Goal: Task Accomplishment & Management: Complete application form

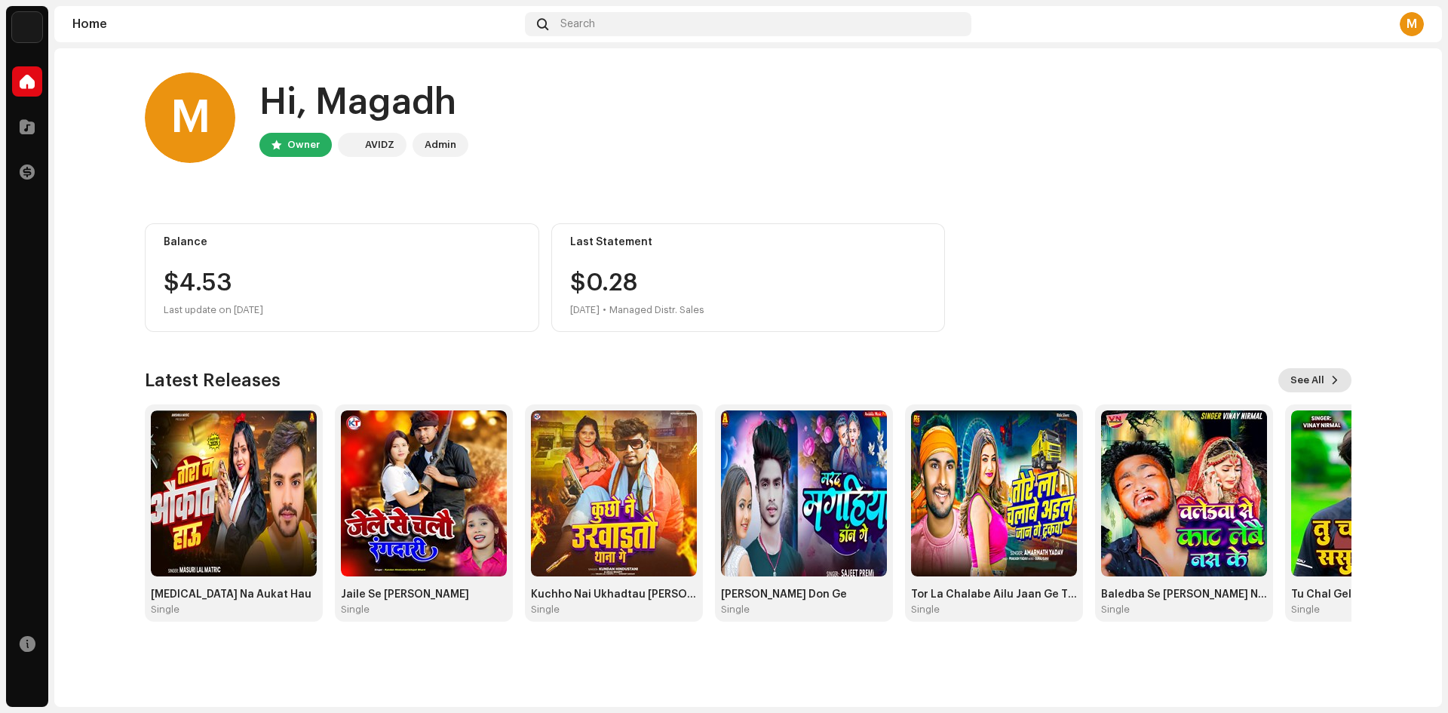
click at [1337, 379] on span at bounding box center [1335, 380] width 9 height 12
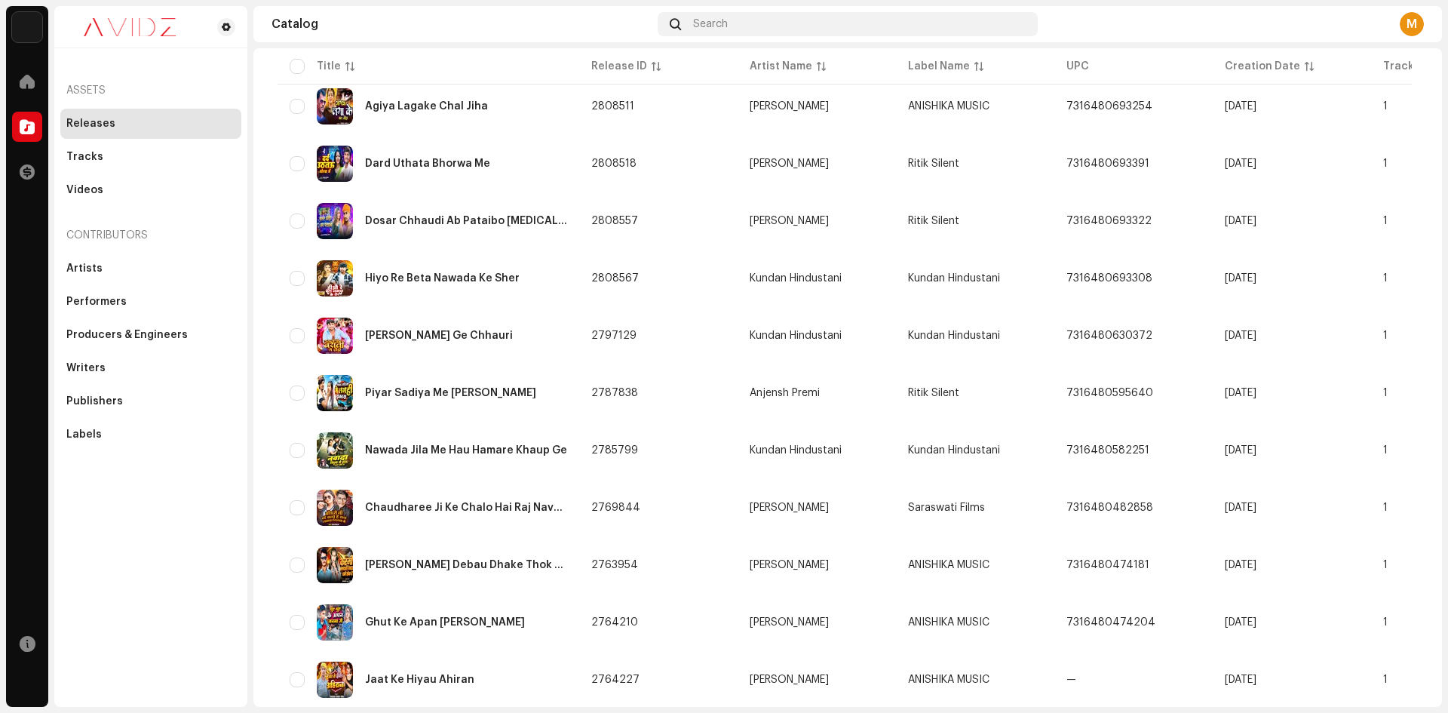
scroll to position [950, 0]
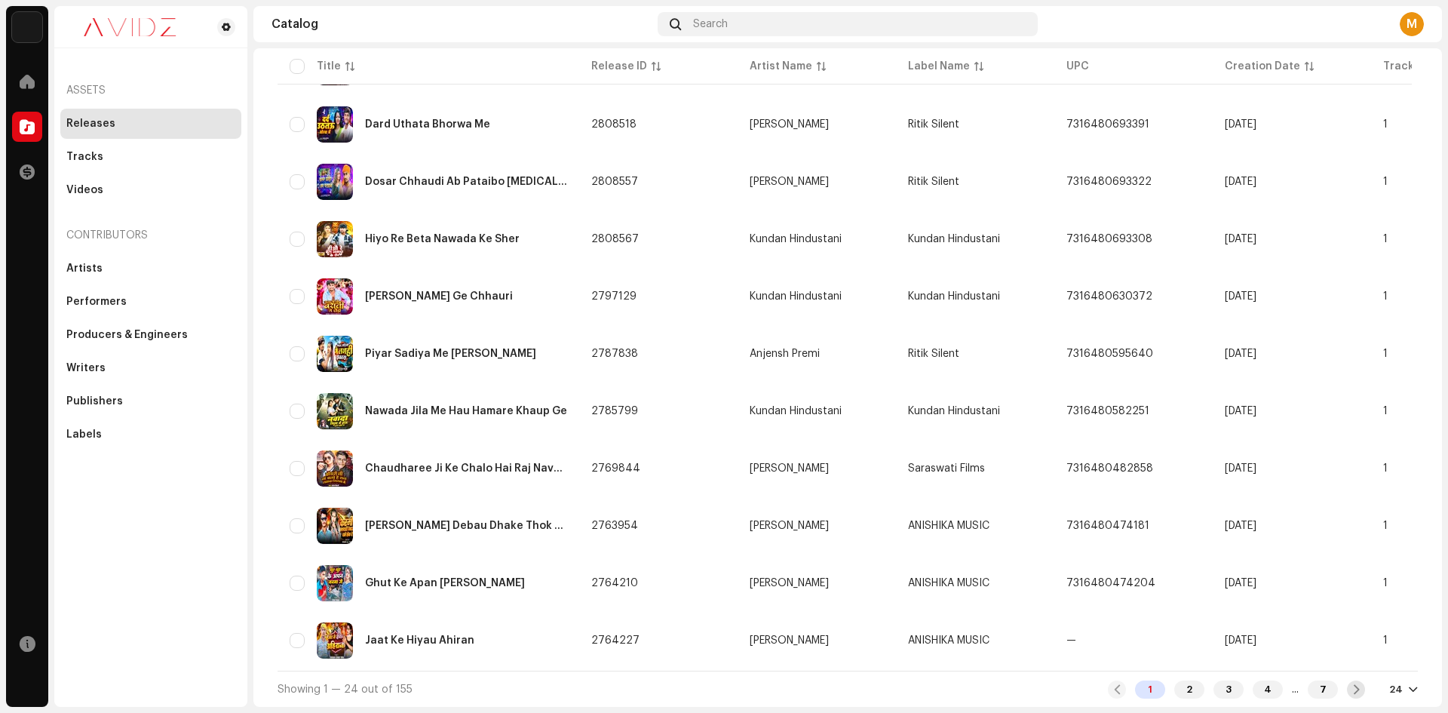
click at [1355, 691] on div at bounding box center [1356, 689] width 18 height 18
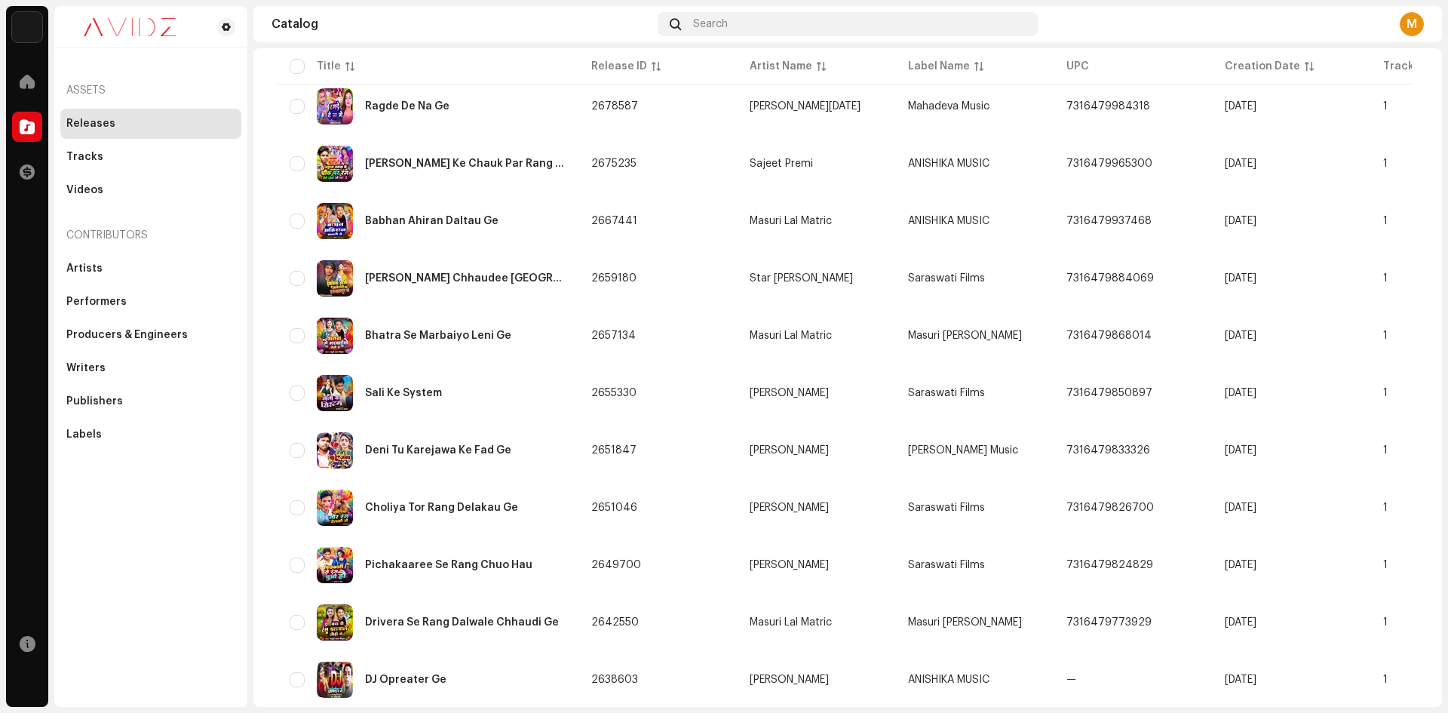
scroll to position [950, 0]
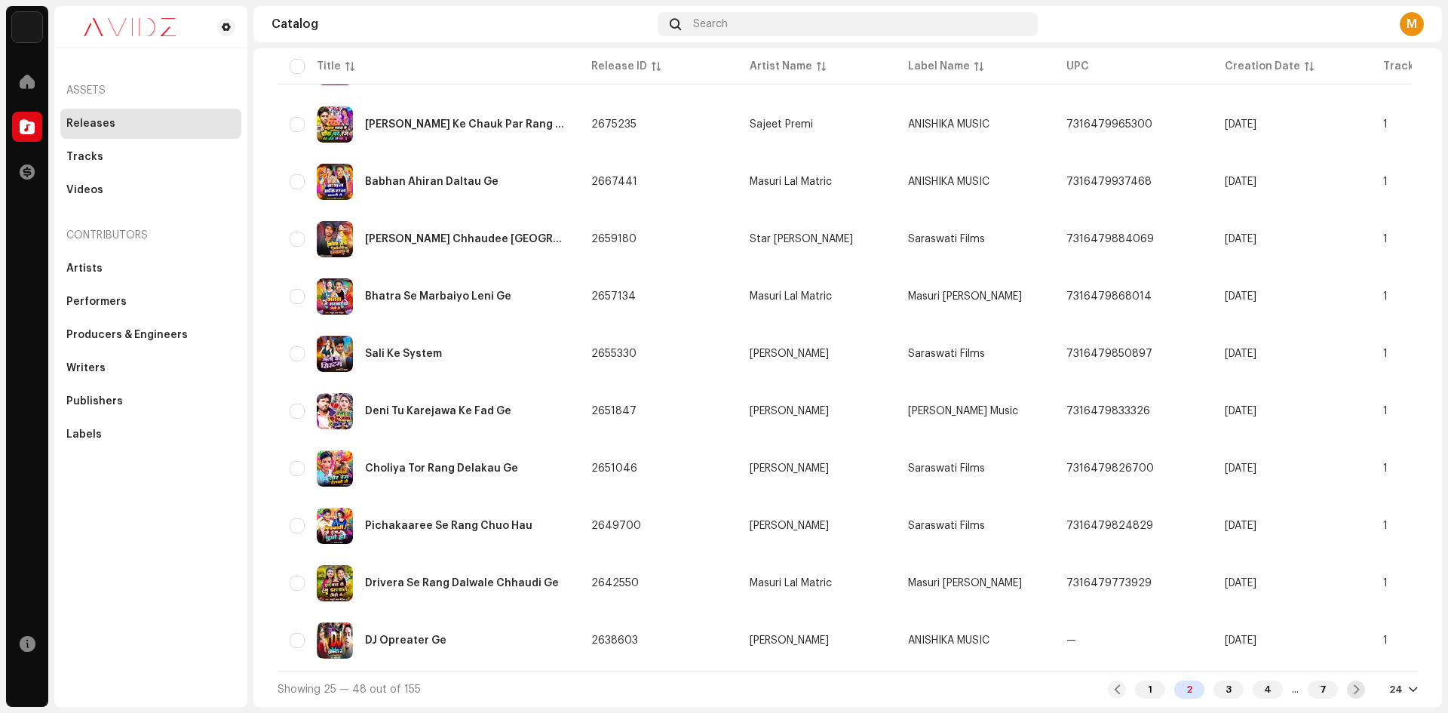
click at [1352, 695] on span at bounding box center [1357, 689] width 10 height 12
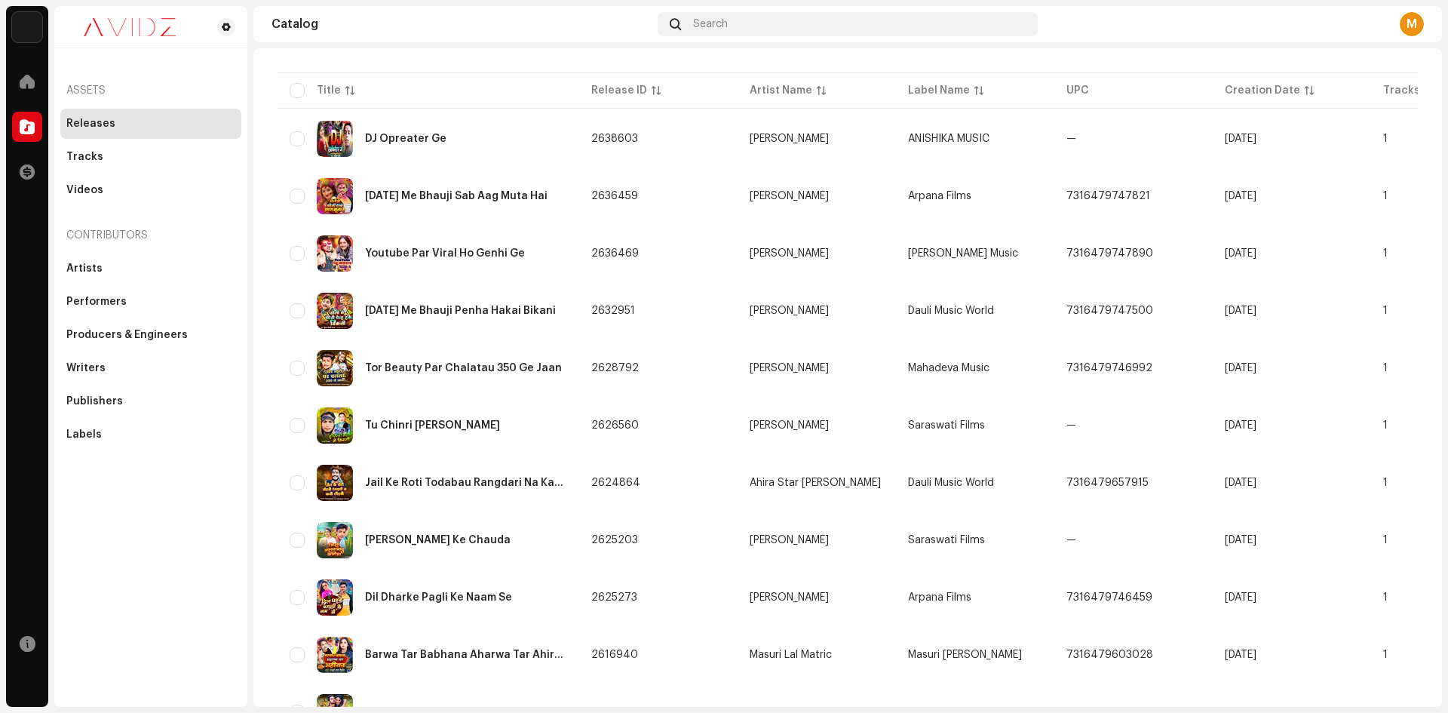
scroll to position [151, 0]
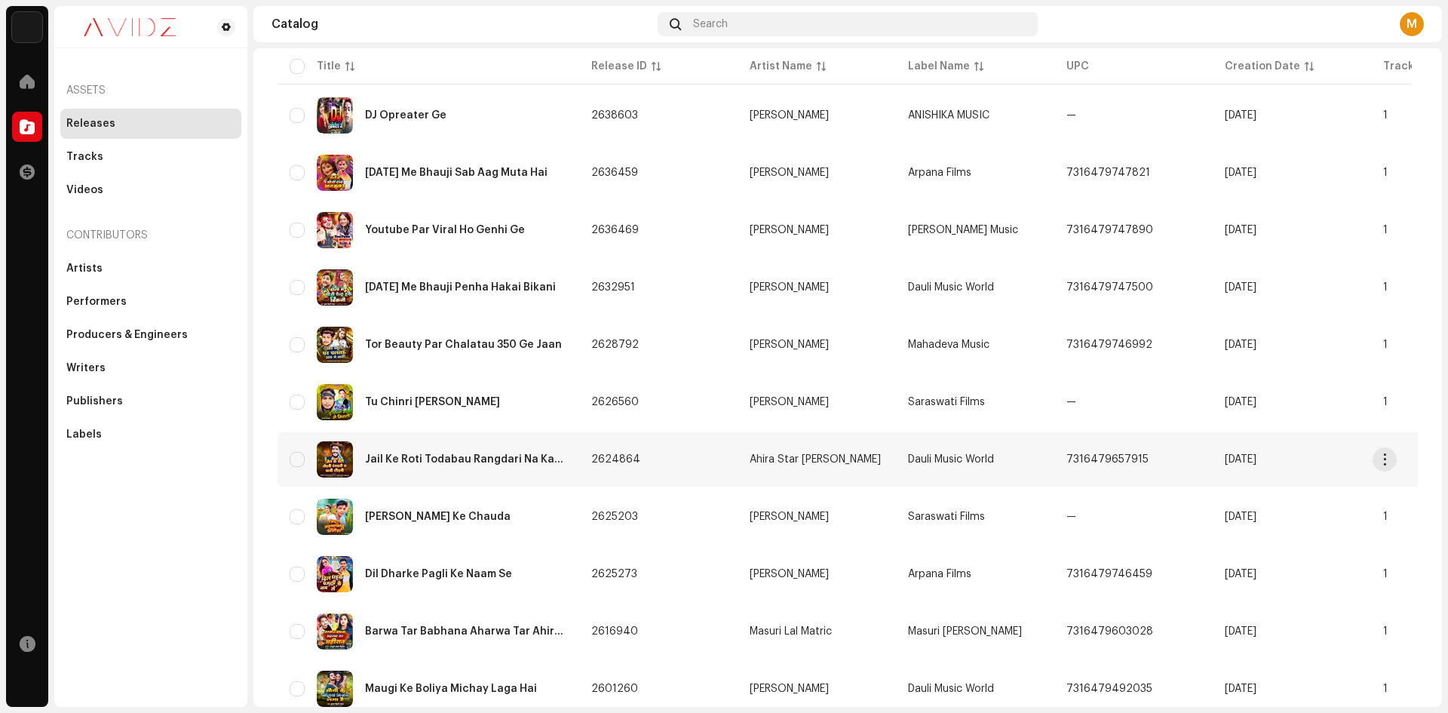
click at [460, 456] on div "Jail Ke Roti Todabau Rangdari Na Kabau Chhodbau" at bounding box center [466, 459] width 202 height 11
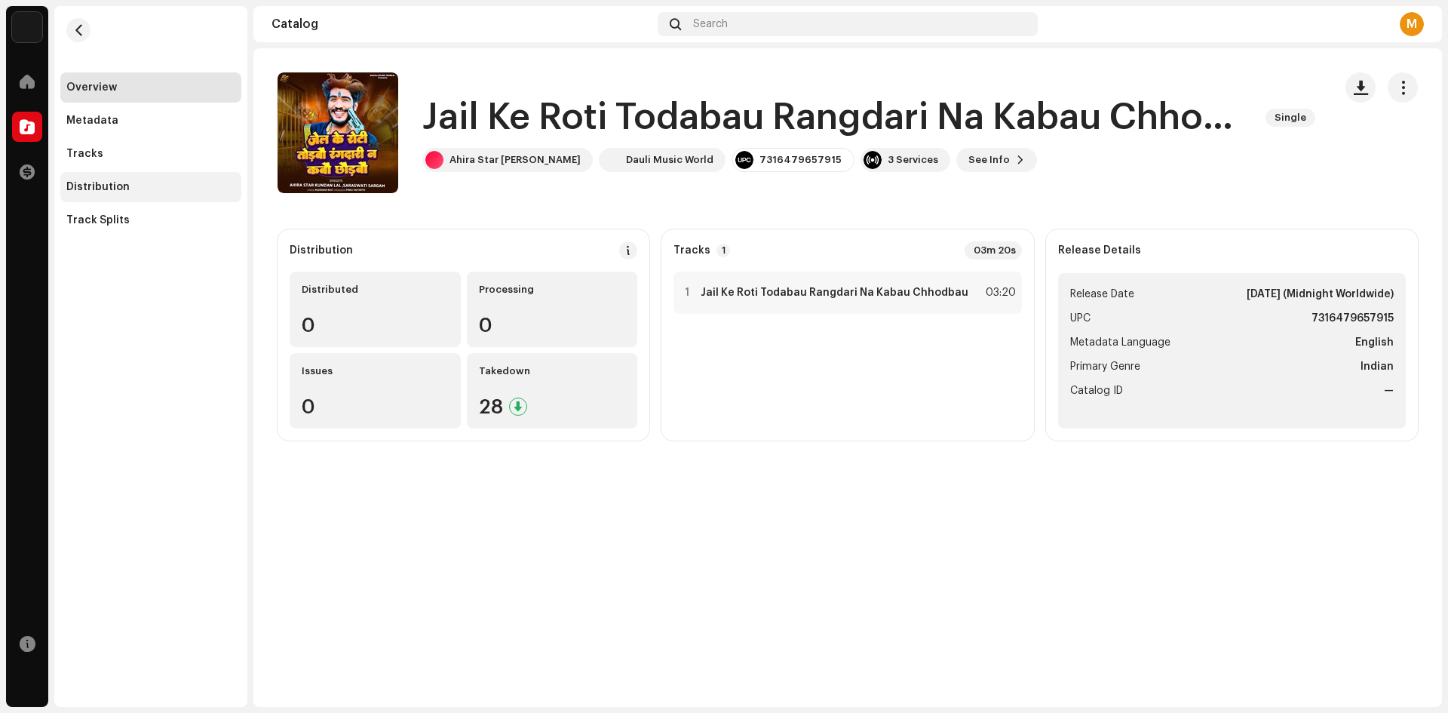
click at [123, 189] on div "Distribution" at bounding box center [97, 187] width 63 height 12
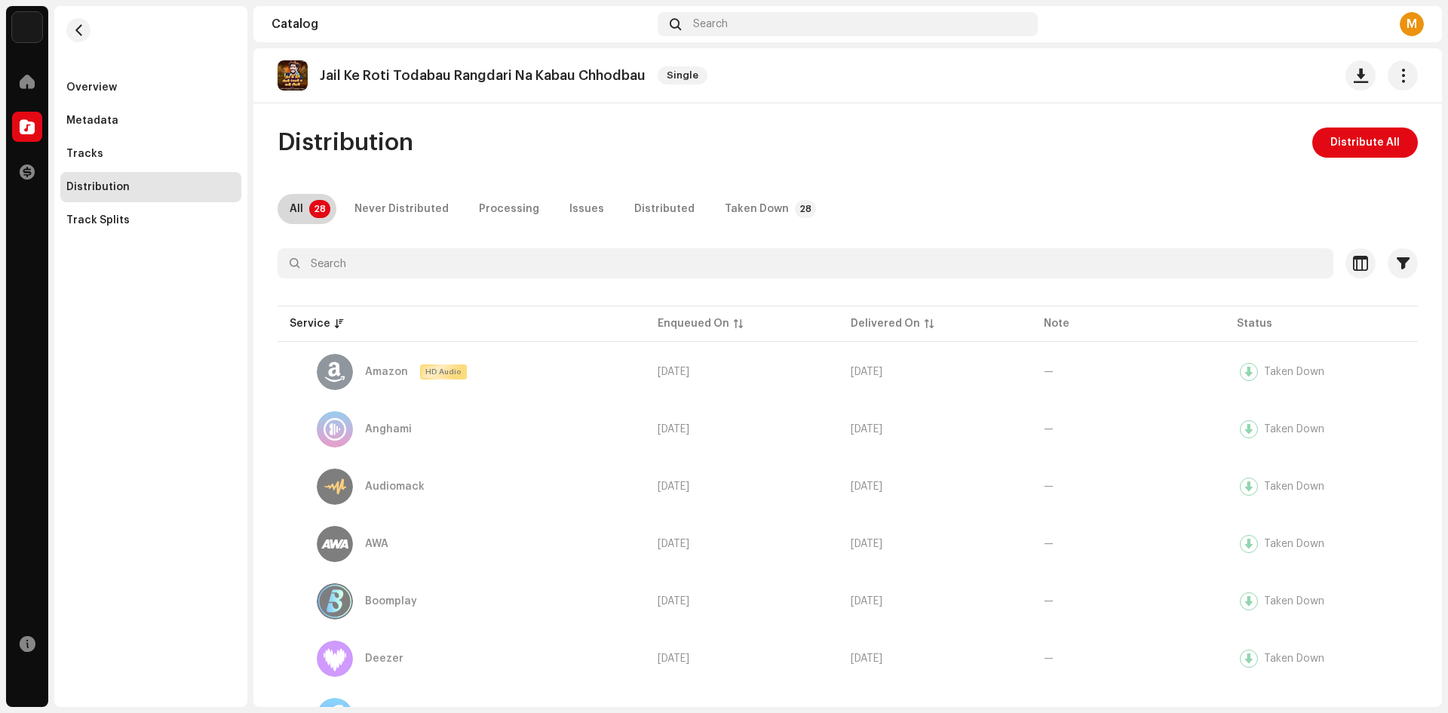
click at [307, 204] on p-tab "All 28" at bounding box center [307, 209] width 59 height 30
click at [1358, 149] on span "Distribute All" at bounding box center [1365, 142] width 69 height 30
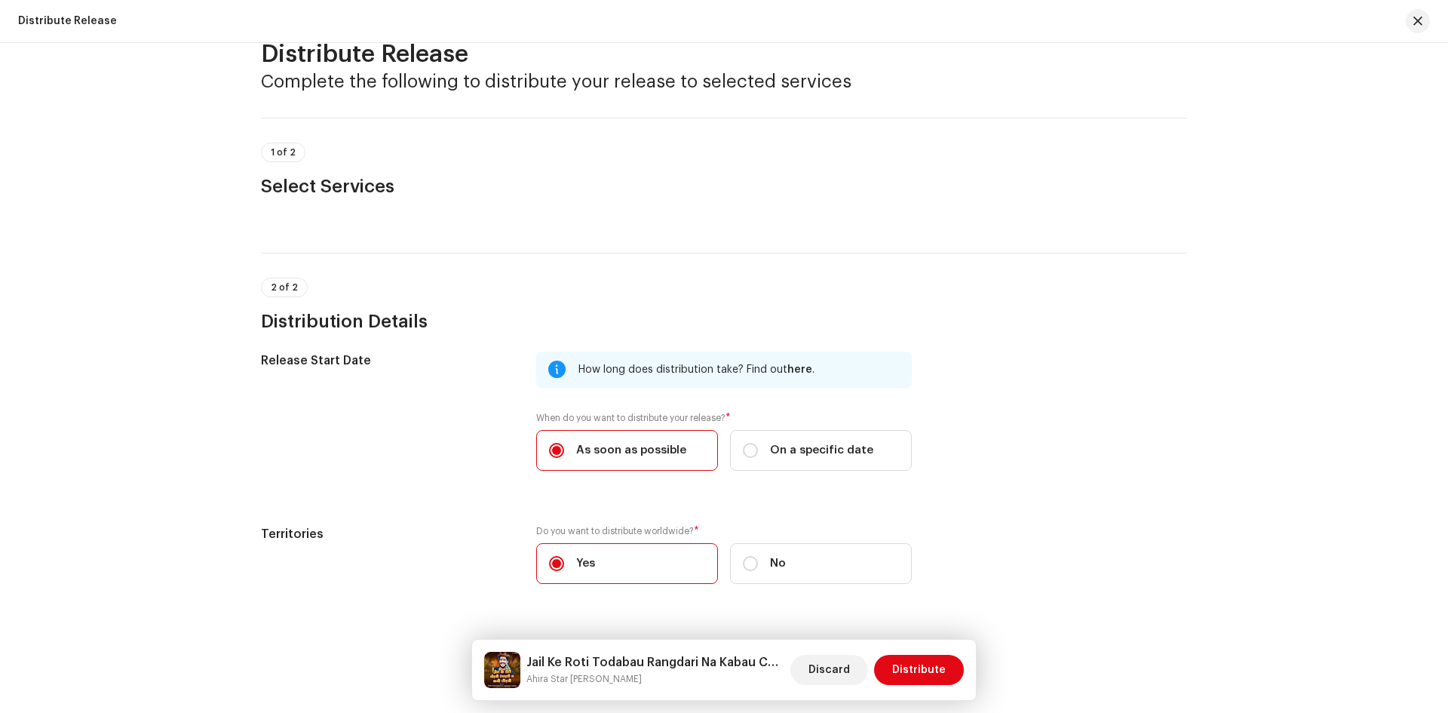
scroll to position [74, 0]
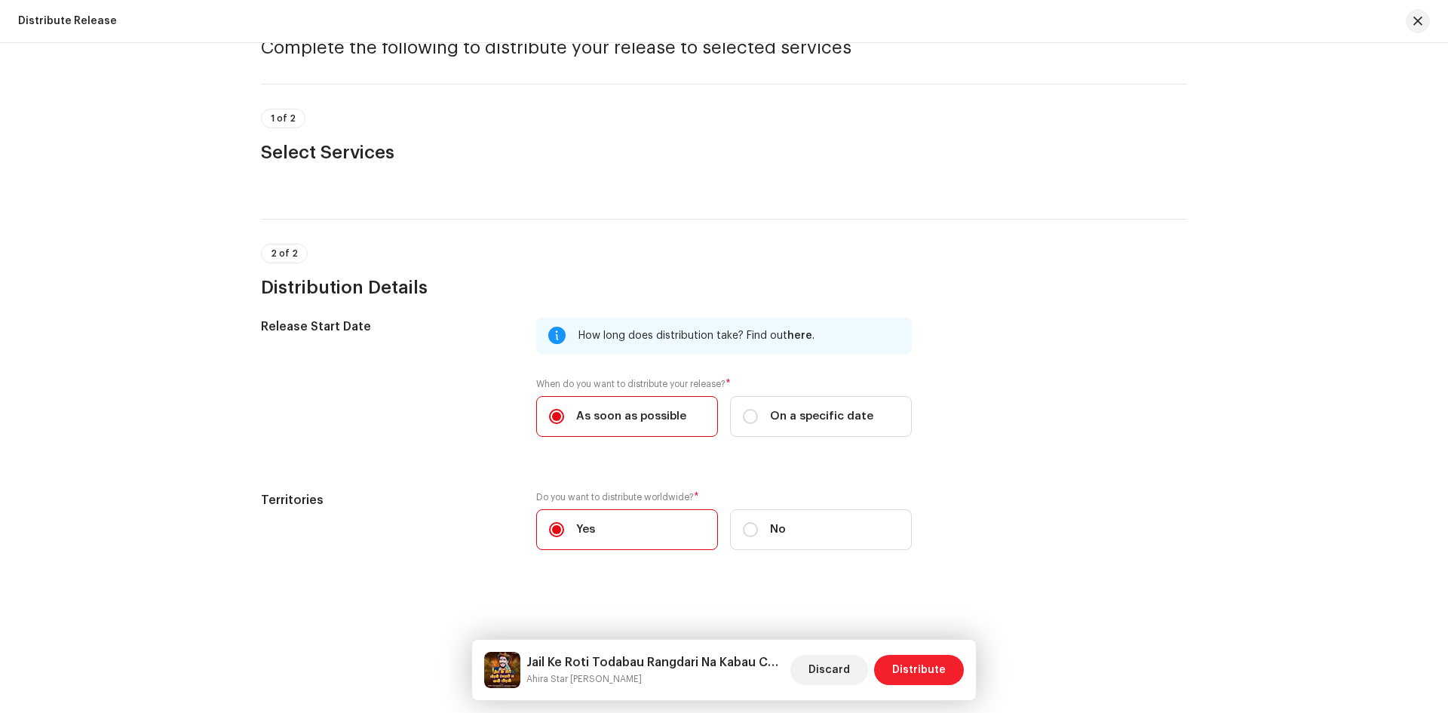
click at [932, 674] on span "Distribute" at bounding box center [919, 670] width 54 height 30
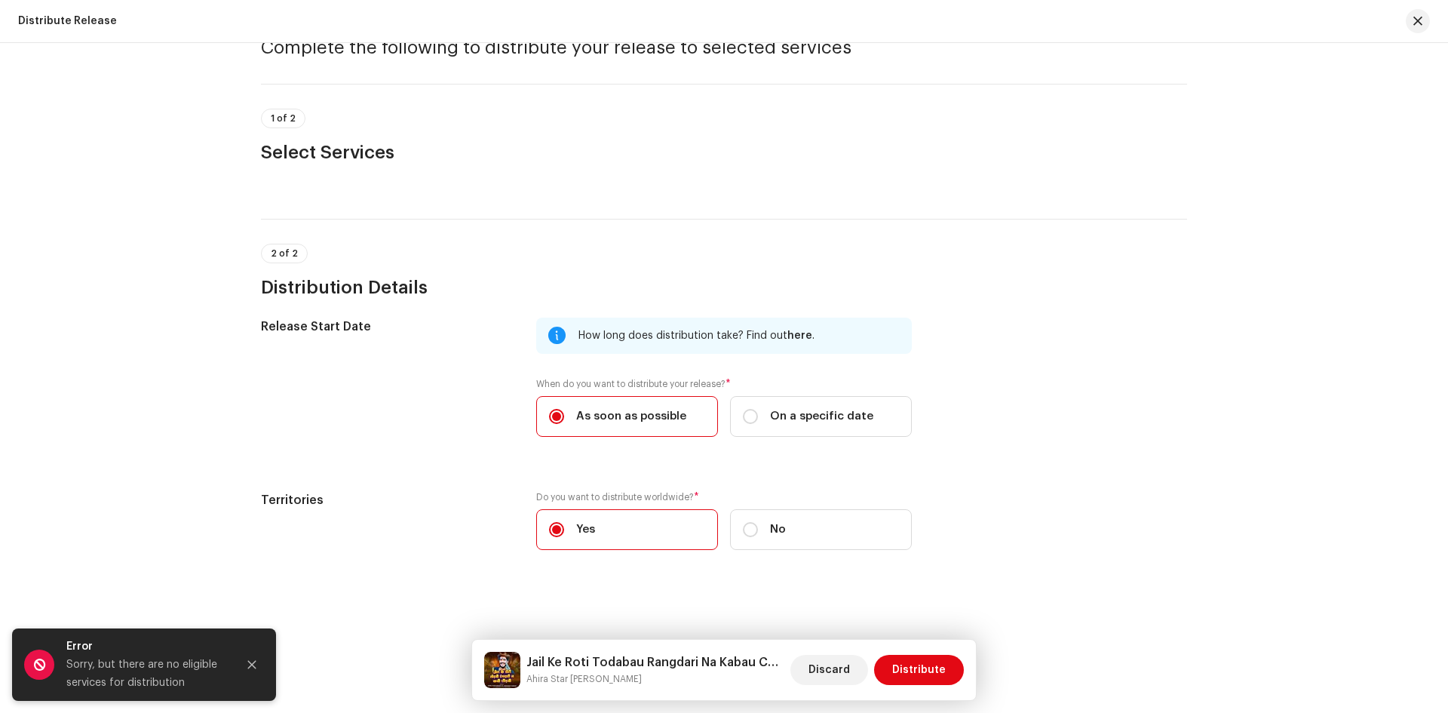
scroll to position [0, 0]
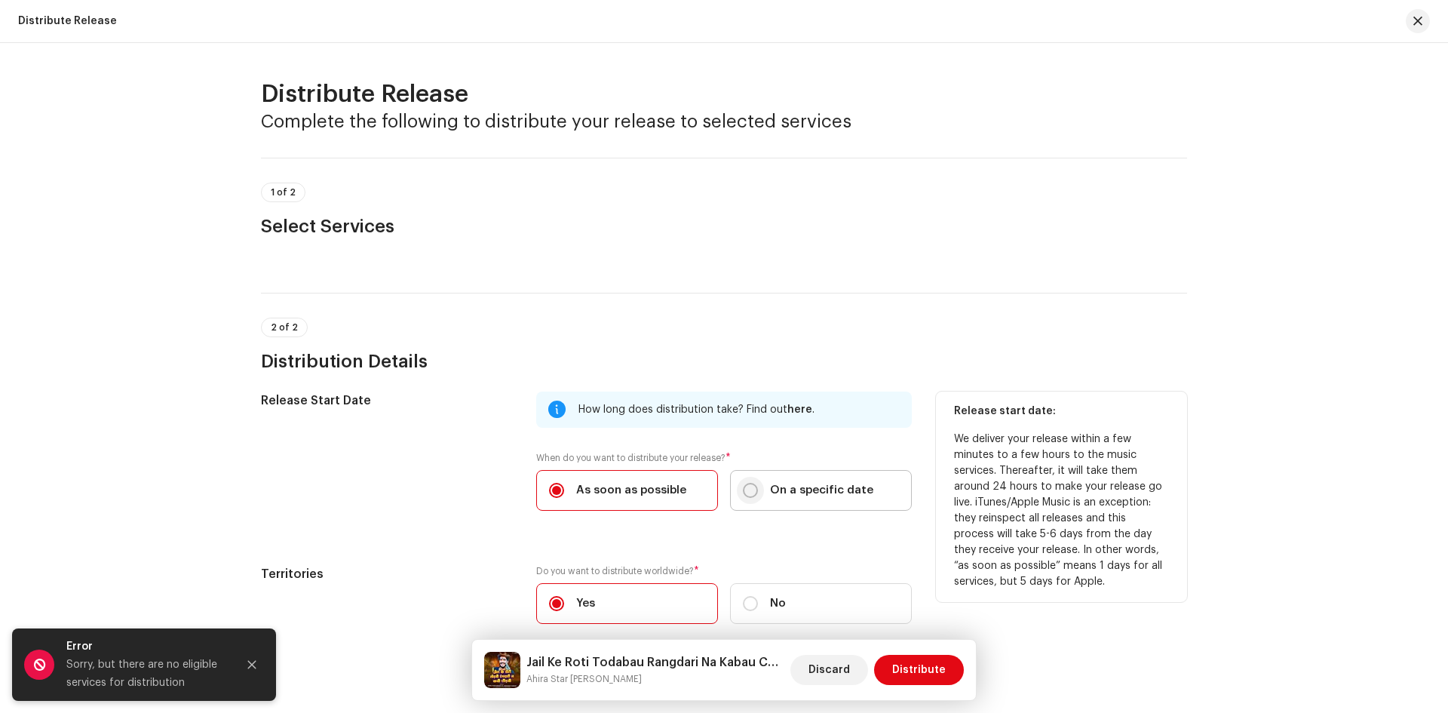
click at [747, 493] on input "On a specific date" at bounding box center [750, 490] width 15 height 15
radio input "true"
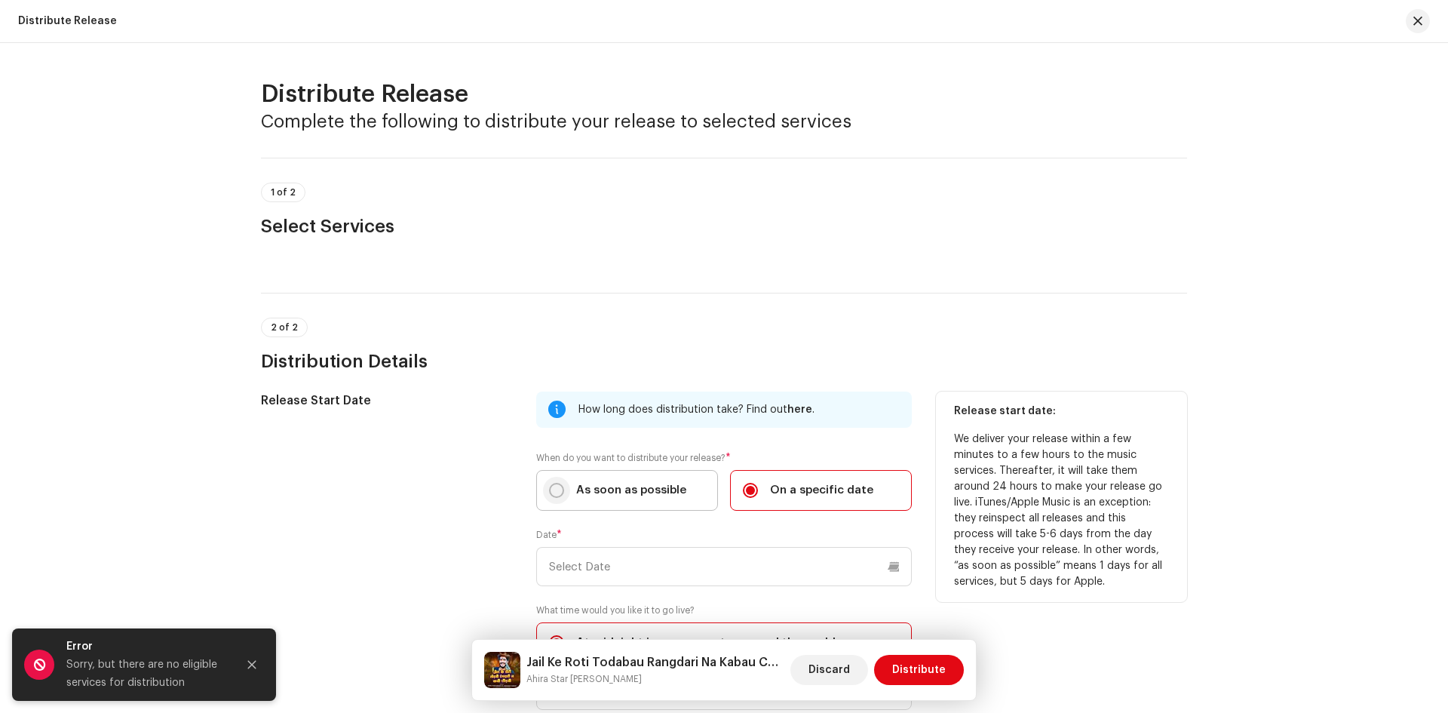
click at [556, 487] on input "As soon as possible" at bounding box center [556, 490] width 15 height 15
radio input "true"
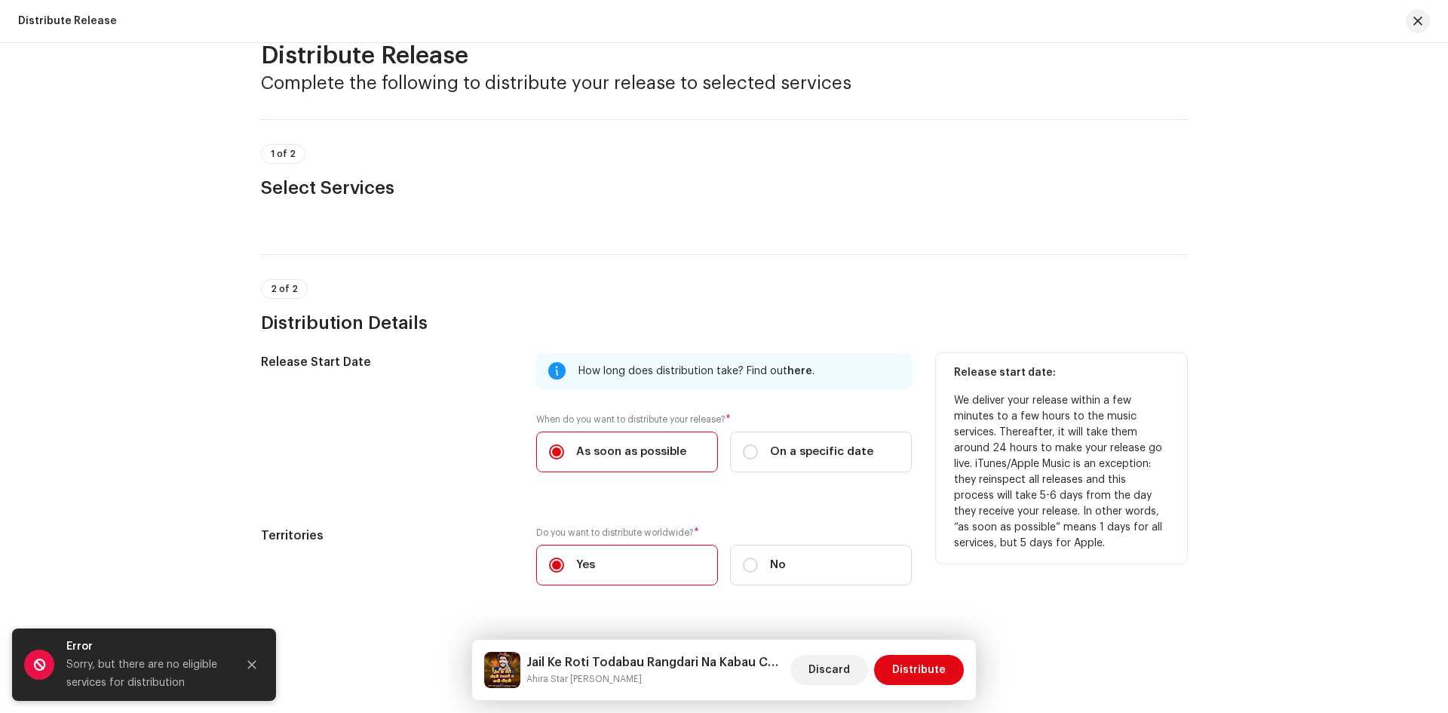
scroll to position [74, 0]
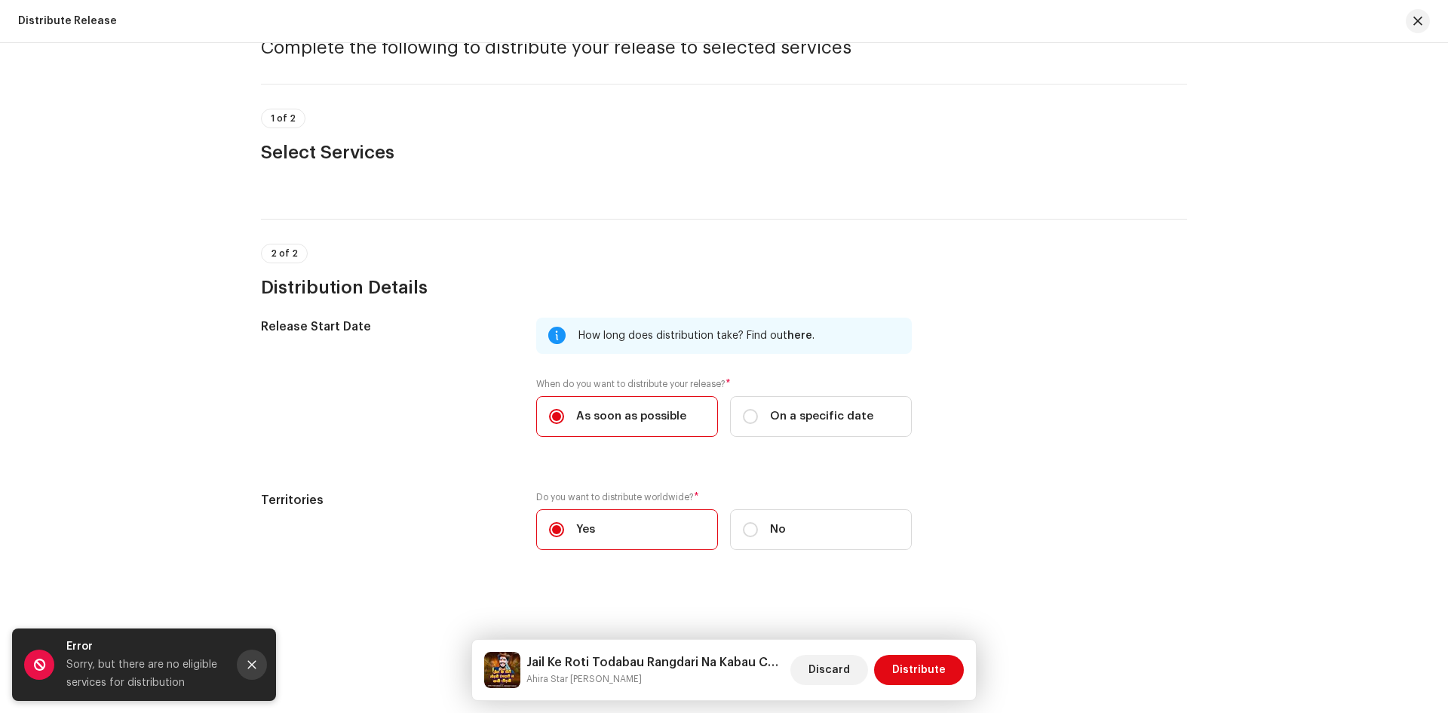
click at [256, 666] on icon "Close" at bounding box center [252, 664] width 11 height 11
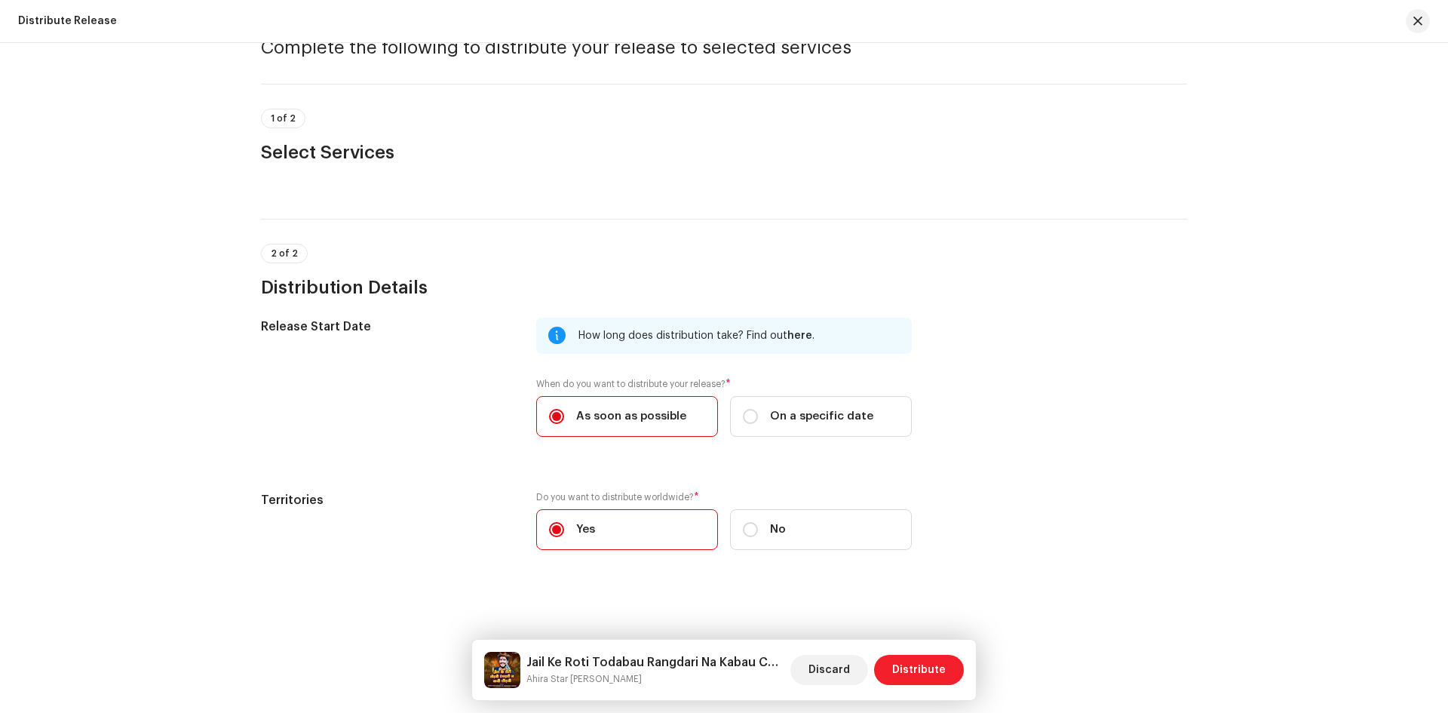
click at [927, 668] on span "Distribute" at bounding box center [919, 670] width 54 height 30
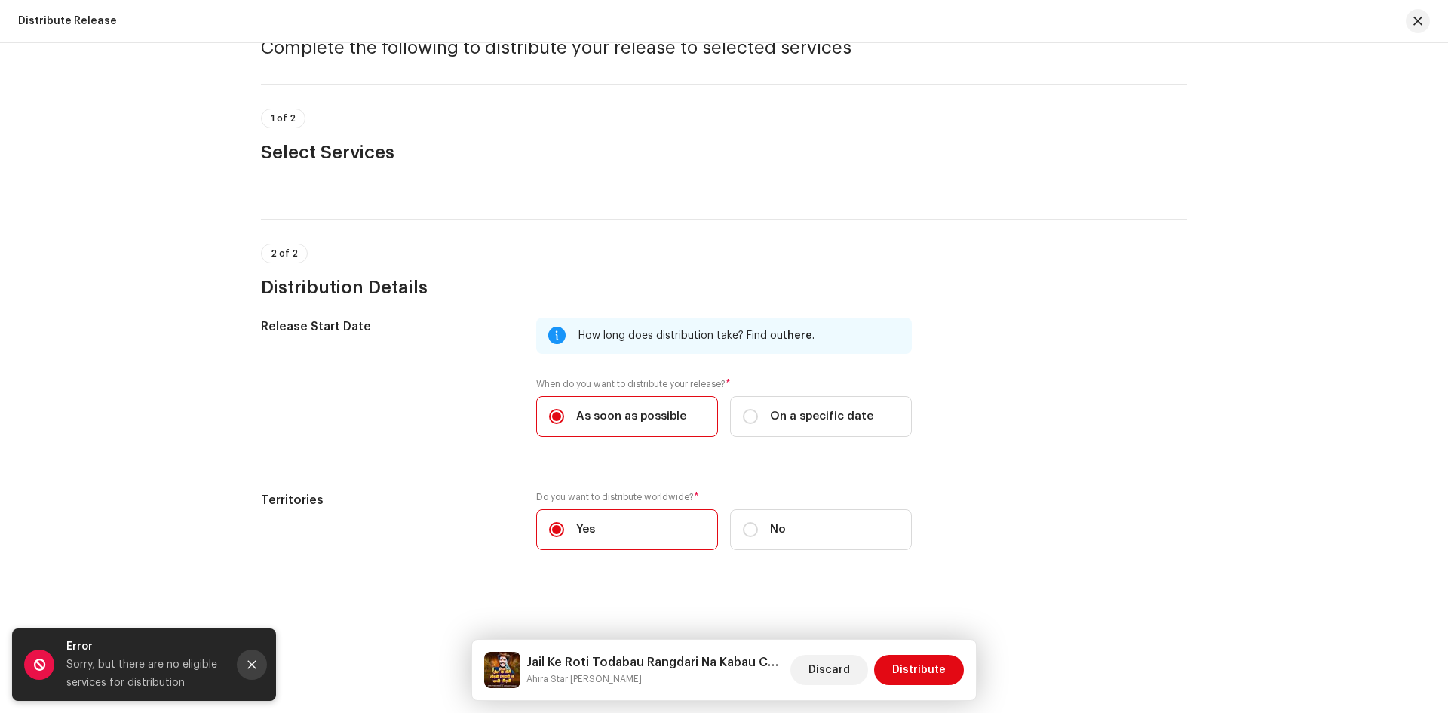
click at [266, 662] on button "Close" at bounding box center [252, 664] width 30 height 30
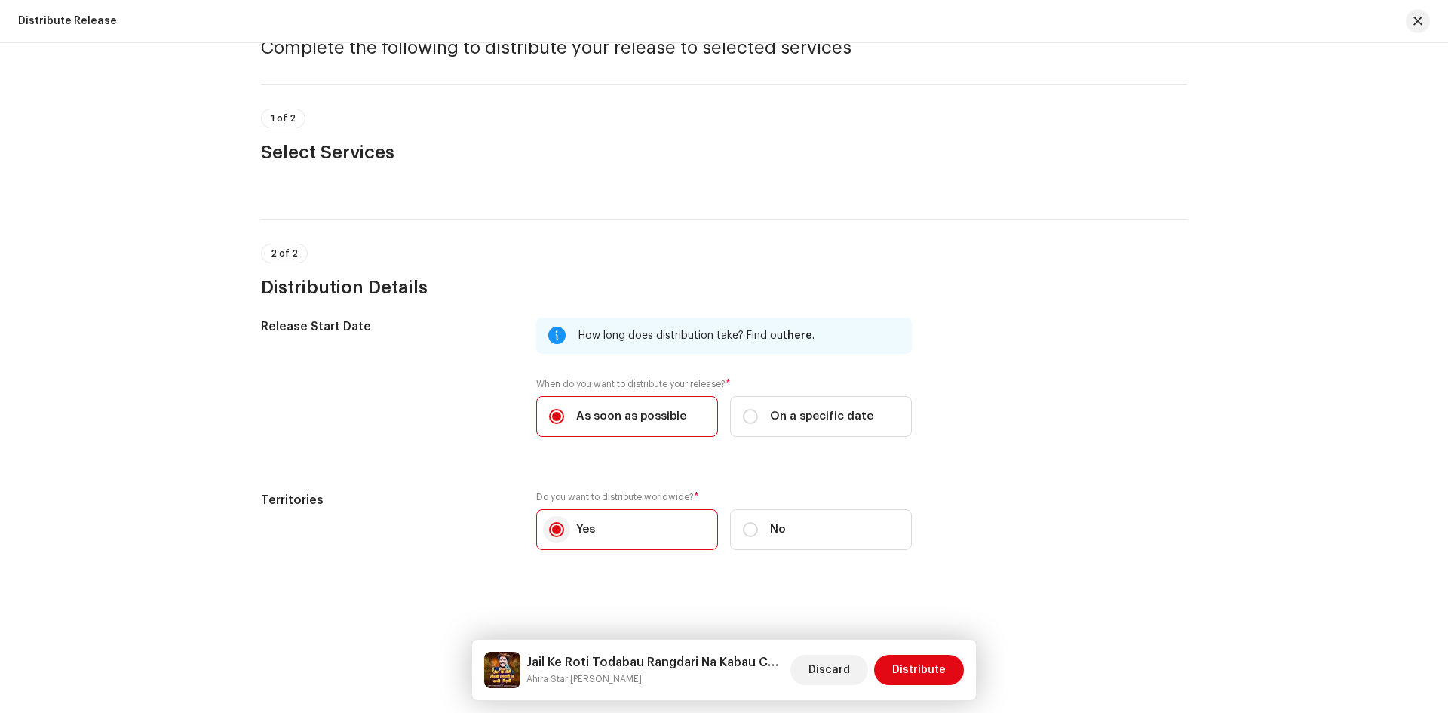
click at [554, 527] on input "Yes" at bounding box center [556, 529] width 15 height 15
click at [558, 528] on input "Yes" at bounding box center [556, 529] width 15 height 15
click at [763, 530] on div "No" at bounding box center [764, 529] width 43 height 17
click at [758, 530] on input "No" at bounding box center [750, 529] width 15 height 15
radio input "true"
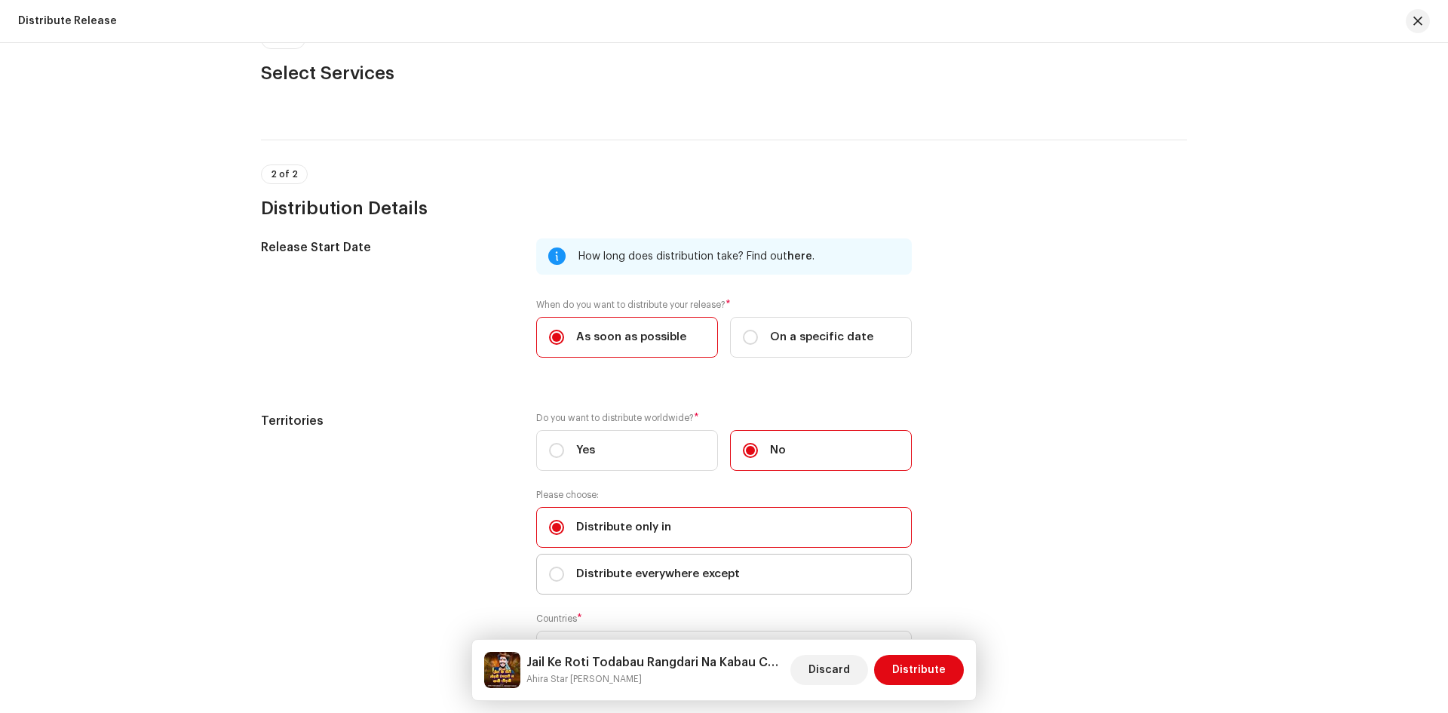
scroll to position [273, 0]
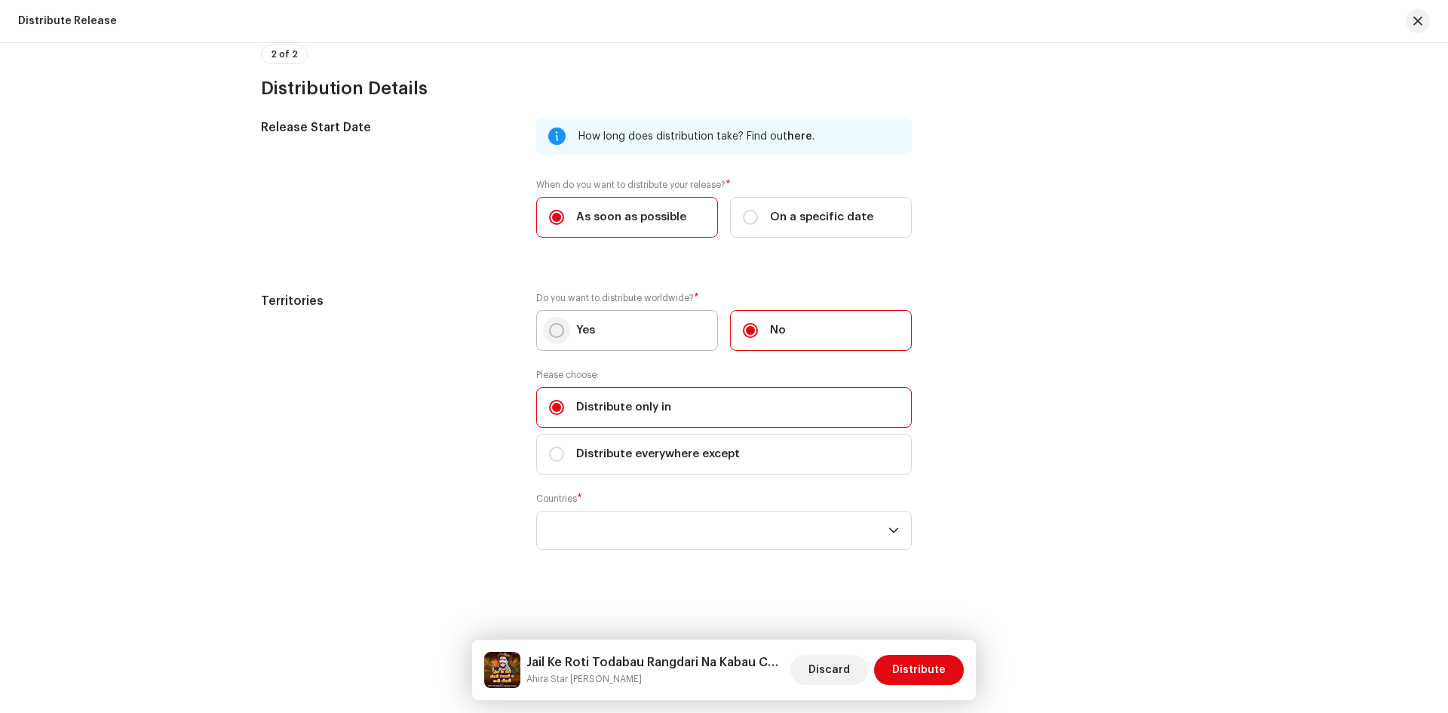
click at [554, 327] on input "Yes" at bounding box center [556, 330] width 15 height 15
radio input "true"
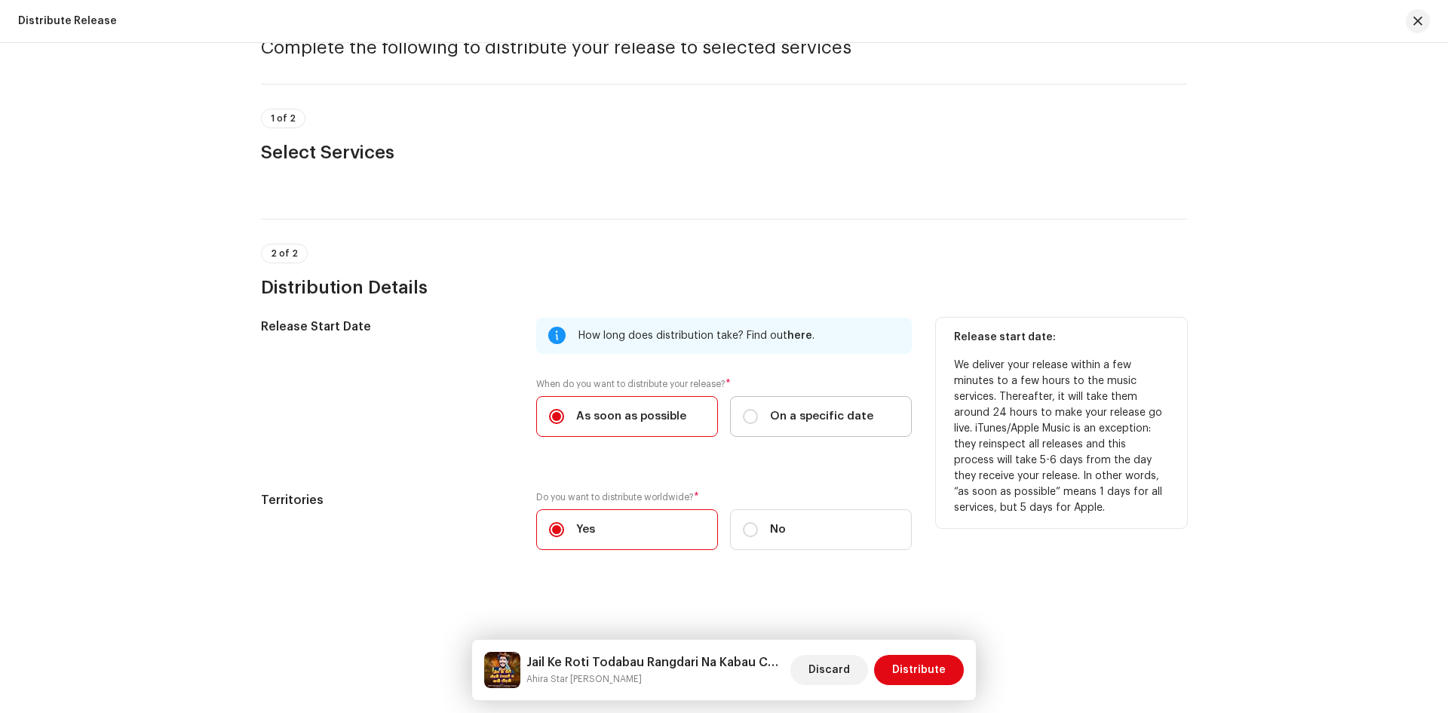
click at [760, 422] on div "On a specific date" at bounding box center [808, 416] width 130 height 17
click at [758, 422] on input "On a specific date" at bounding box center [750, 416] width 15 height 15
radio input "true"
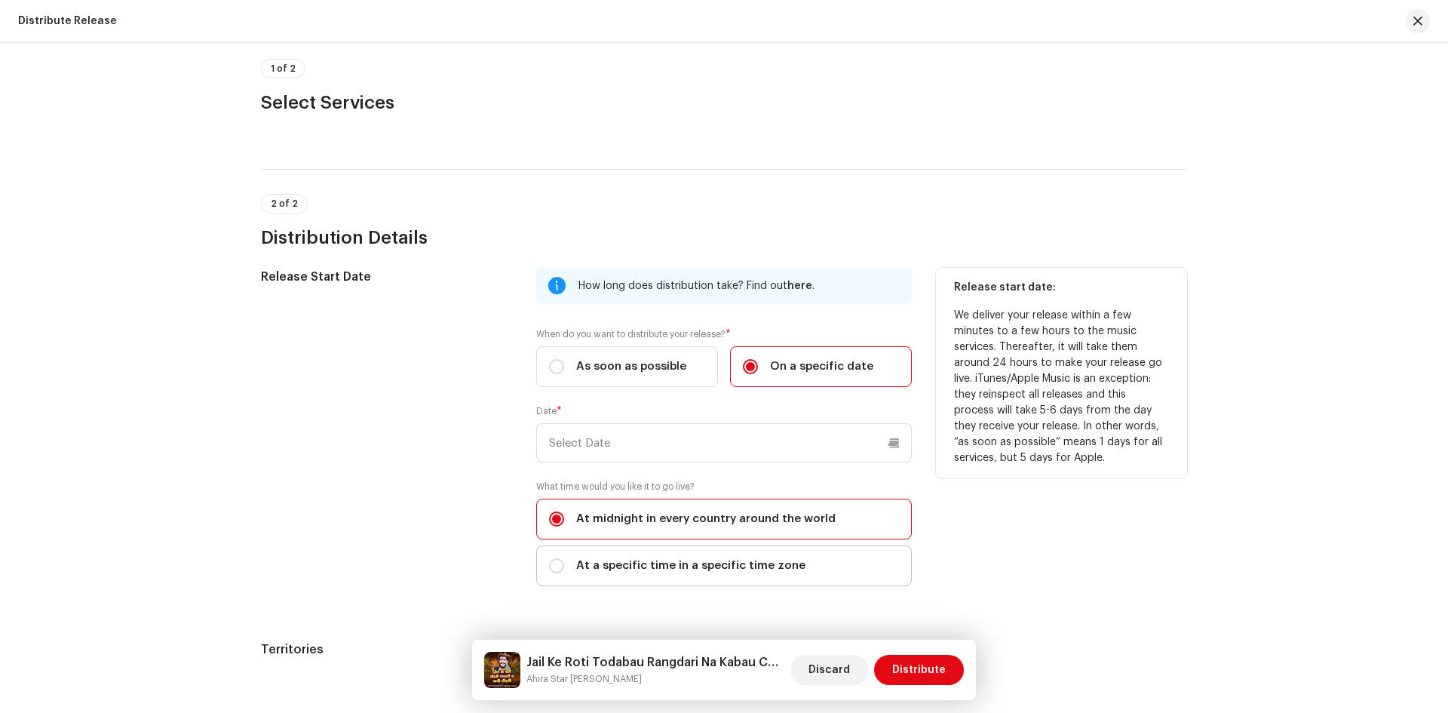
scroll to position [225, 0]
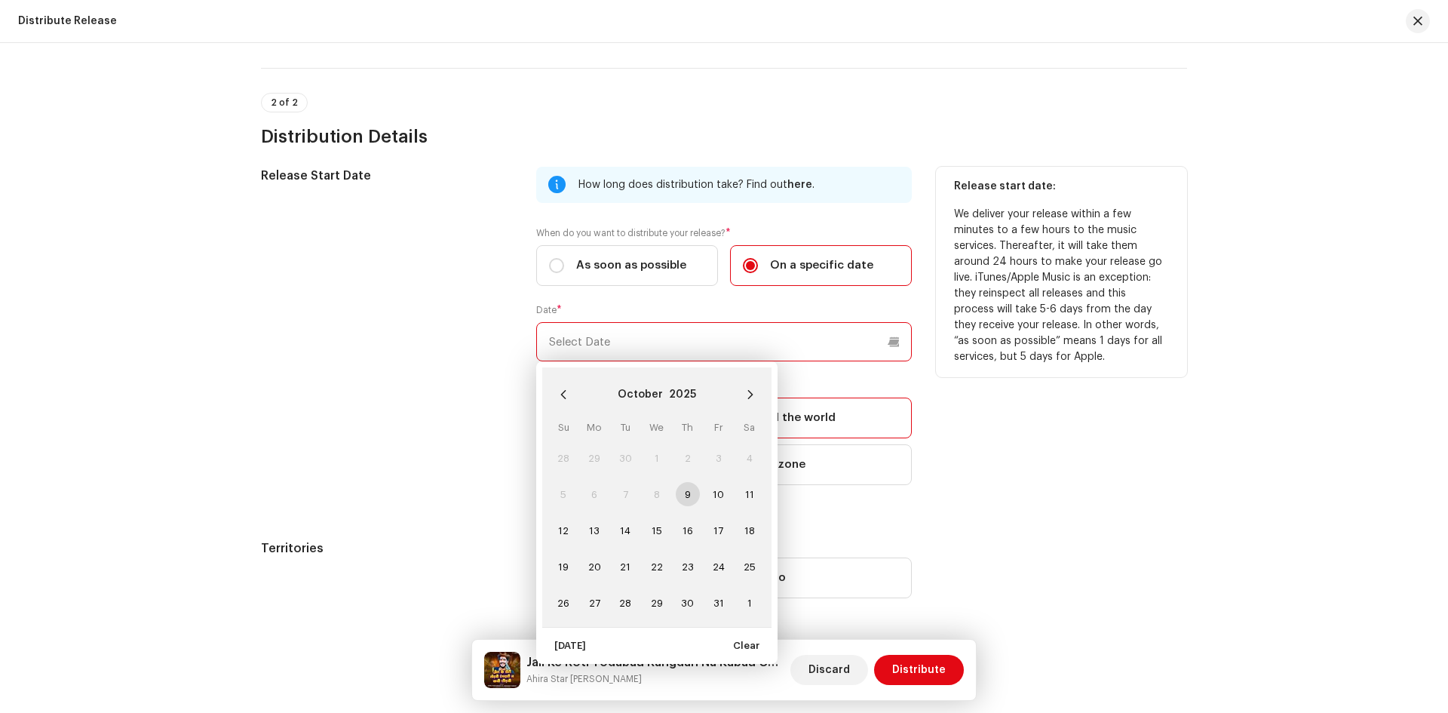
click at [628, 355] on input "text" at bounding box center [724, 341] width 376 height 39
click at [713, 493] on span "10" at bounding box center [719, 494] width 24 height 24
type input "[DATE]"
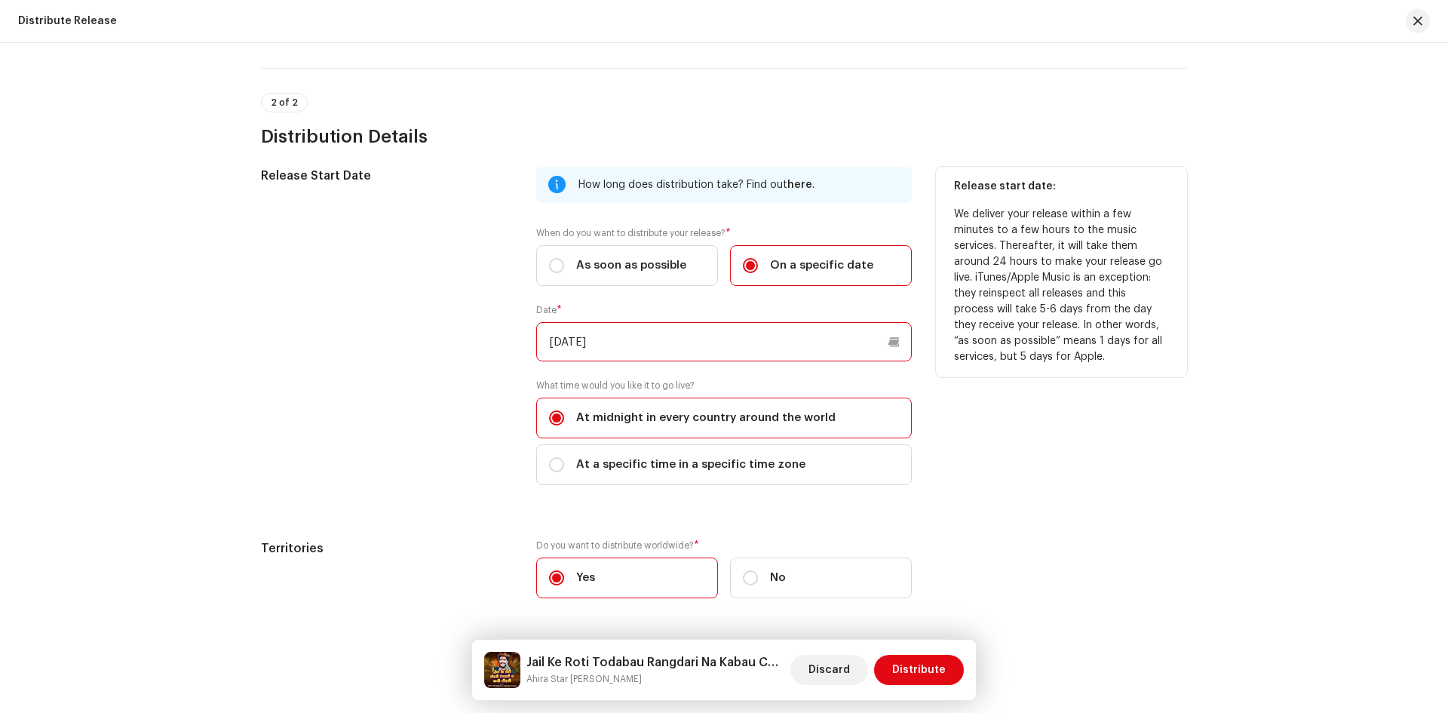
scroll to position [273, 0]
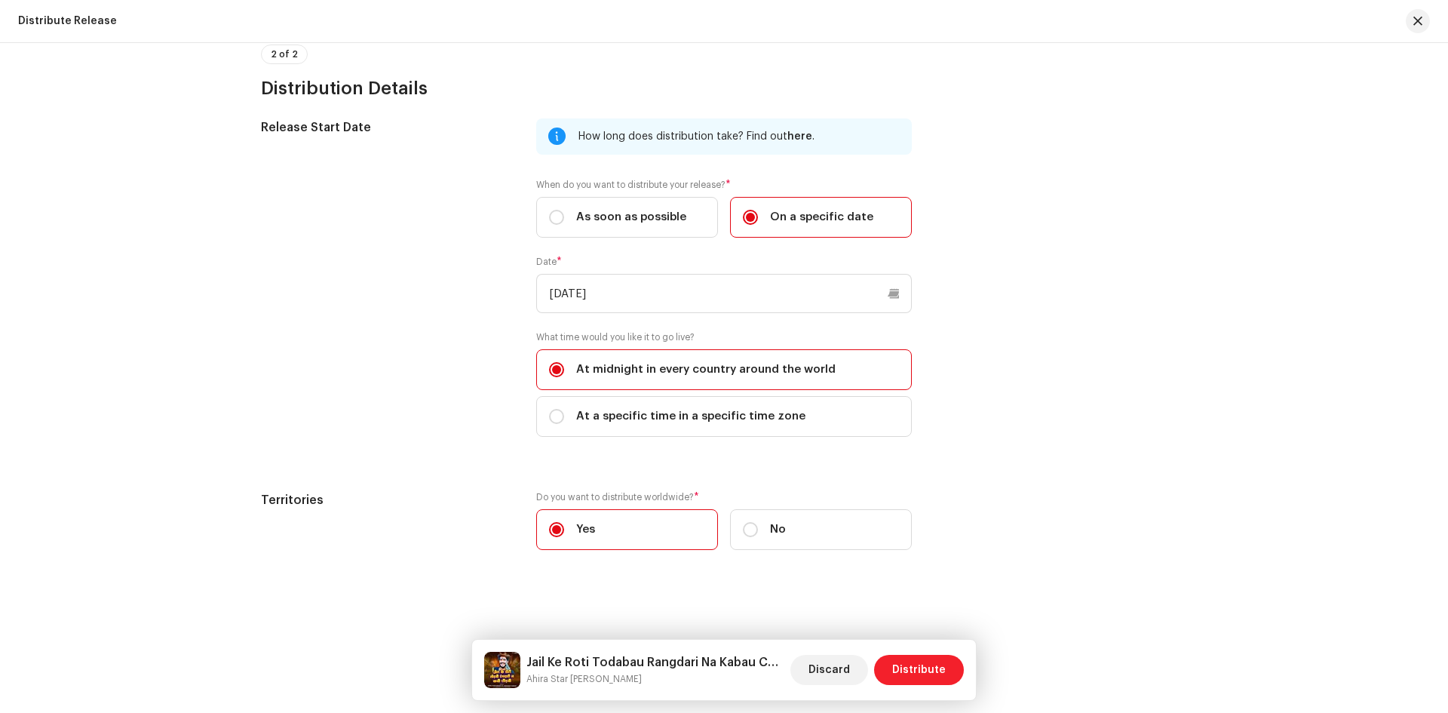
click at [917, 668] on span "Distribute" at bounding box center [919, 670] width 54 height 30
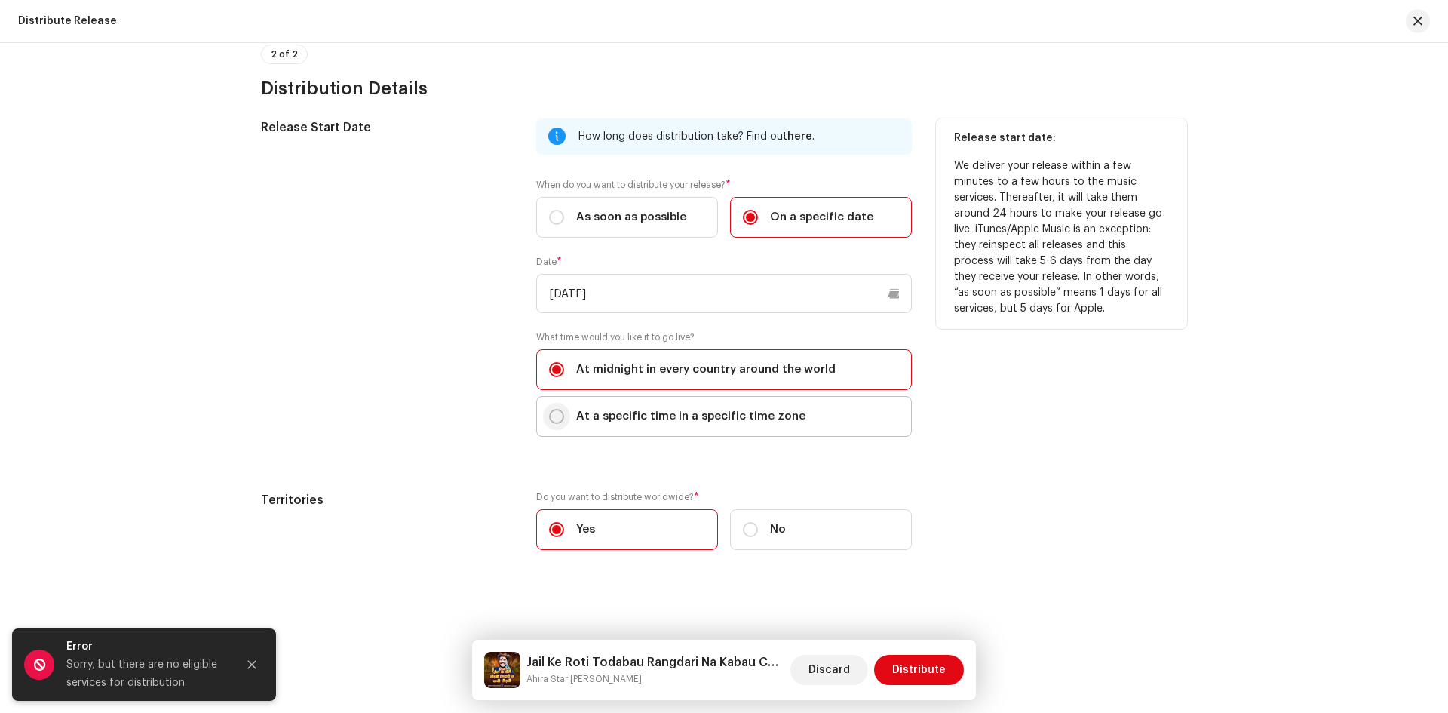
click at [551, 416] on input "At a specific time in a specific time zone" at bounding box center [556, 416] width 15 height 15
radio input "true"
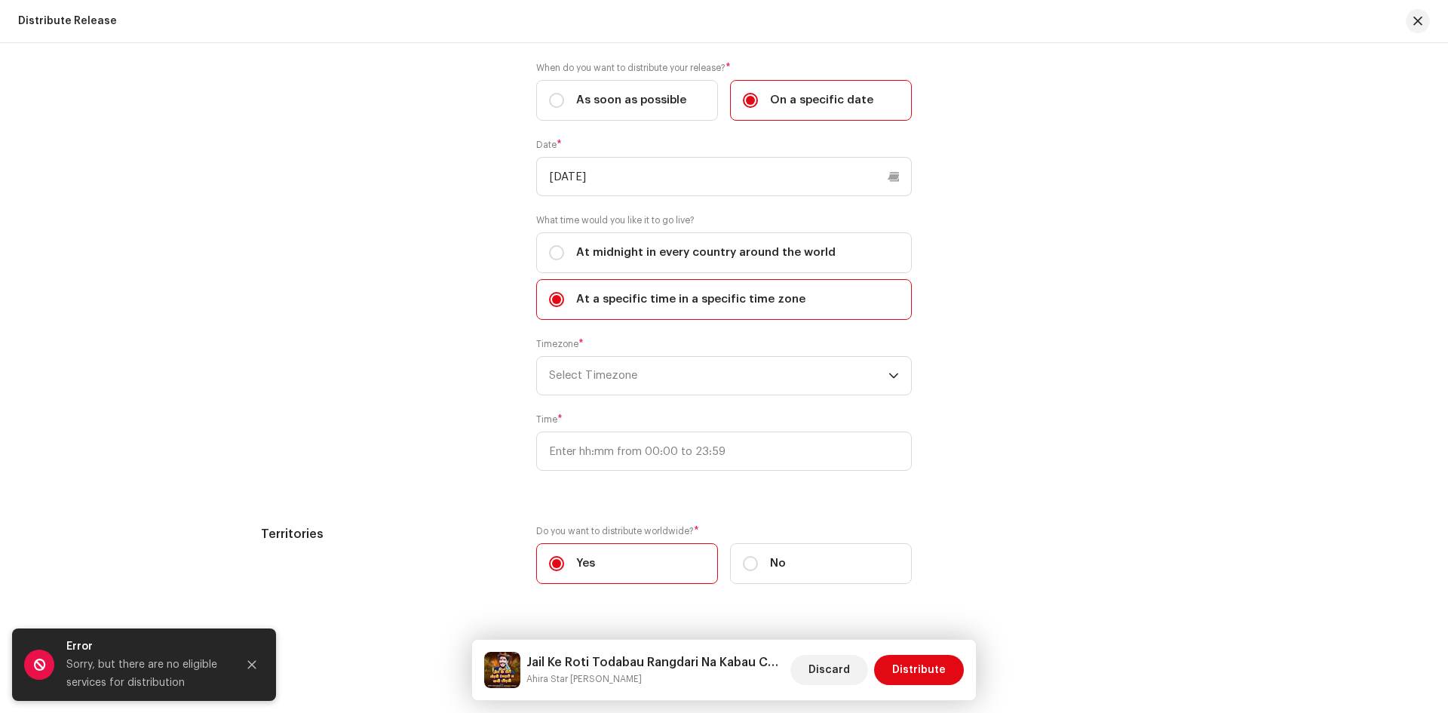
scroll to position [424, 0]
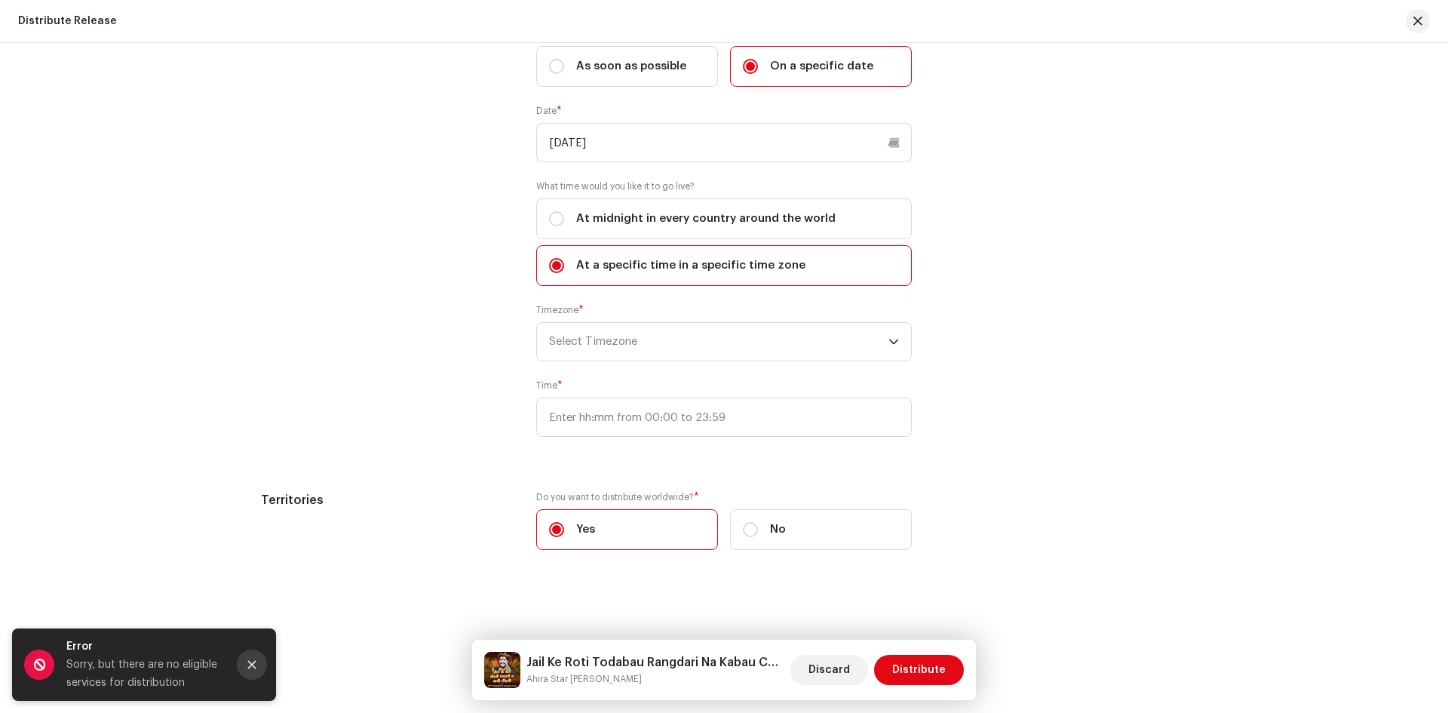
click at [253, 670] on button "Close" at bounding box center [252, 664] width 30 height 30
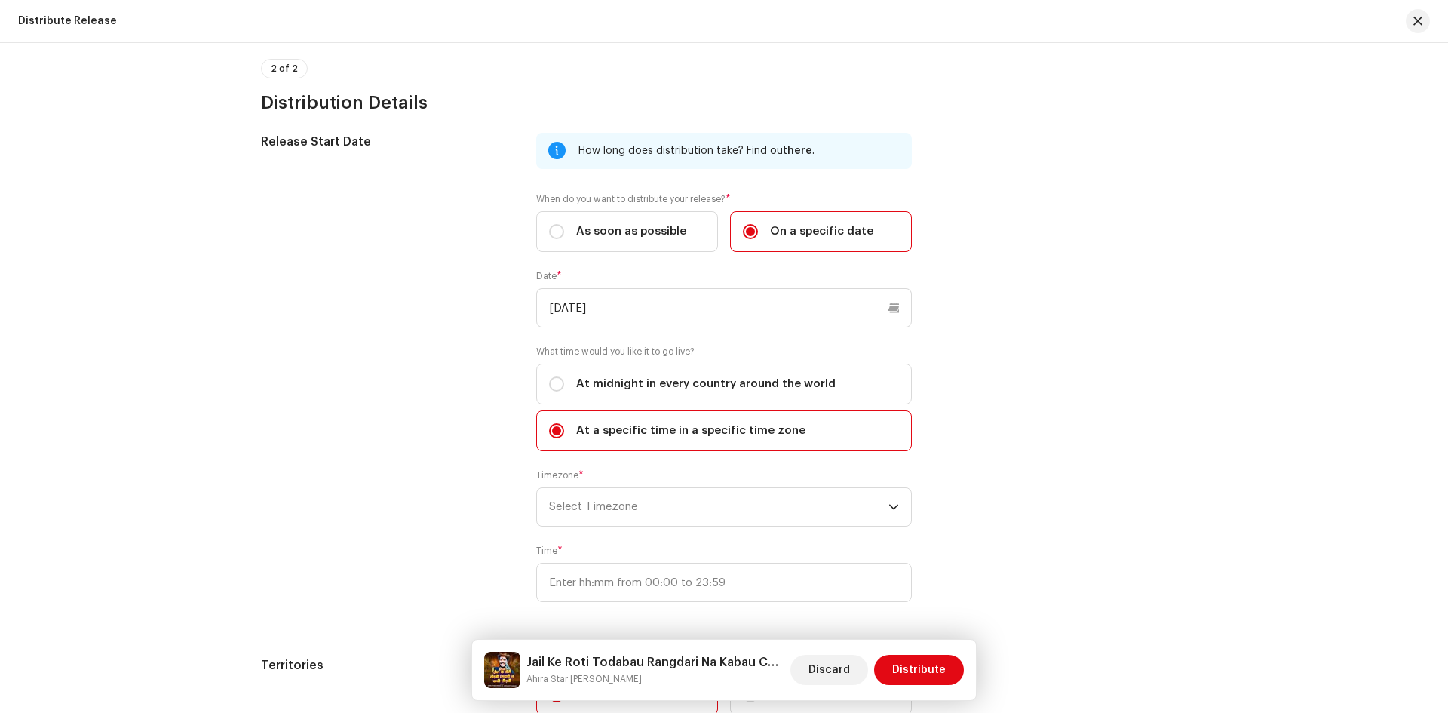
scroll to position [198, 0]
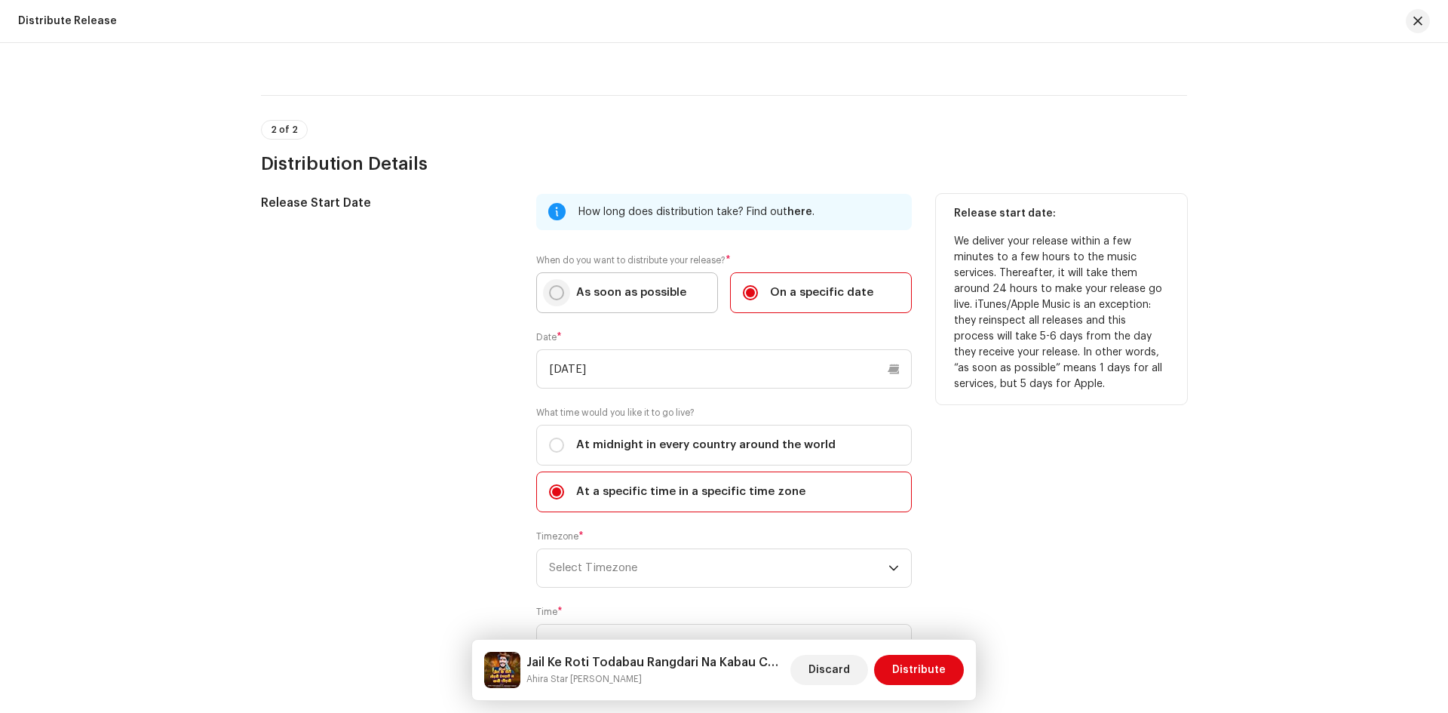
click at [561, 288] on p-radiobutton at bounding box center [556, 292] width 15 height 15
click at [561, 288] on input "As soon as possible" at bounding box center [556, 292] width 15 height 15
radio input "true"
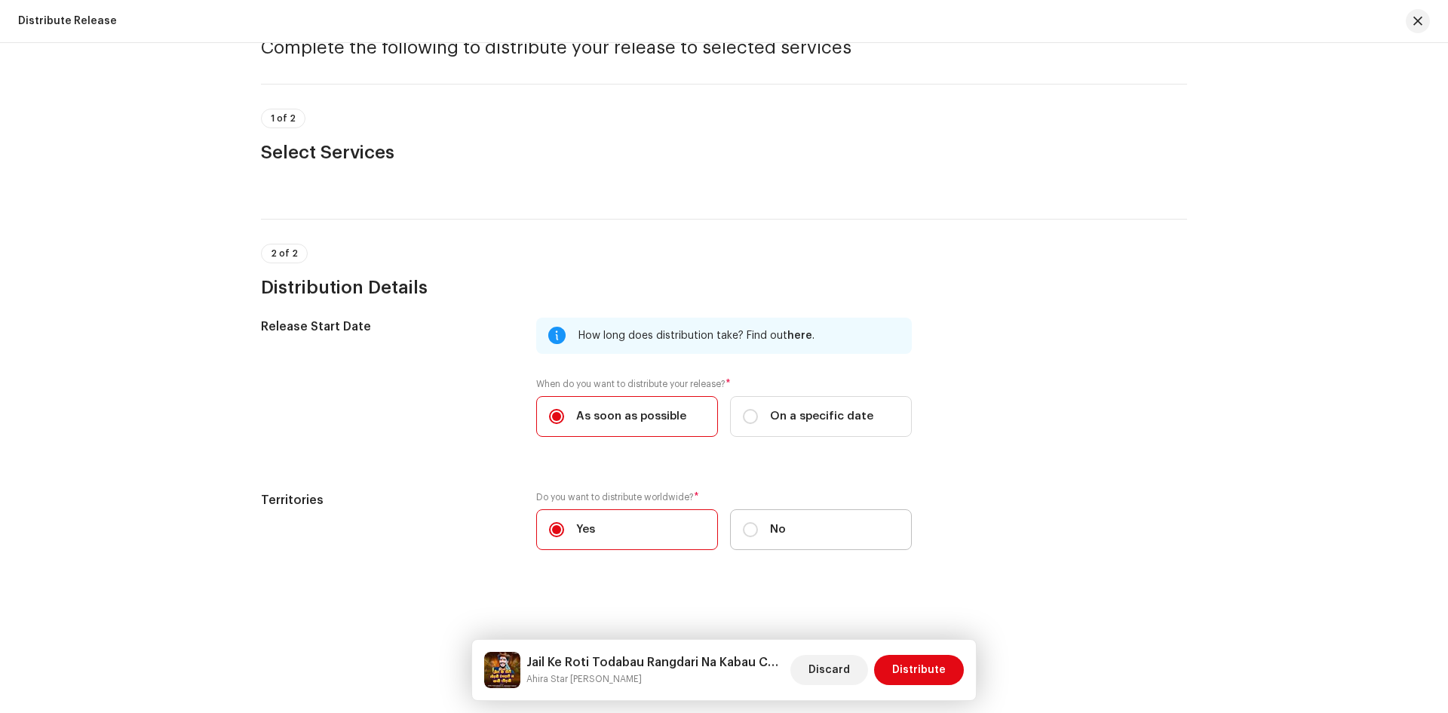
click at [751, 538] on label "No" at bounding box center [821, 529] width 182 height 41
click at [751, 537] on input "No" at bounding box center [750, 529] width 15 height 15
radio input "true"
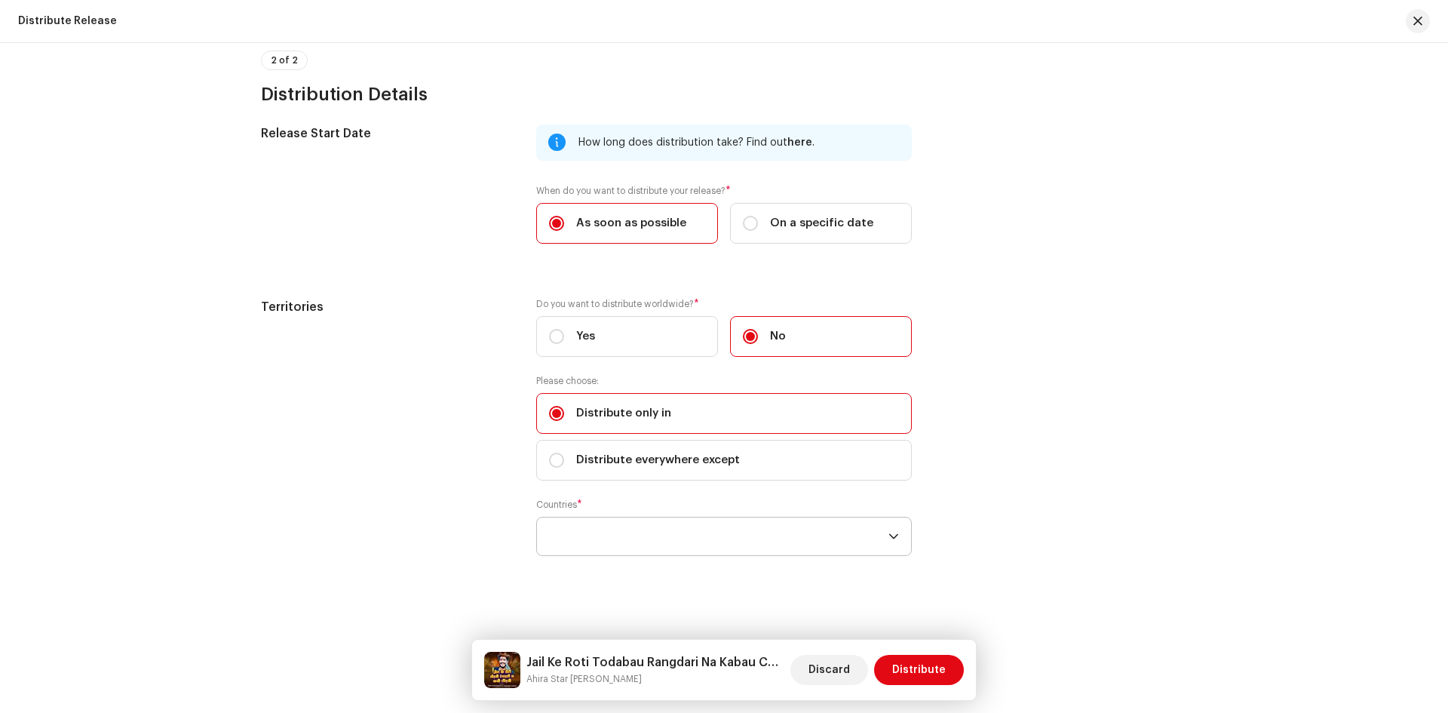
scroll to position [273, 0]
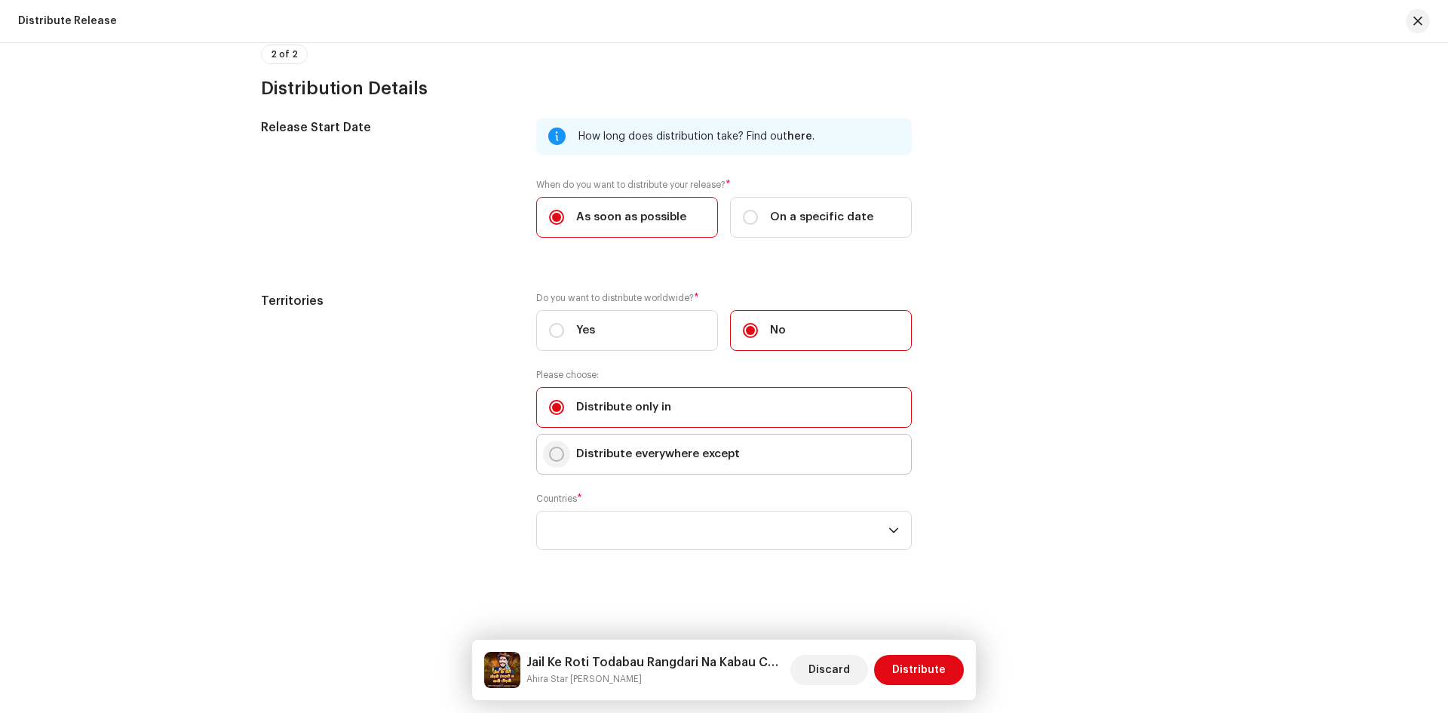
click at [554, 457] on input "Distribute everywhere except" at bounding box center [556, 454] width 15 height 15
radio input "true"
click at [925, 665] on span "Distribute" at bounding box center [919, 670] width 54 height 30
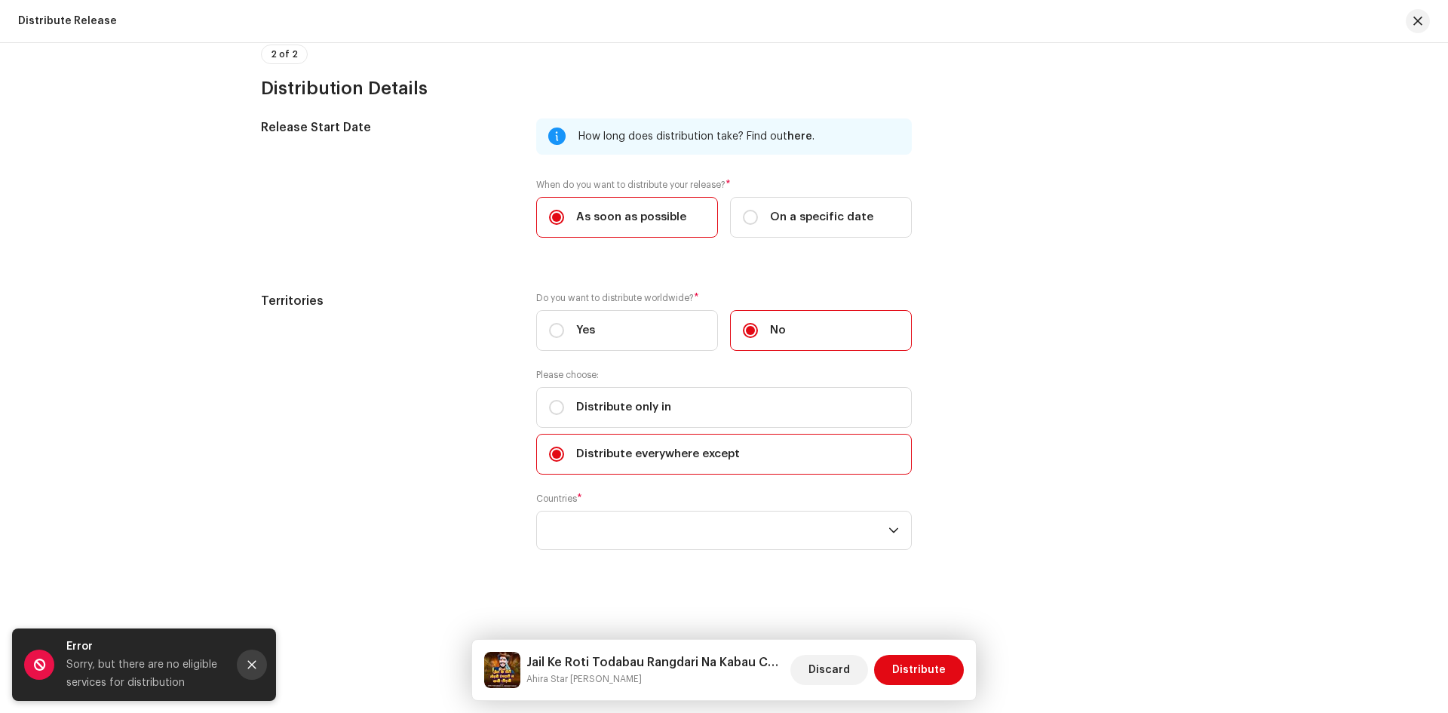
click at [262, 666] on button "Close" at bounding box center [252, 664] width 30 height 30
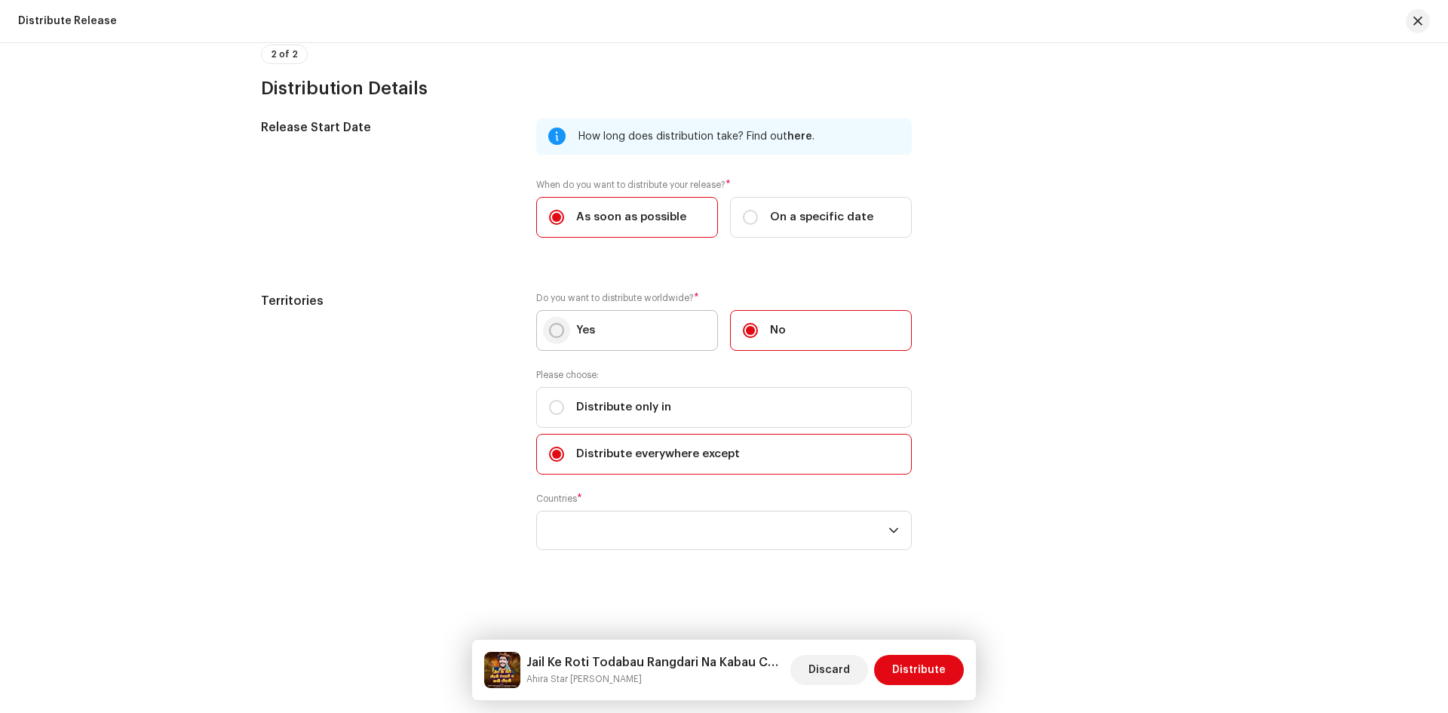
click at [549, 330] on input "Yes" at bounding box center [556, 330] width 15 height 15
radio input "true"
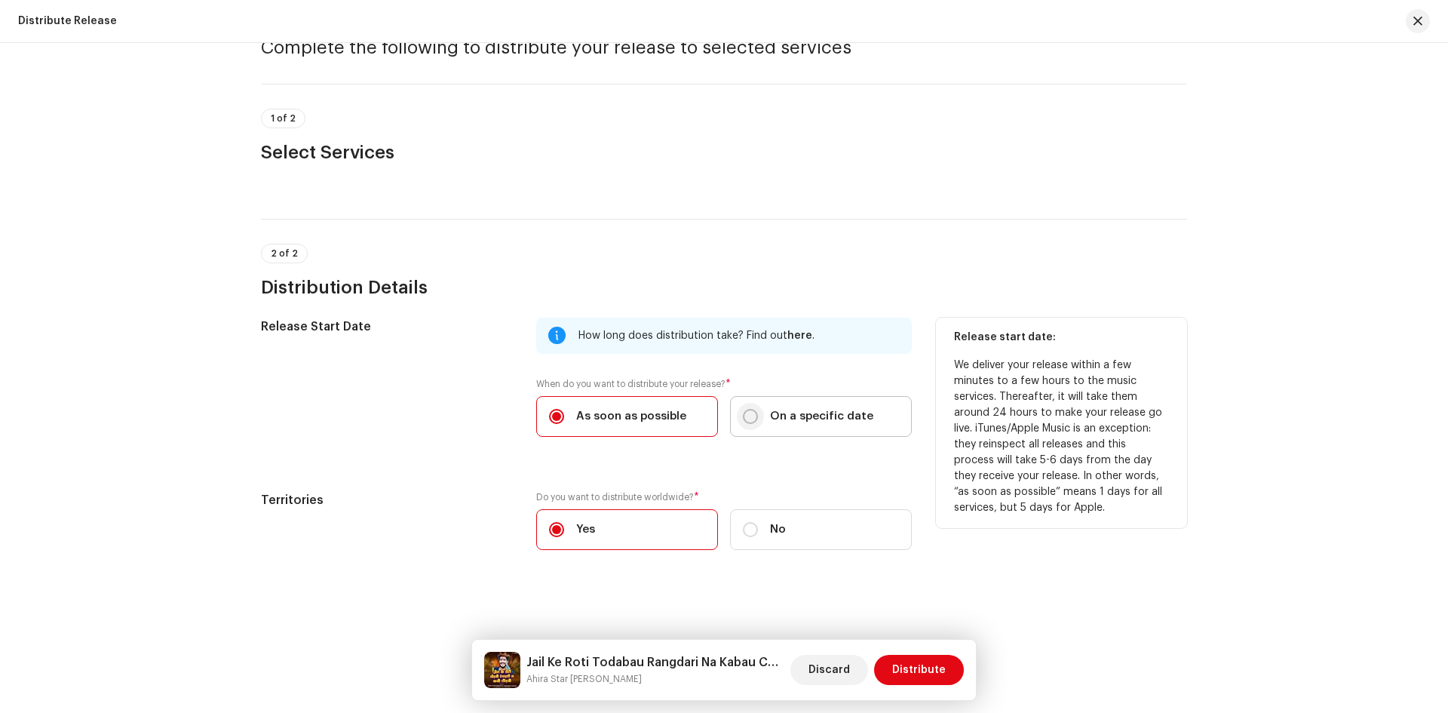
click at [751, 413] on input "On a specific date" at bounding box center [750, 416] width 15 height 15
radio input "true"
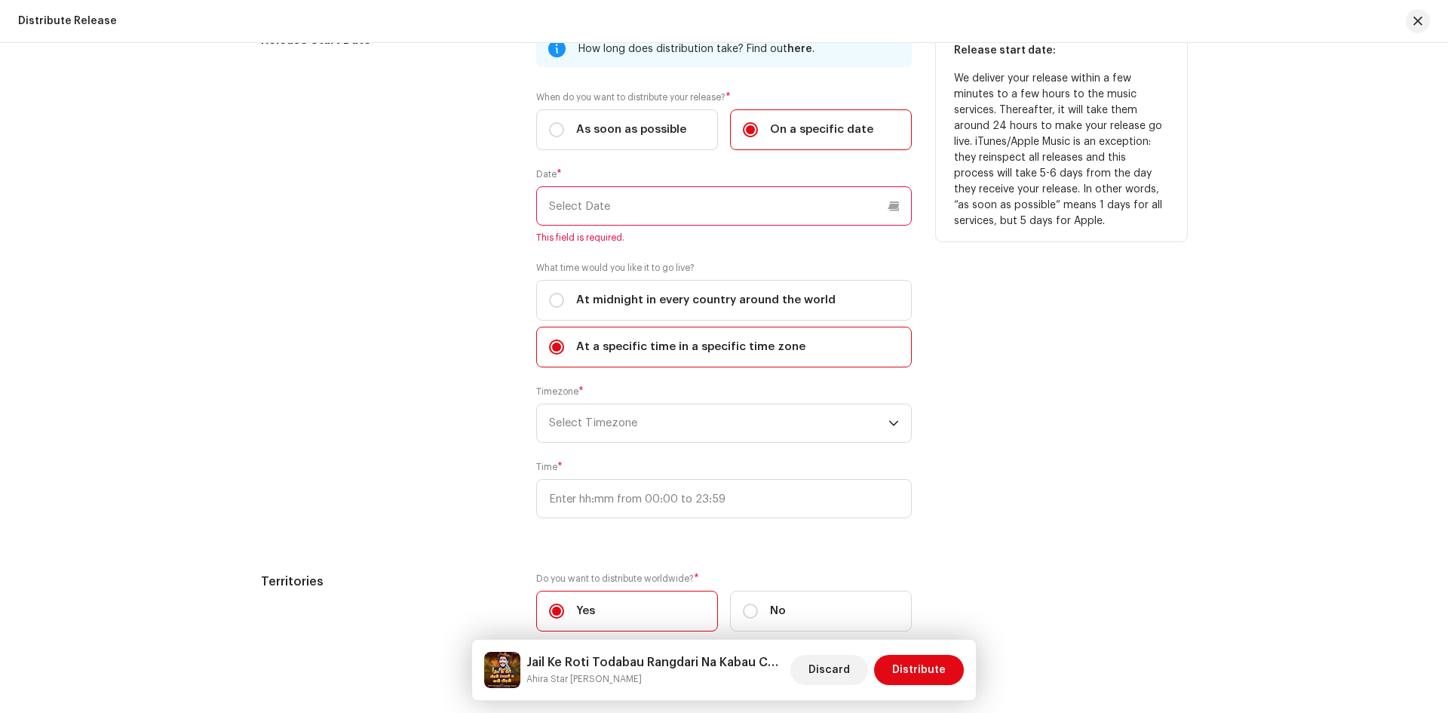
scroll to position [442, 0]
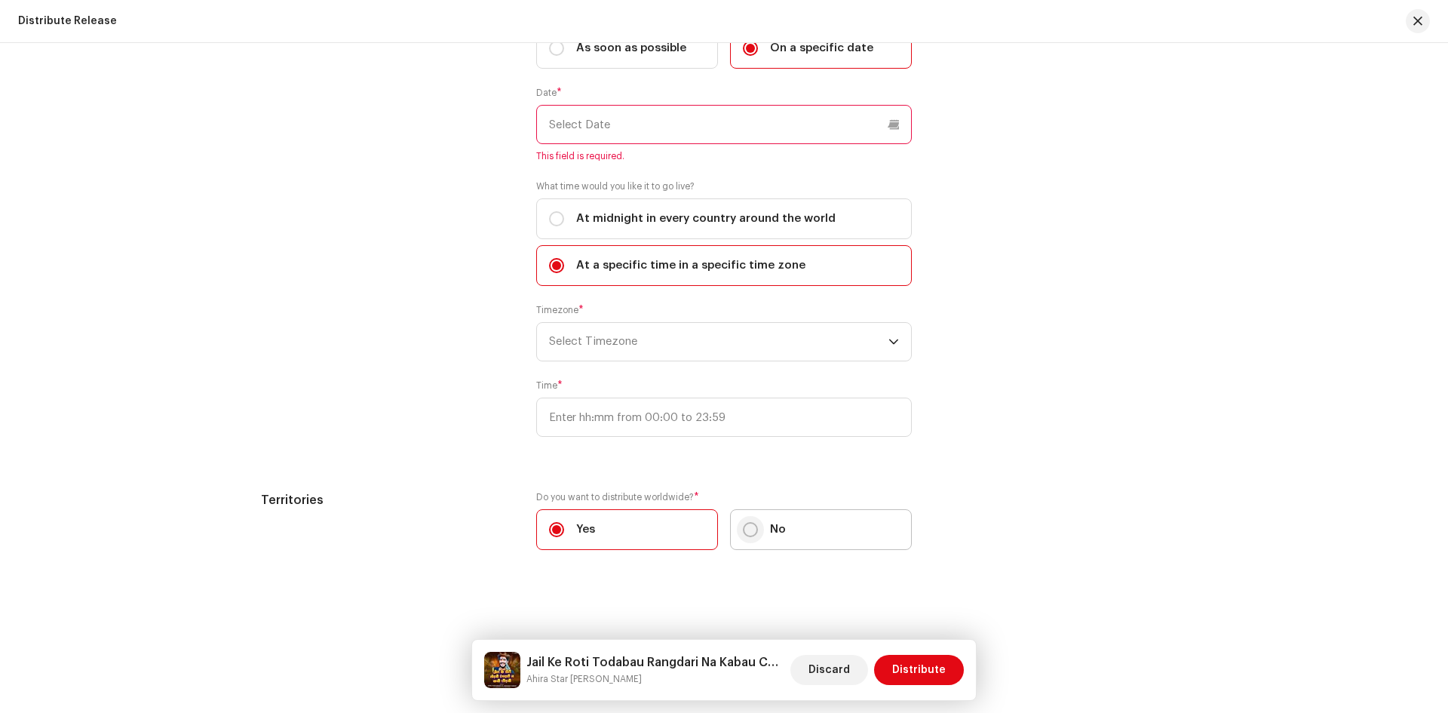
click at [743, 534] on p-radiobutton at bounding box center [750, 529] width 15 height 15
click at [743, 534] on input "No" at bounding box center [750, 529] width 15 height 15
radio input "true"
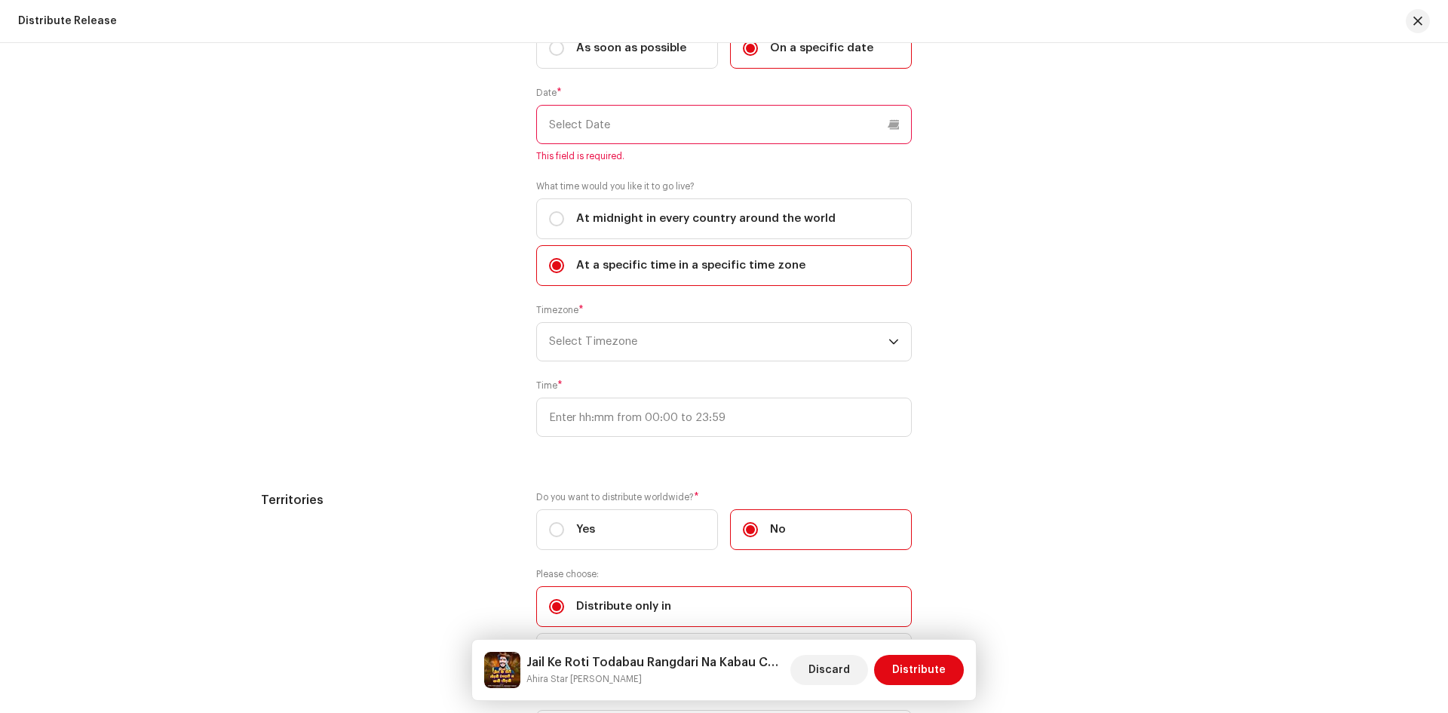
scroll to position [367, 0]
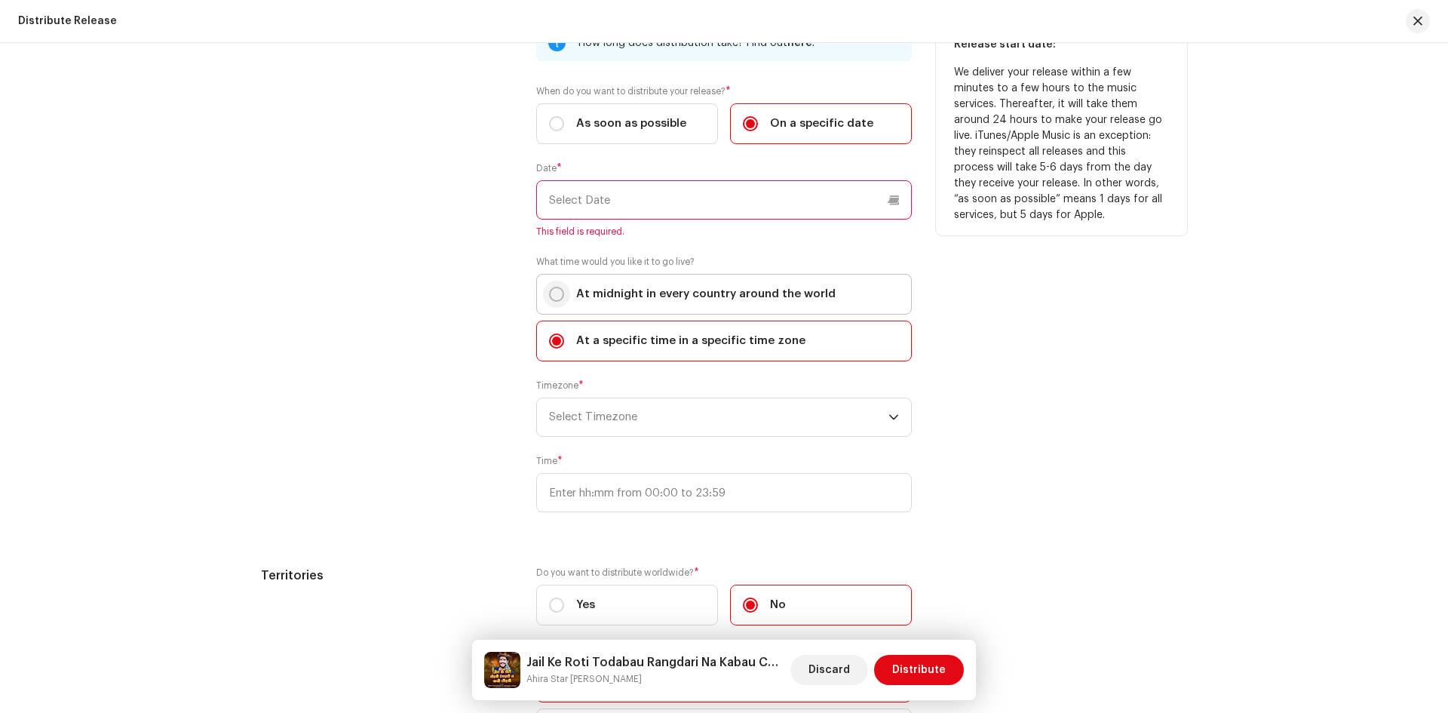
click at [557, 287] on input "At midnight in every country around the world" at bounding box center [556, 294] width 15 height 15
radio input "true"
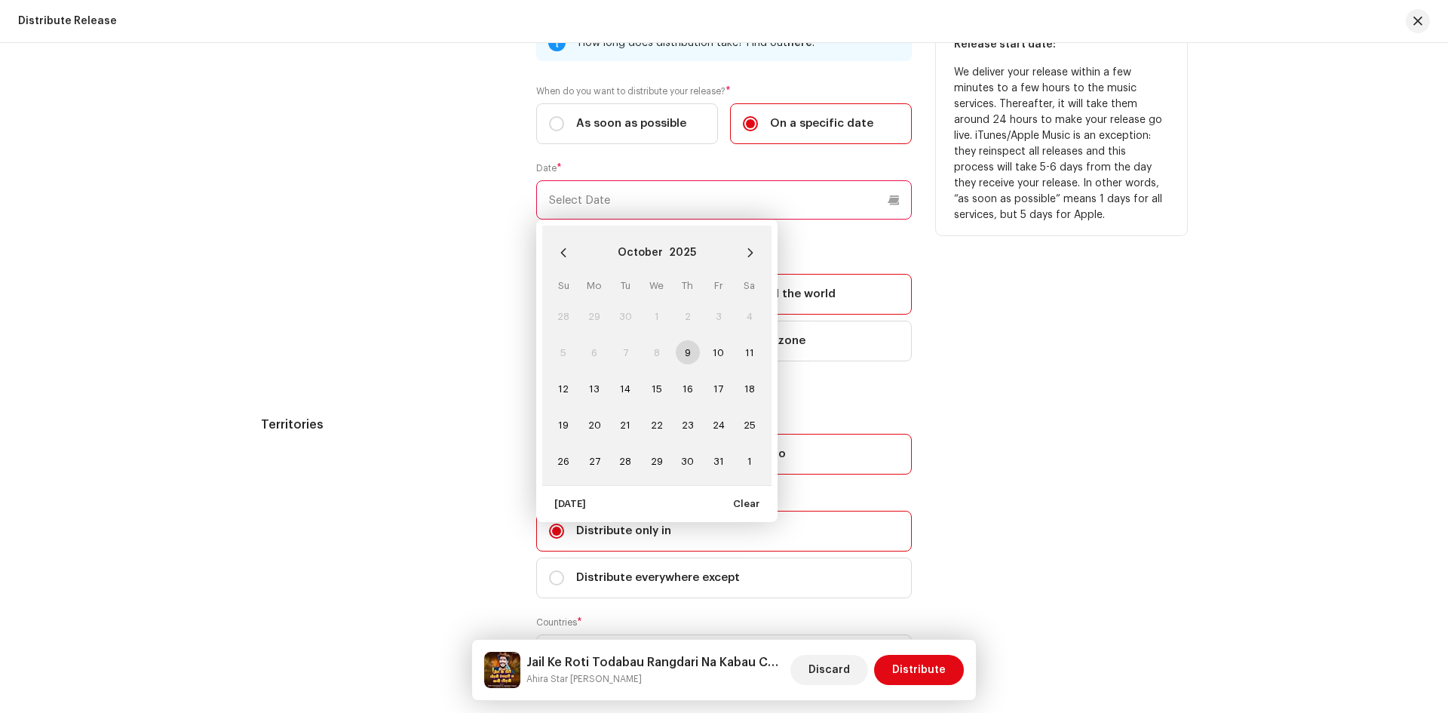
click at [609, 189] on input "text" at bounding box center [724, 199] width 376 height 39
click at [684, 348] on td "9" at bounding box center [687, 352] width 31 height 36
click at [717, 350] on span "10" at bounding box center [719, 352] width 24 height 24
type input "[DATE]"
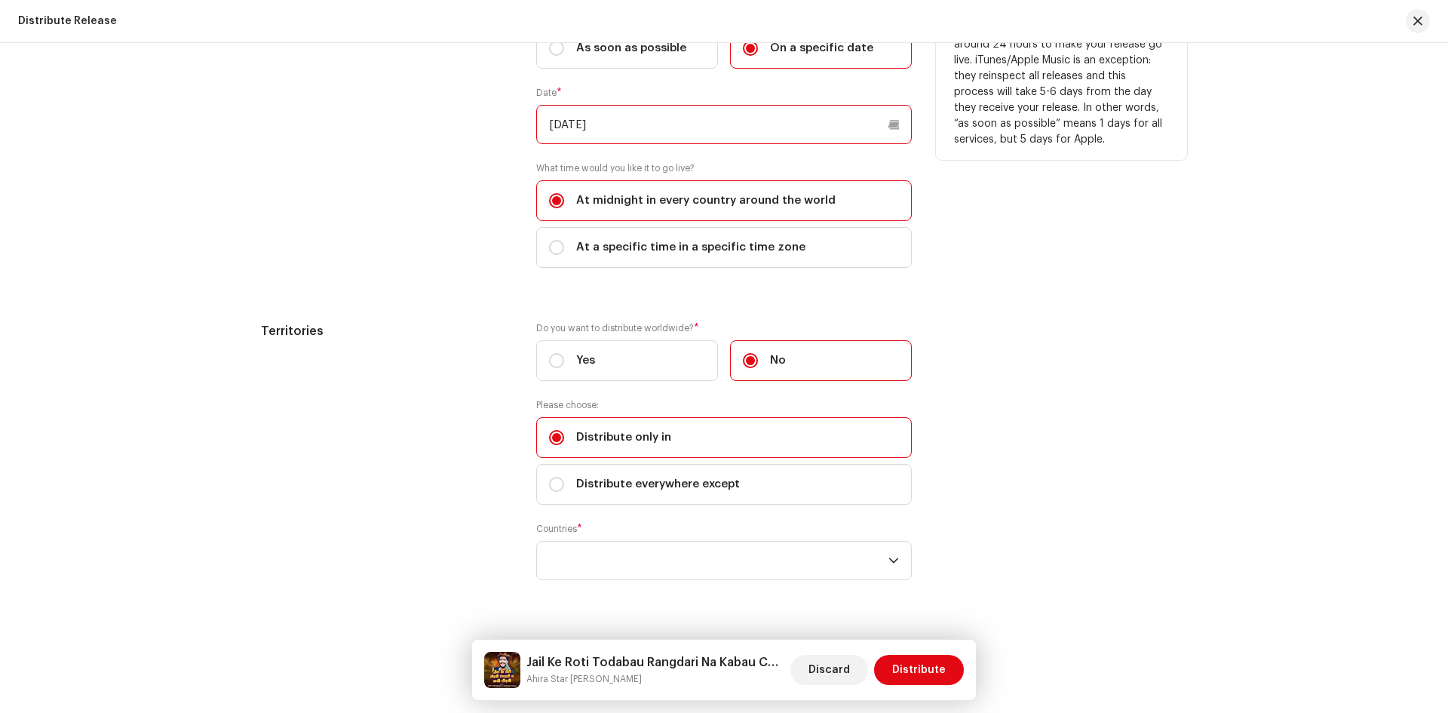
scroll to position [472, 0]
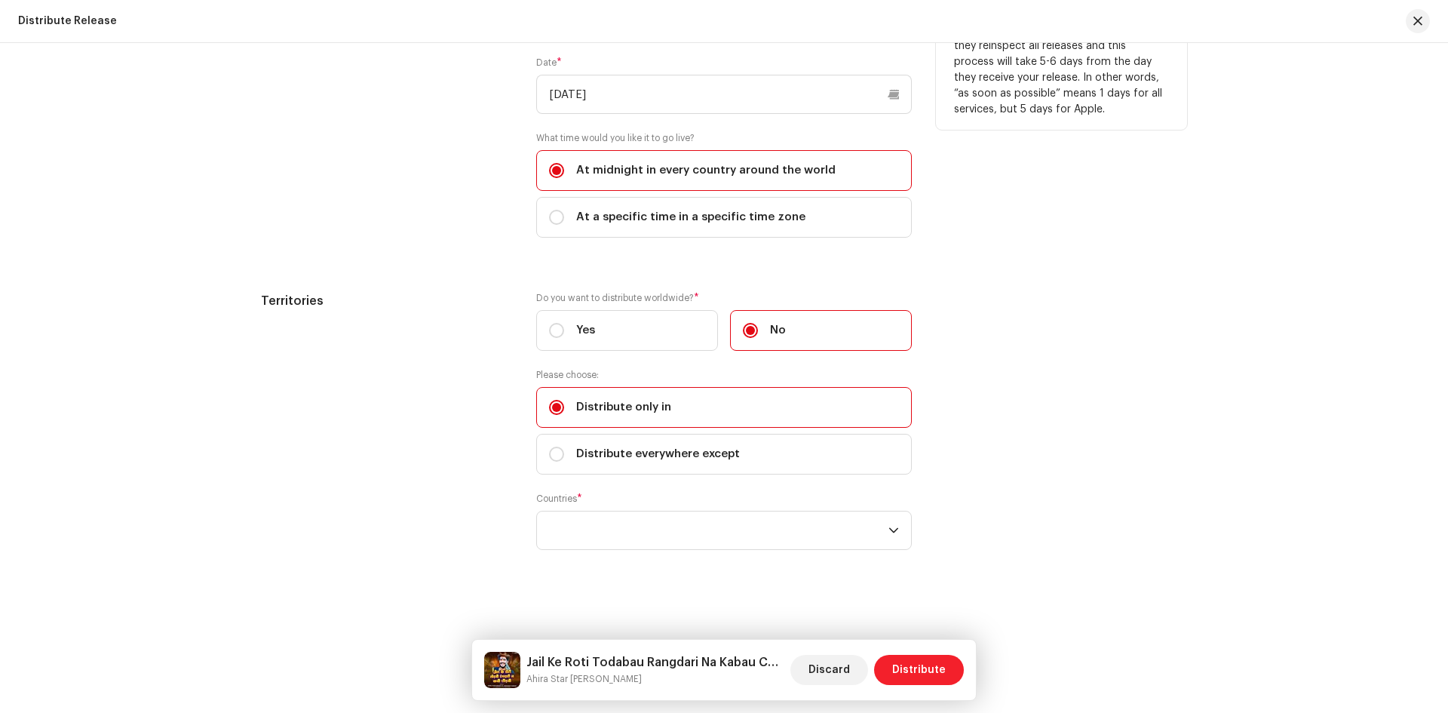
click at [915, 668] on span "Distribute" at bounding box center [919, 670] width 54 height 30
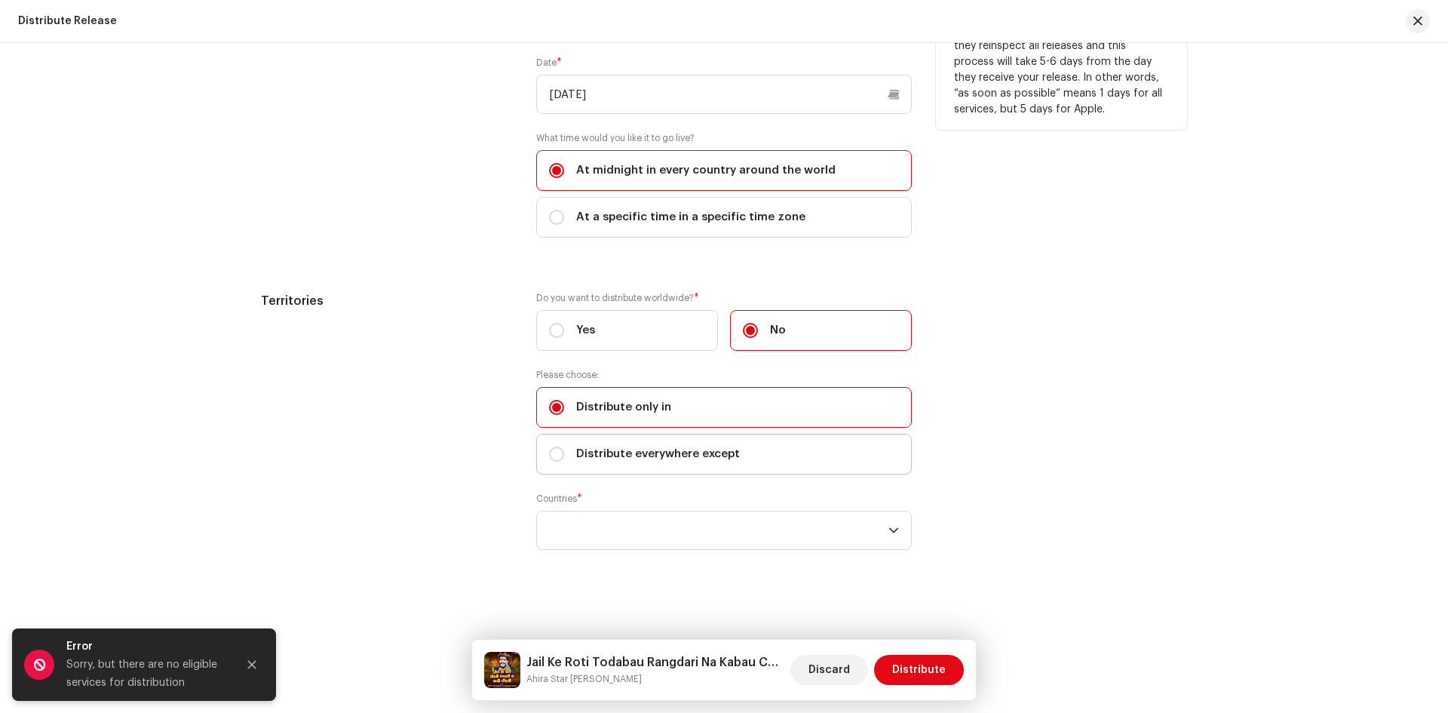
drag, startPoint x: 545, startPoint y: 453, endPoint x: 564, endPoint y: 459, distance: 20.0
click at [548, 453] on label "Distribute everywhere except" at bounding box center [724, 454] width 376 height 41
click at [549, 453] on input "Distribute everywhere except" at bounding box center [556, 454] width 15 height 15
radio input "true"
click at [933, 674] on span "Distribute" at bounding box center [919, 670] width 54 height 30
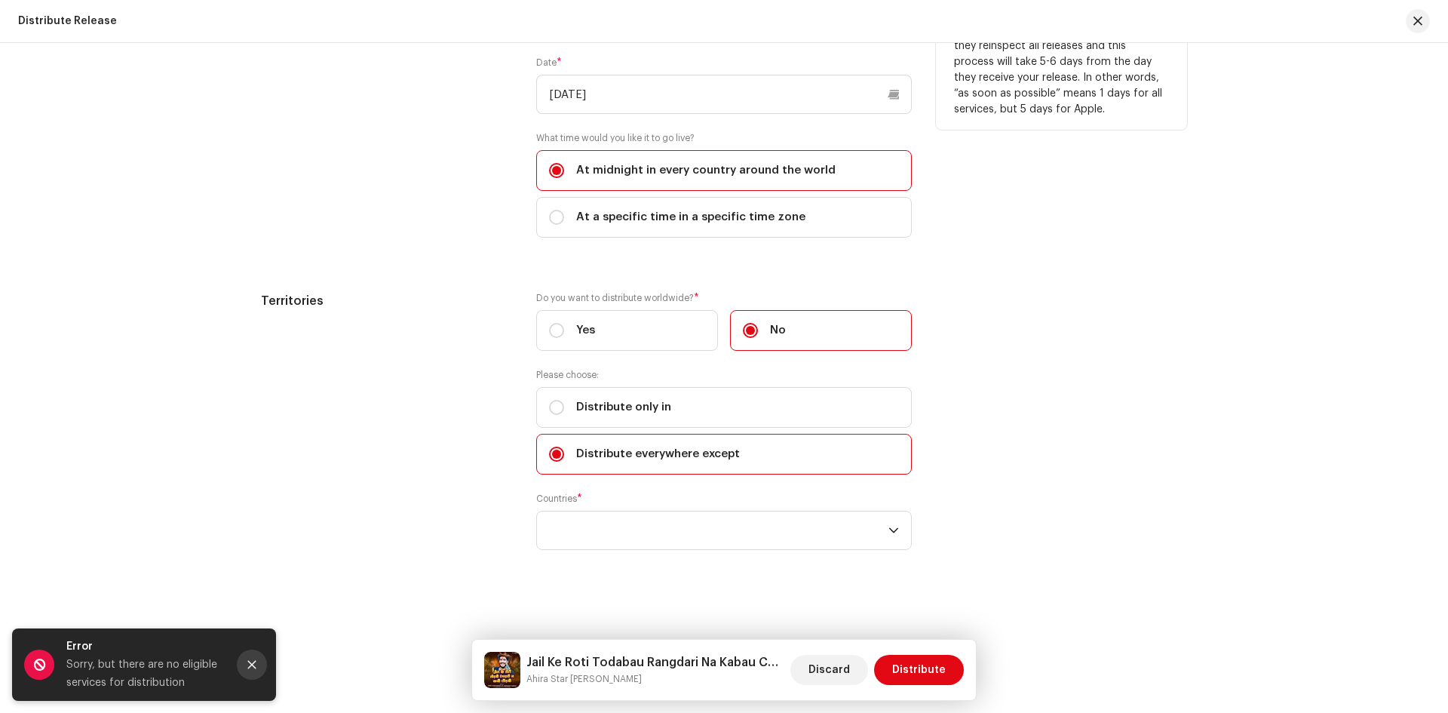
click at [241, 663] on button "Close" at bounding box center [252, 664] width 30 height 30
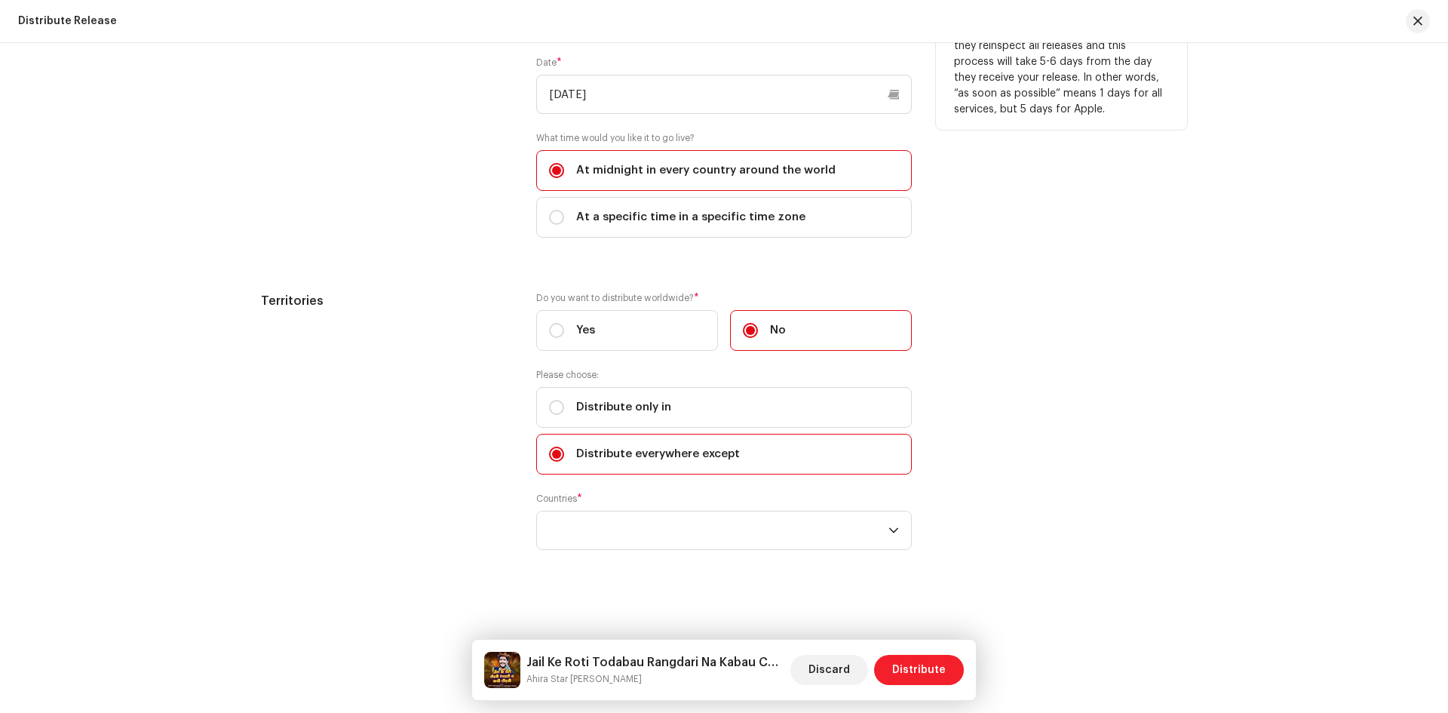
click at [924, 664] on span "Distribute" at bounding box center [919, 670] width 54 height 30
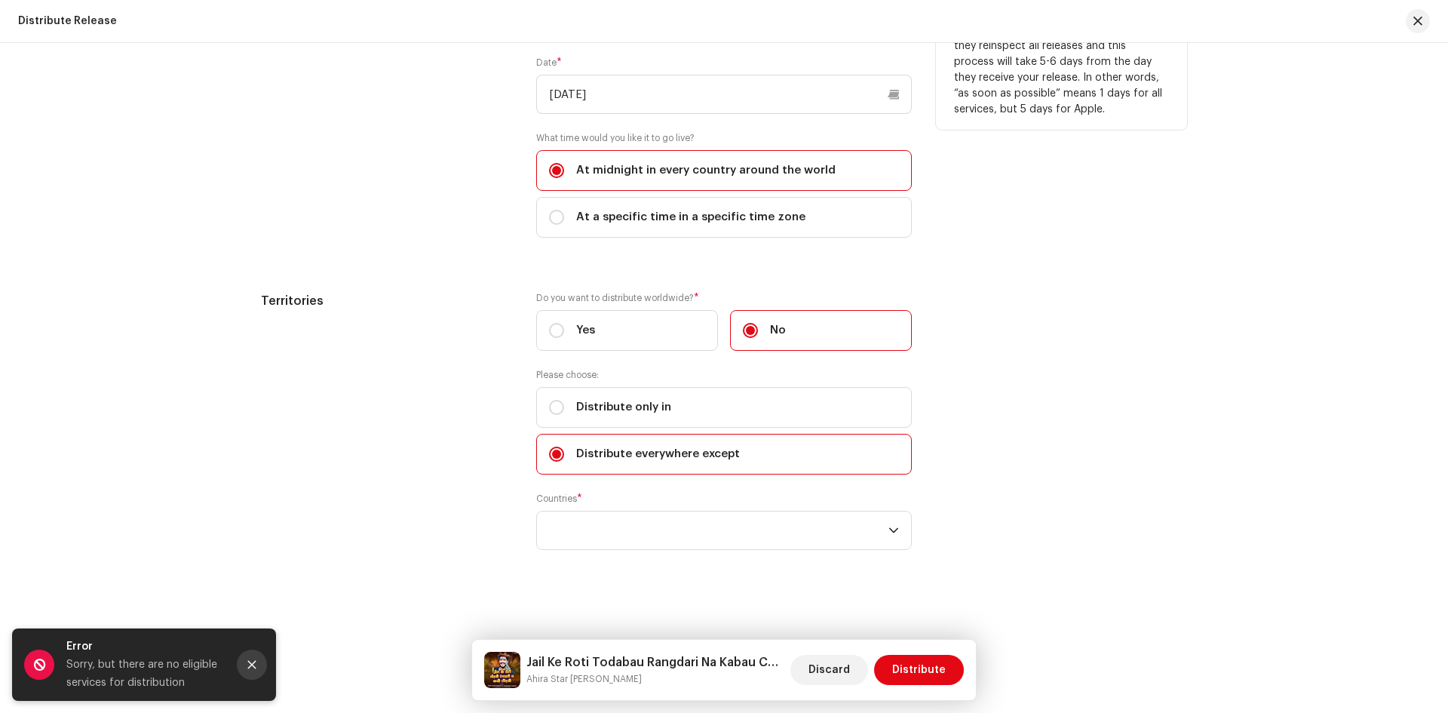
drag, startPoint x: 253, startPoint y: 665, endPoint x: 585, endPoint y: 219, distance: 555.6
click at [256, 658] on button "Close" at bounding box center [252, 664] width 30 height 30
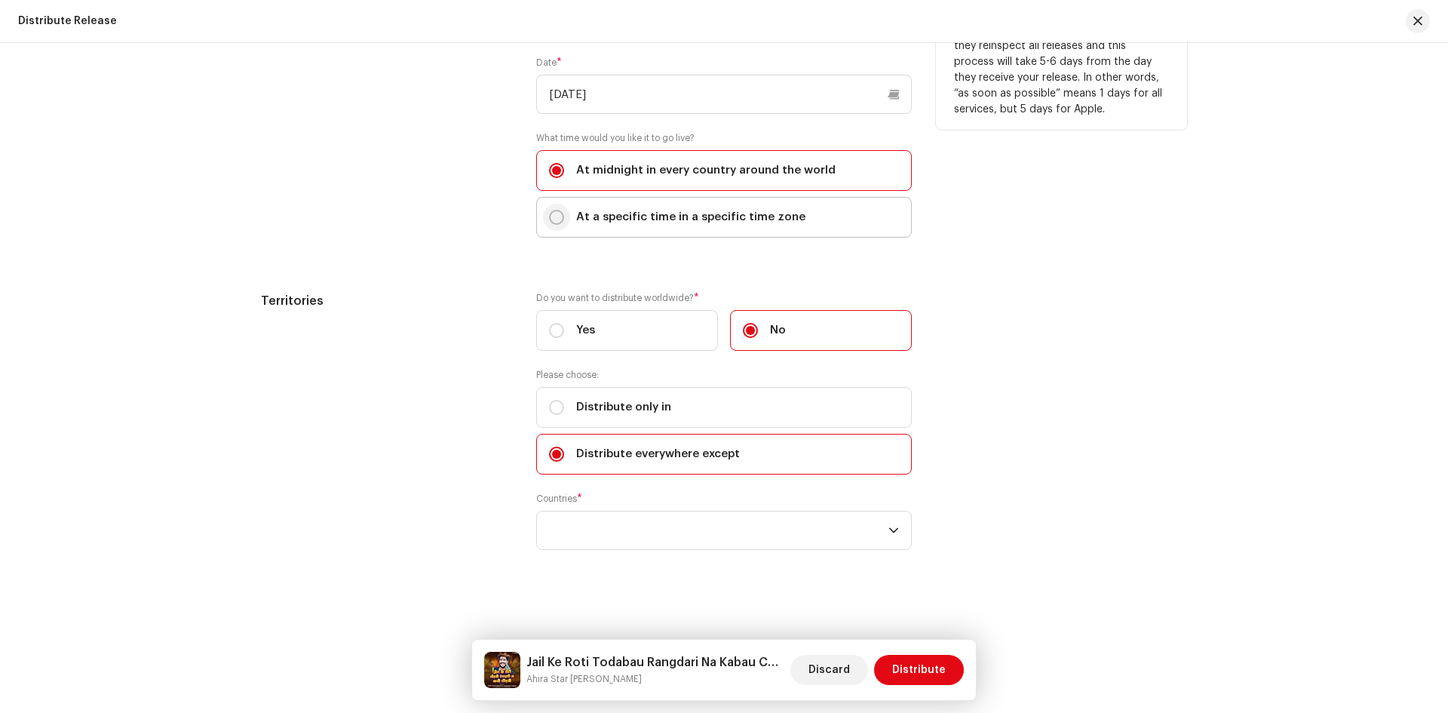
click at [560, 219] on input "At a specific time in a specific time zone" at bounding box center [556, 217] width 15 height 15
radio input "true"
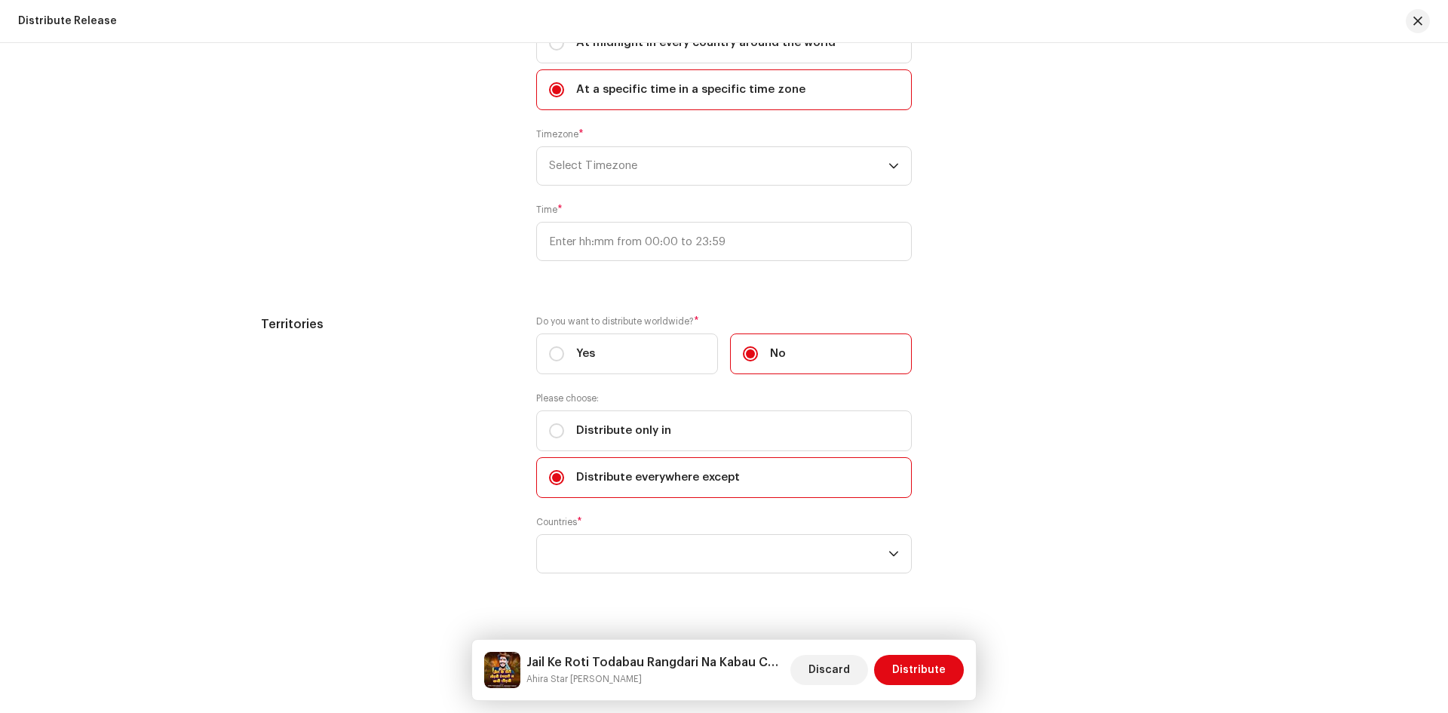
scroll to position [623, 0]
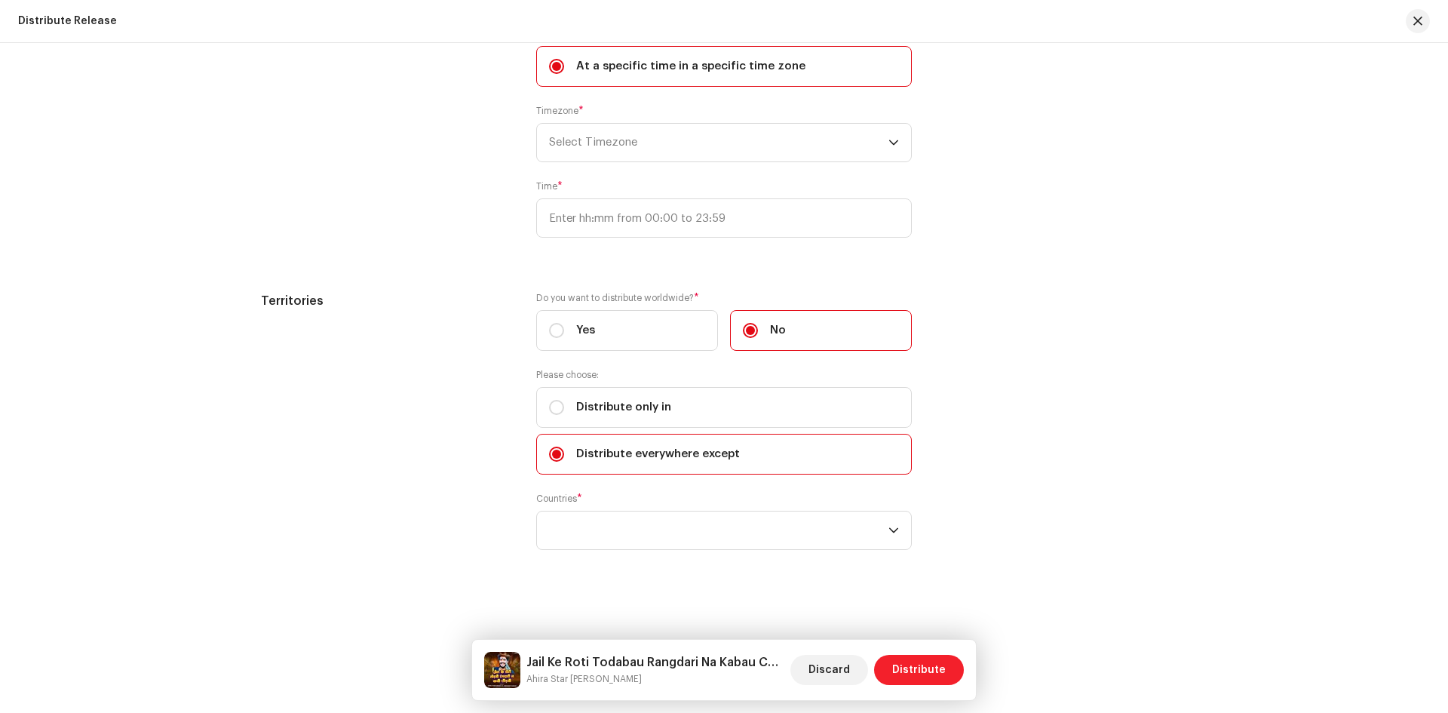
click at [926, 665] on span "Distribute" at bounding box center [919, 670] width 54 height 30
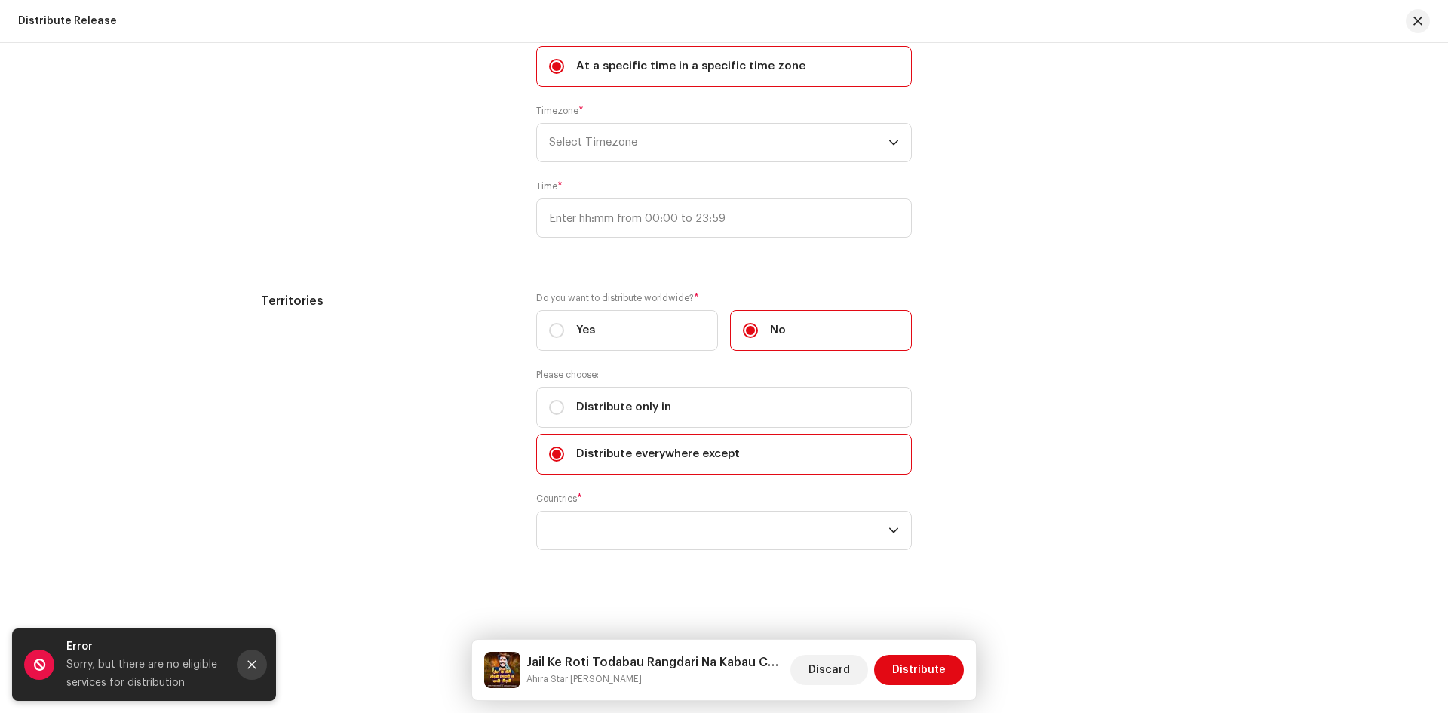
drag, startPoint x: 250, startPoint y: 665, endPoint x: 422, endPoint y: 490, distance: 244.8
click at [251, 665] on icon "Close" at bounding box center [252, 664] width 11 height 11
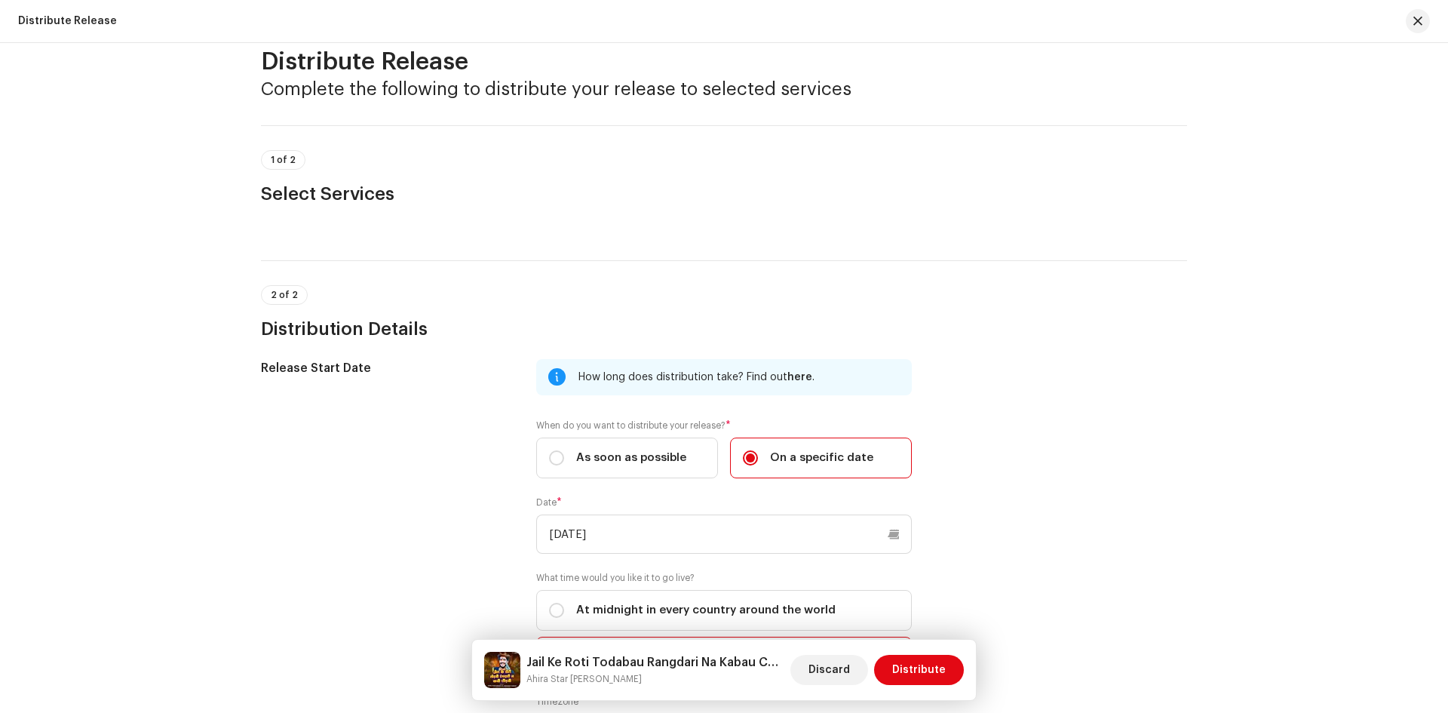
scroll to position [20, 0]
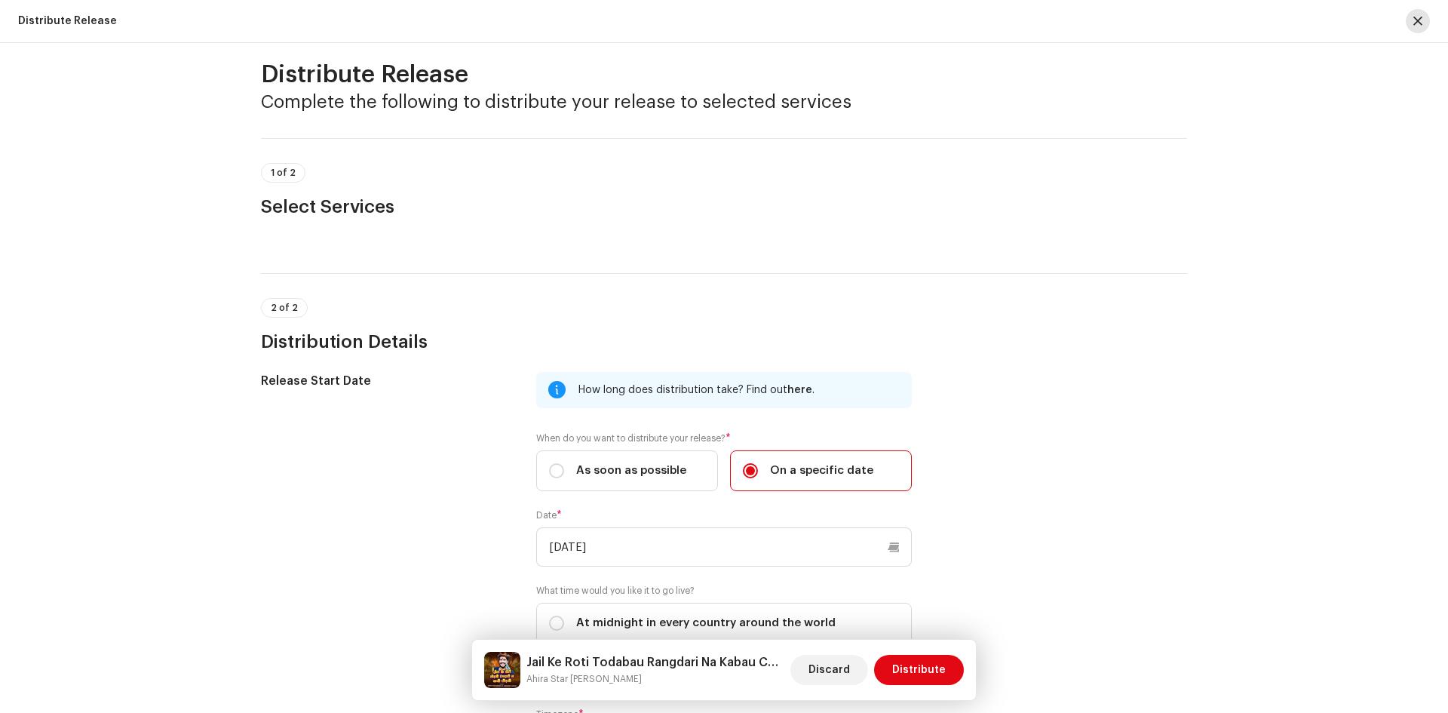
click at [1412, 20] on button "button" at bounding box center [1418, 21] width 24 height 24
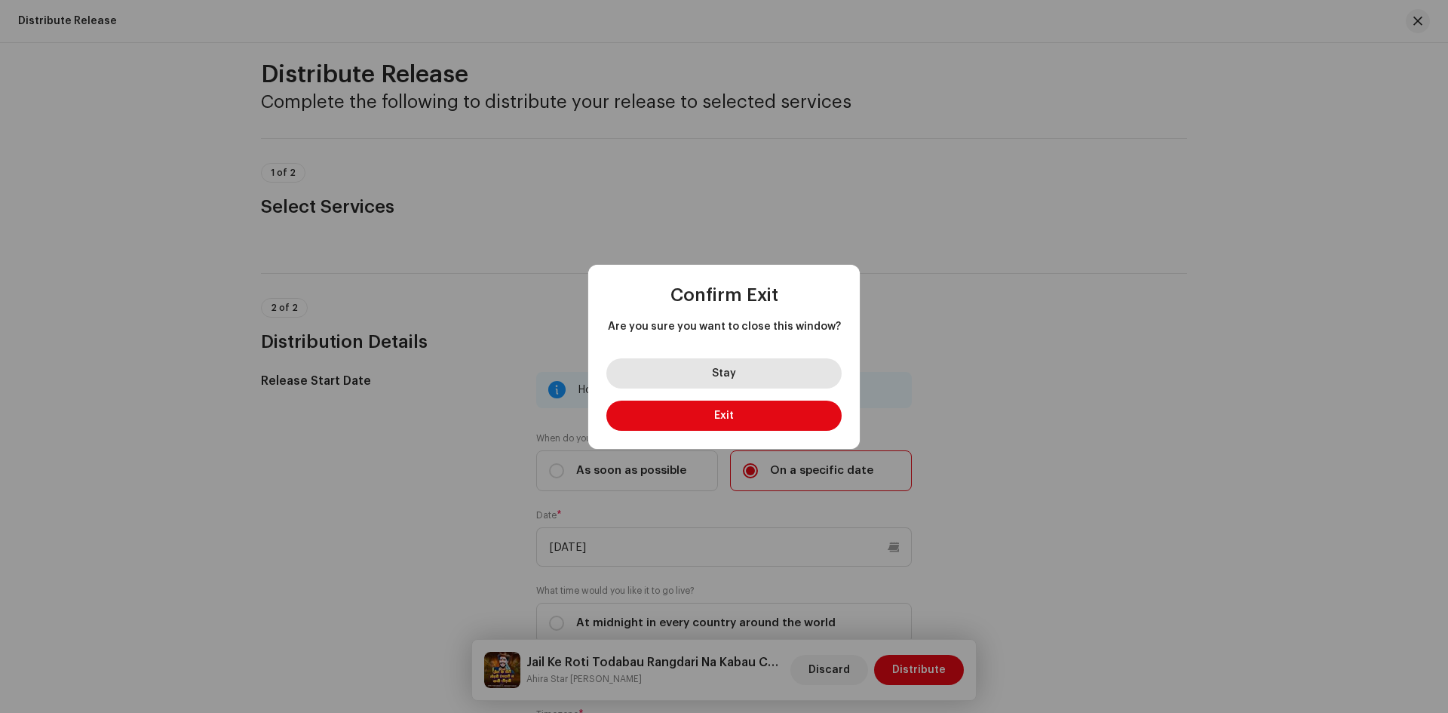
click at [742, 378] on button "Stay" at bounding box center [723, 373] width 235 height 30
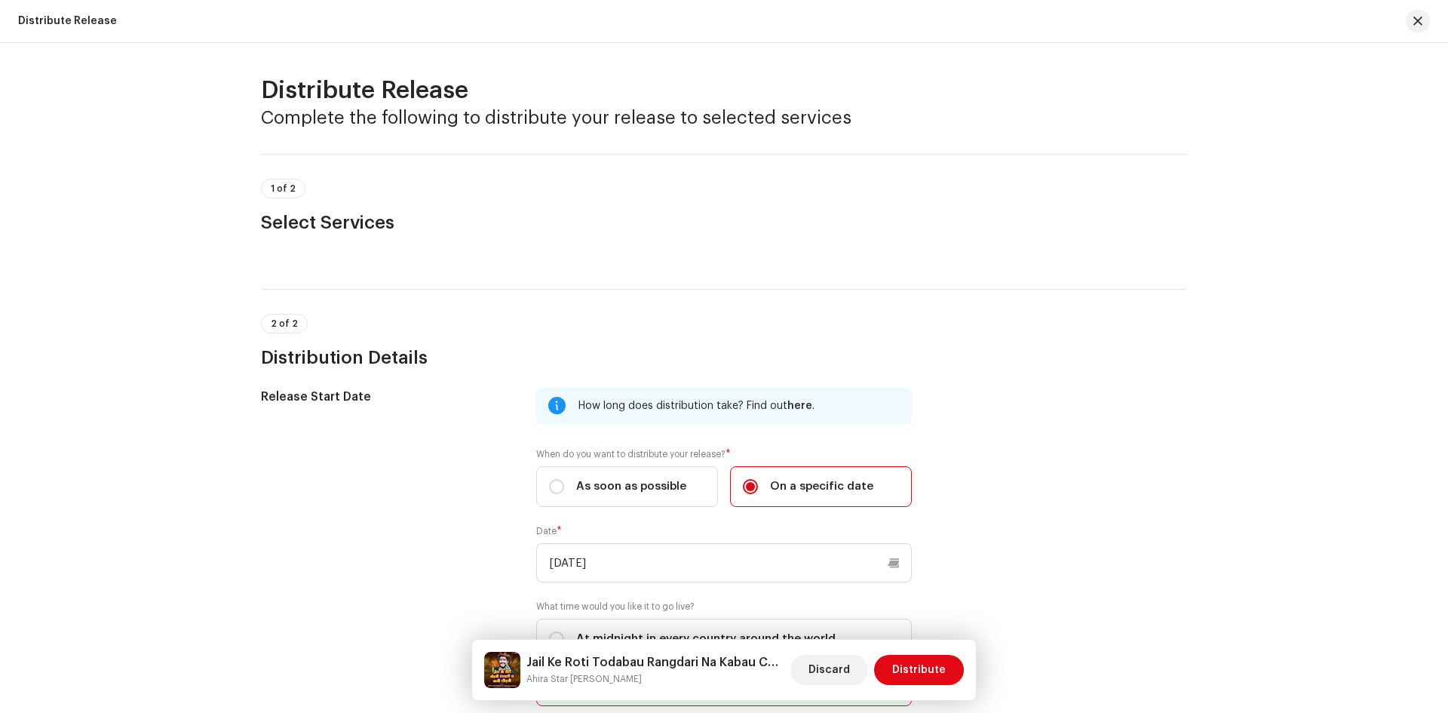
scroll to position [0, 0]
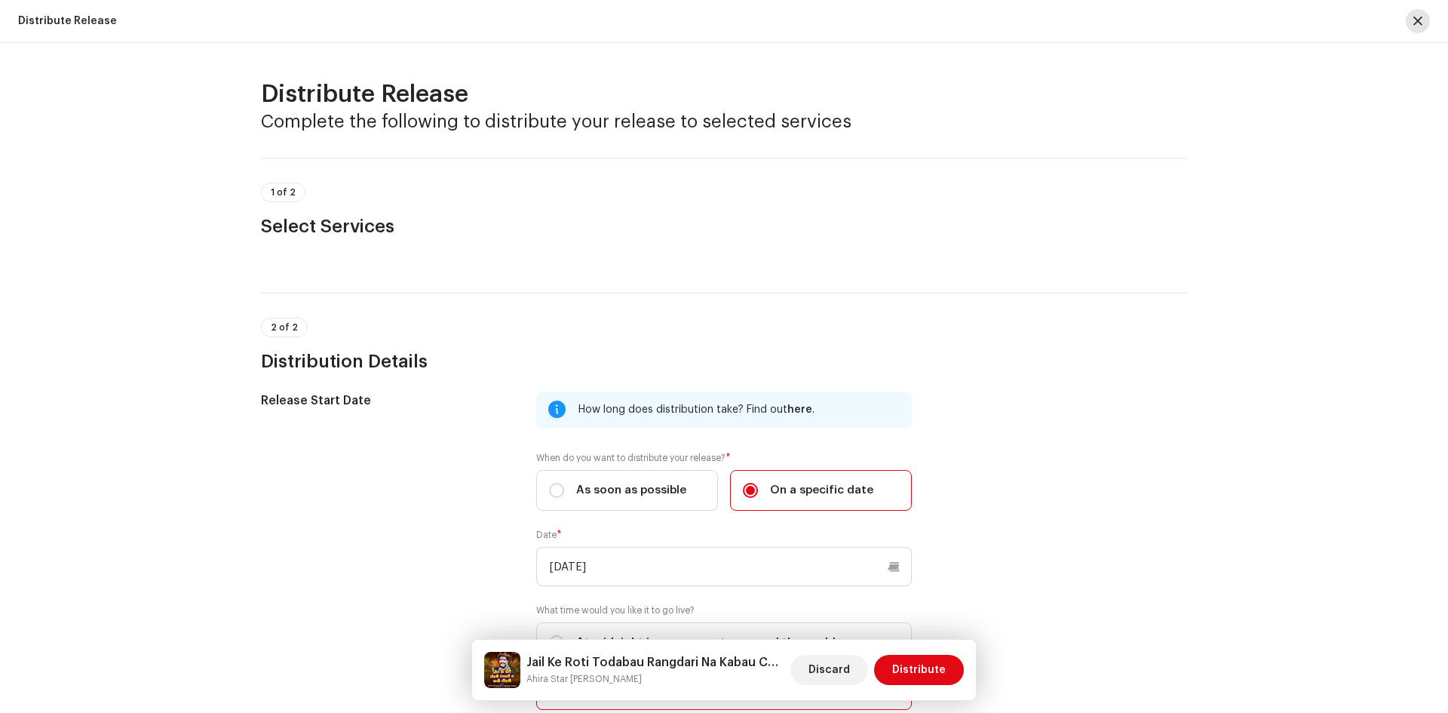
click at [1419, 26] on span "button" at bounding box center [1418, 21] width 9 height 12
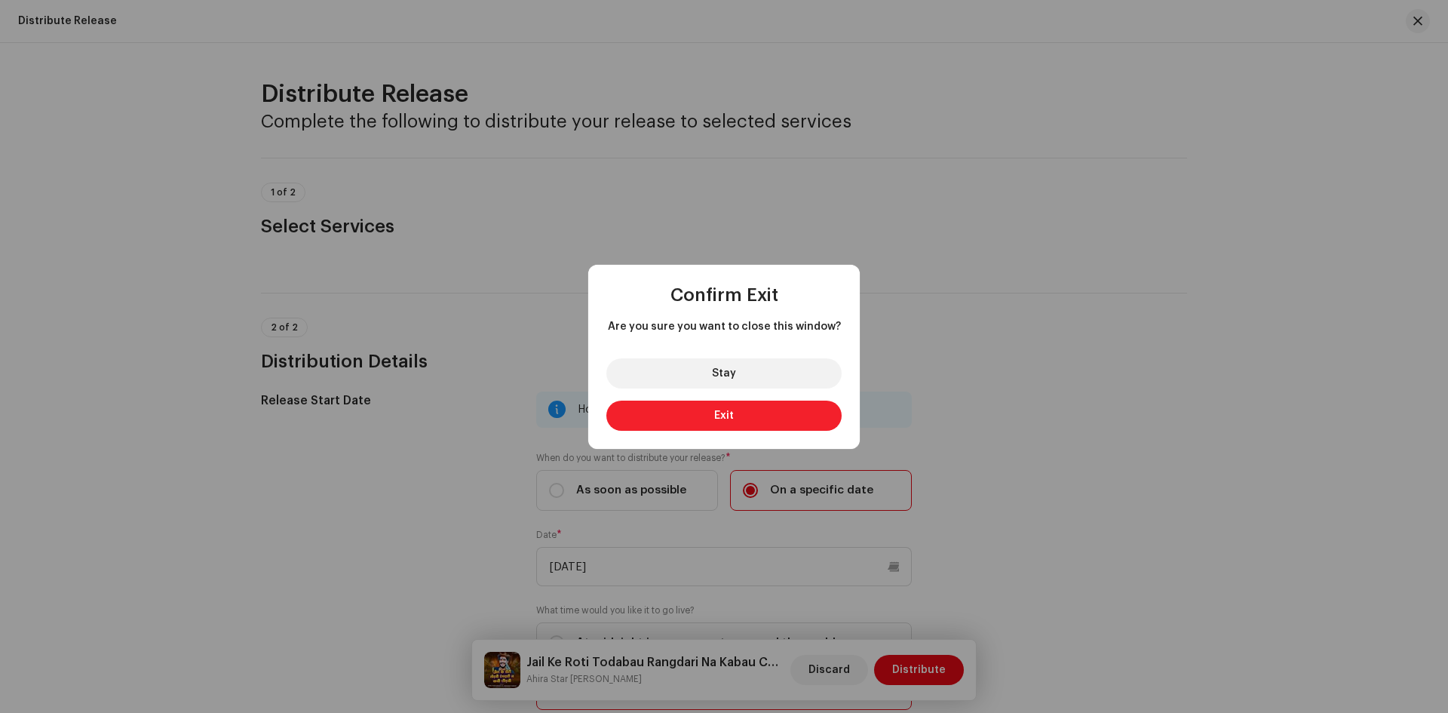
click at [707, 417] on button "Exit" at bounding box center [723, 416] width 235 height 30
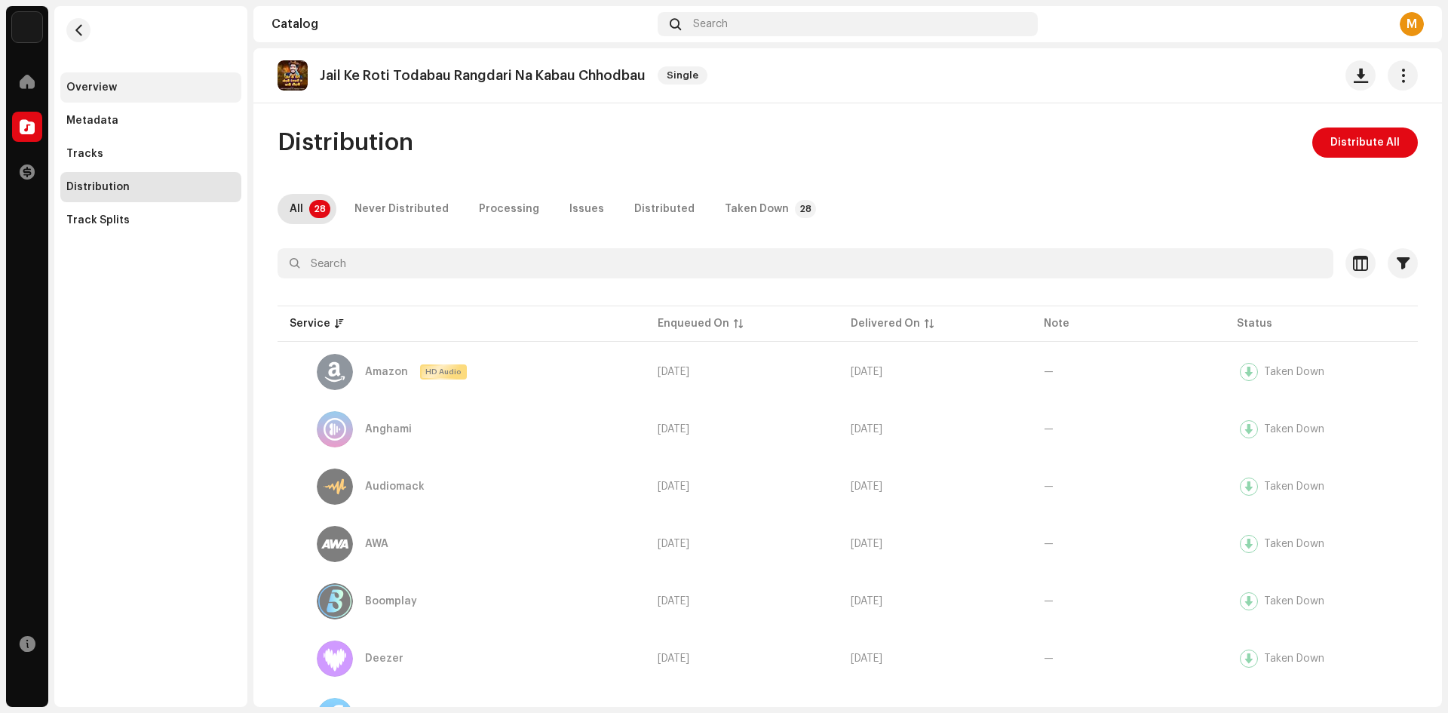
click at [98, 94] on div "Overview" at bounding box center [150, 87] width 181 height 30
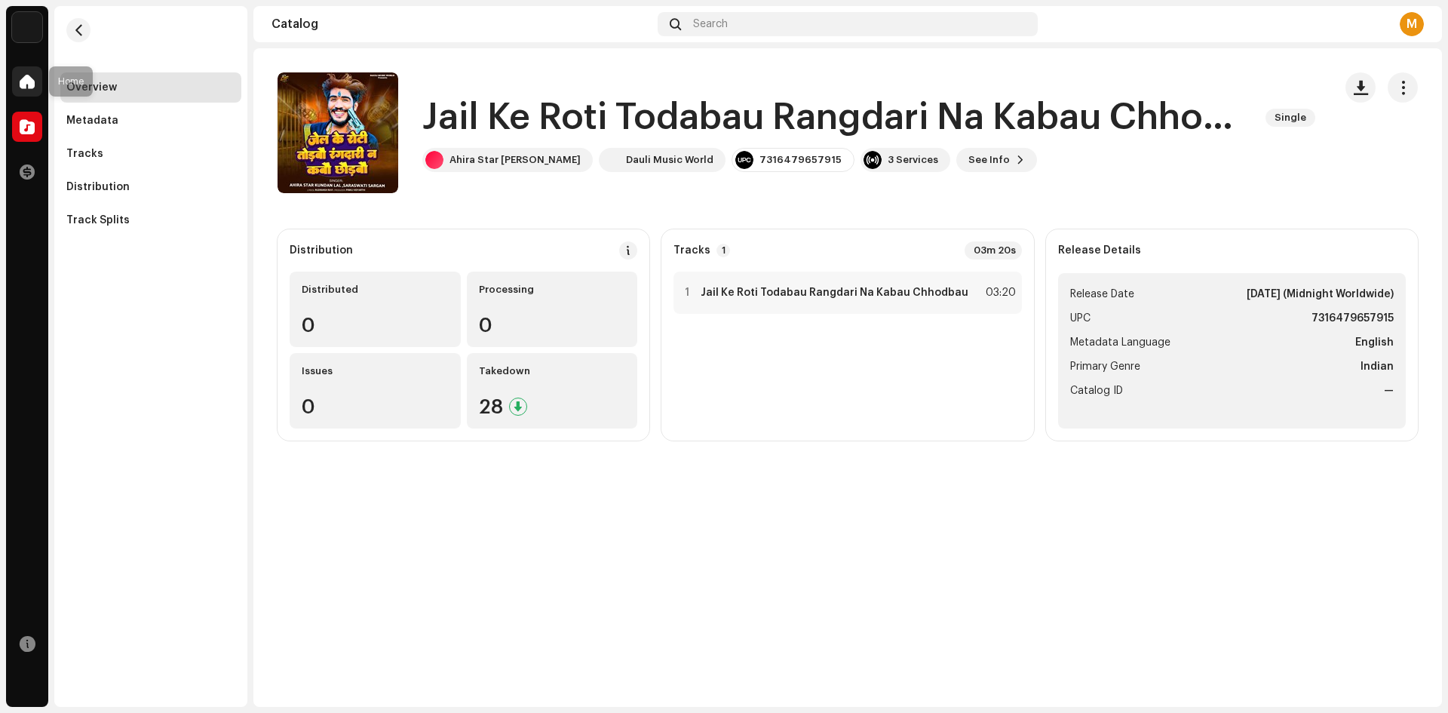
click at [22, 73] on div at bounding box center [27, 81] width 30 height 30
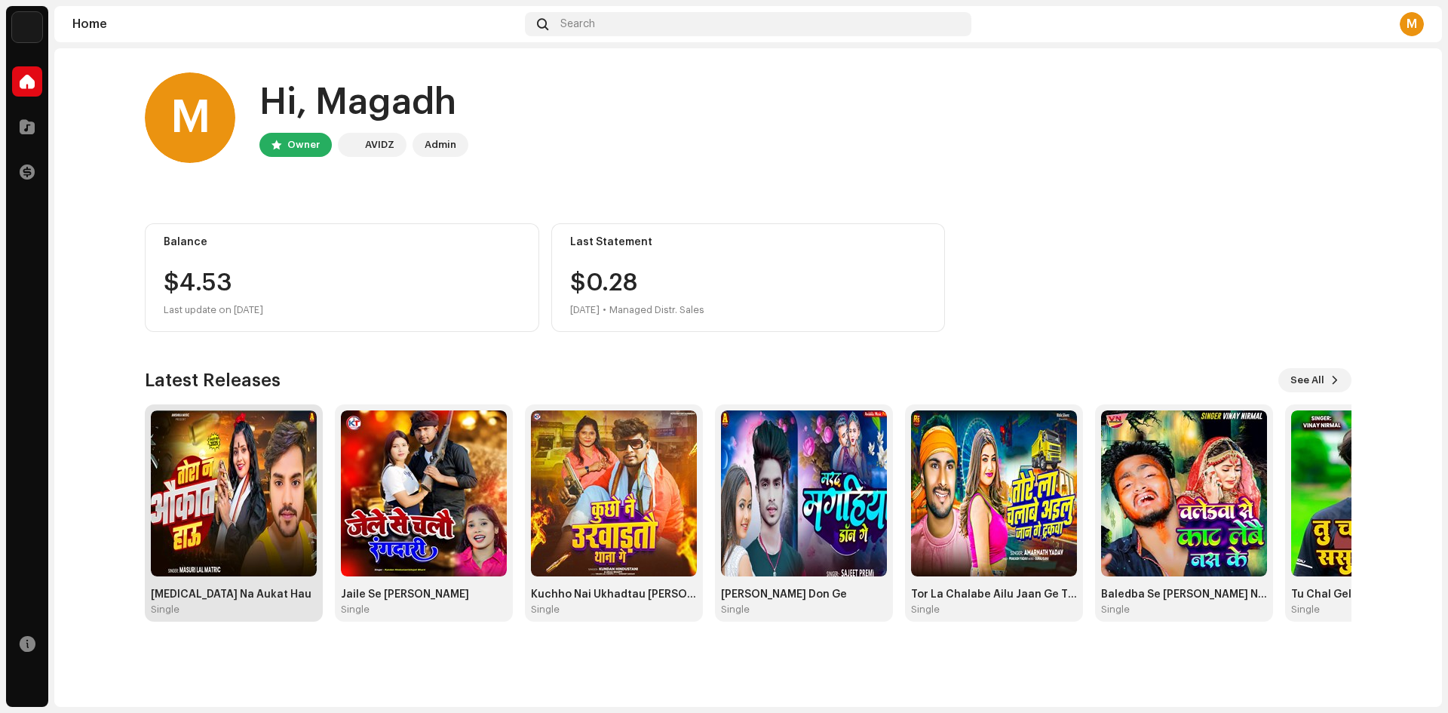
click at [229, 497] on img at bounding box center [234, 493] width 166 height 166
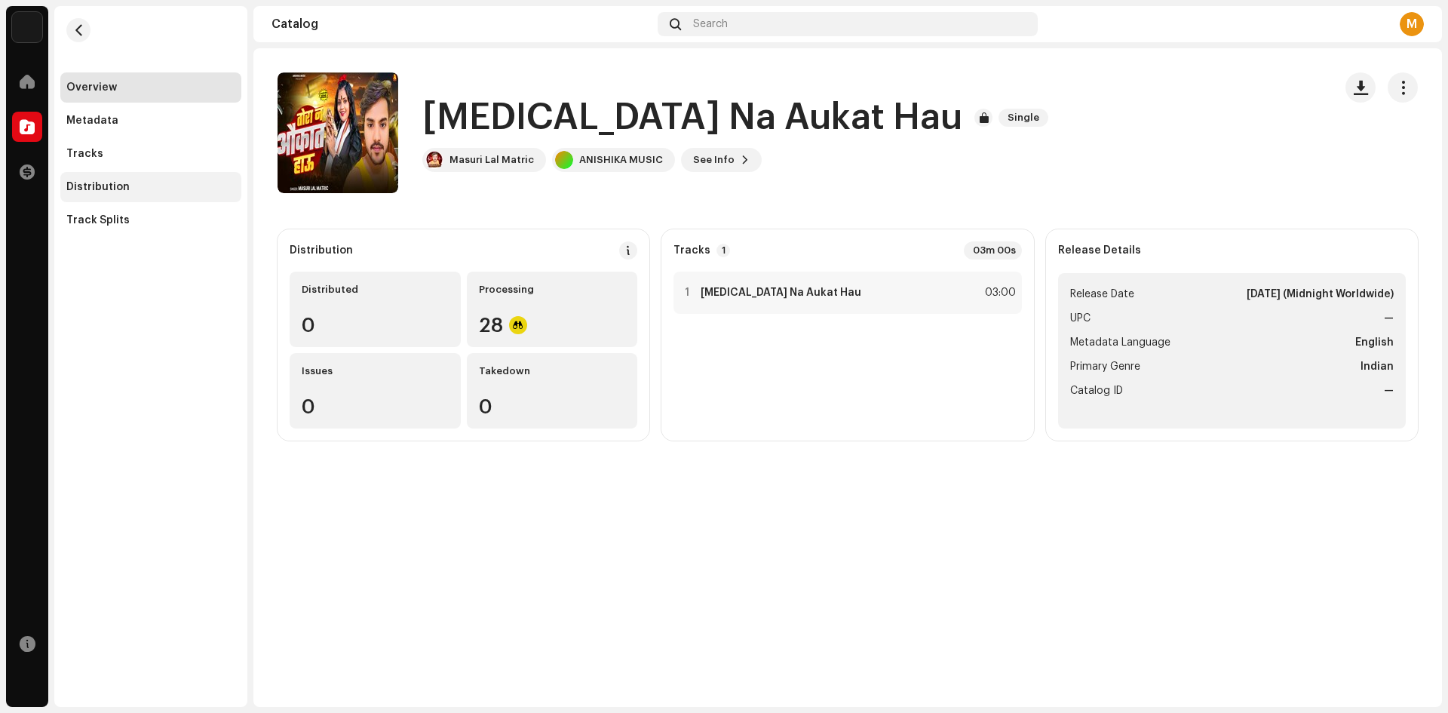
click at [124, 183] on div "Distribution" at bounding box center [97, 187] width 63 height 12
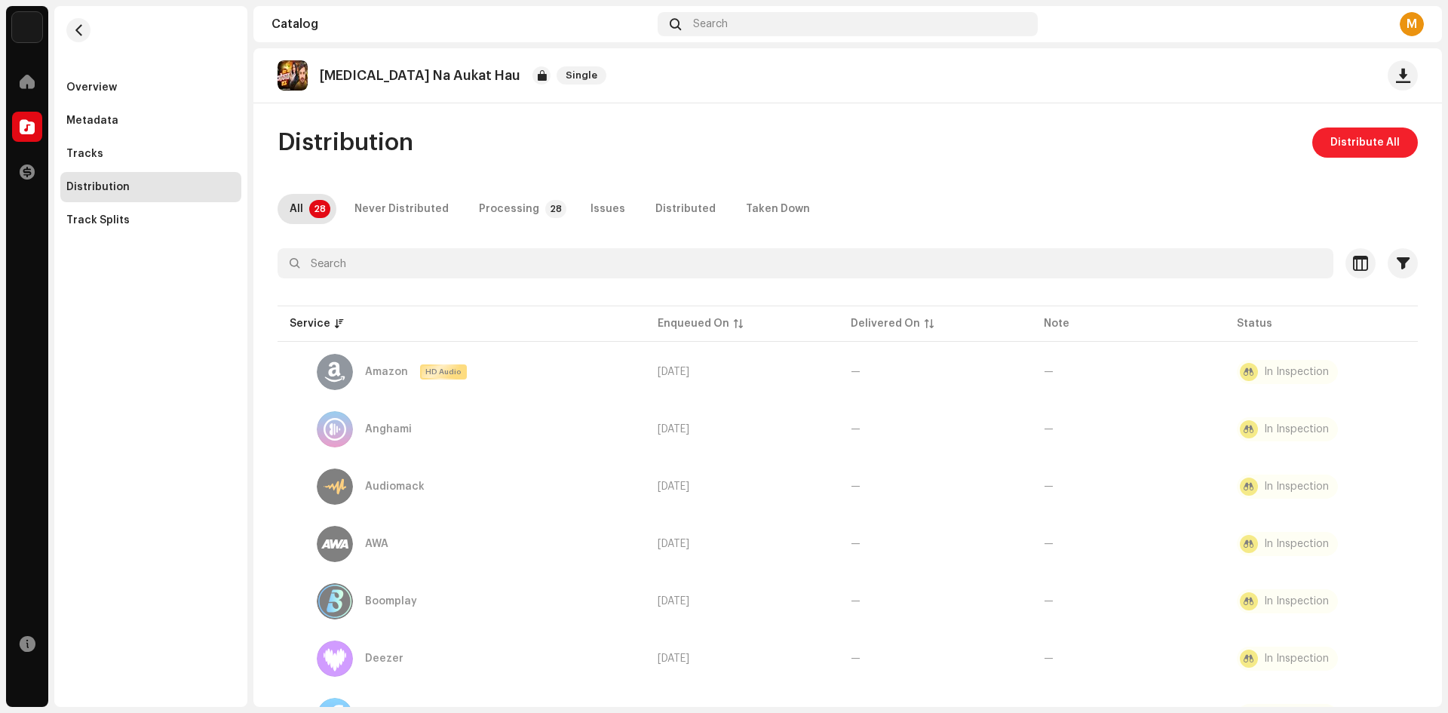
click at [1369, 143] on span "Distribute All" at bounding box center [1365, 142] width 69 height 30
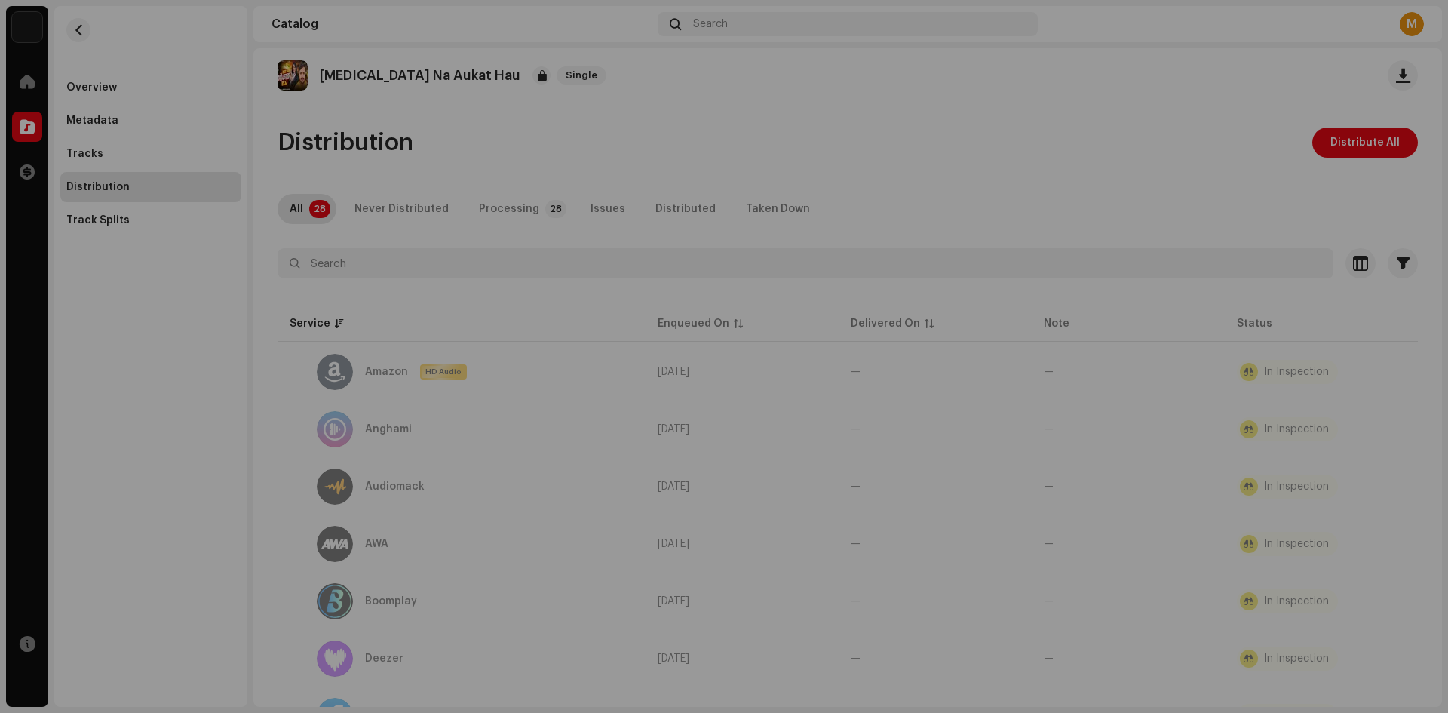
click at [1158, 204] on div "Not Eligible For Distribution The selected services are not eligible for distri…" at bounding box center [724, 356] width 1448 height 713
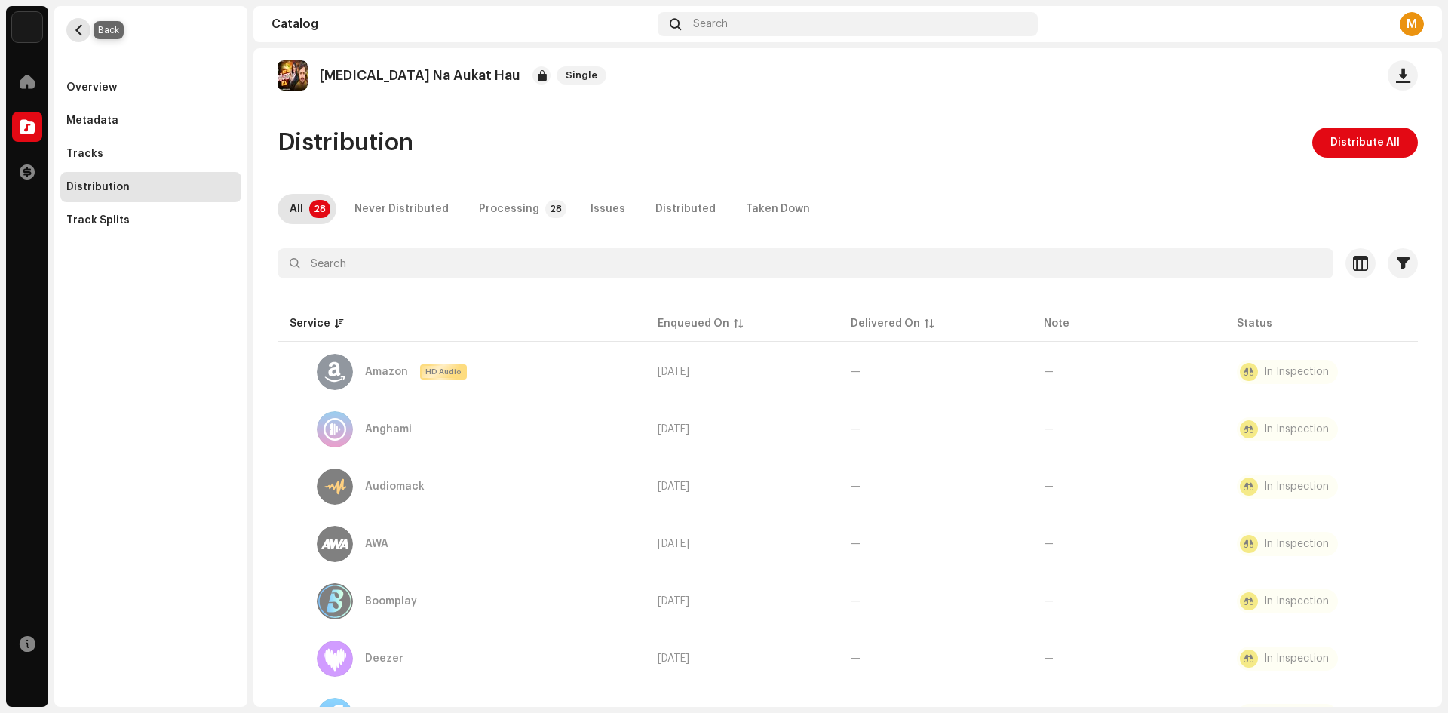
click at [84, 34] on button "button" at bounding box center [78, 30] width 24 height 24
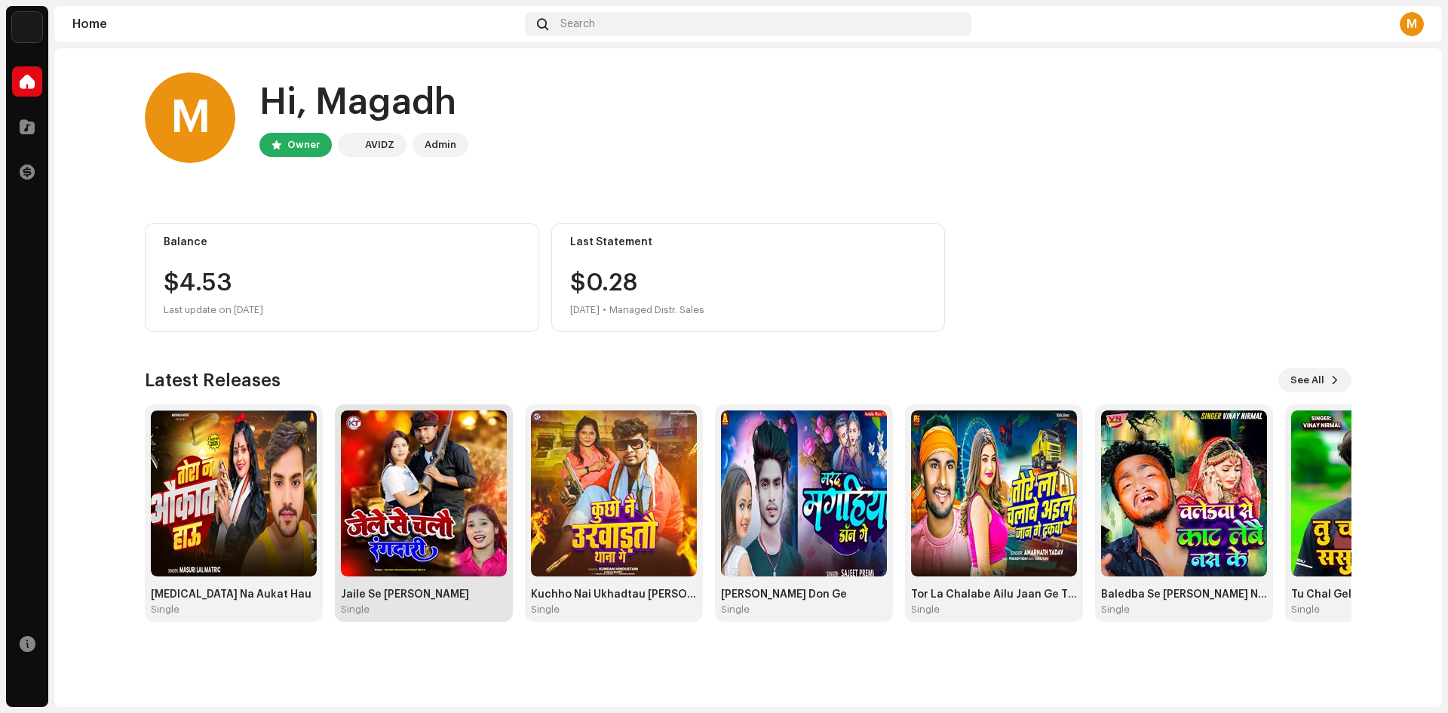
click at [411, 477] on img at bounding box center [424, 493] width 166 height 166
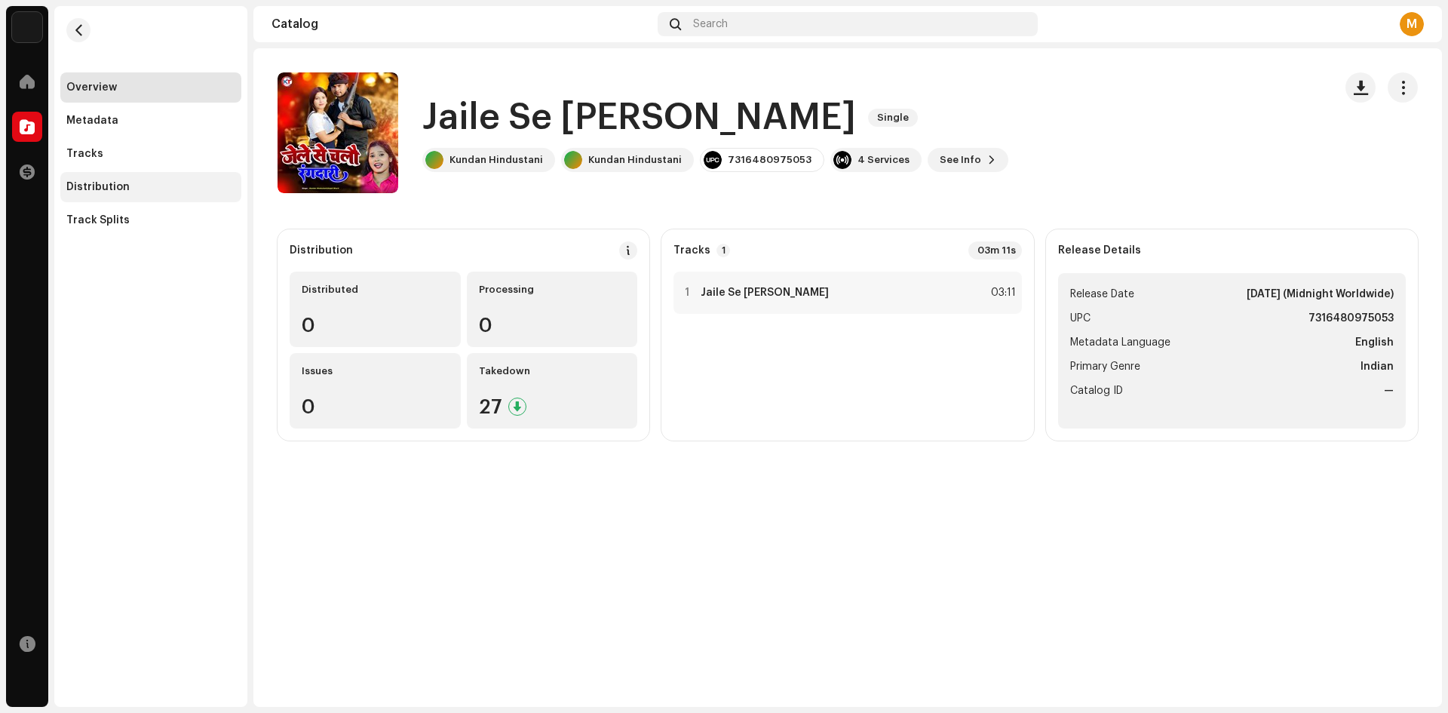
click at [86, 172] on div "Distribution" at bounding box center [150, 187] width 181 height 30
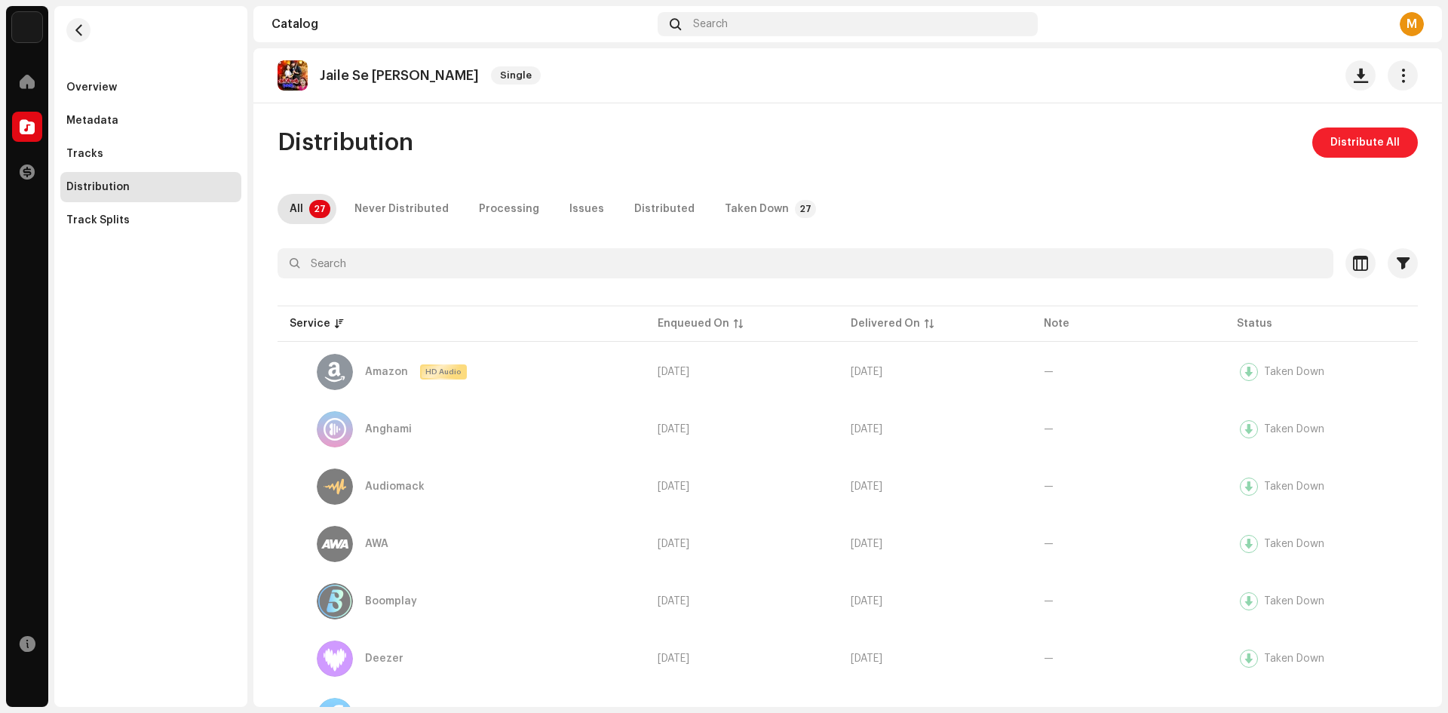
click at [1353, 144] on span "Distribute All" at bounding box center [1365, 142] width 69 height 30
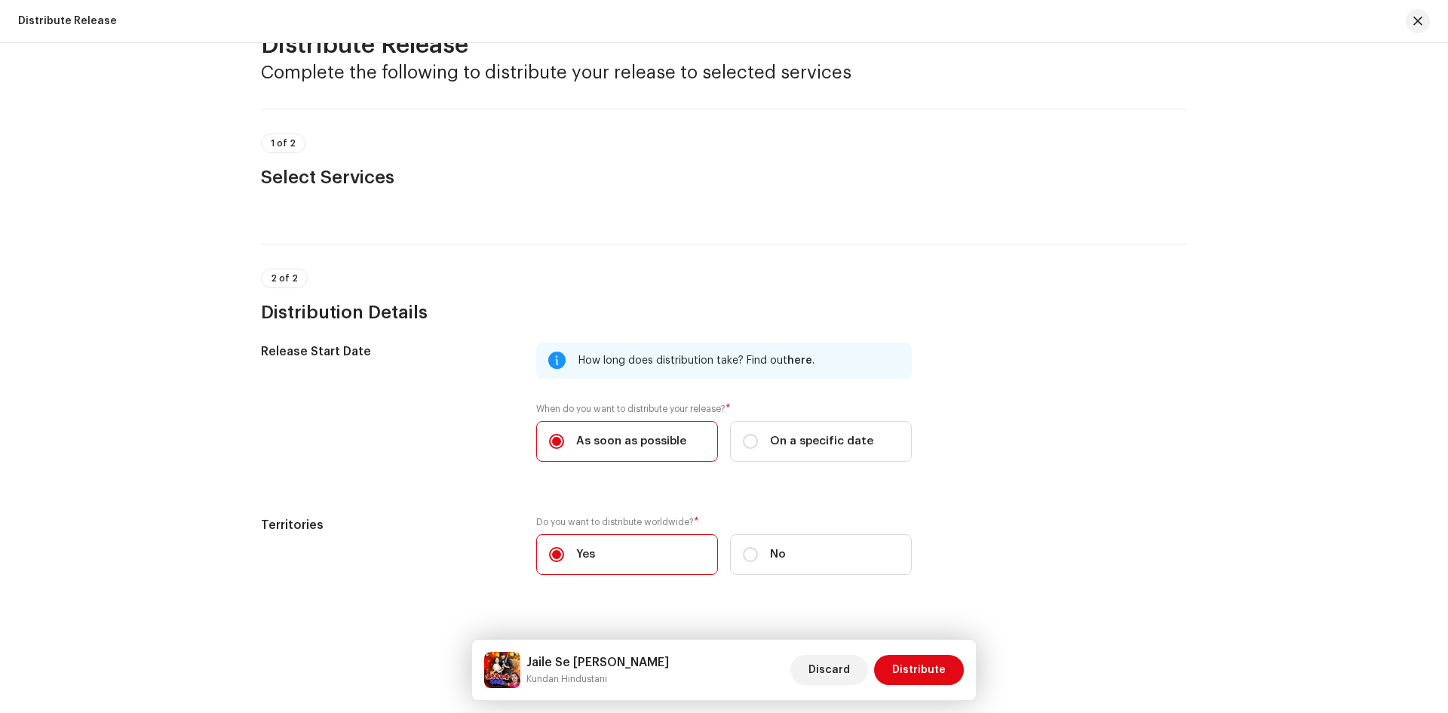
scroll to position [74, 0]
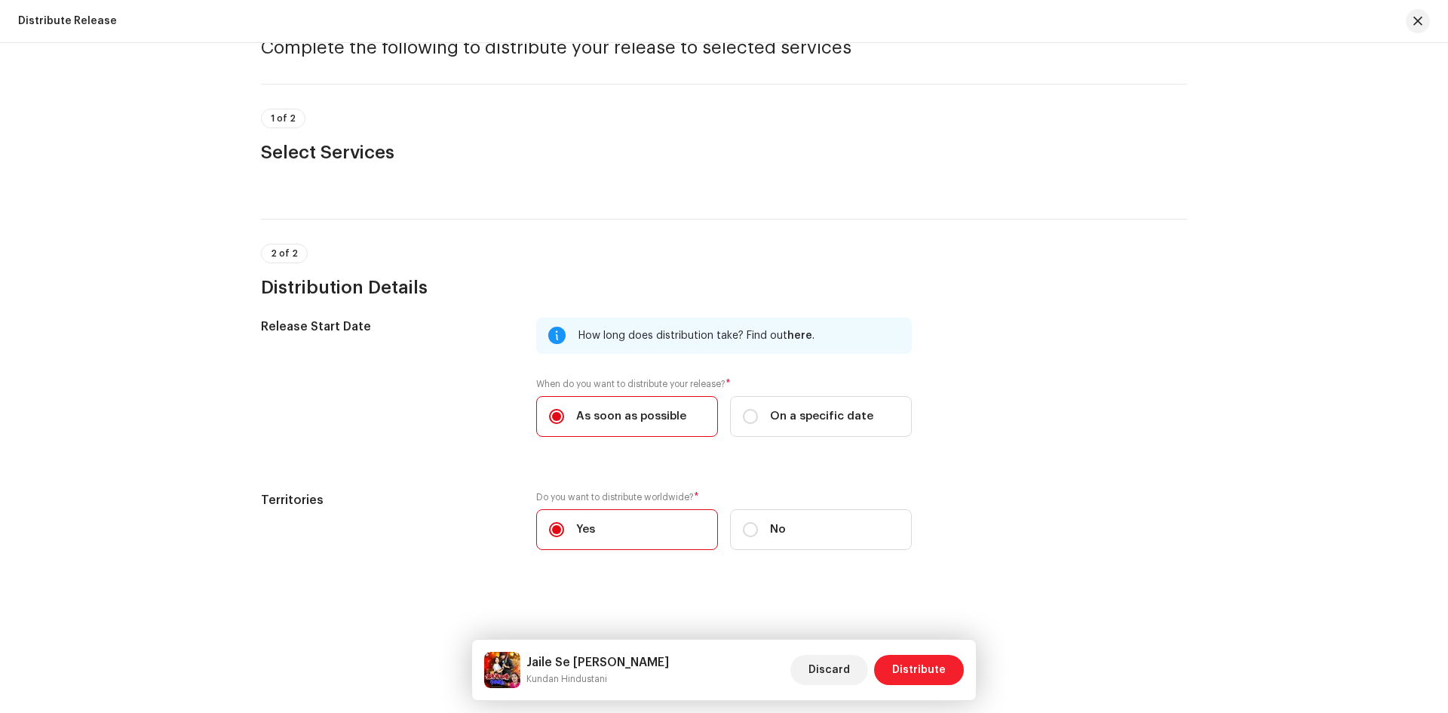
click at [932, 672] on span "Distribute" at bounding box center [919, 670] width 54 height 30
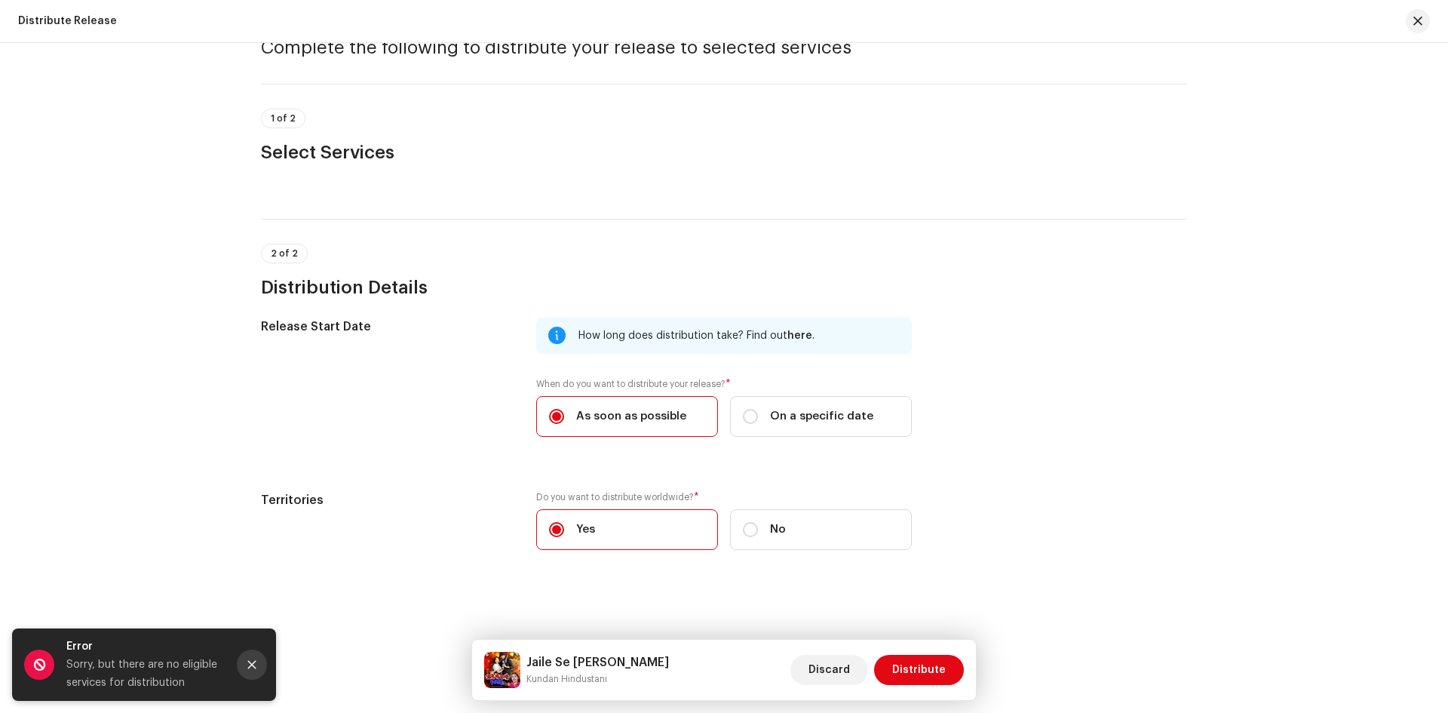
click at [257, 666] on button "Close" at bounding box center [252, 664] width 30 height 30
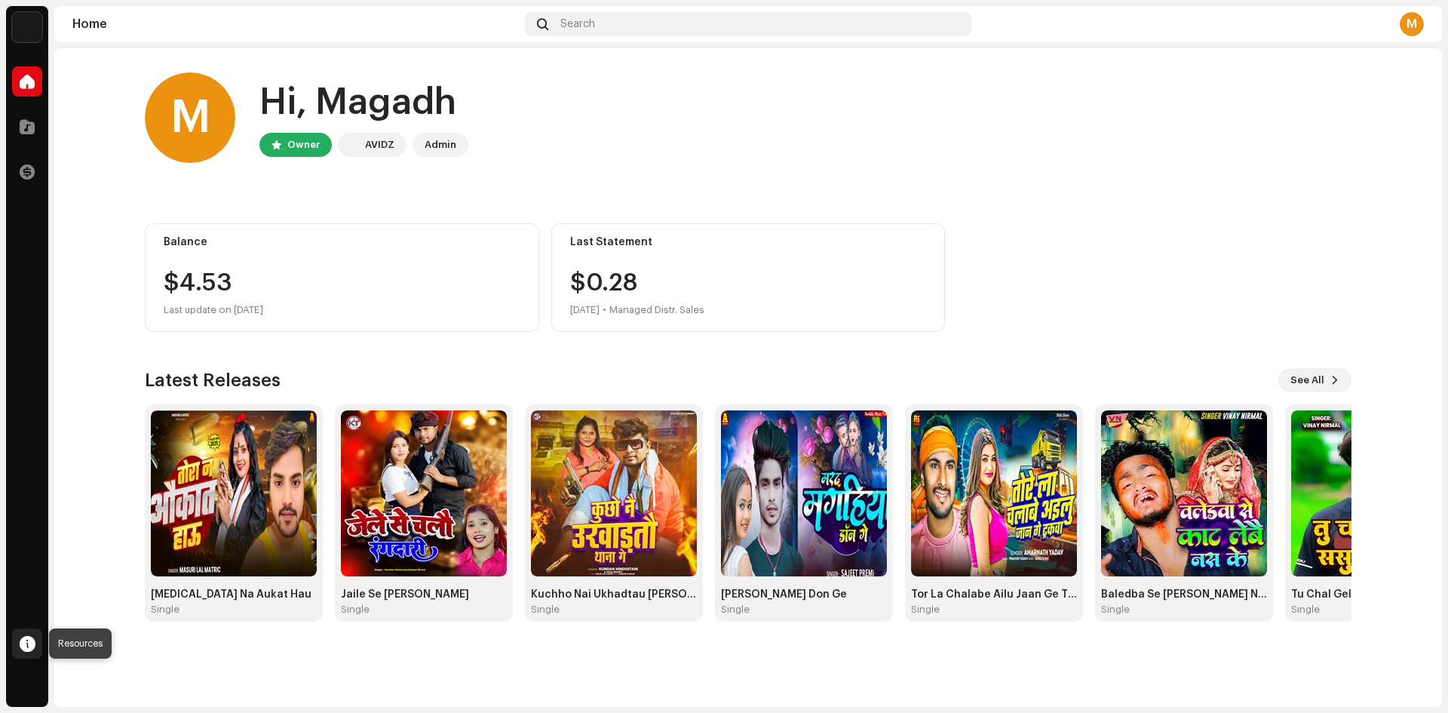
click at [29, 637] on span at bounding box center [28, 643] width 16 height 12
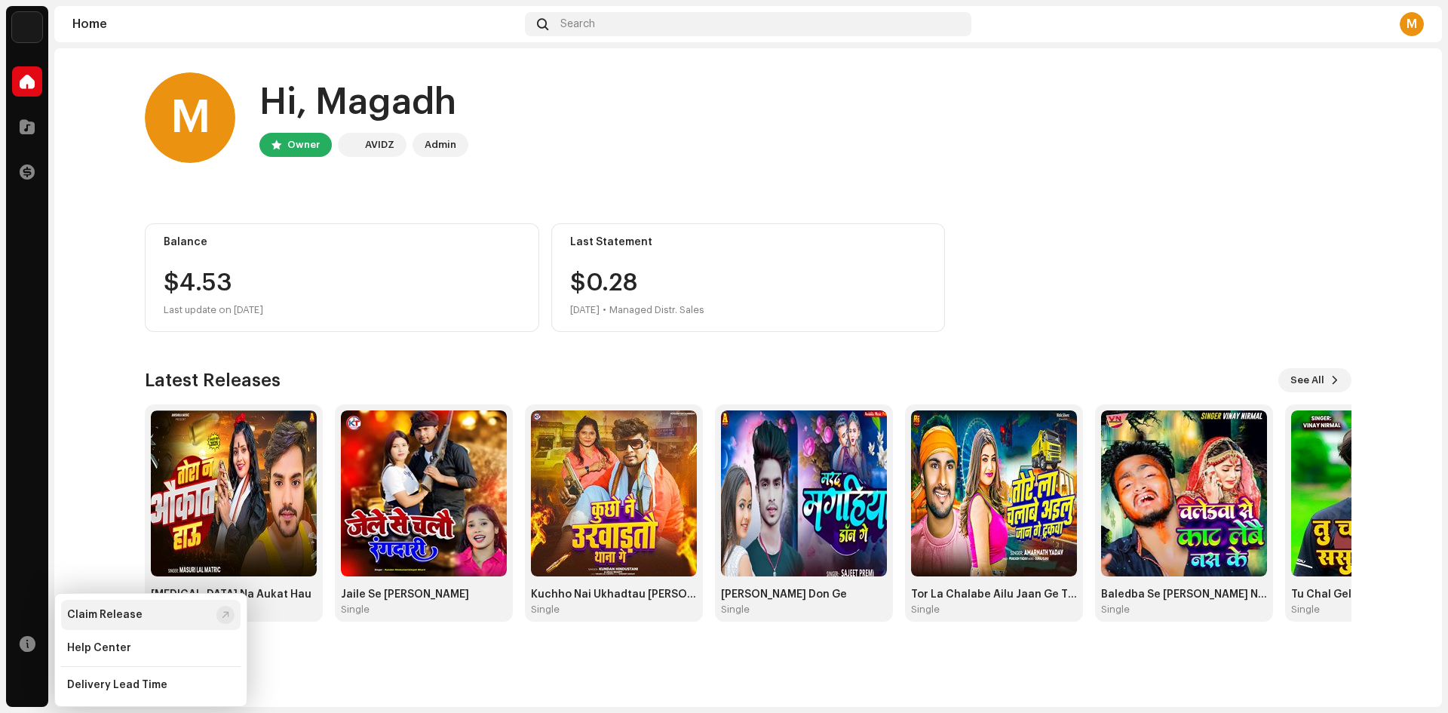
click at [116, 611] on div "Claim Release" at bounding box center [104, 615] width 75 height 12
click at [1341, 380] on button "See All" at bounding box center [1315, 380] width 73 height 24
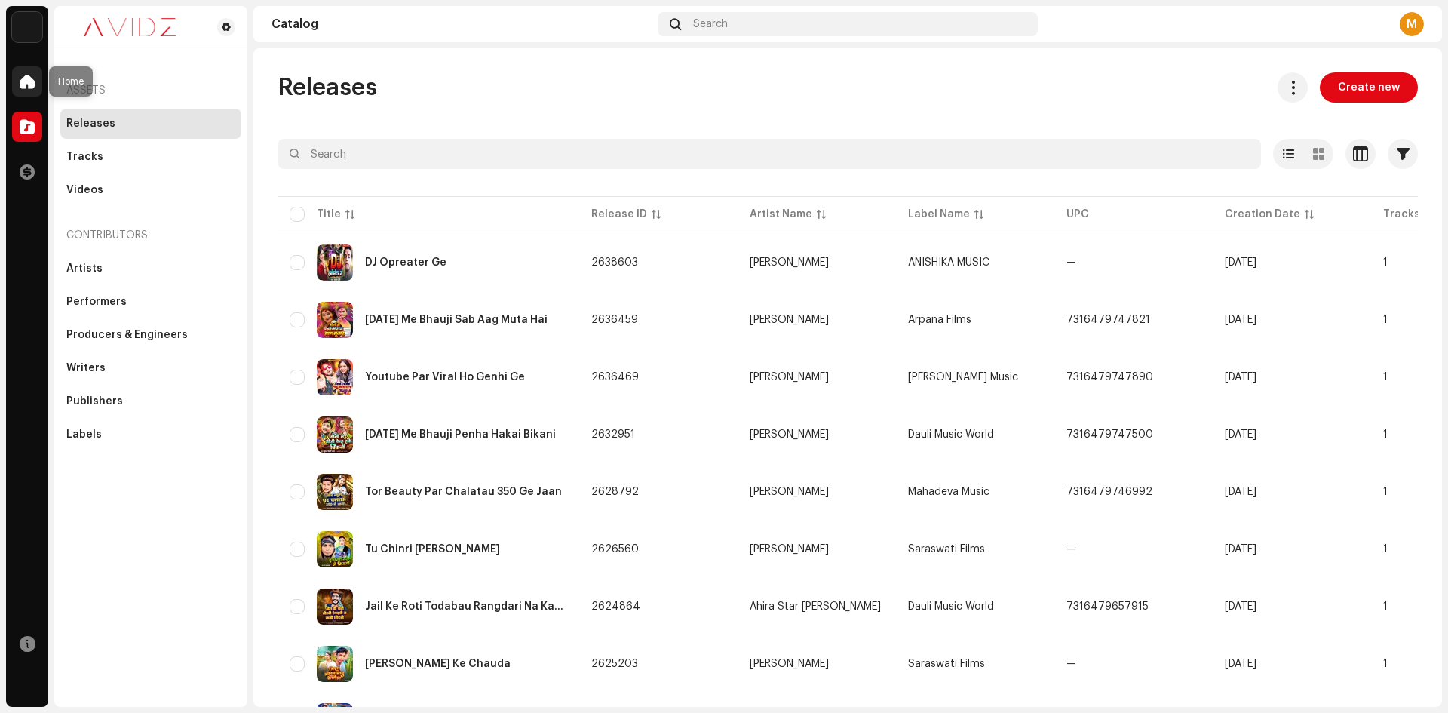
click at [25, 86] on span at bounding box center [27, 81] width 15 height 12
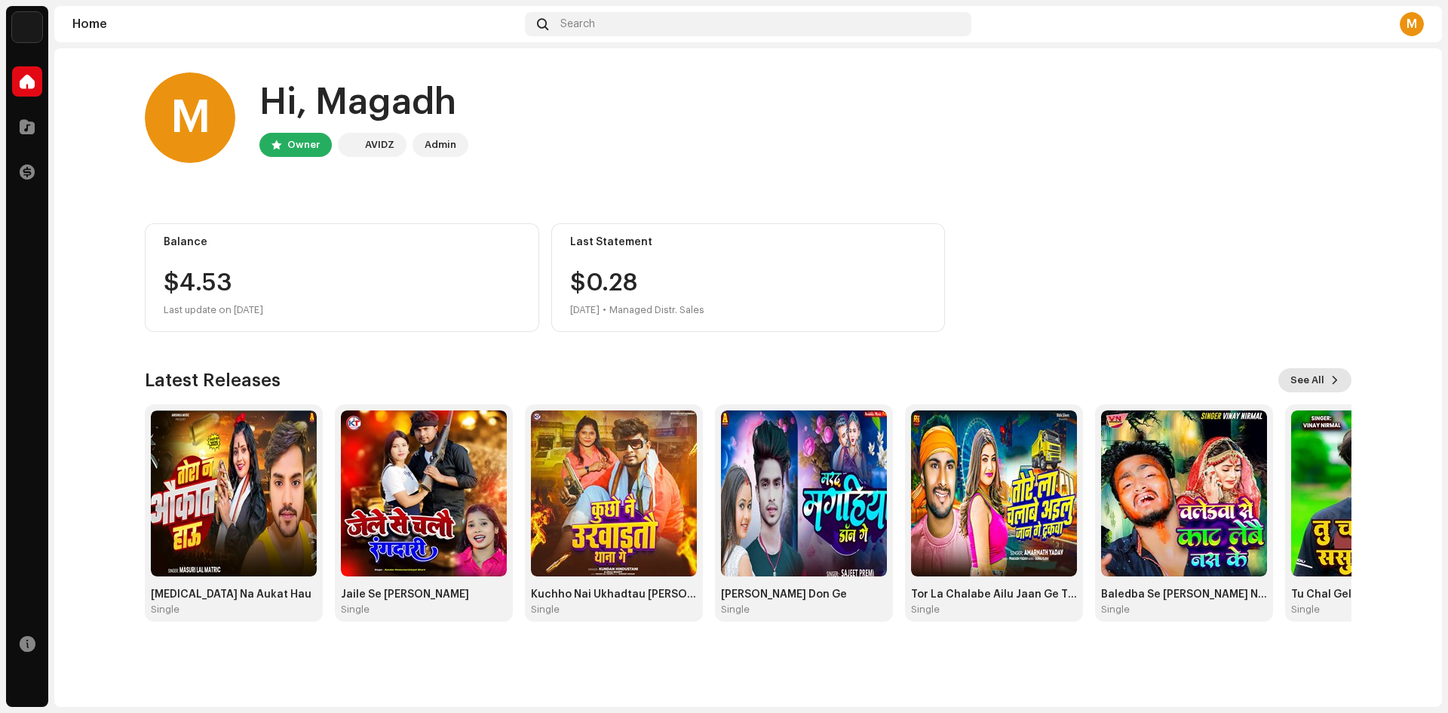
click at [1312, 379] on span "See All" at bounding box center [1308, 380] width 34 height 30
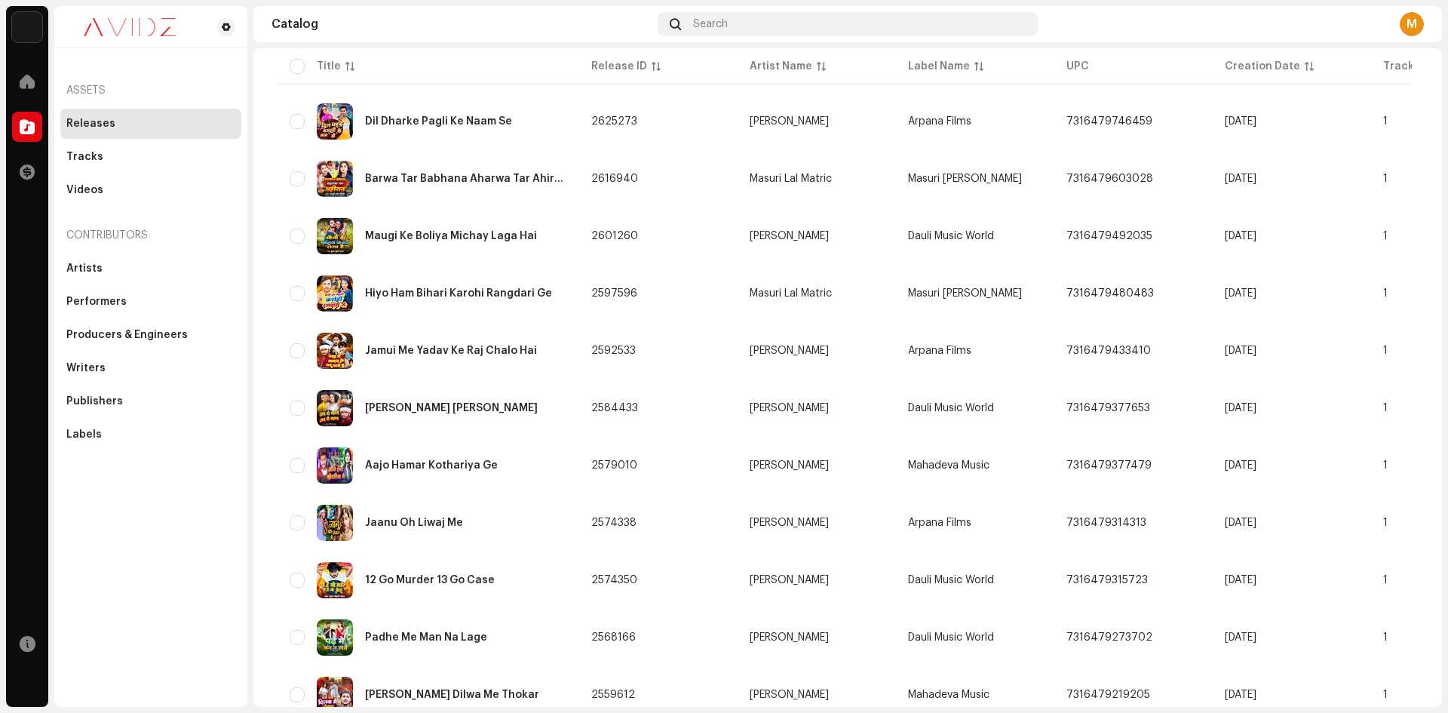
scroll to position [679, 0]
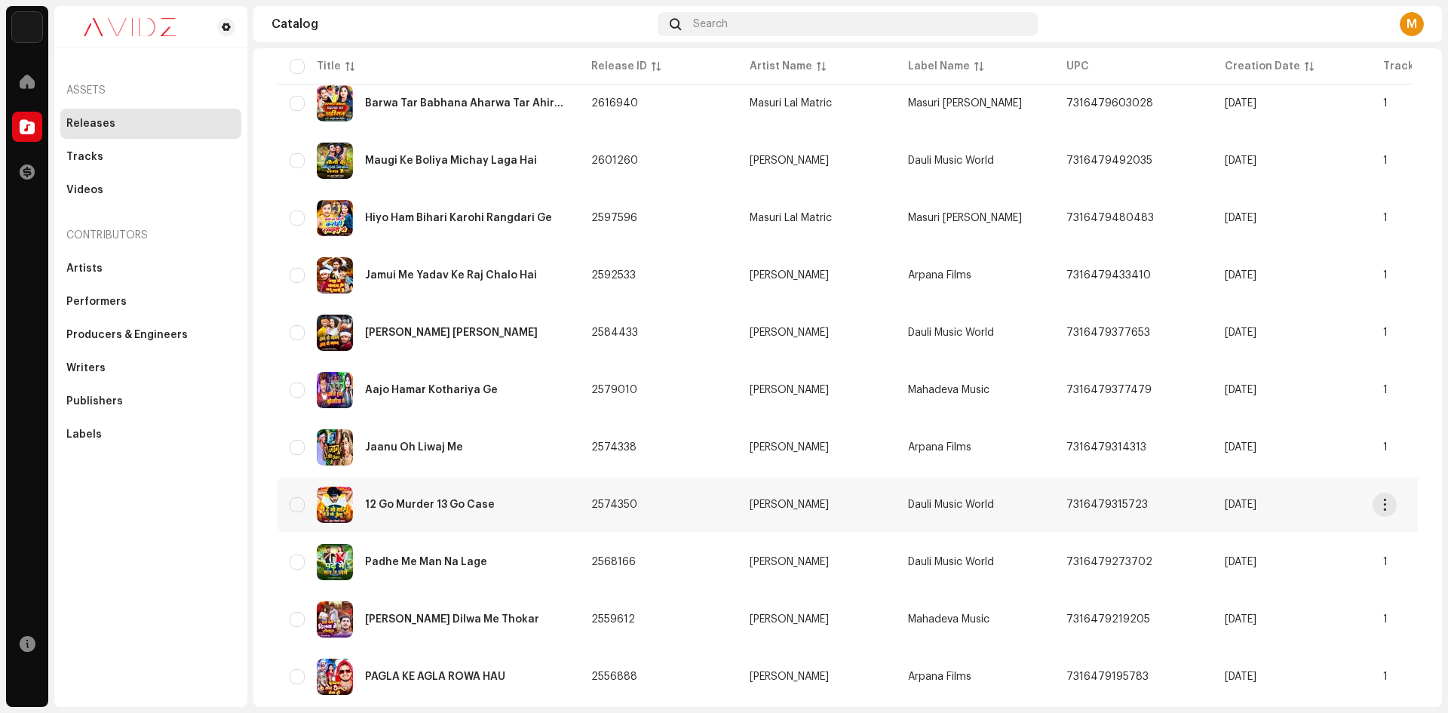
click at [490, 500] on div "12 Go Murder 13 Go Case" at bounding box center [430, 504] width 130 height 11
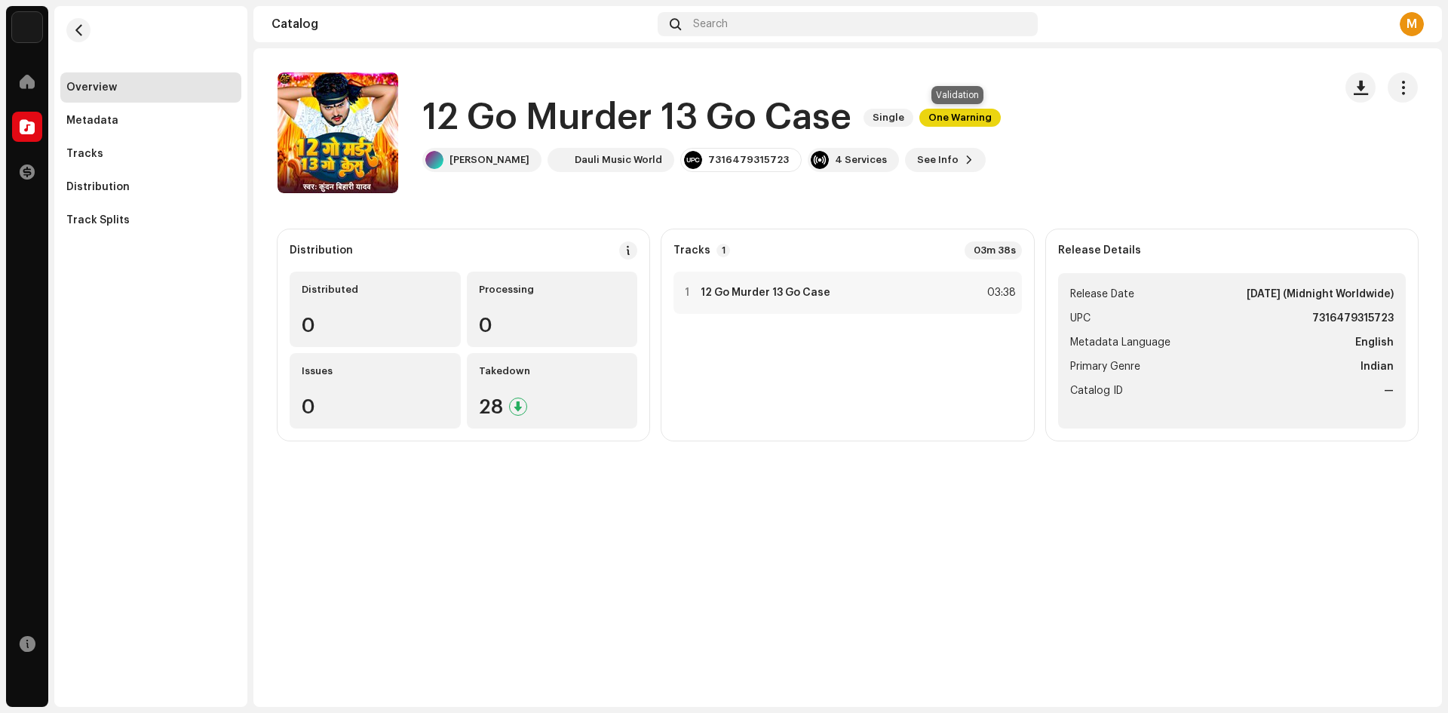
click at [976, 118] on span "One Warning" at bounding box center [959, 118] width 81 height 18
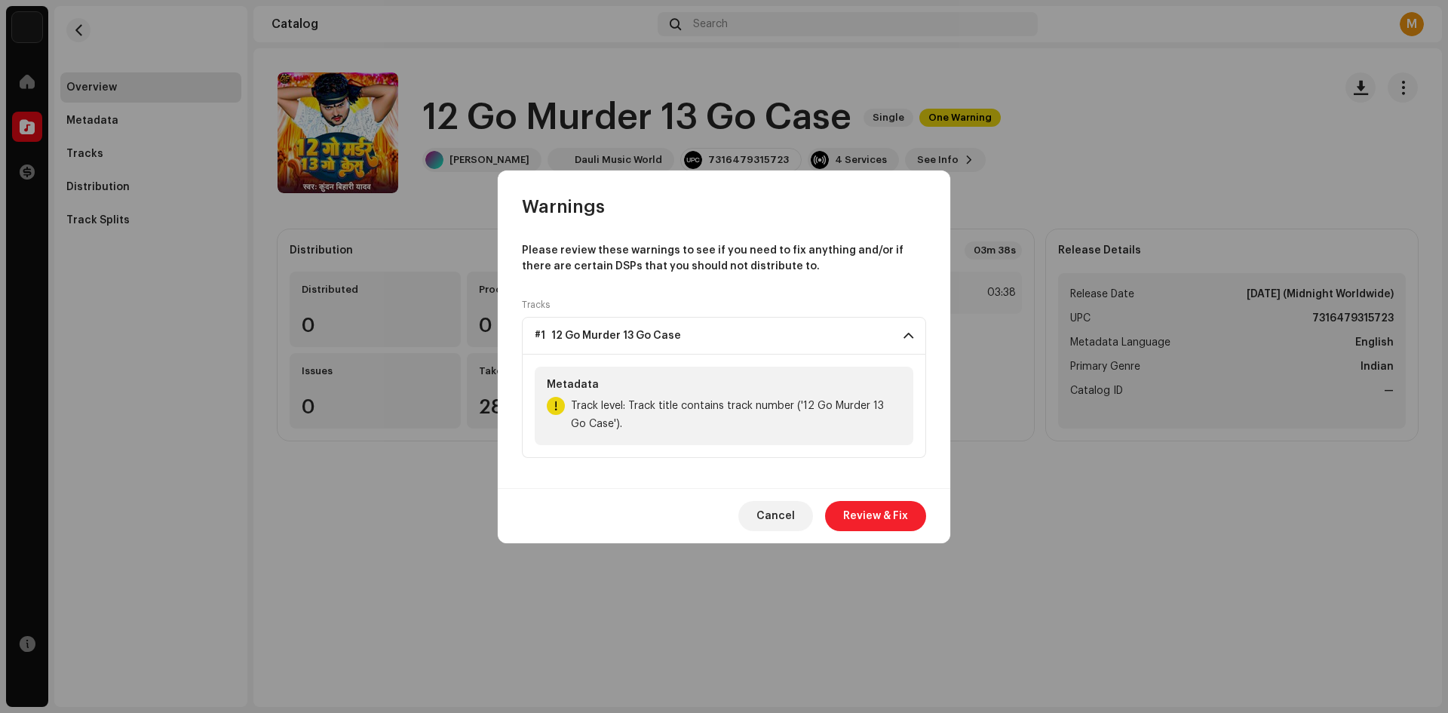
click at [886, 514] on span "Review & Fix" at bounding box center [875, 516] width 65 height 30
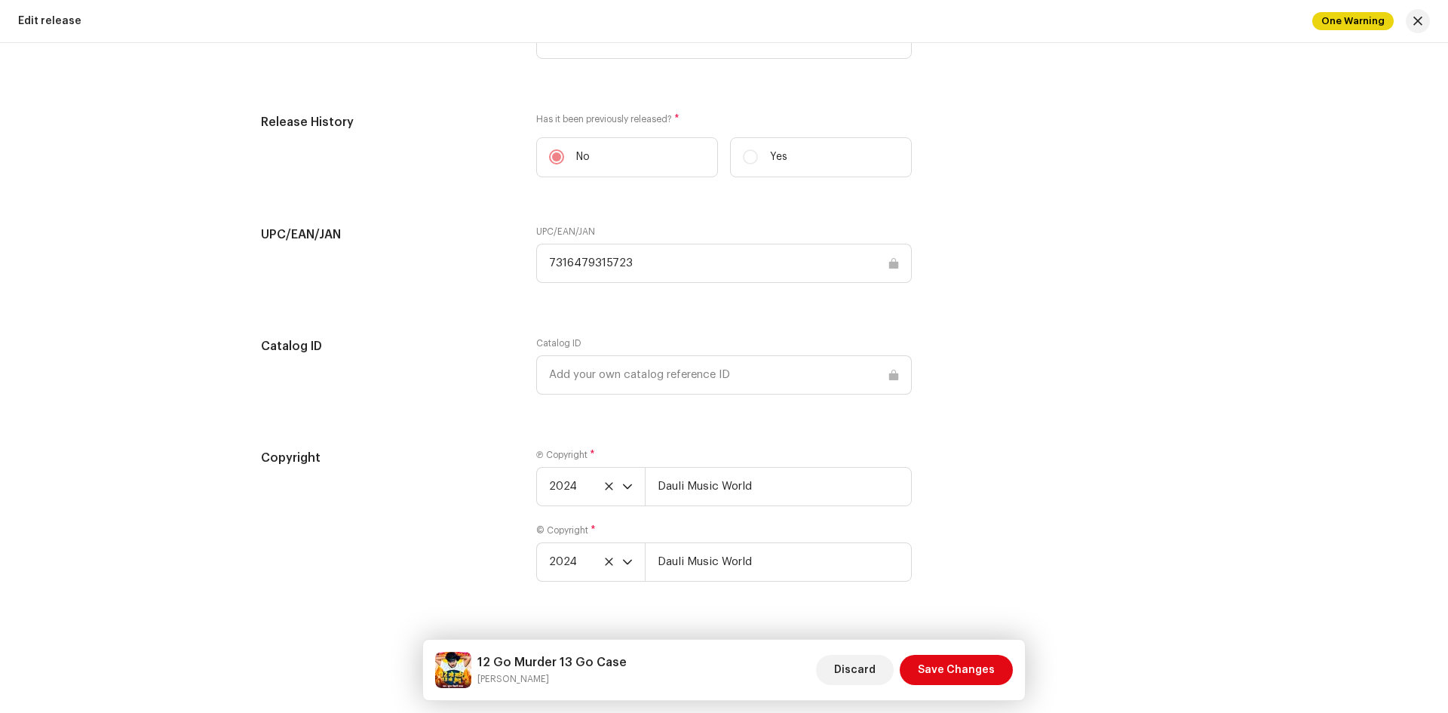
scroll to position [2011, 0]
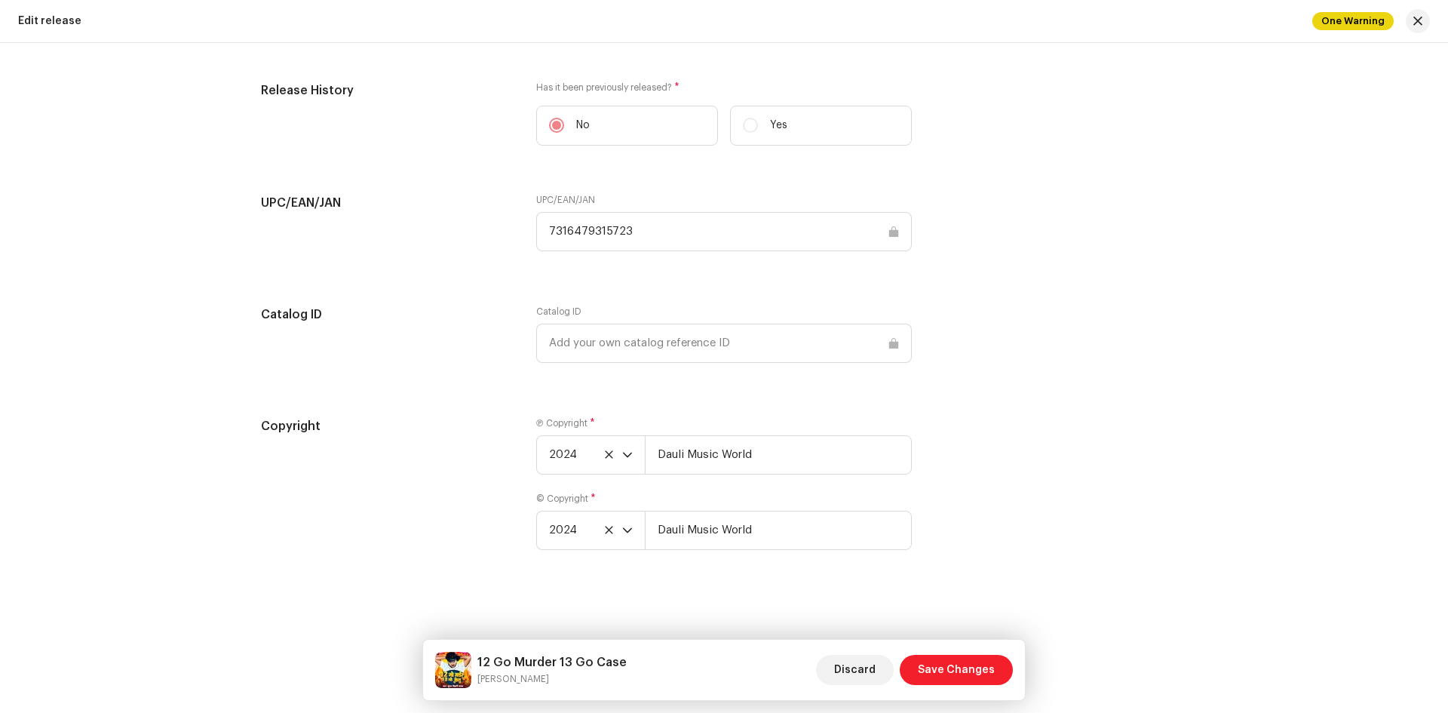
click at [961, 665] on span "Save Changes" at bounding box center [956, 670] width 77 height 30
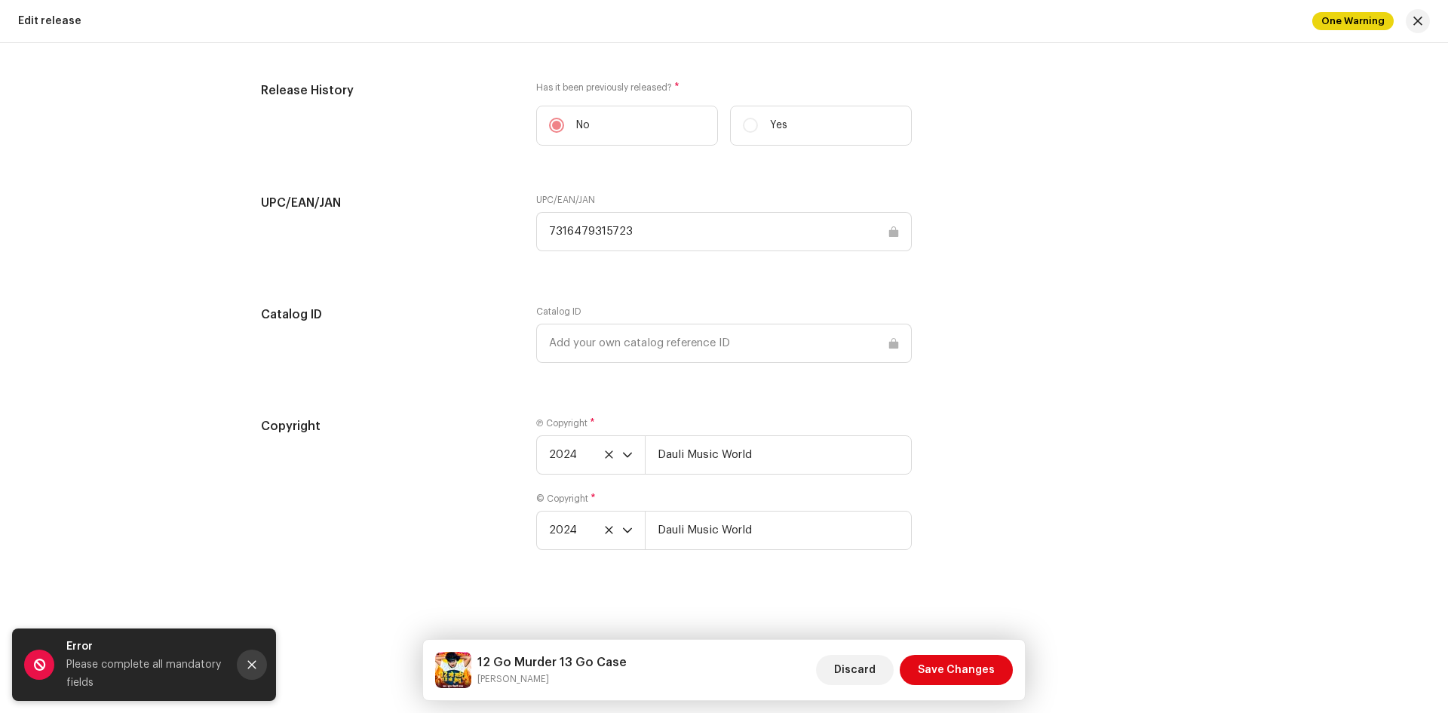
click at [264, 660] on button "Close" at bounding box center [252, 664] width 30 height 30
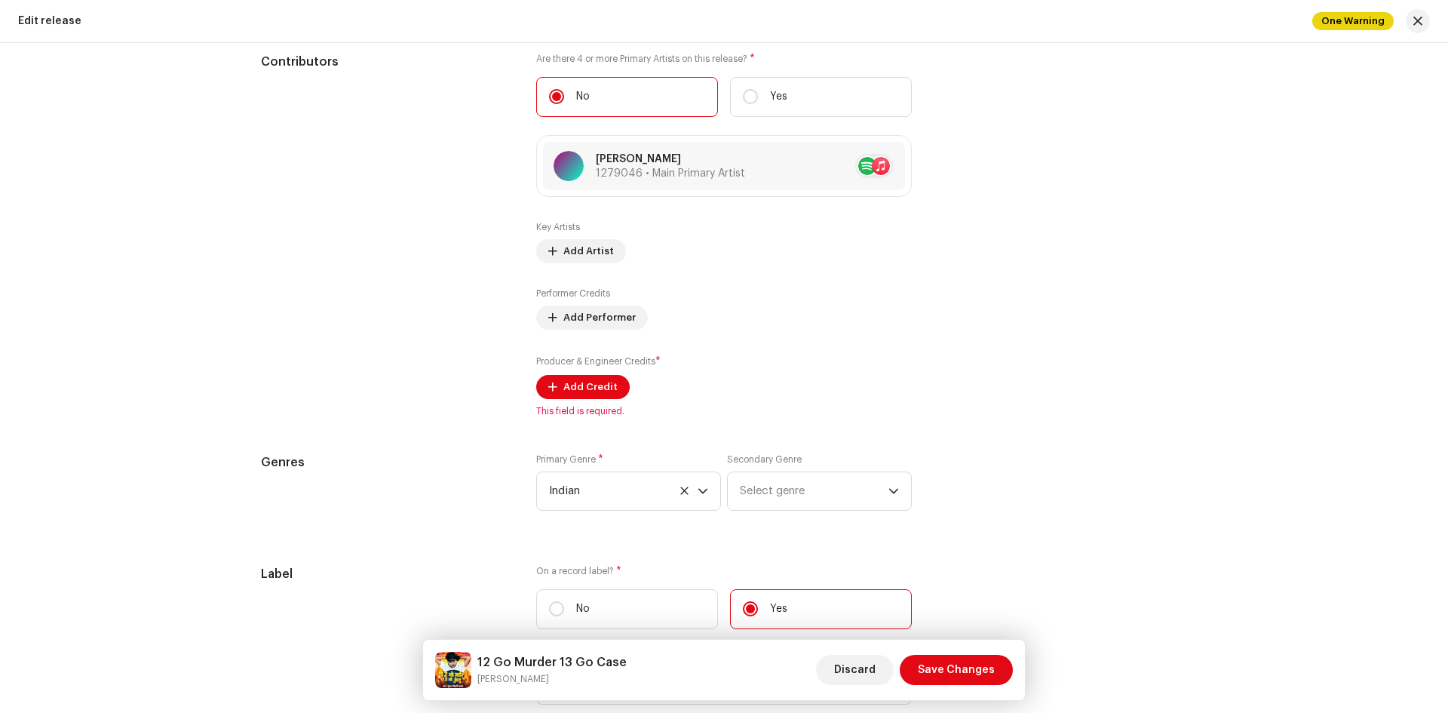
scroll to position [1350, 0]
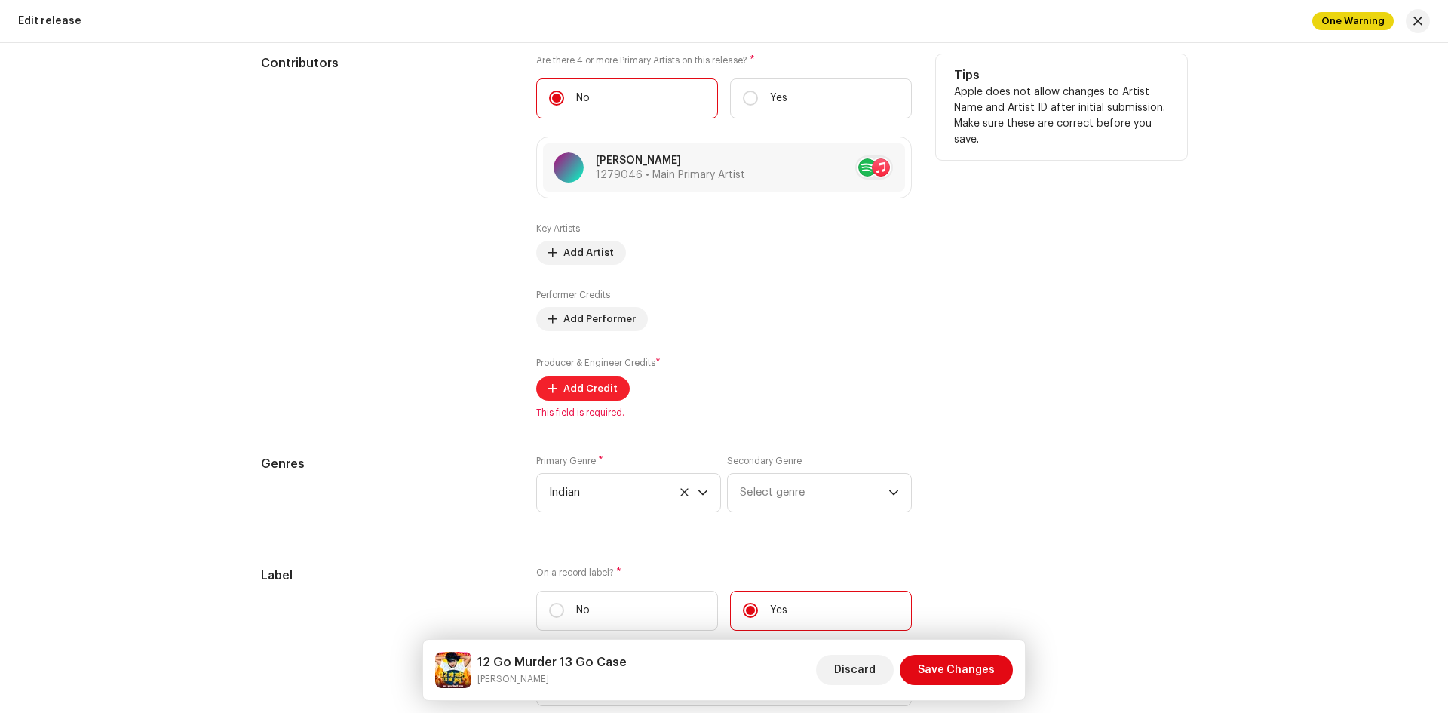
click at [563, 388] on span "Add Credit" at bounding box center [590, 388] width 54 height 30
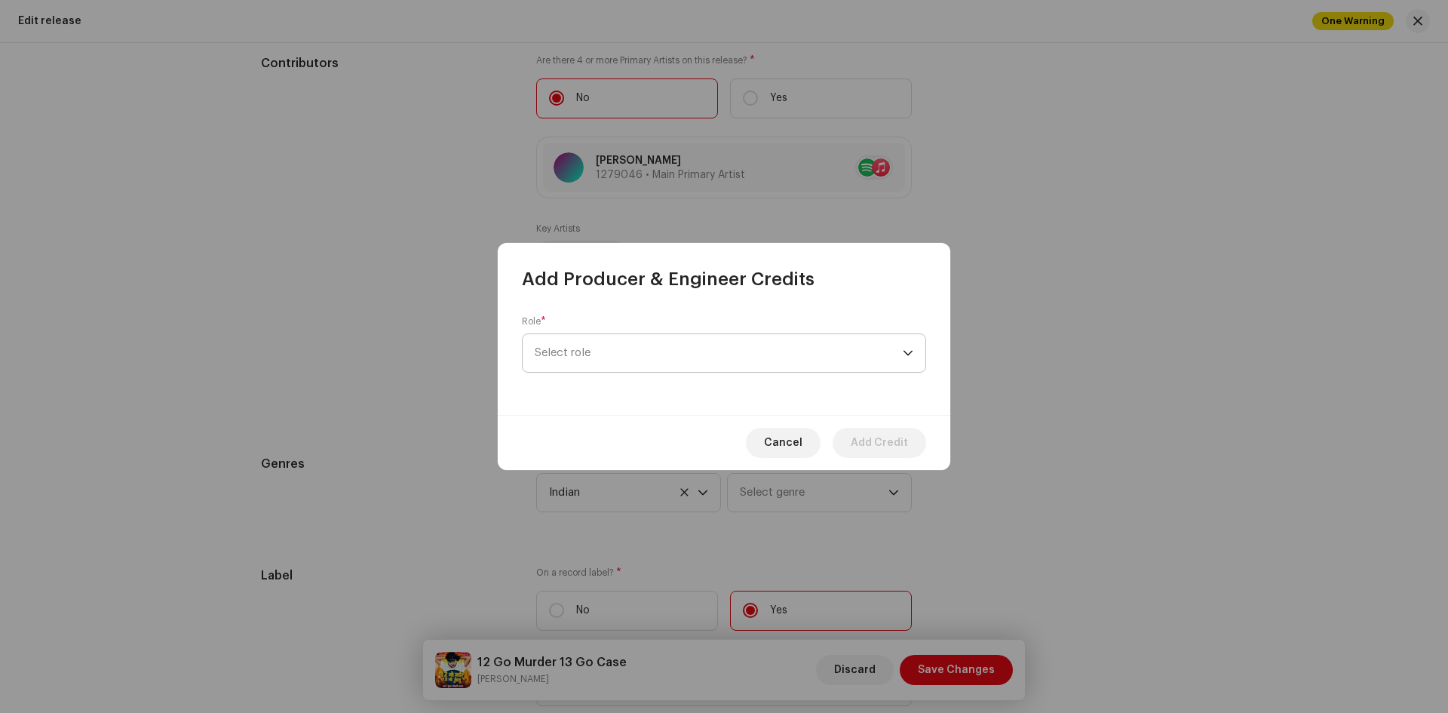
click at [643, 355] on span "Select role" at bounding box center [719, 353] width 368 height 38
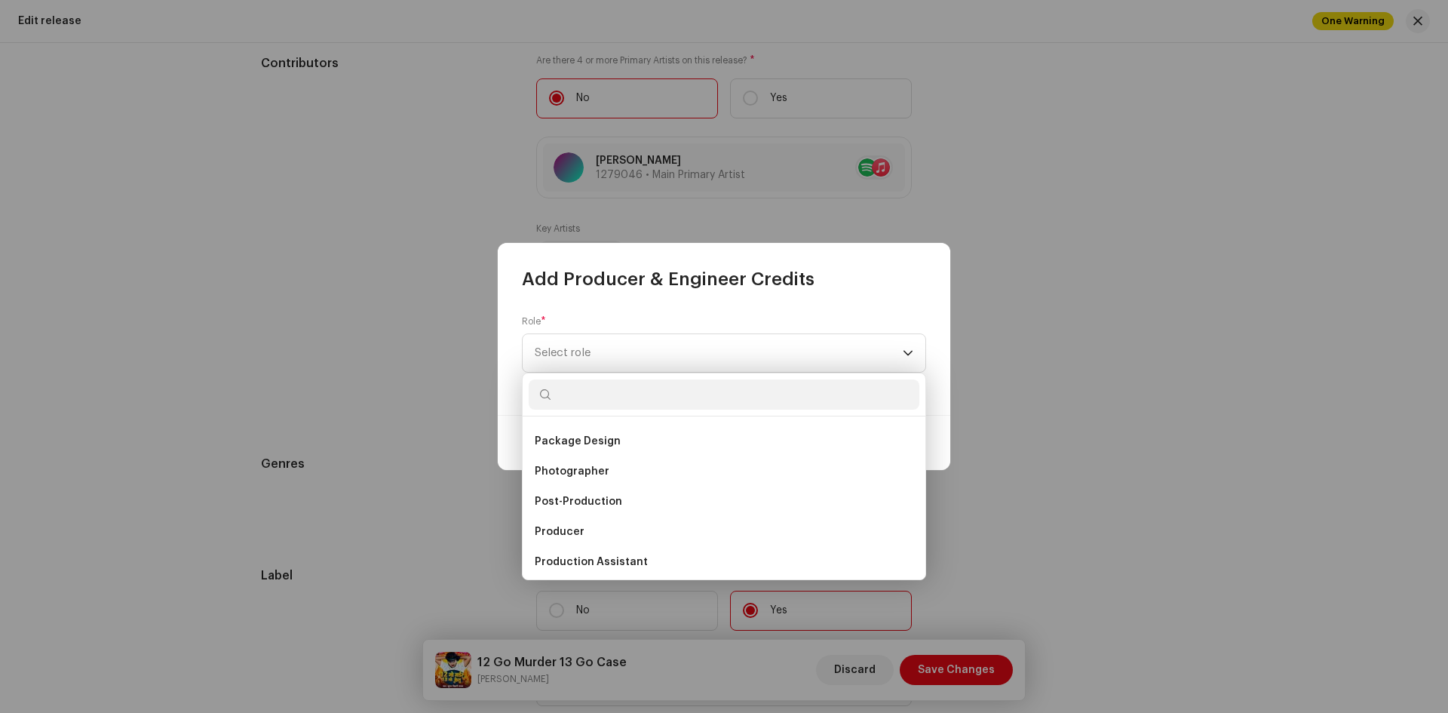
scroll to position [528, 0]
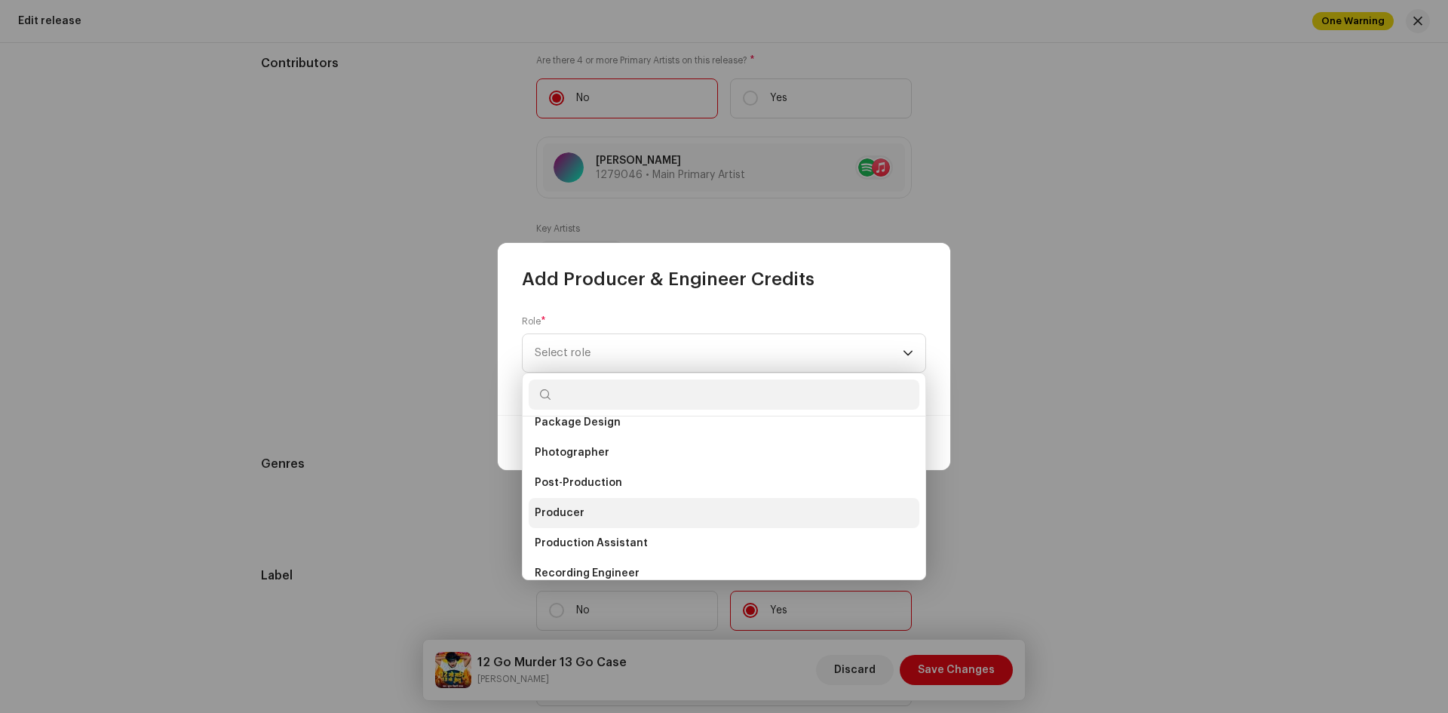
click at [633, 514] on li "Producer" at bounding box center [724, 513] width 391 height 30
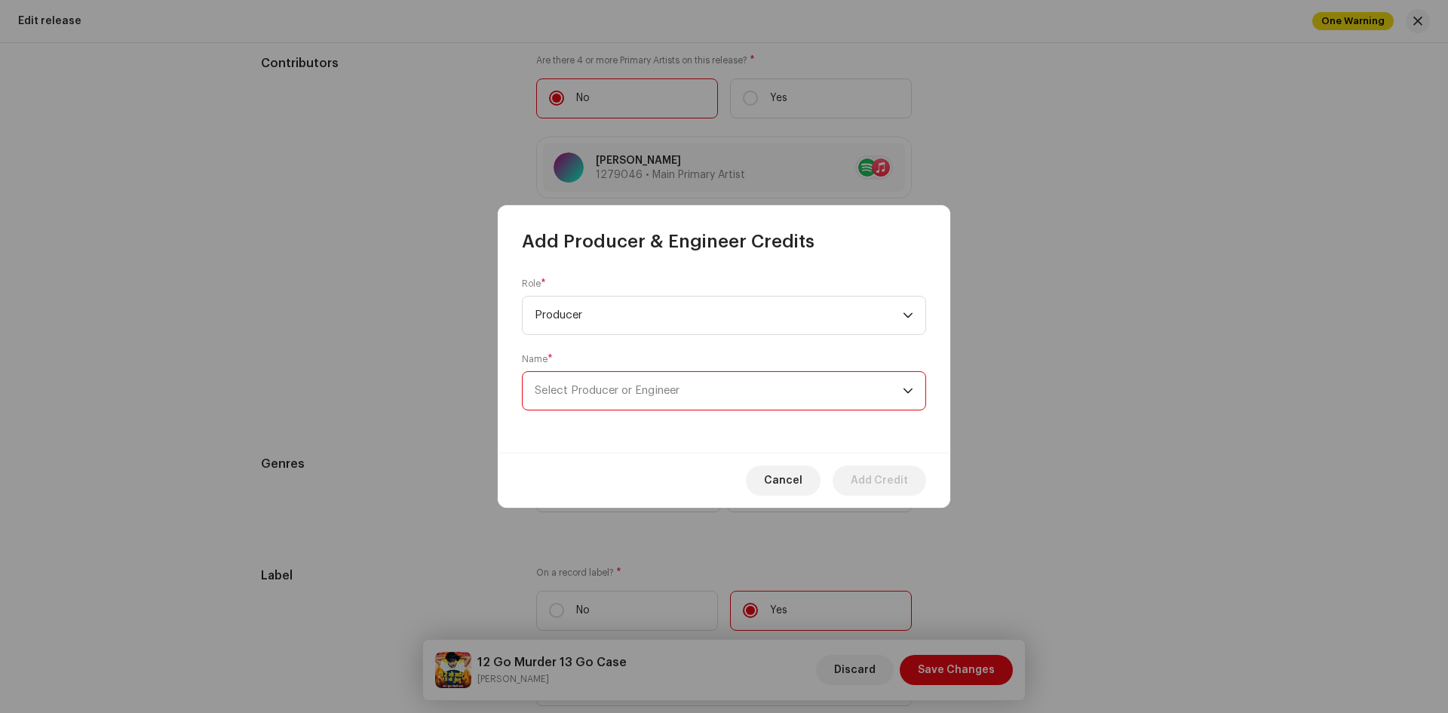
click at [603, 390] on span "Select Producer or Engineer" at bounding box center [607, 390] width 145 height 11
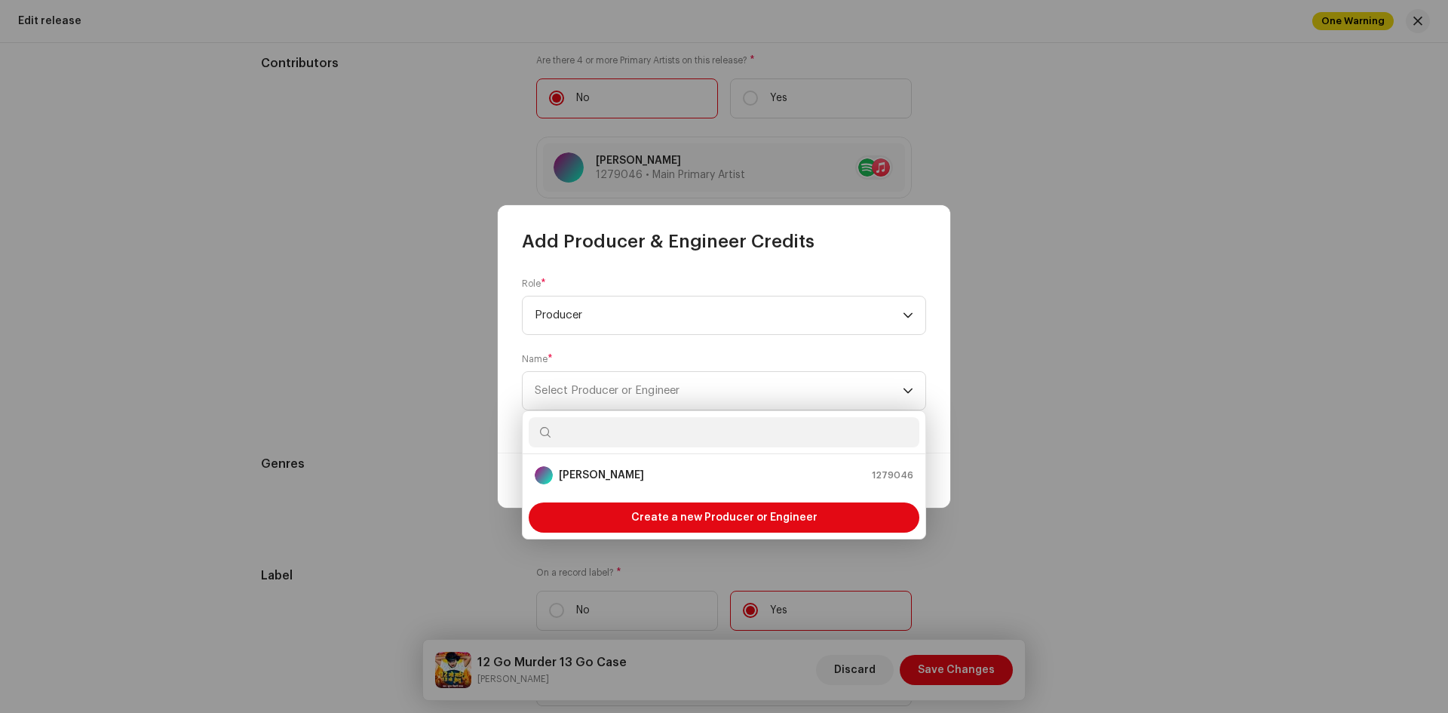
paste input "Pinku Vidyarthi"
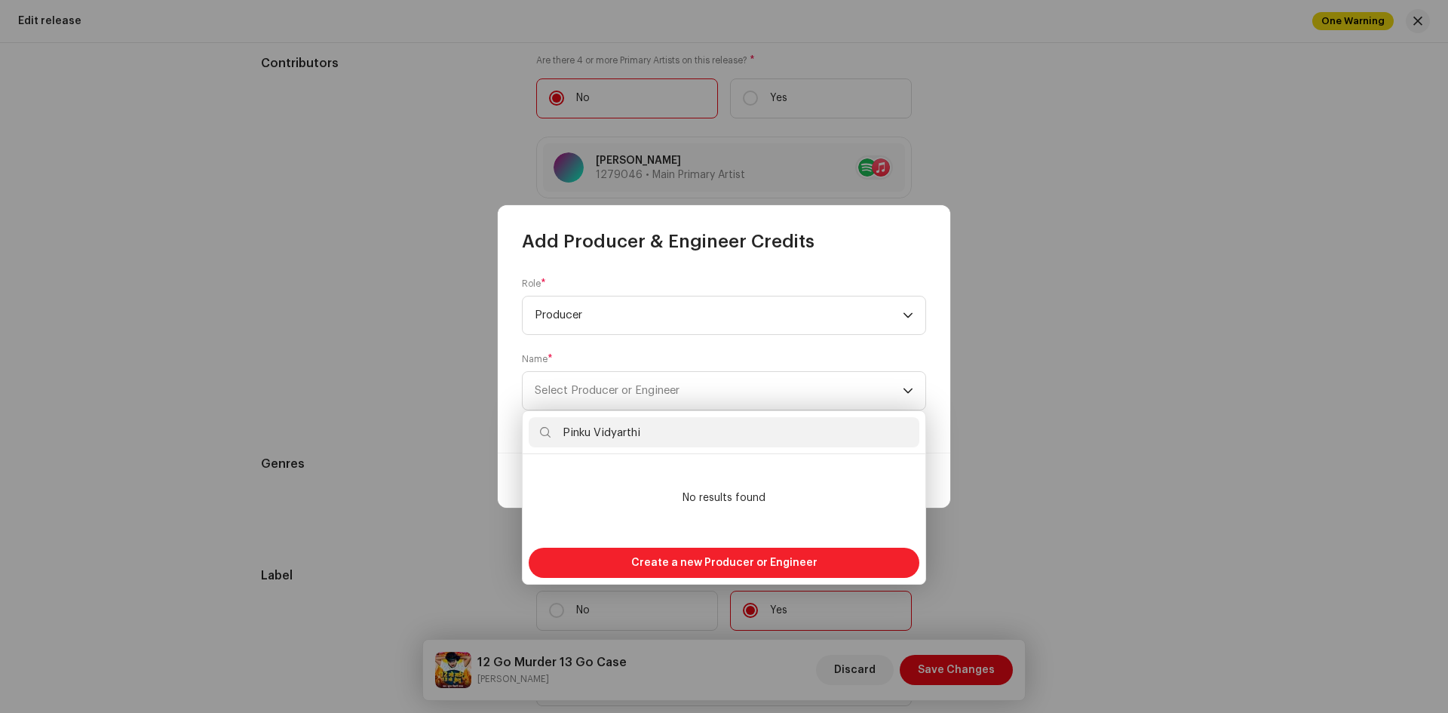
type input "Pinku Vidyarthi"
click at [677, 557] on span "Create a new Producer or Engineer" at bounding box center [724, 563] width 186 height 30
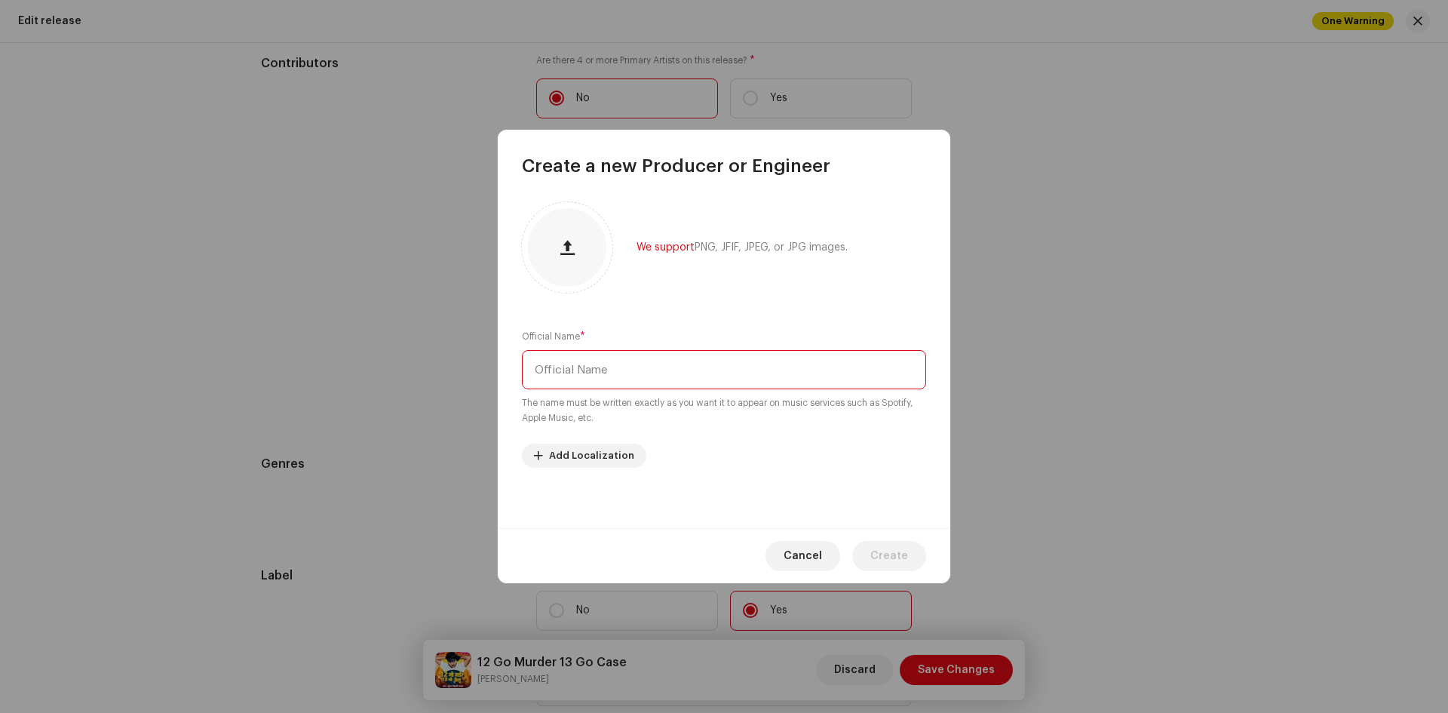
click at [576, 365] on input "text" at bounding box center [724, 369] width 404 height 39
paste input "Pinku Vidyarthi"
type input "Pinku Vidyarthi"
click at [904, 556] on span "Create" at bounding box center [889, 556] width 38 height 30
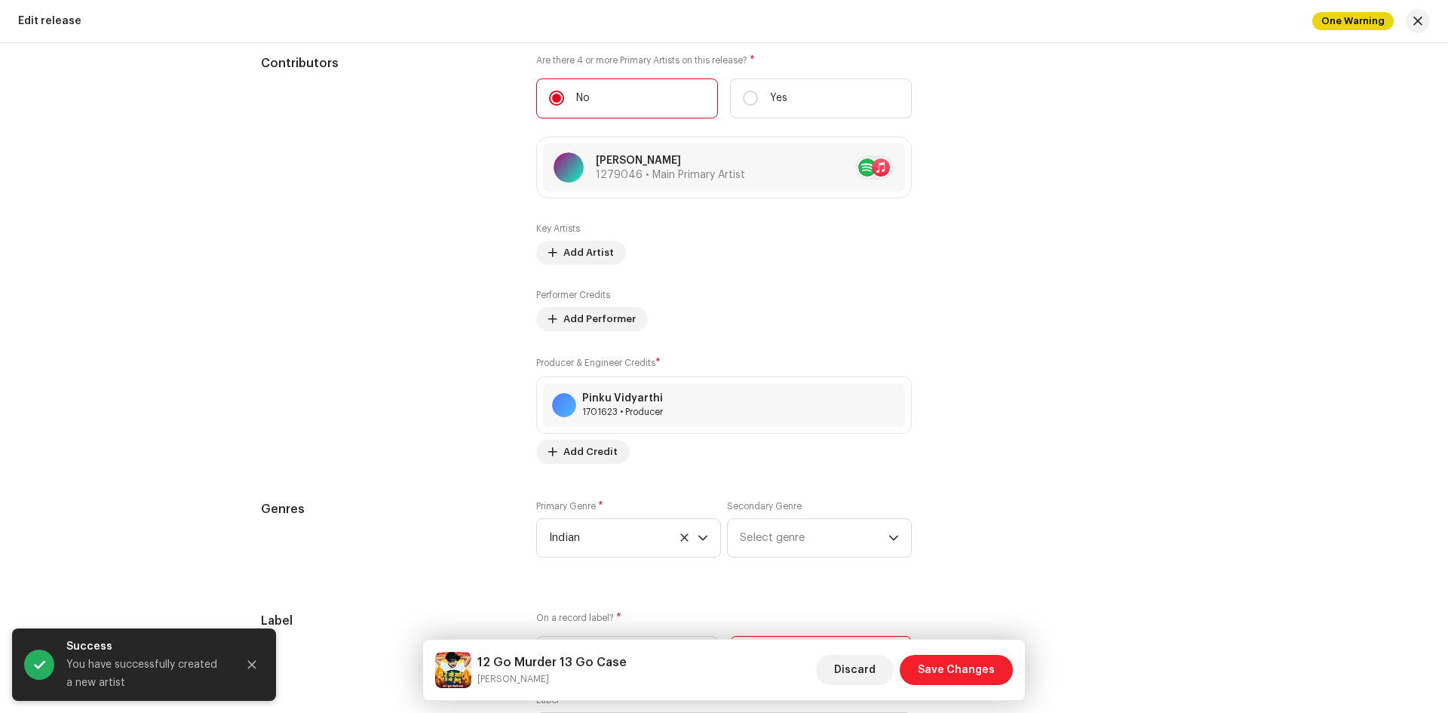
click at [967, 662] on span "Save Changes" at bounding box center [956, 670] width 77 height 30
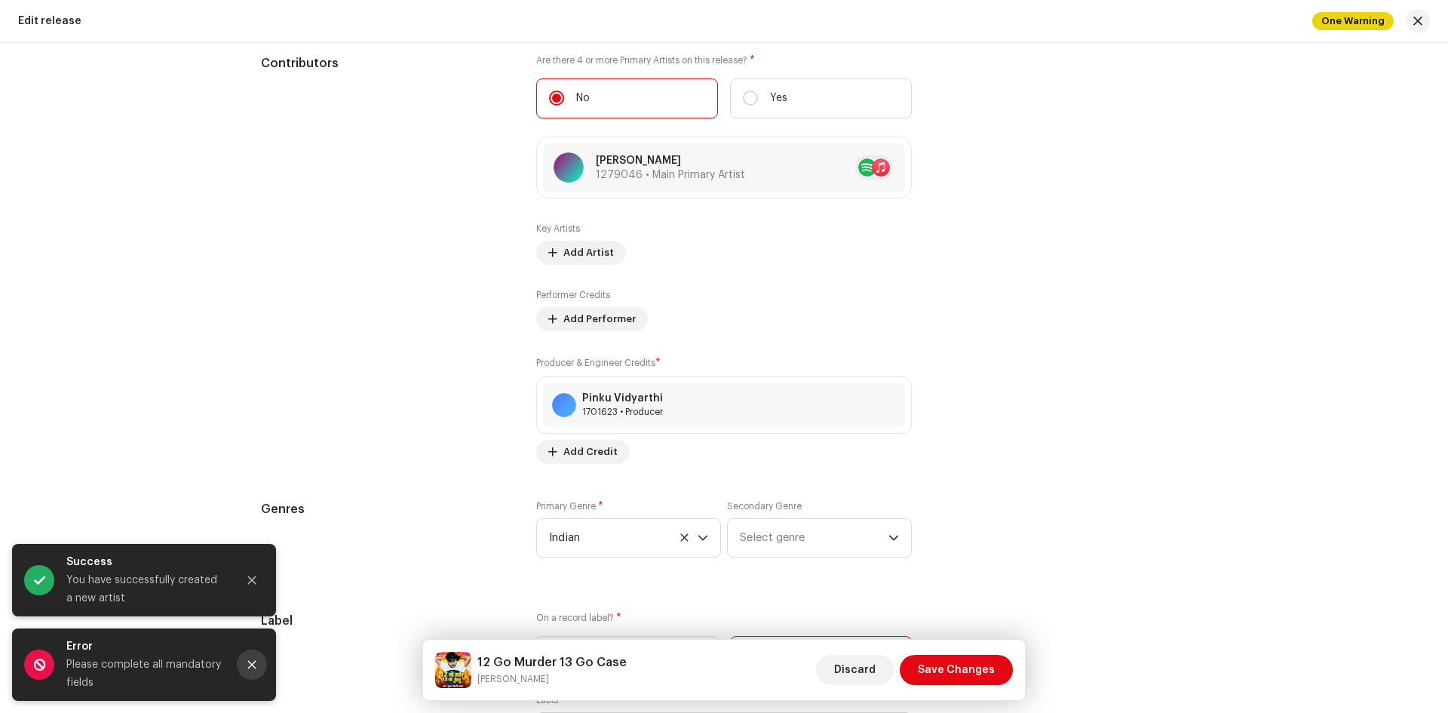
click at [256, 667] on icon "Close" at bounding box center [252, 664] width 11 height 11
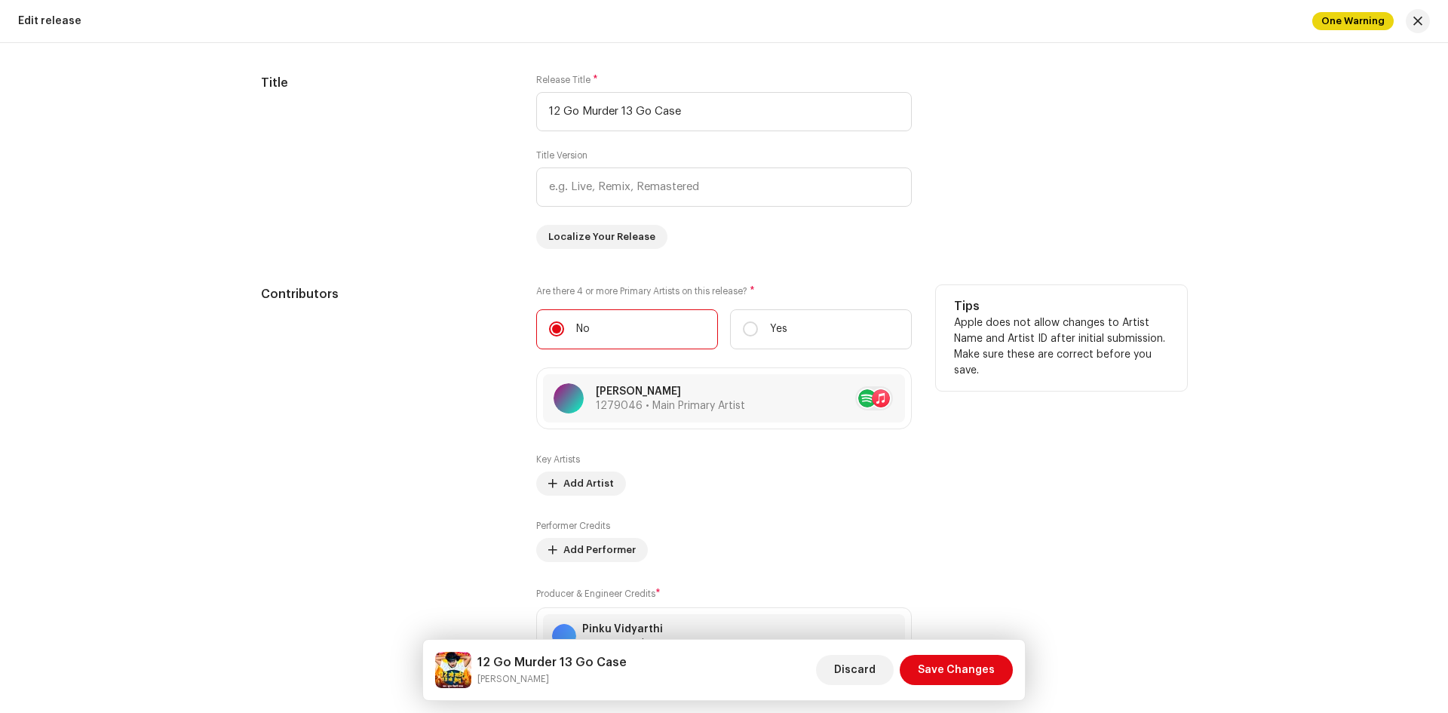
scroll to position [1124, 0]
click at [750, 318] on input "Yes" at bounding box center [750, 324] width 15 height 15
radio input "true"
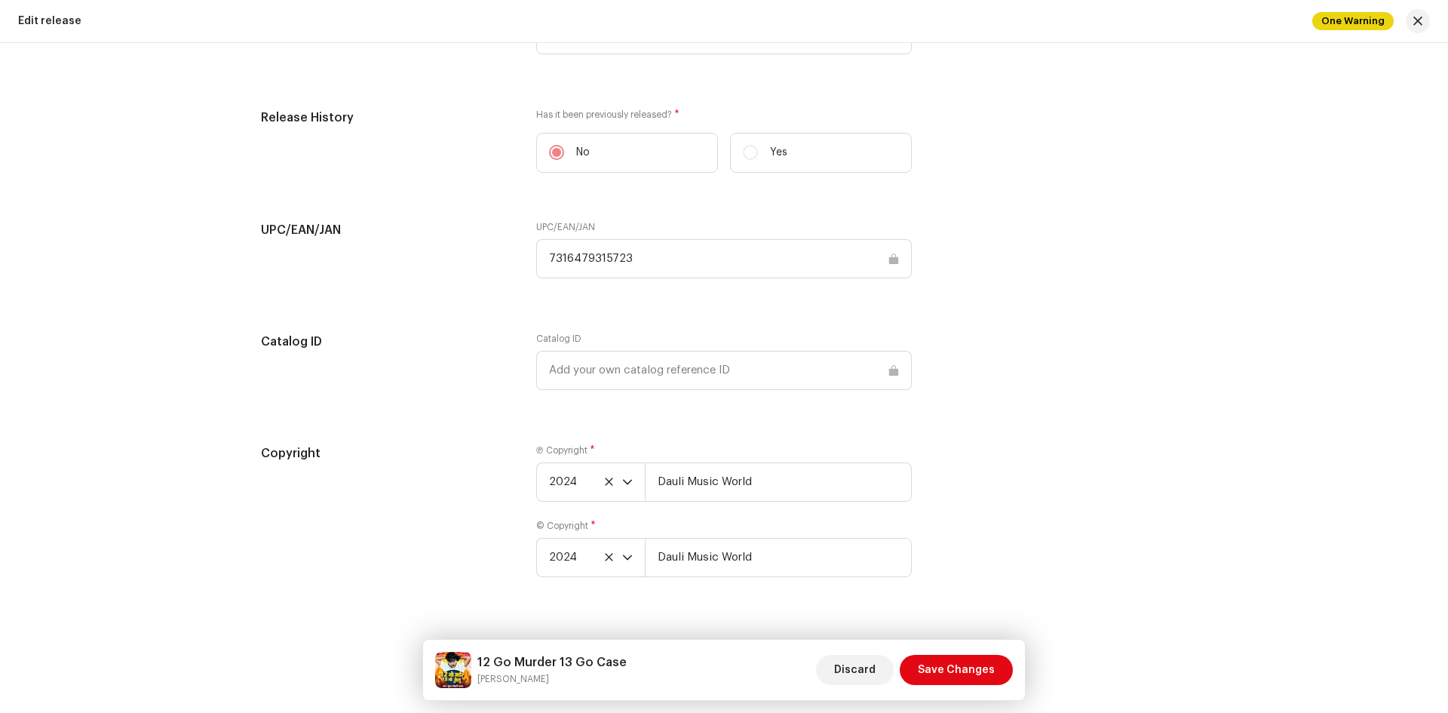
scroll to position [1747, 0]
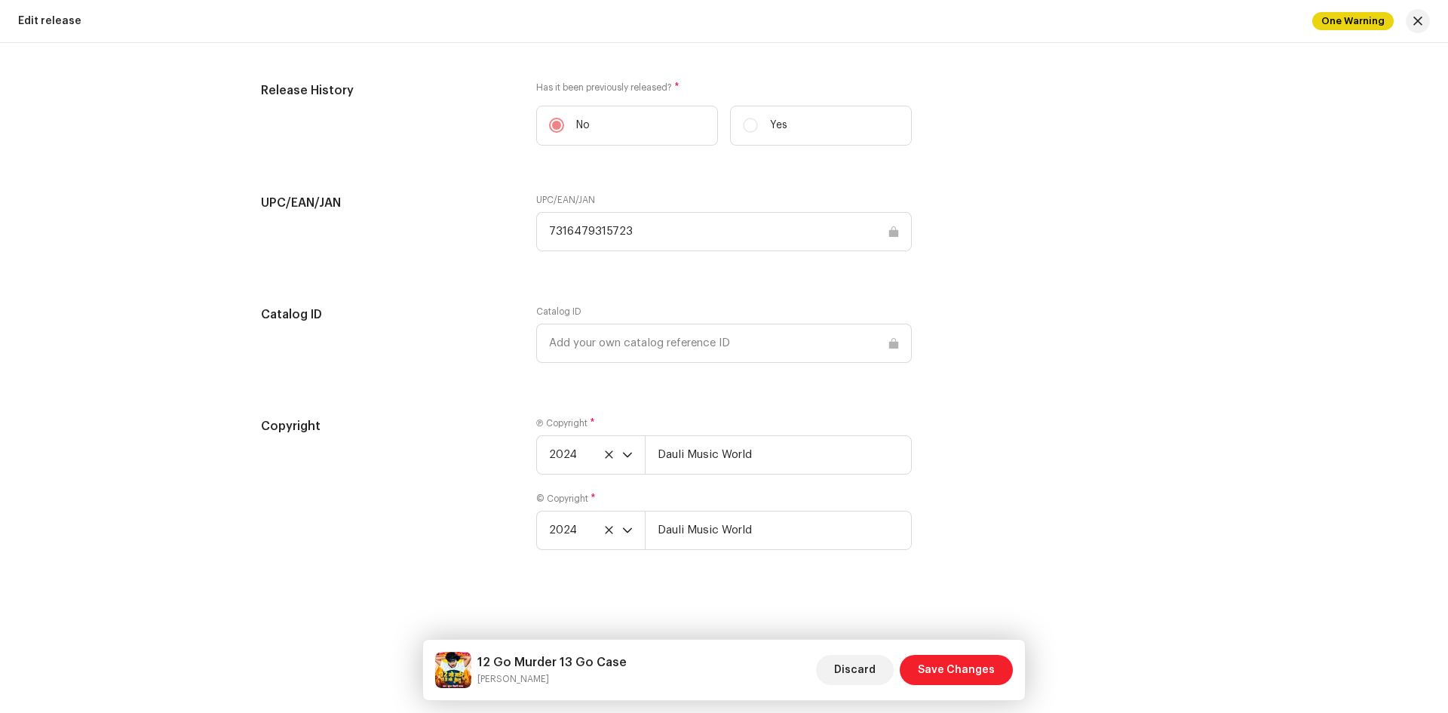
click at [941, 658] on span "Save Changes" at bounding box center [956, 670] width 77 height 30
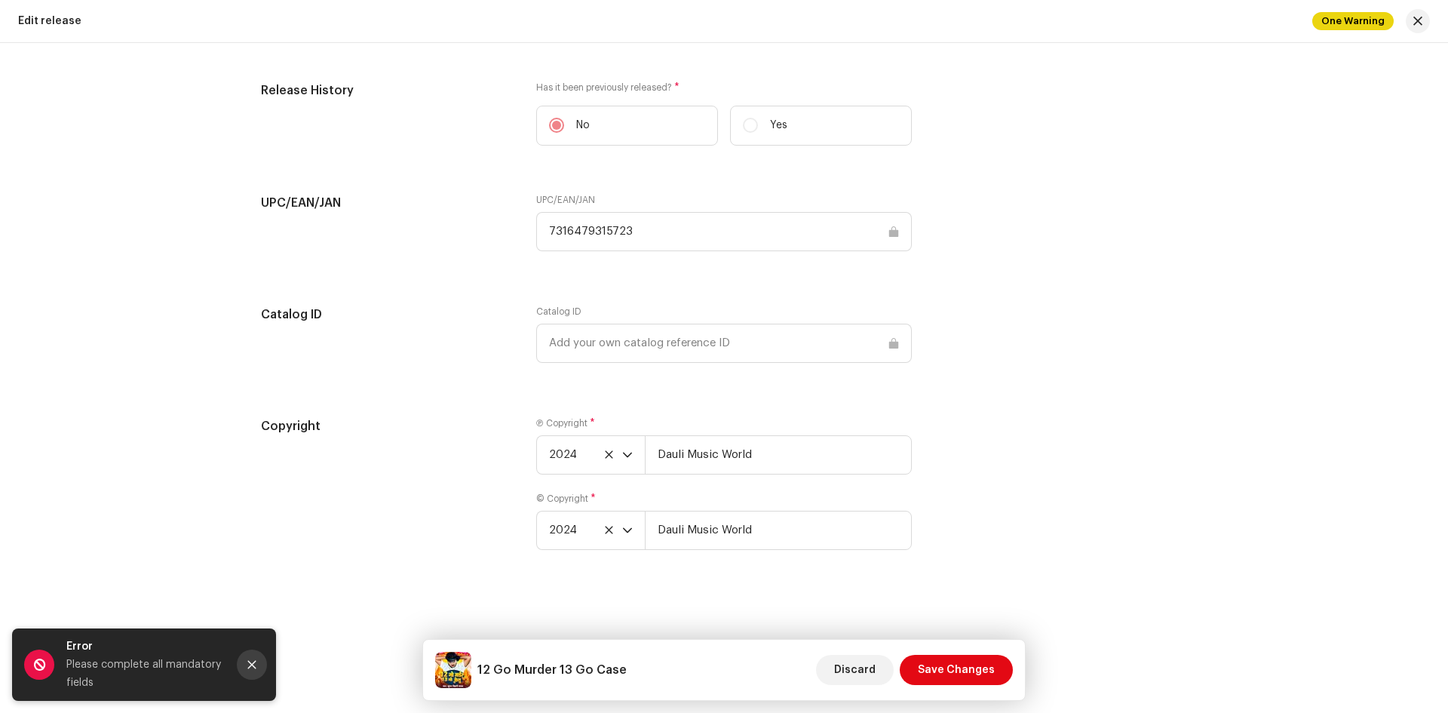
click at [262, 662] on button "Close" at bounding box center [252, 664] width 30 height 30
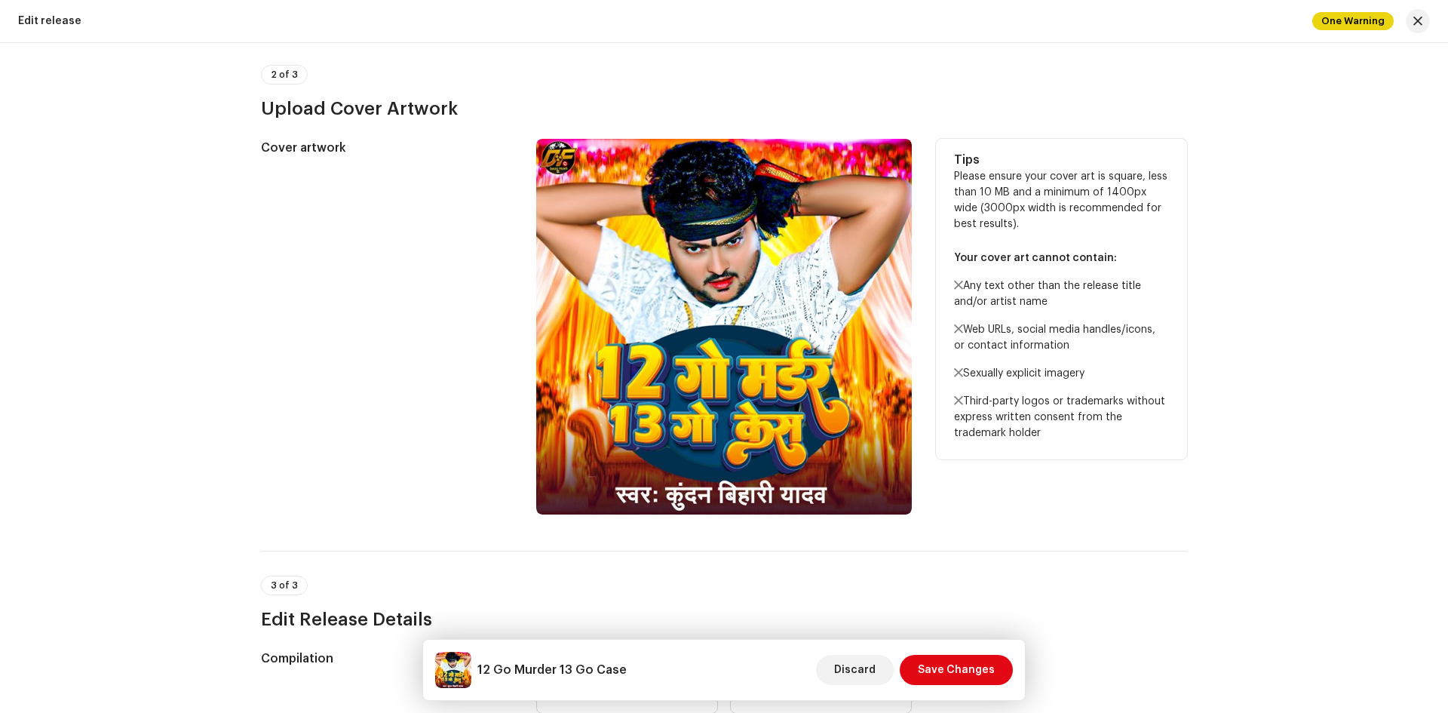
scroll to position [87, 0]
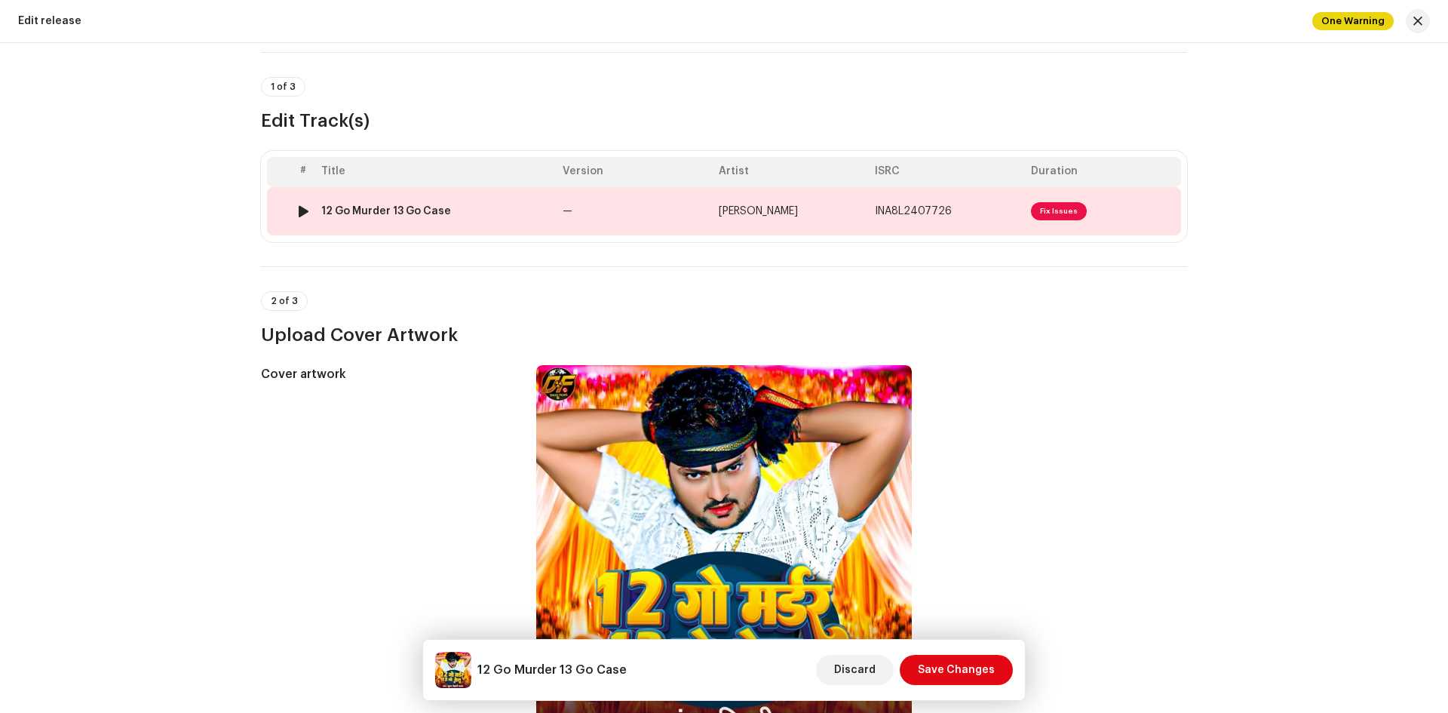
click at [1056, 215] on span "Fix Issues" at bounding box center [1059, 211] width 56 height 18
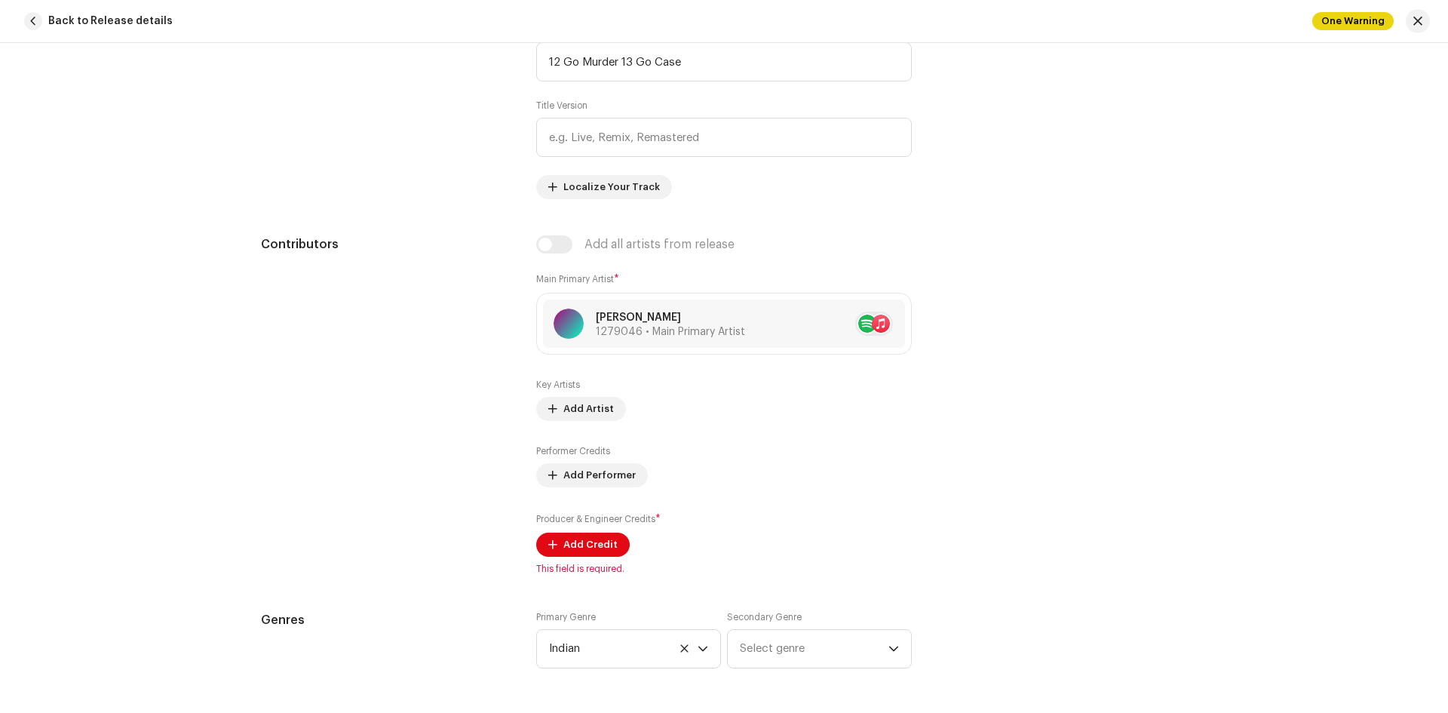
scroll to position [830, 0]
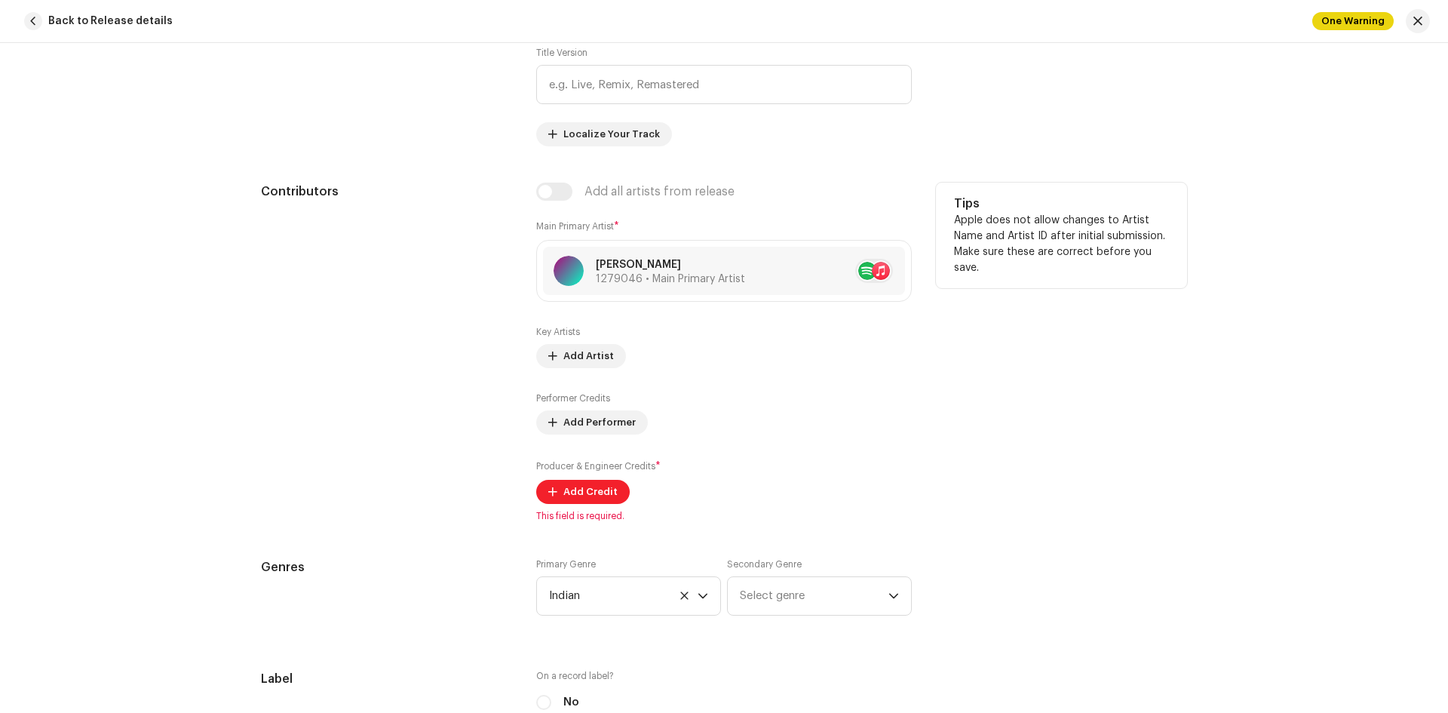
click at [582, 500] on span "Add Credit" at bounding box center [590, 492] width 54 height 30
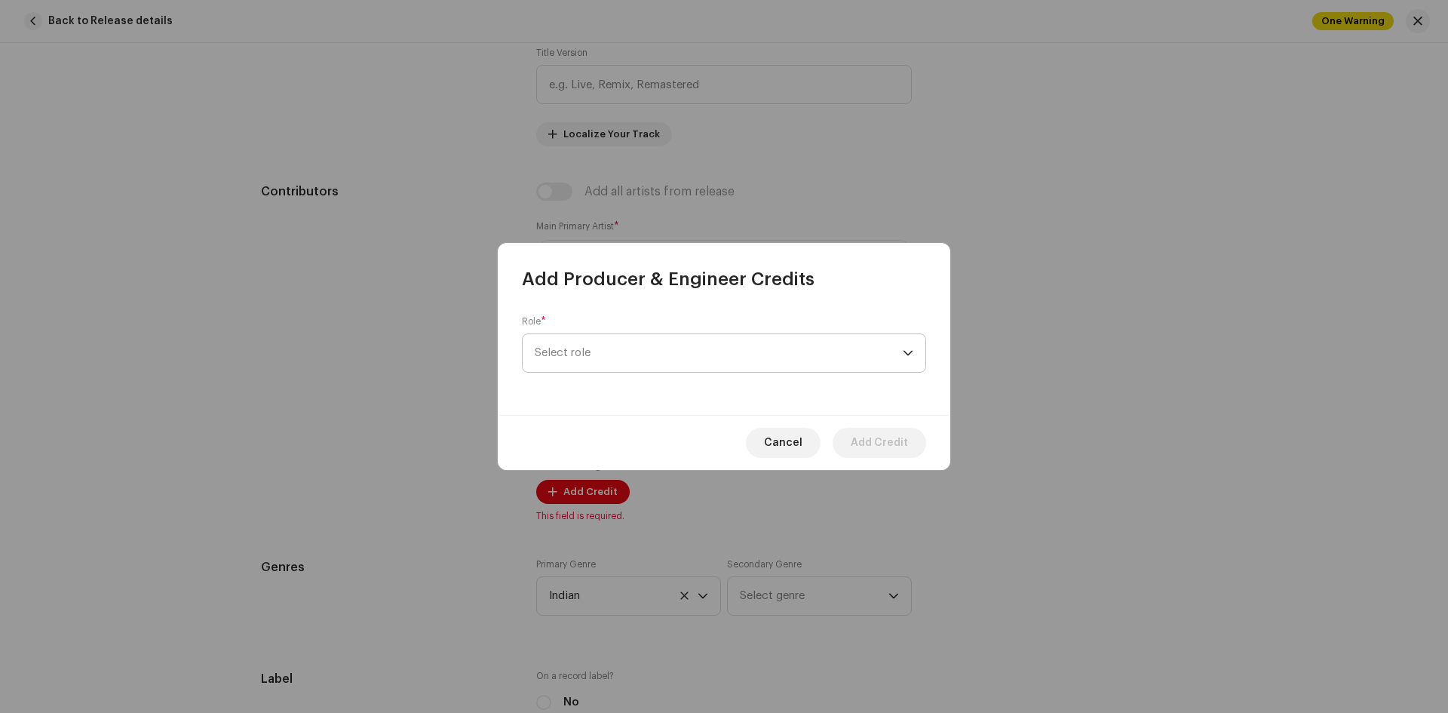
click at [661, 348] on span "Select role" at bounding box center [719, 353] width 368 height 38
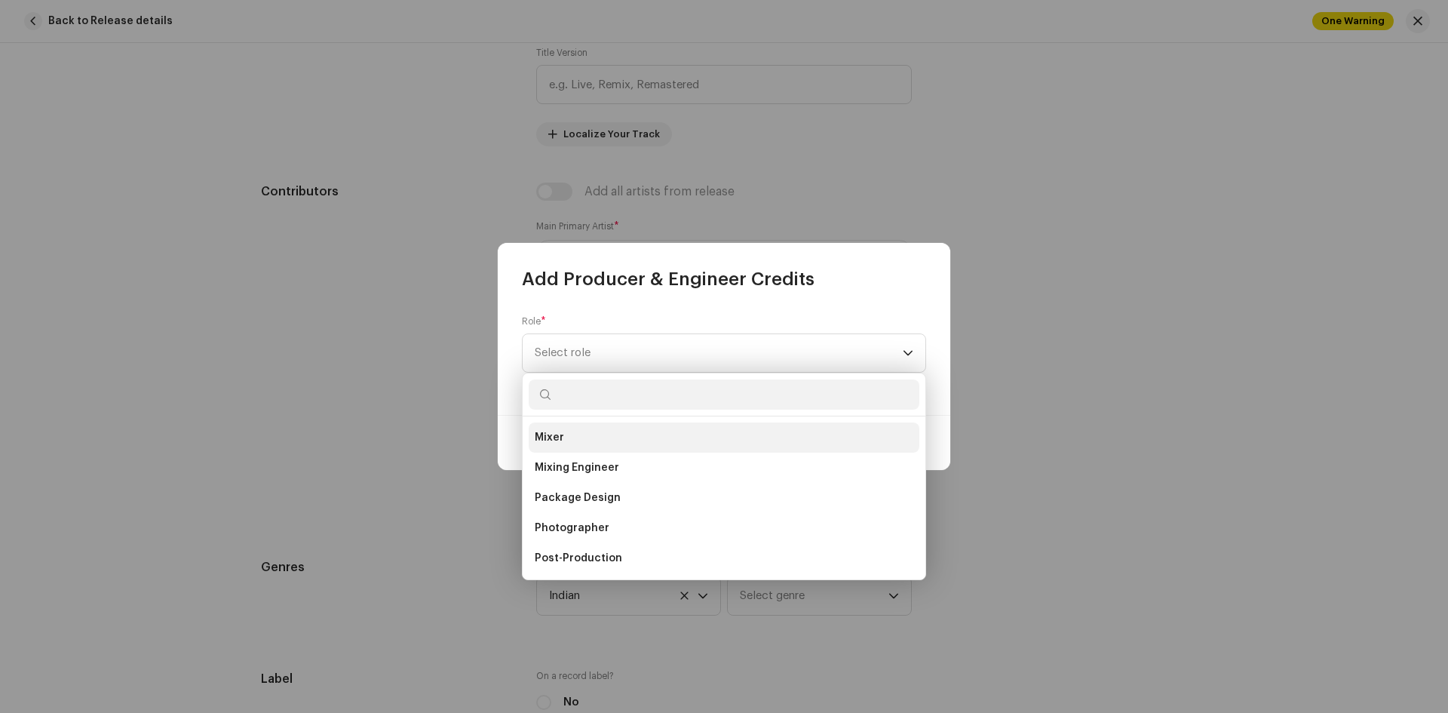
scroll to position [528, 0]
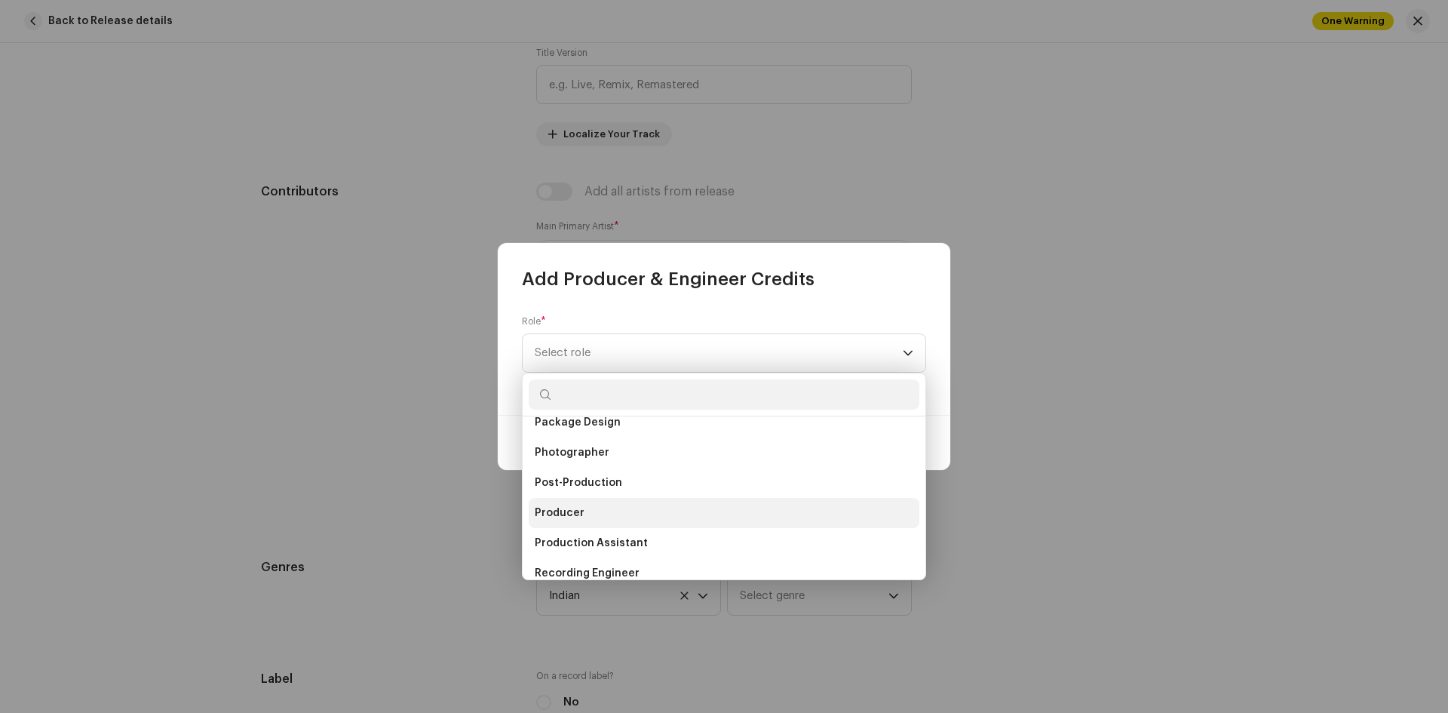
click at [592, 516] on li "Producer" at bounding box center [724, 513] width 391 height 30
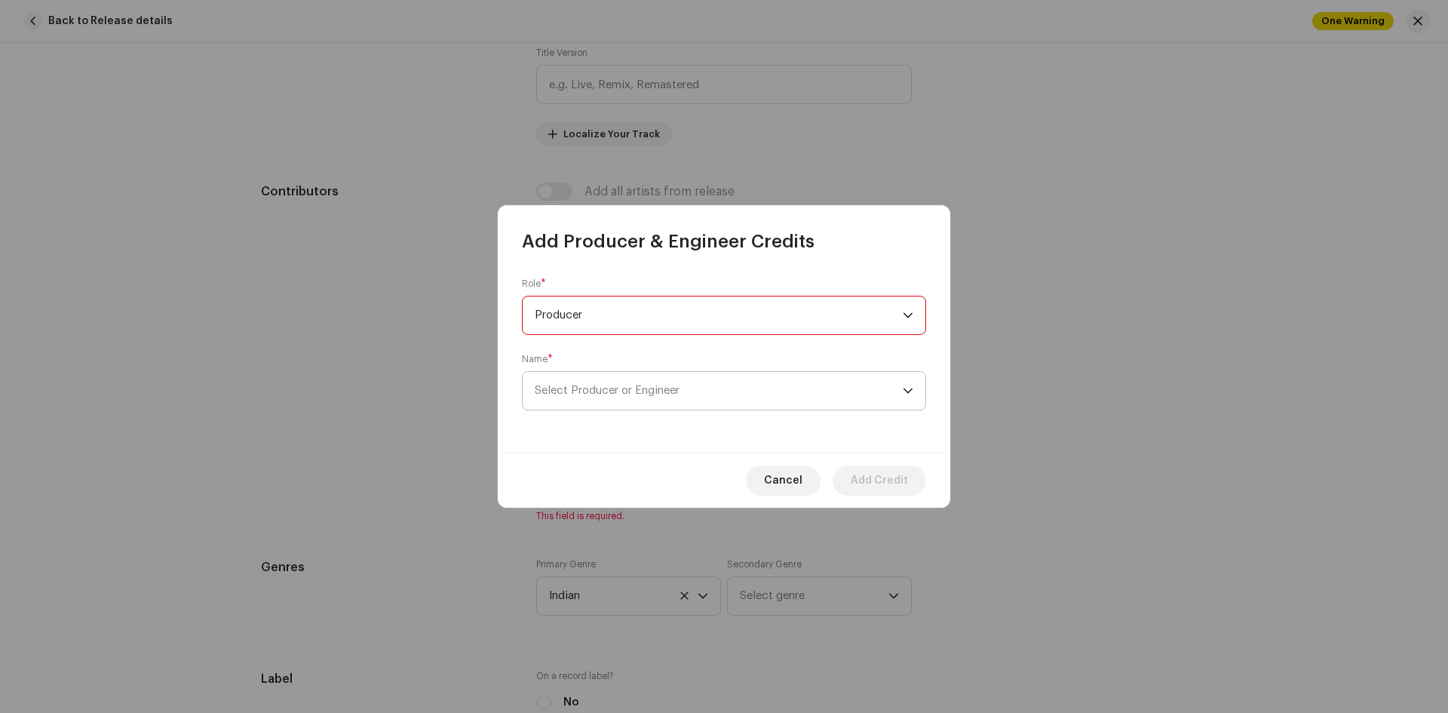
click at [670, 388] on span "Select Producer or Engineer" at bounding box center [607, 390] width 145 height 11
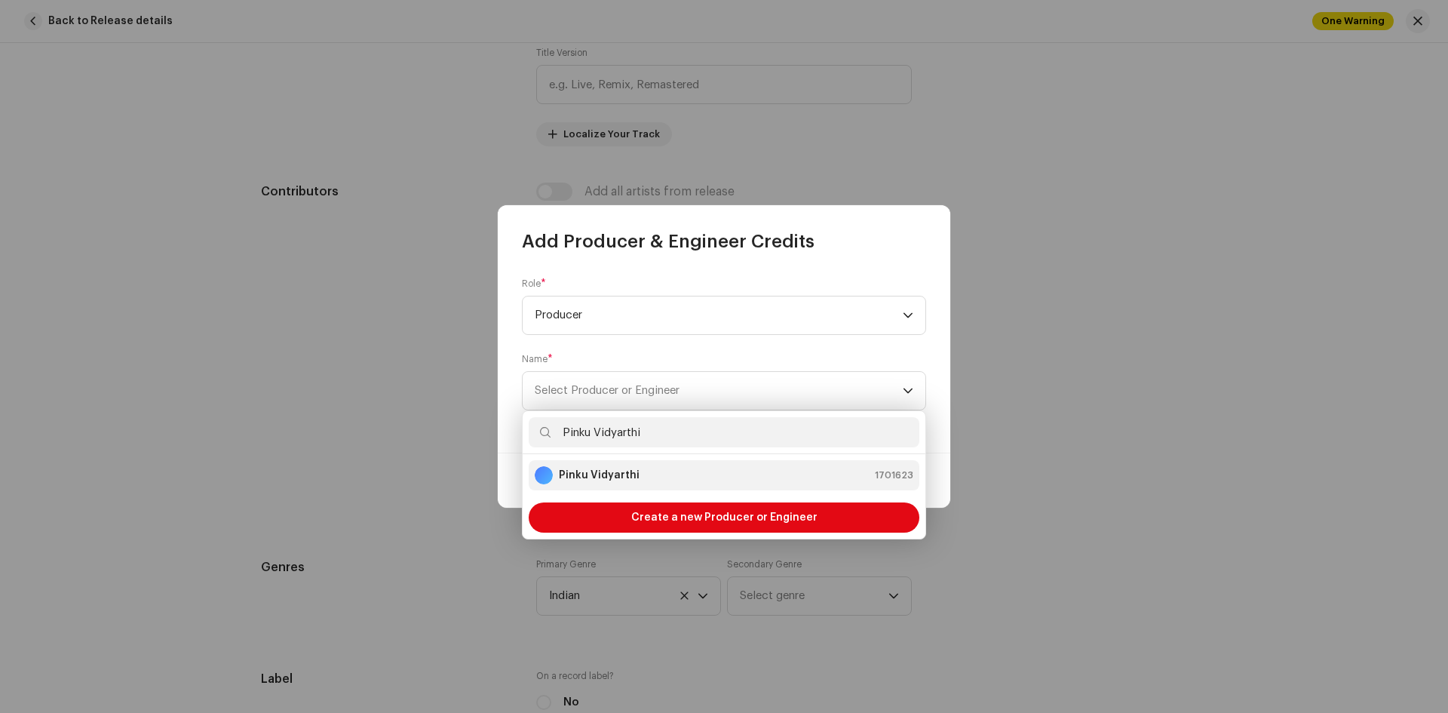
type input "Pinku Vidyarthi"
click at [604, 471] on strong "Pinku Vidyarthi" at bounding box center [599, 475] width 81 height 15
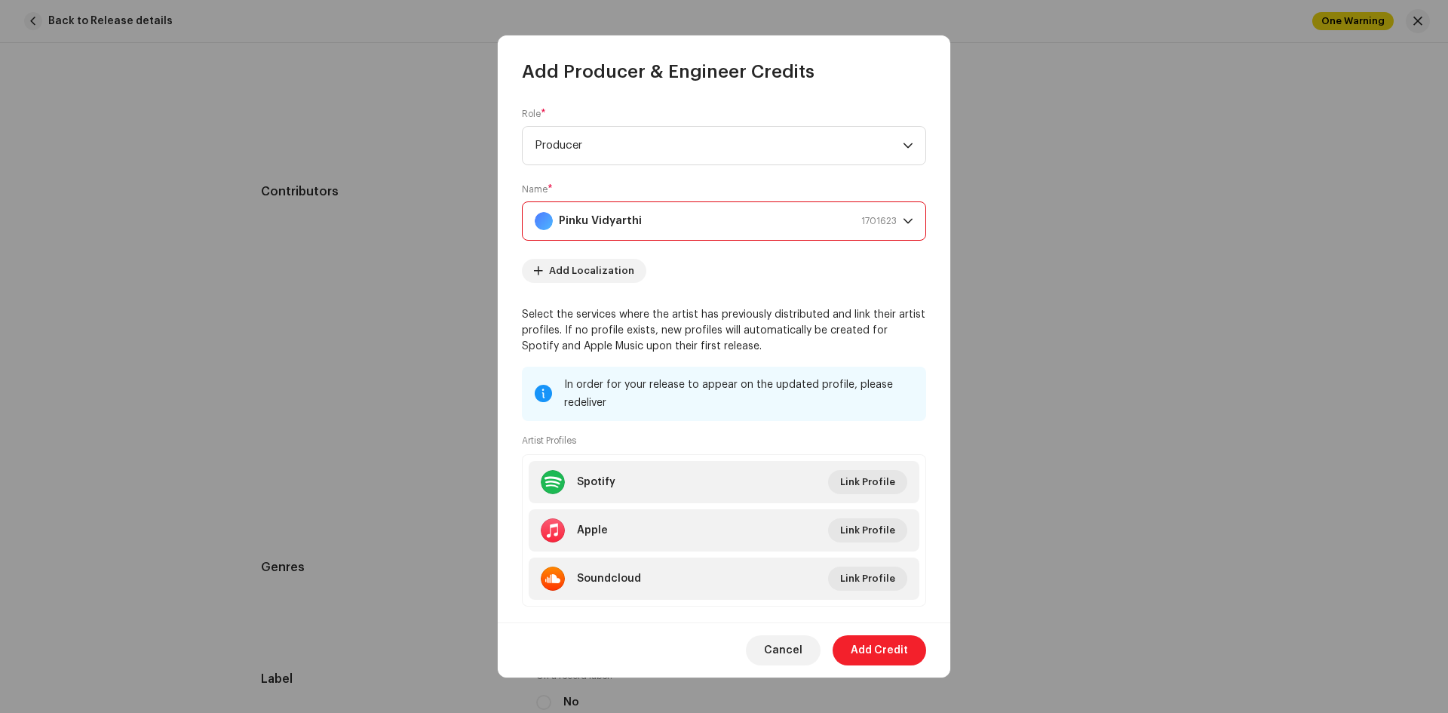
click at [890, 650] on span "Add Credit" at bounding box center [879, 650] width 57 height 30
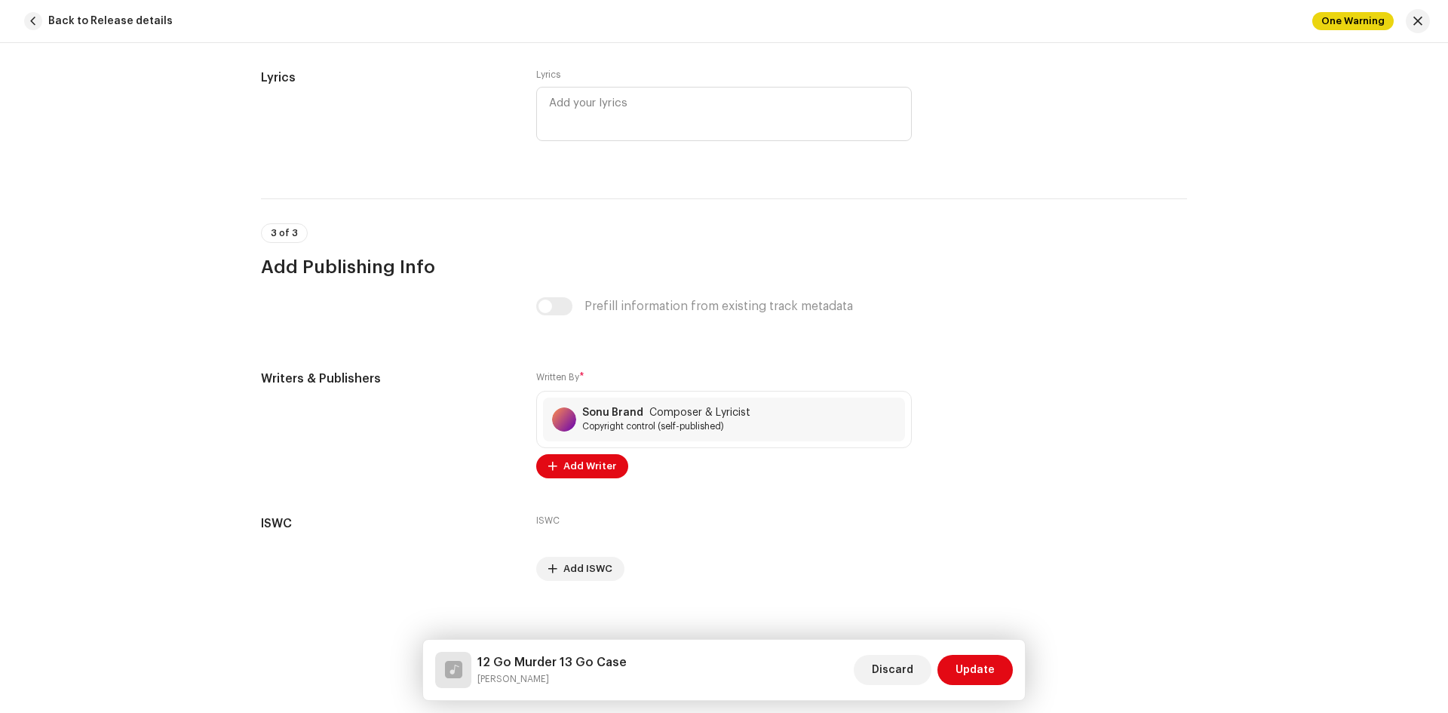
scroll to position [2899, 0]
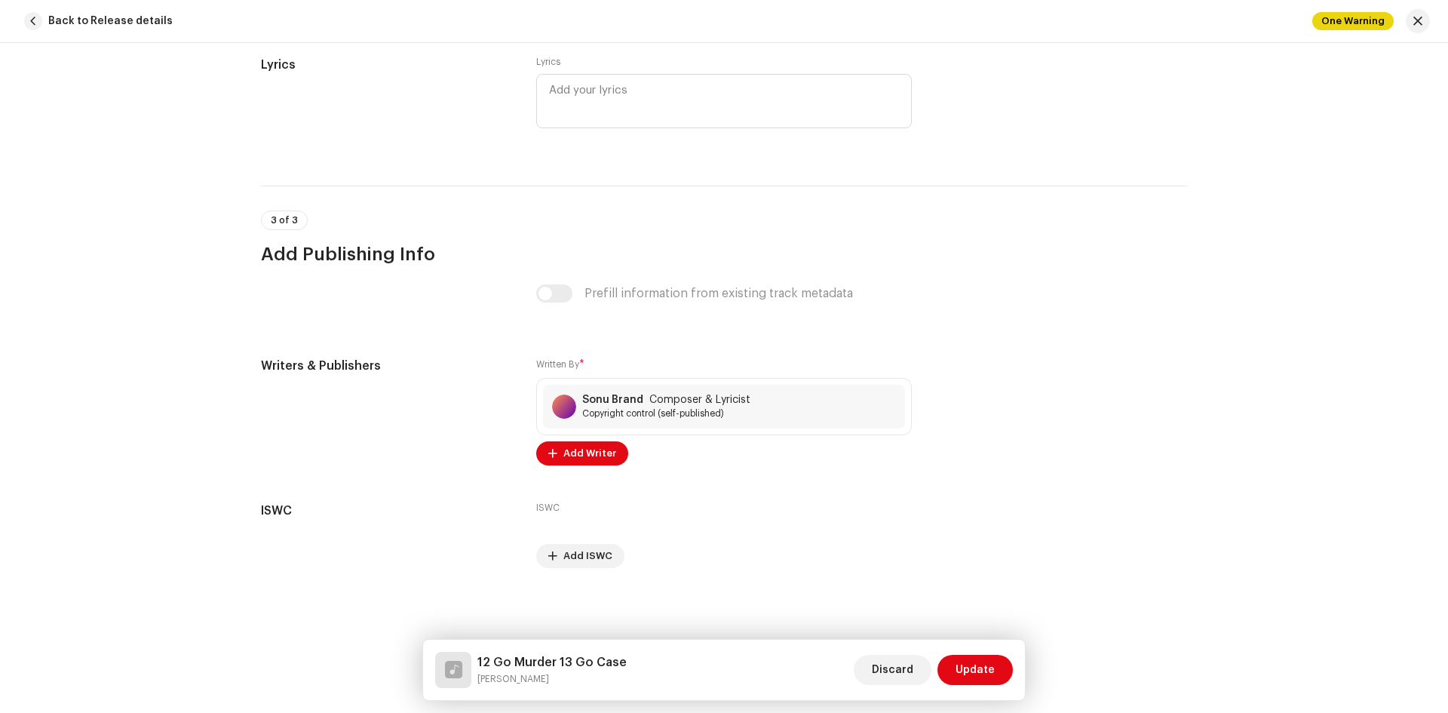
click at [976, 668] on span "Update" at bounding box center [975, 670] width 39 height 30
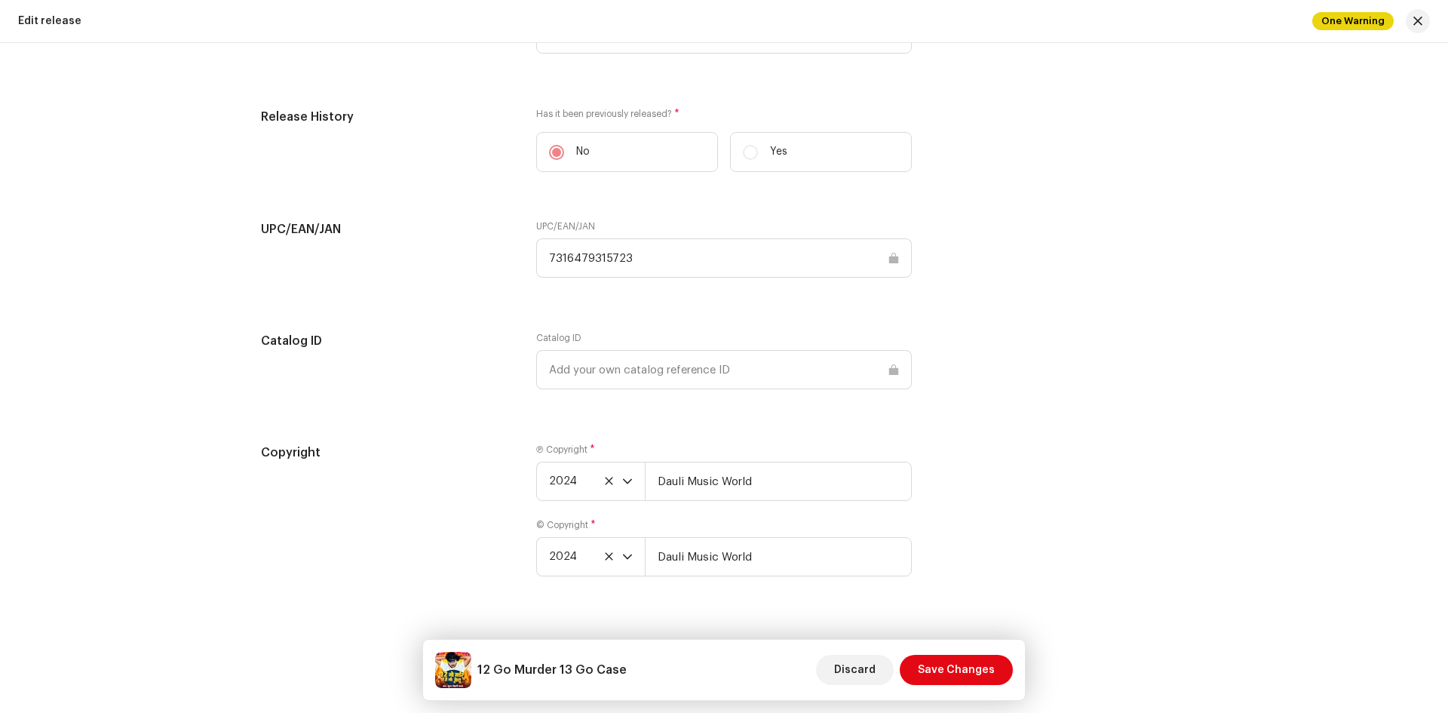
scroll to position [1746, 0]
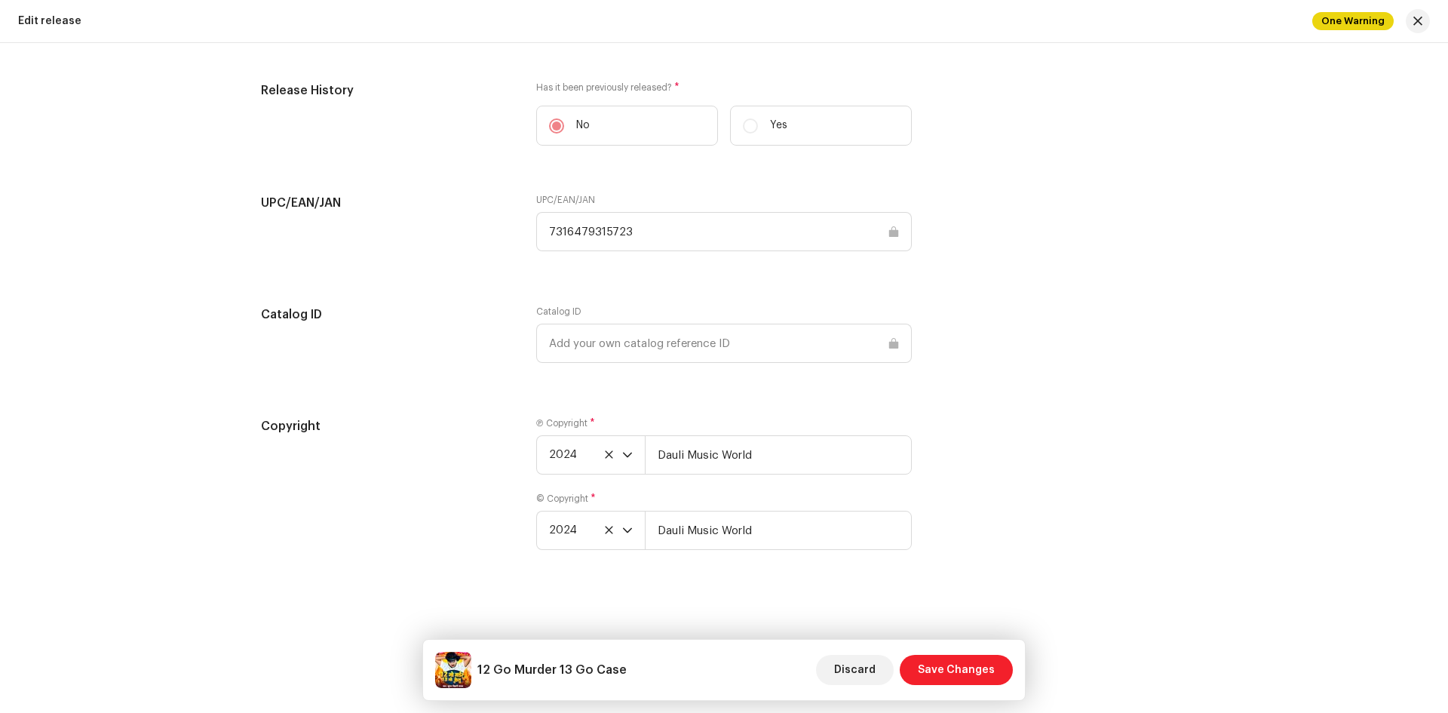
click at [946, 662] on span "Save Changes" at bounding box center [956, 670] width 77 height 30
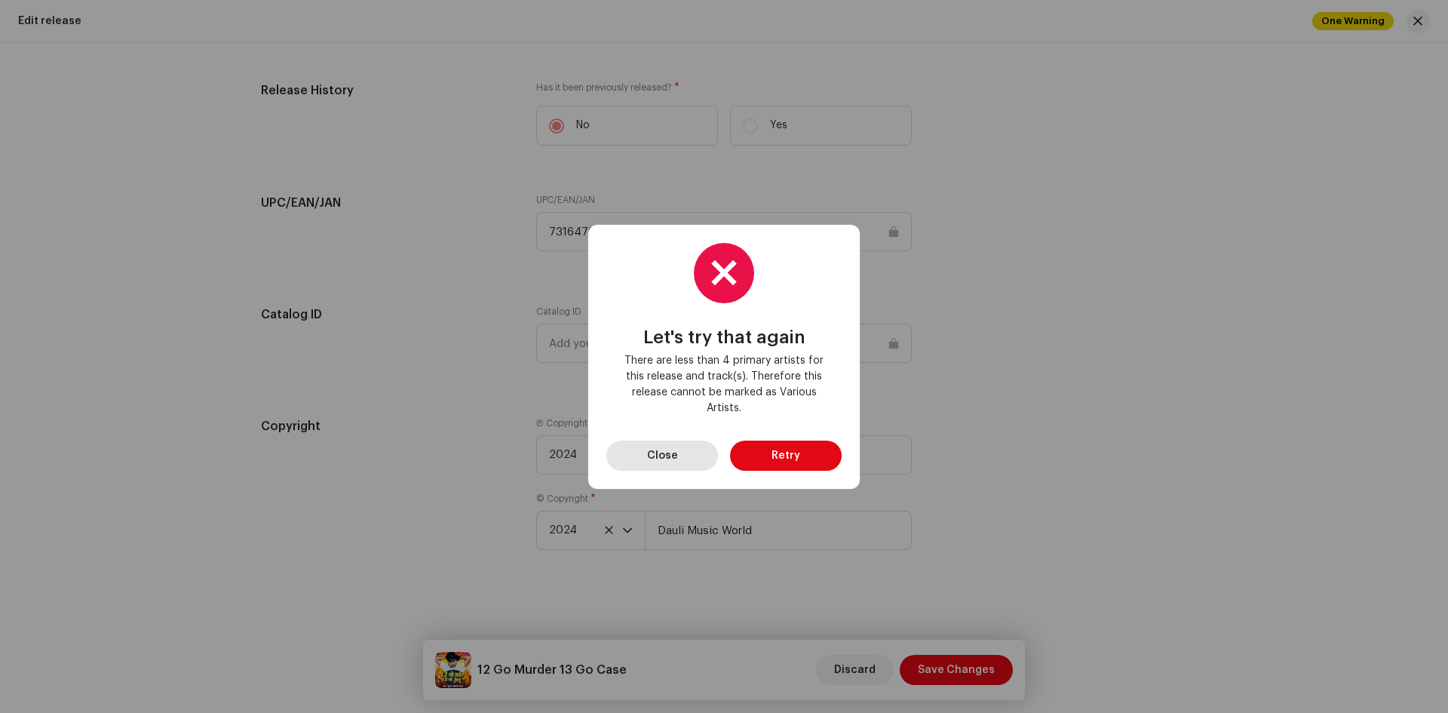
click at [661, 457] on span "Close" at bounding box center [662, 456] width 31 height 30
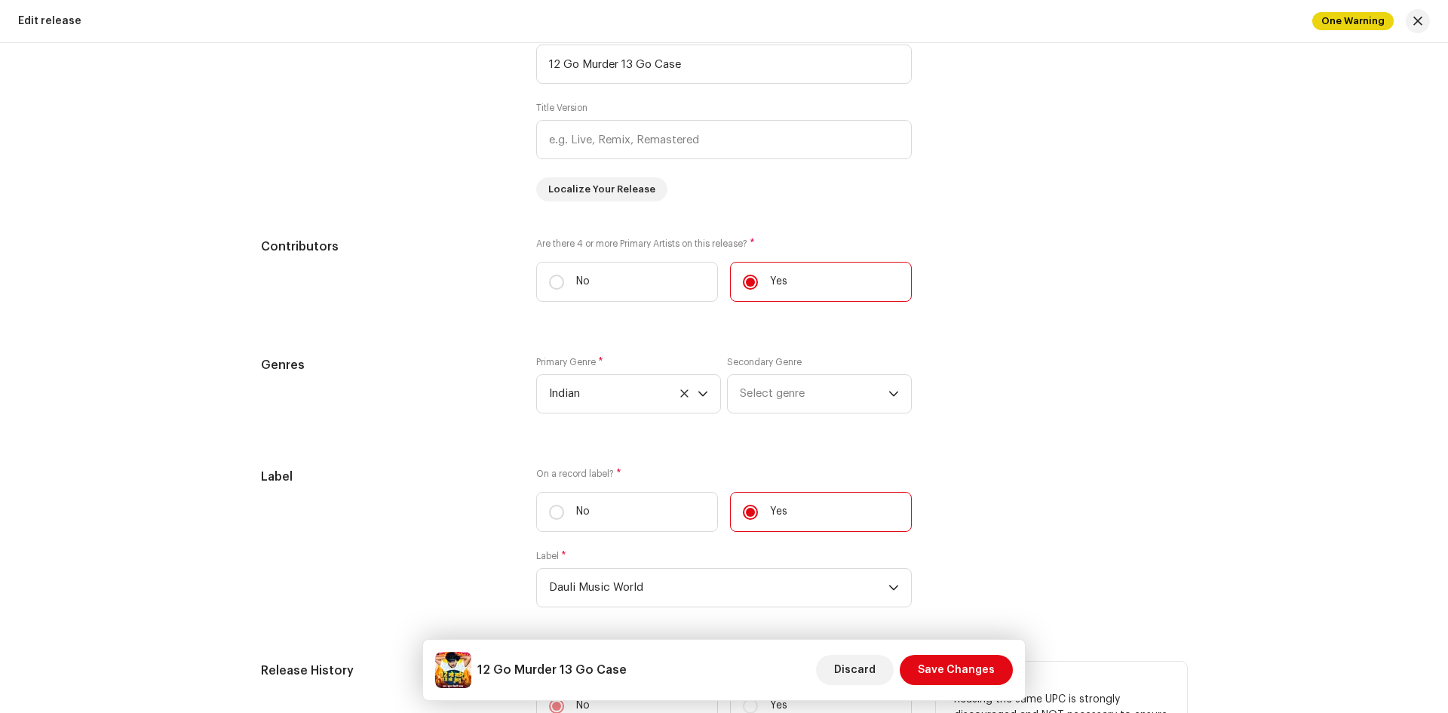
scroll to position [1143, 0]
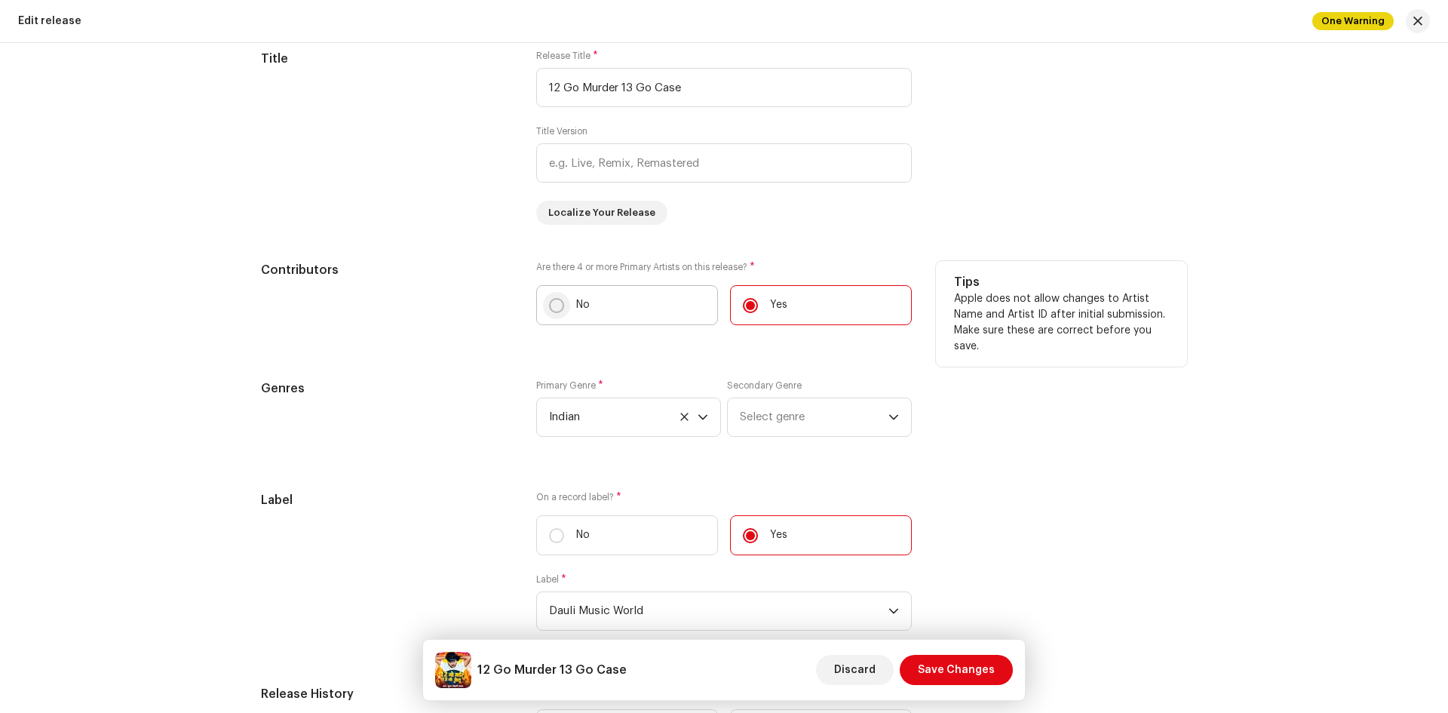
click at [549, 309] on input "No" at bounding box center [556, 305] width 15 height 15
radio input "true"
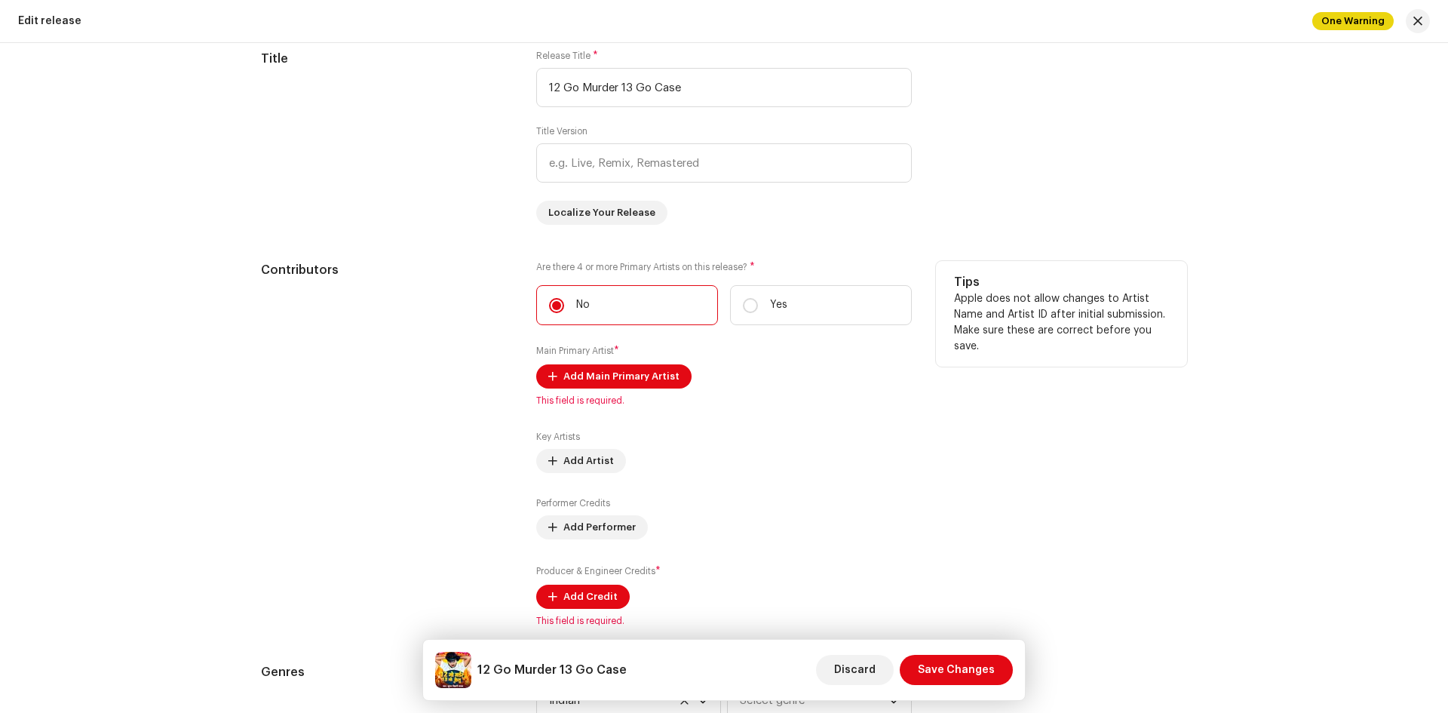
scroll to position [1218, 0]
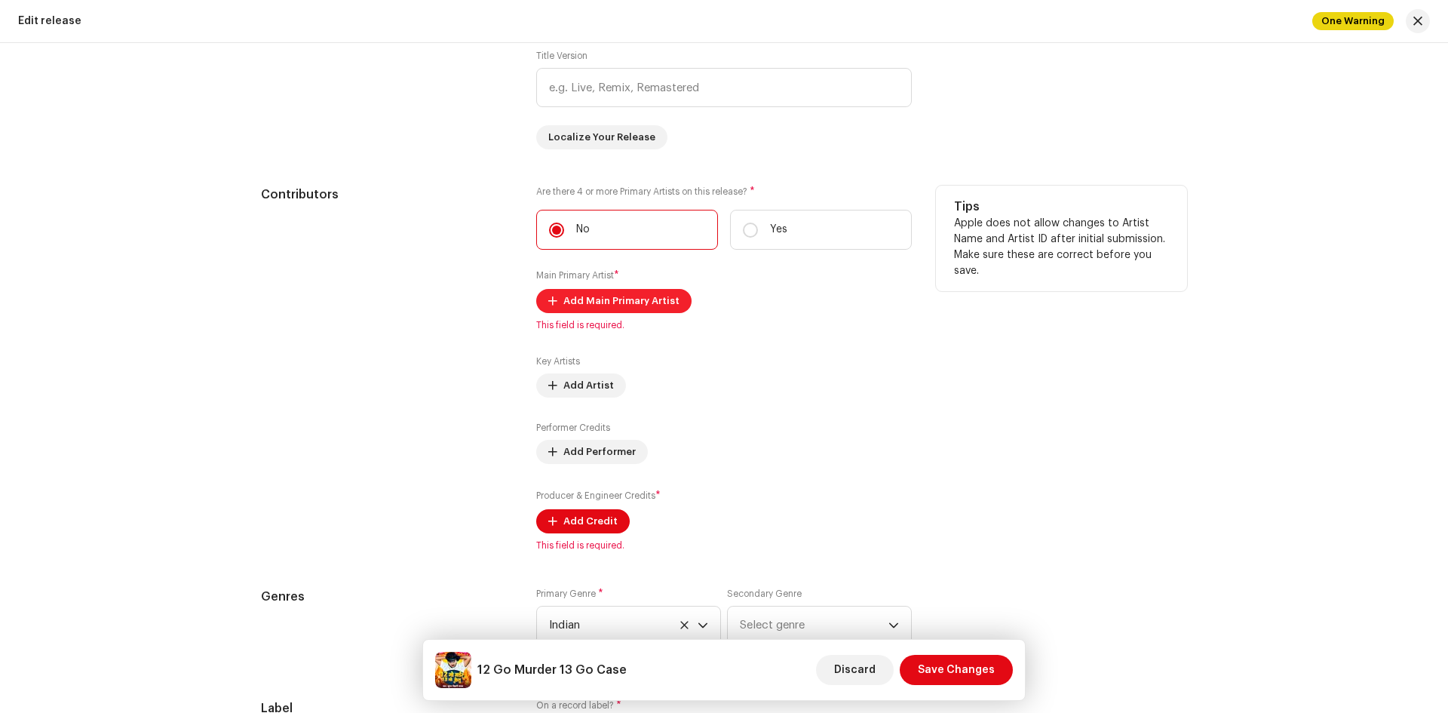
click at [644, 309] on span "Add Main Primary Artist" at bounding box center [621, 301] width 116 height 30
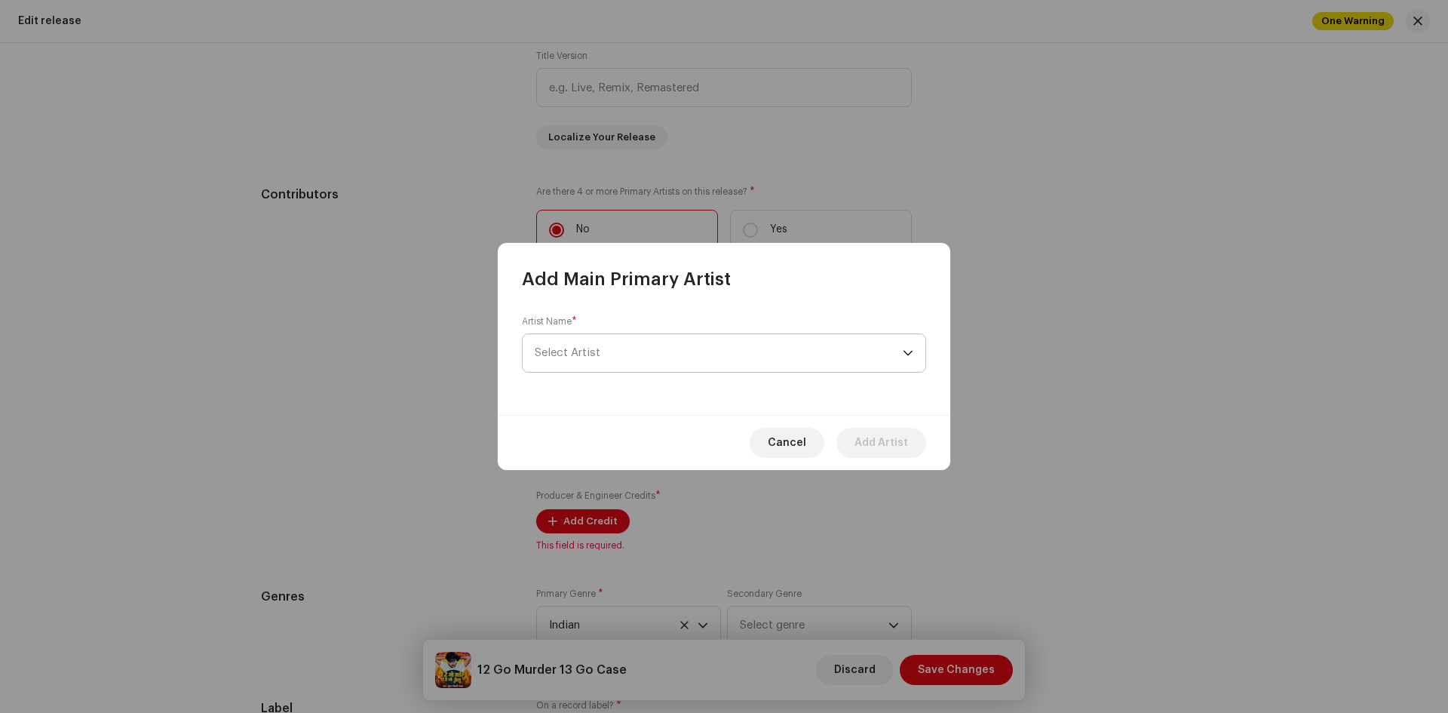
click at [626, 352] on span "Select Artist" at bounding box center [719, 353] width 368 height 38
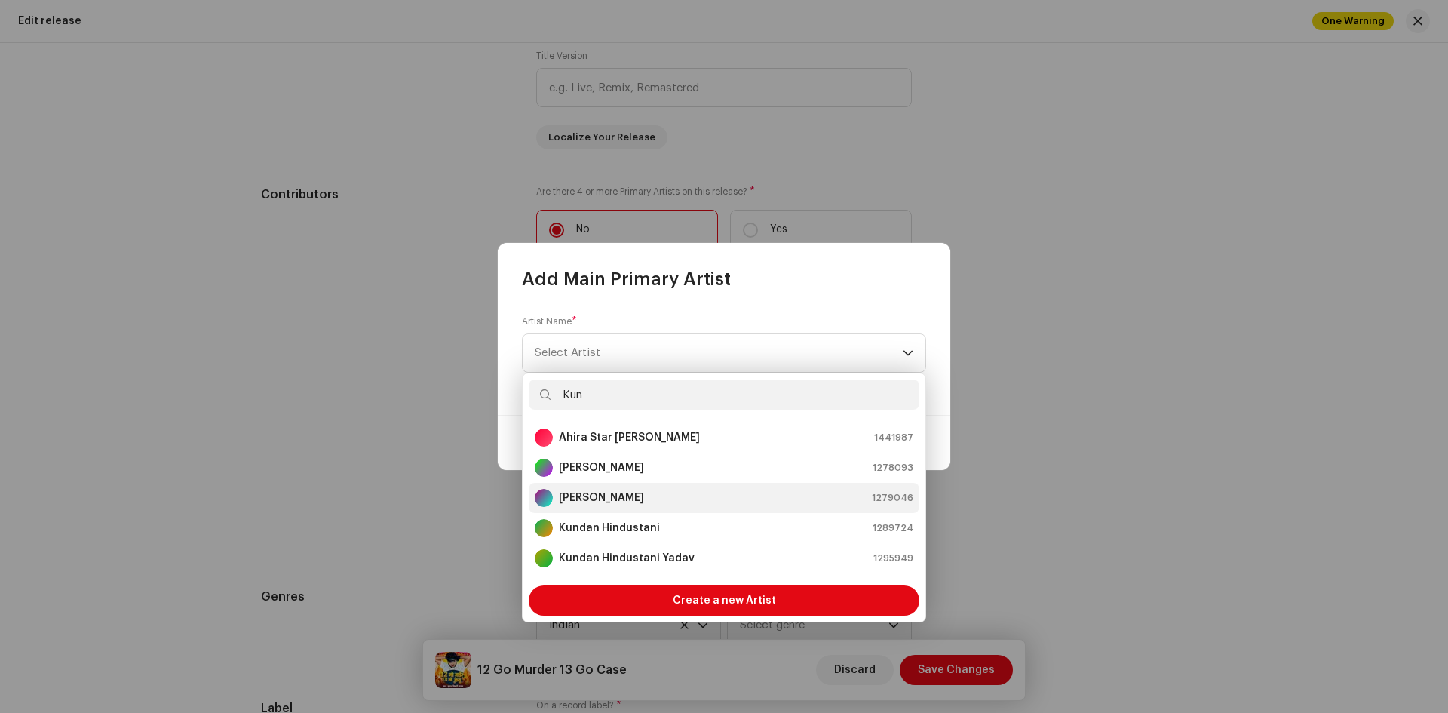
type input "Kun"
click at [695, 498] on div "[PERSON_NAME] 1279046" at bounding box center [724, 498] width 379 height 18
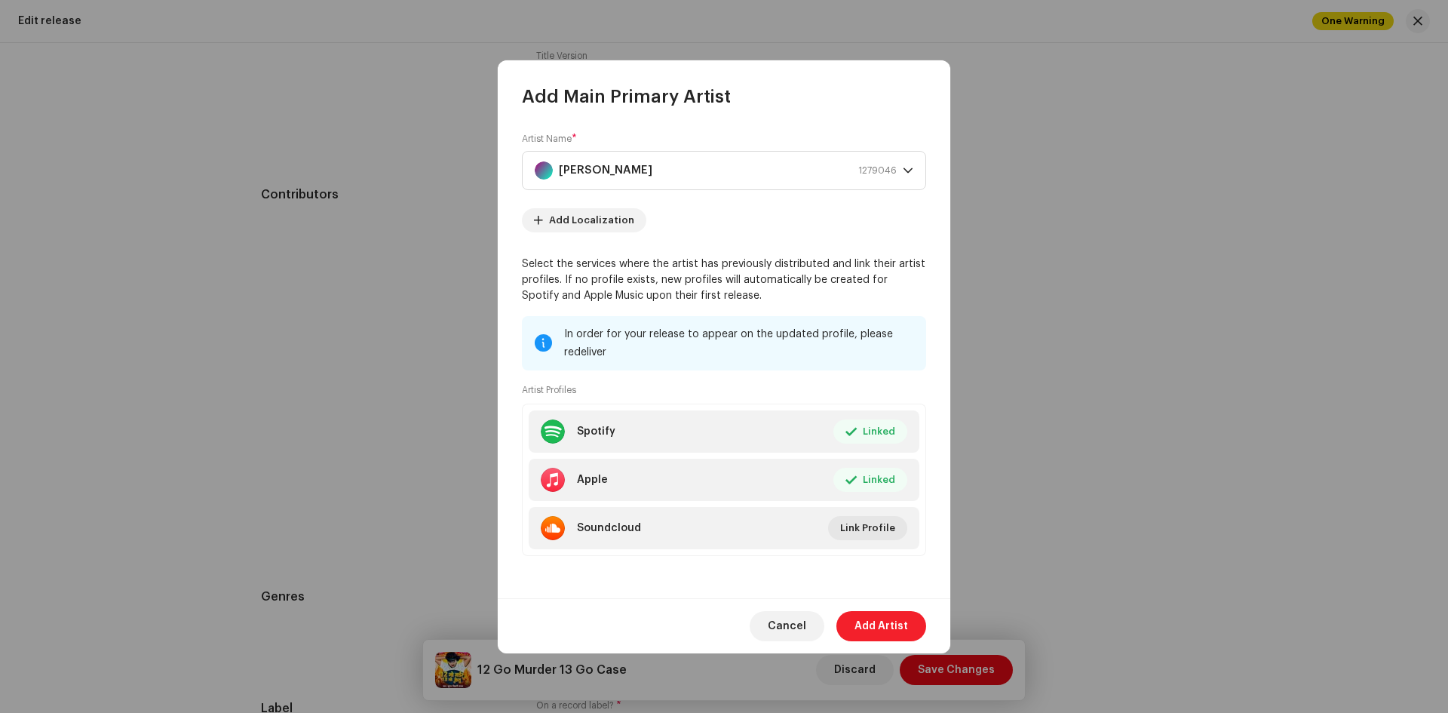
click at [882, 625] on span "Add Artist" at bounding box center [882, 626] width 54 height 30
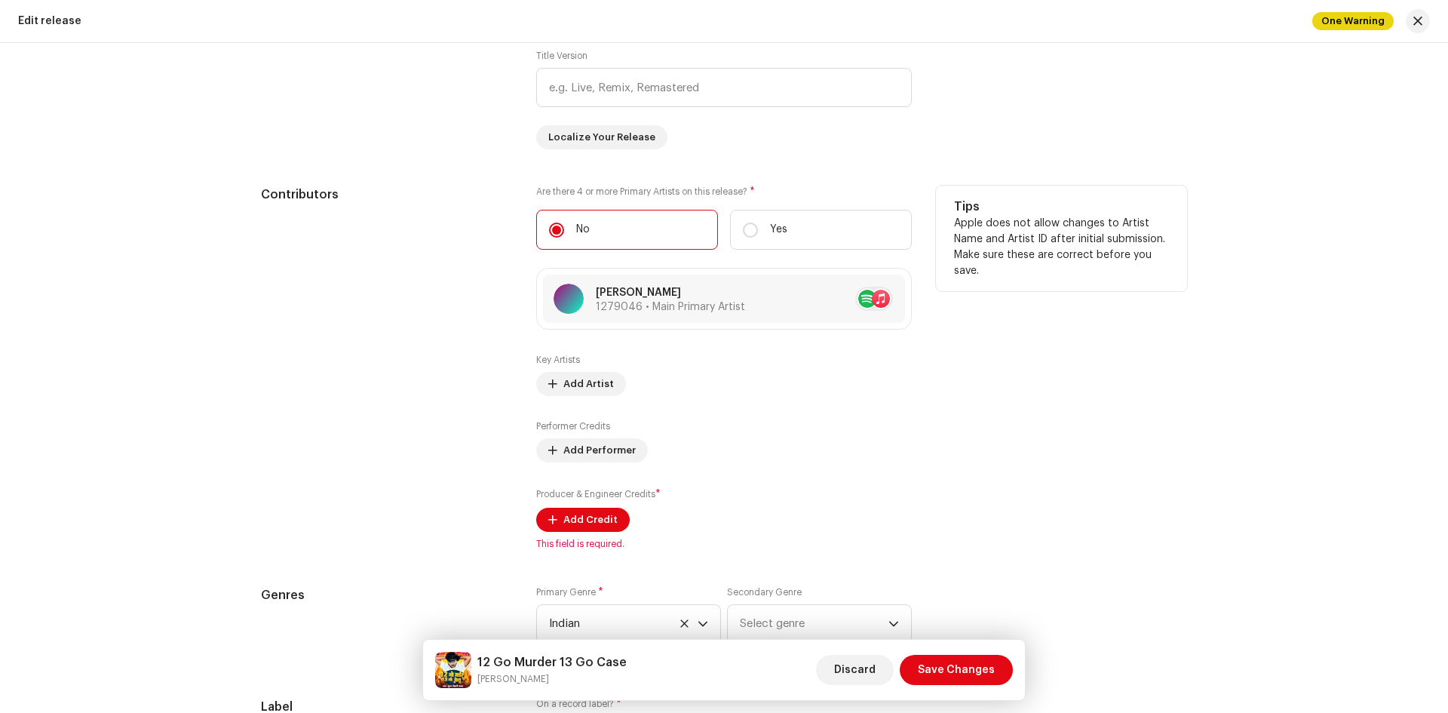
scroll to position [1294, 0]
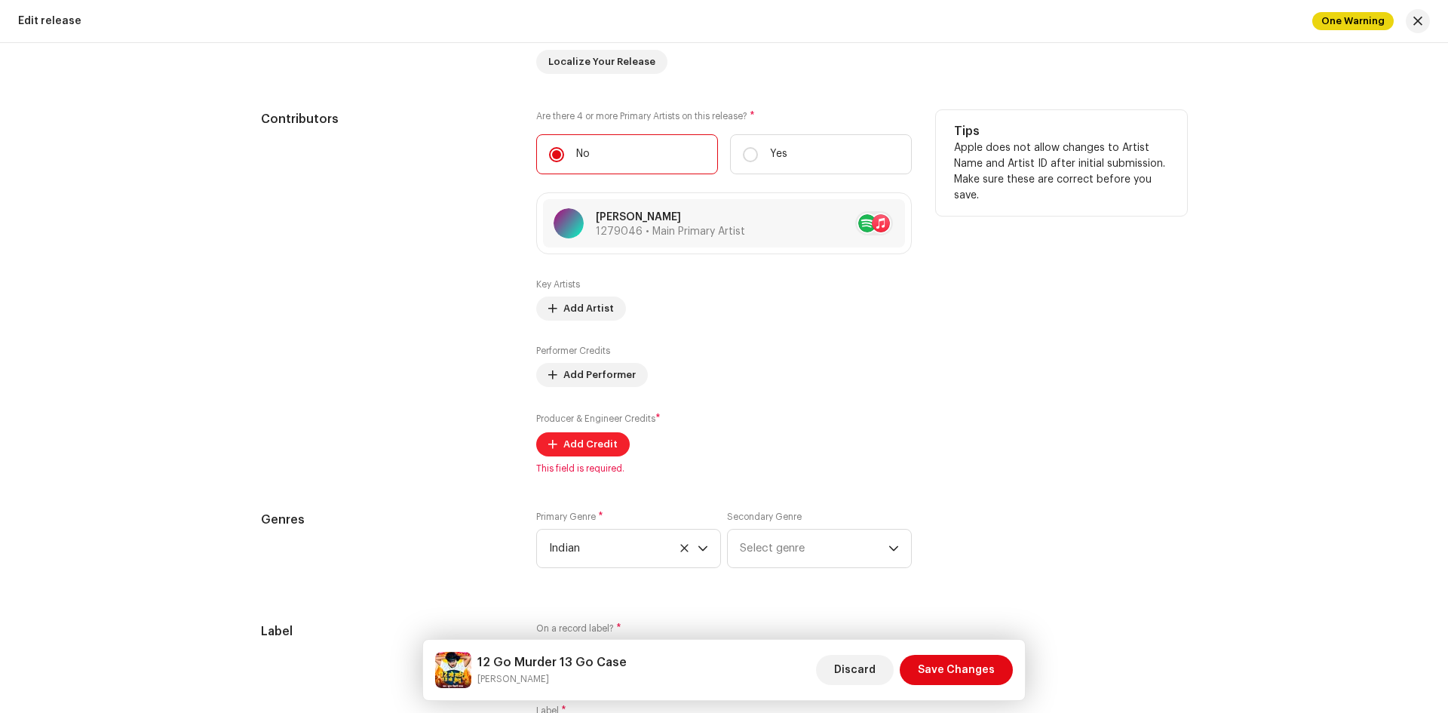
click at [574, 445] on span "Add Credit" at bounding box center [590, 444] width 54 height 30
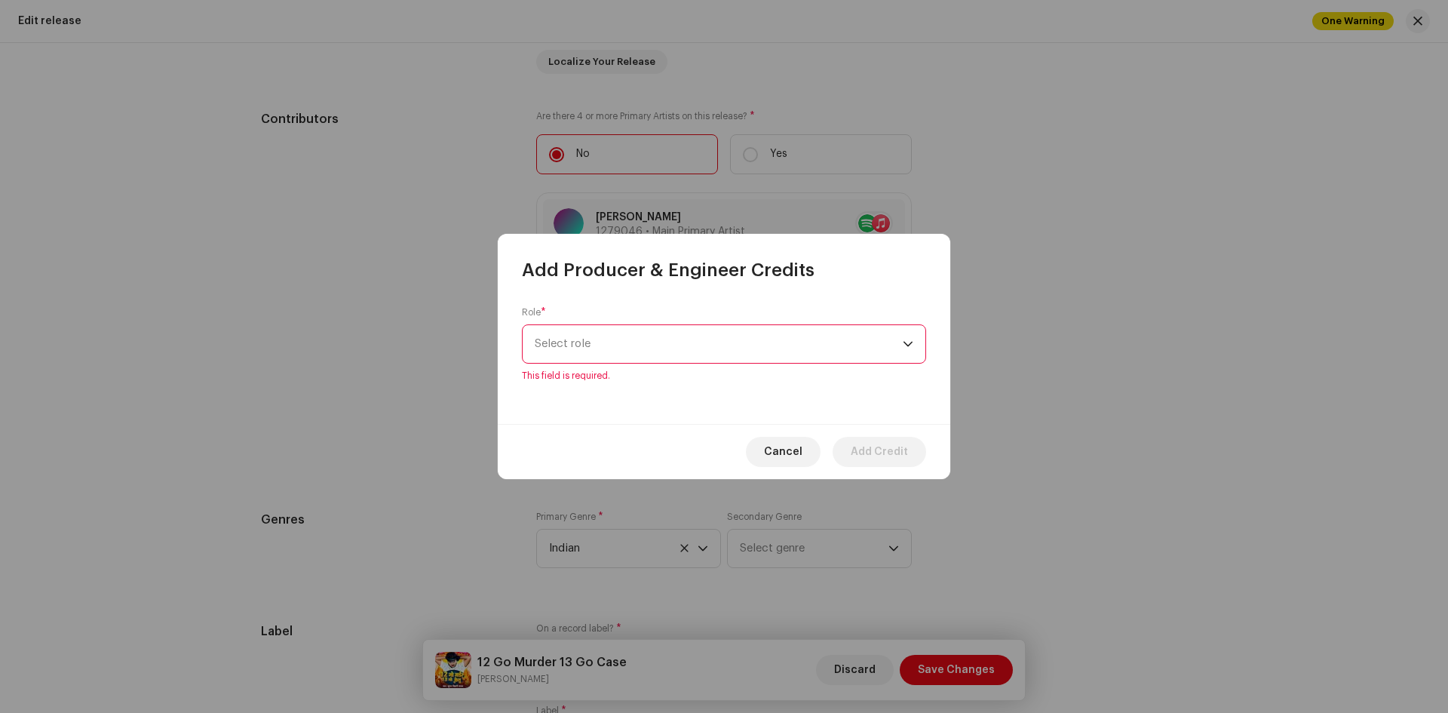
click at [623, 330] on div "Role * Select role This field is required." at bounding box center [724, 343] width 404 height 75
click at [620, 342] on span "Select role" at bounding box center [719, 344] width 368 height 38
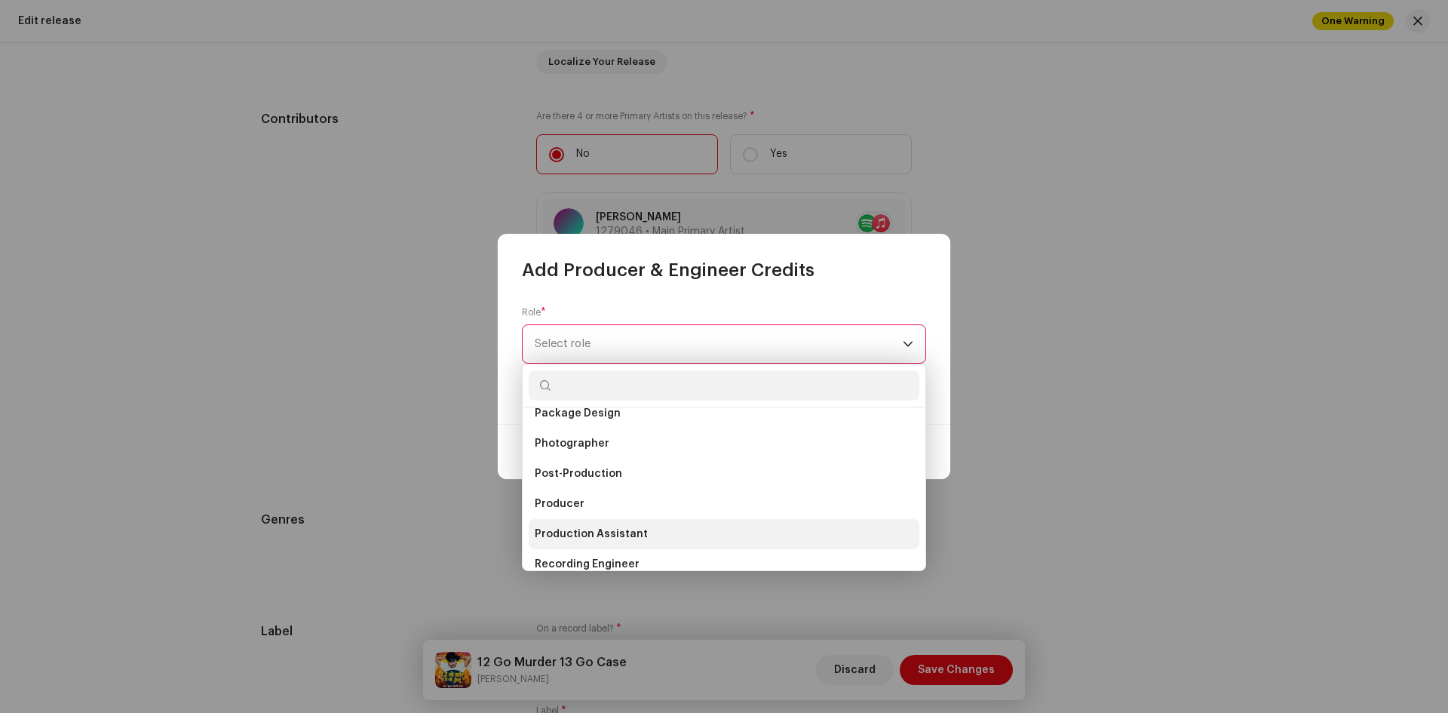
scroll to position [603, 0]
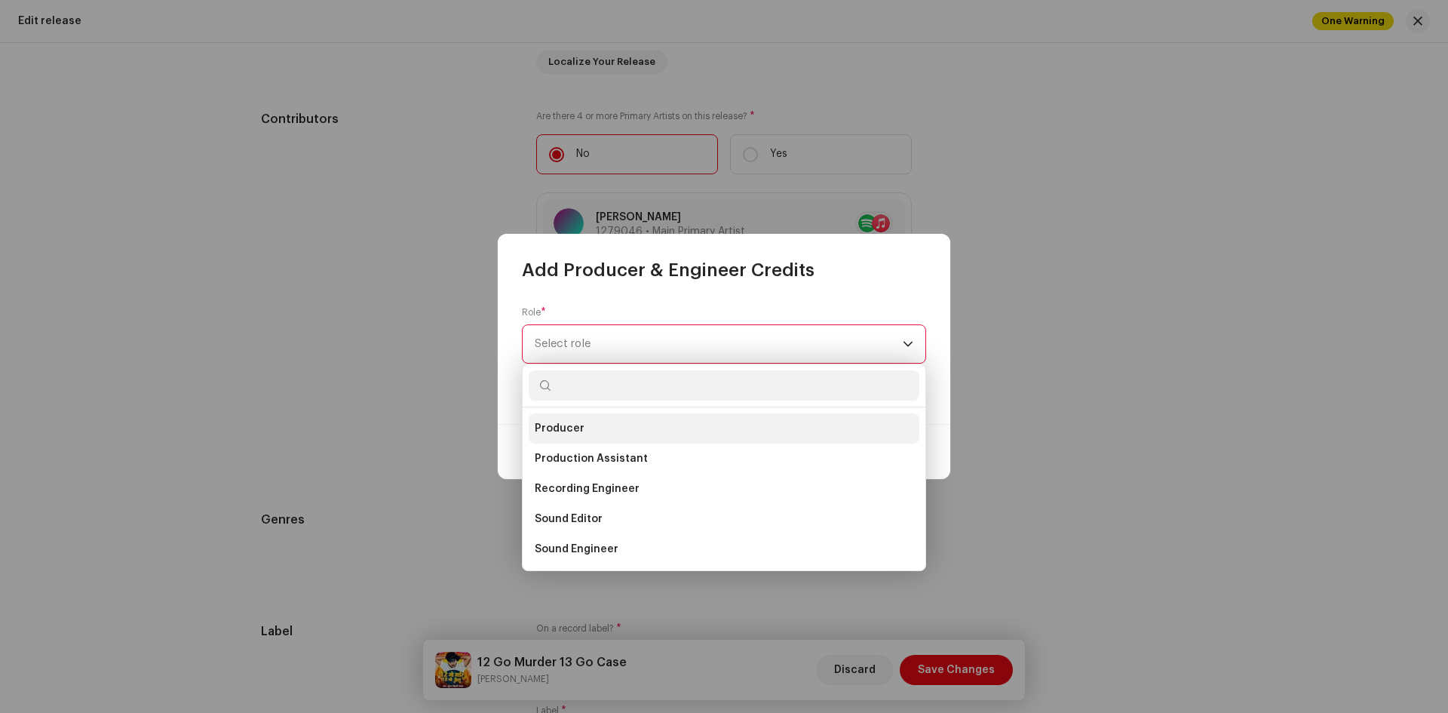
click at [596, 430] on li "Producer" at bounding box center [724, 428] width 391 height 30
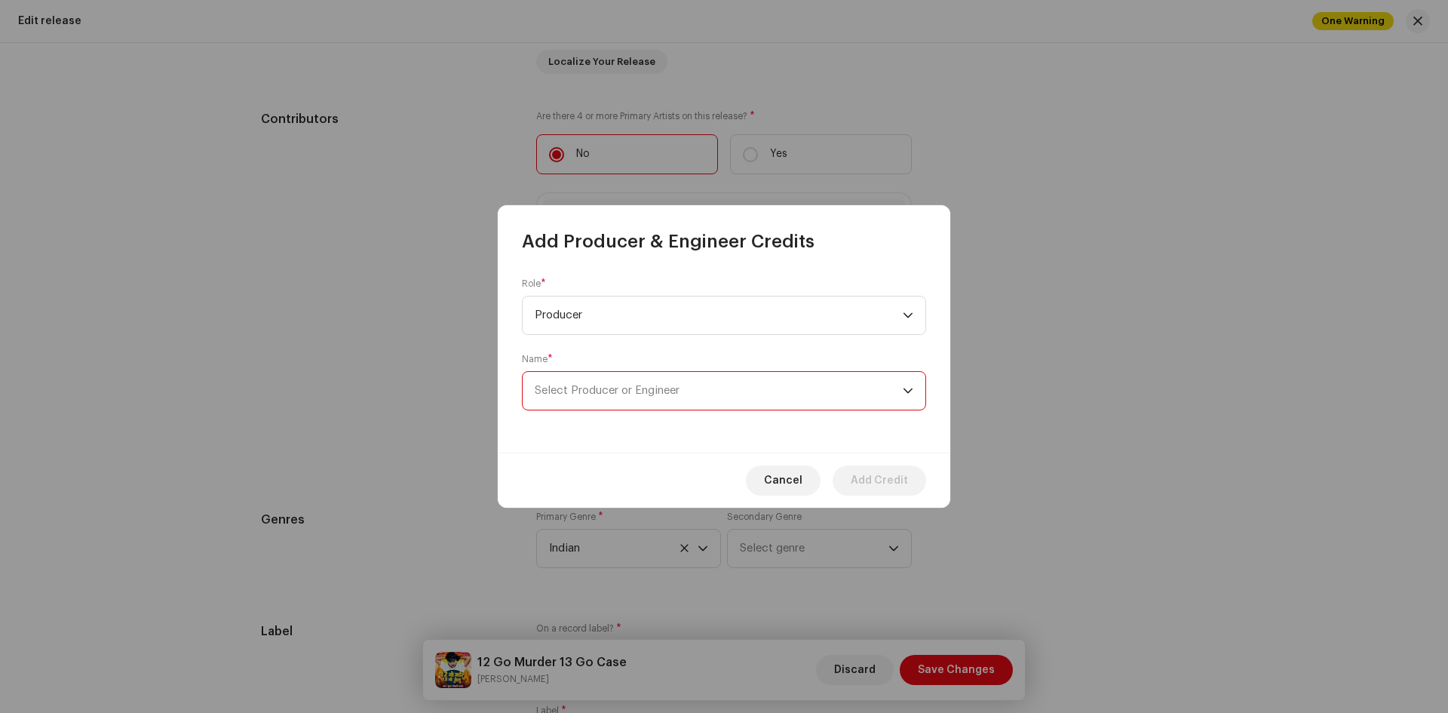
click at [623, 382] on span "Select Producer or Engineer" at bounding box center [719, 391] width 368 height 38
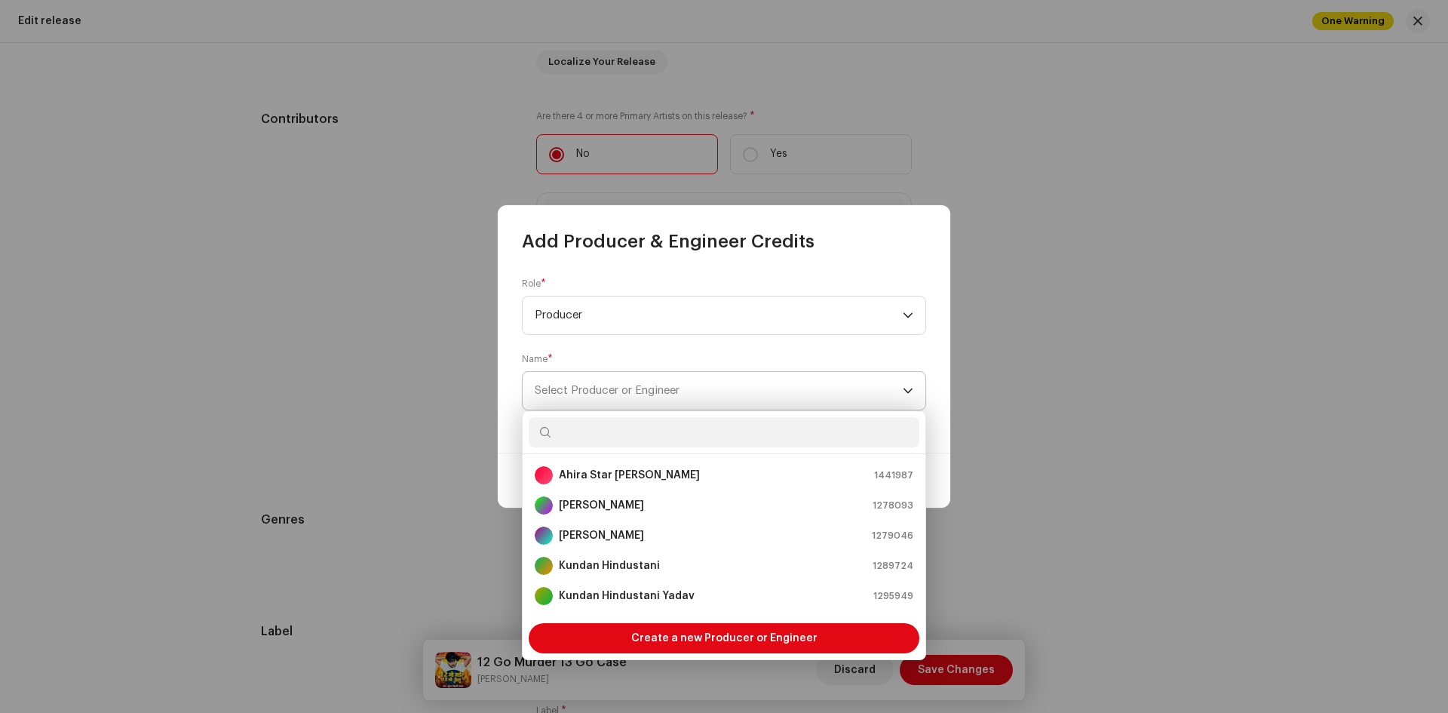
type input "Pinku Vidyarthi"
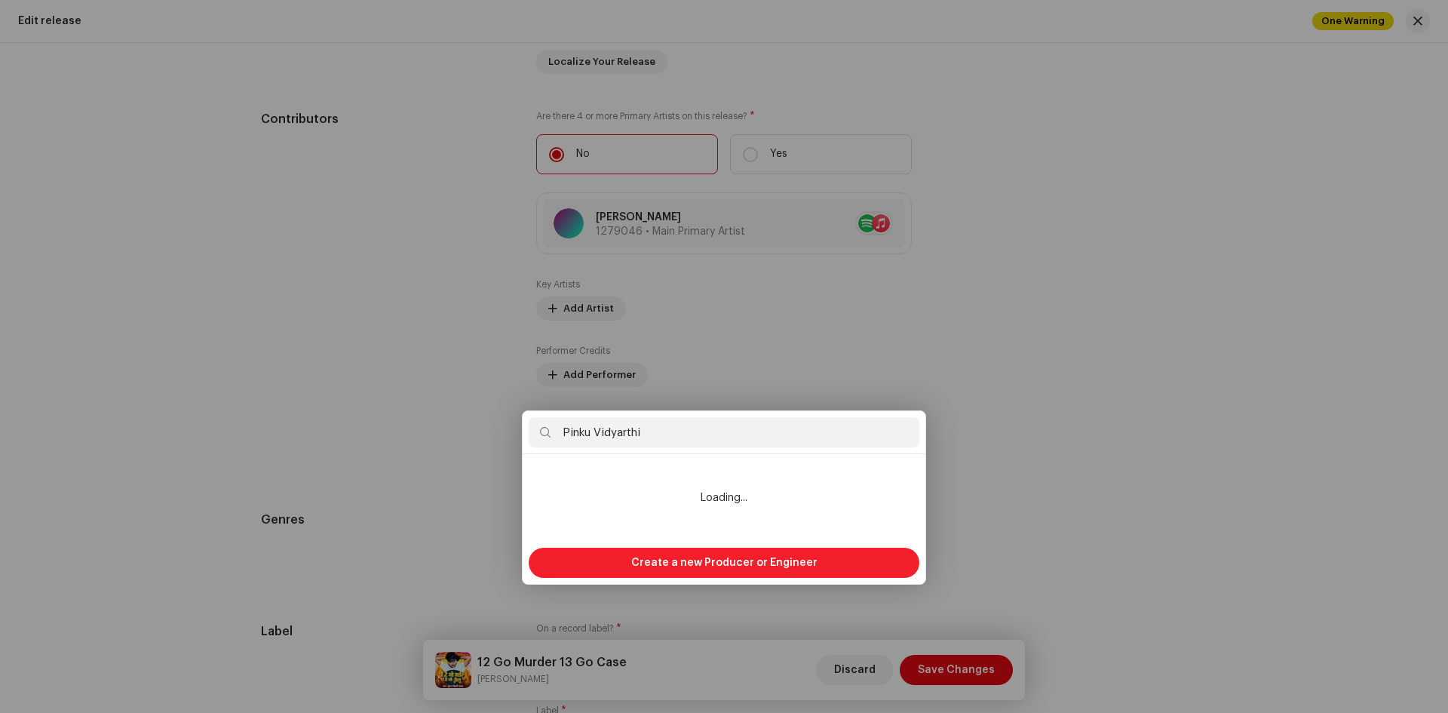
click at [698, 558] on div "Add Producer & Engineer Credits Role * Producer Name * Select Producer or Engin…" at bounding box center [724, 356] width 1448 height 713
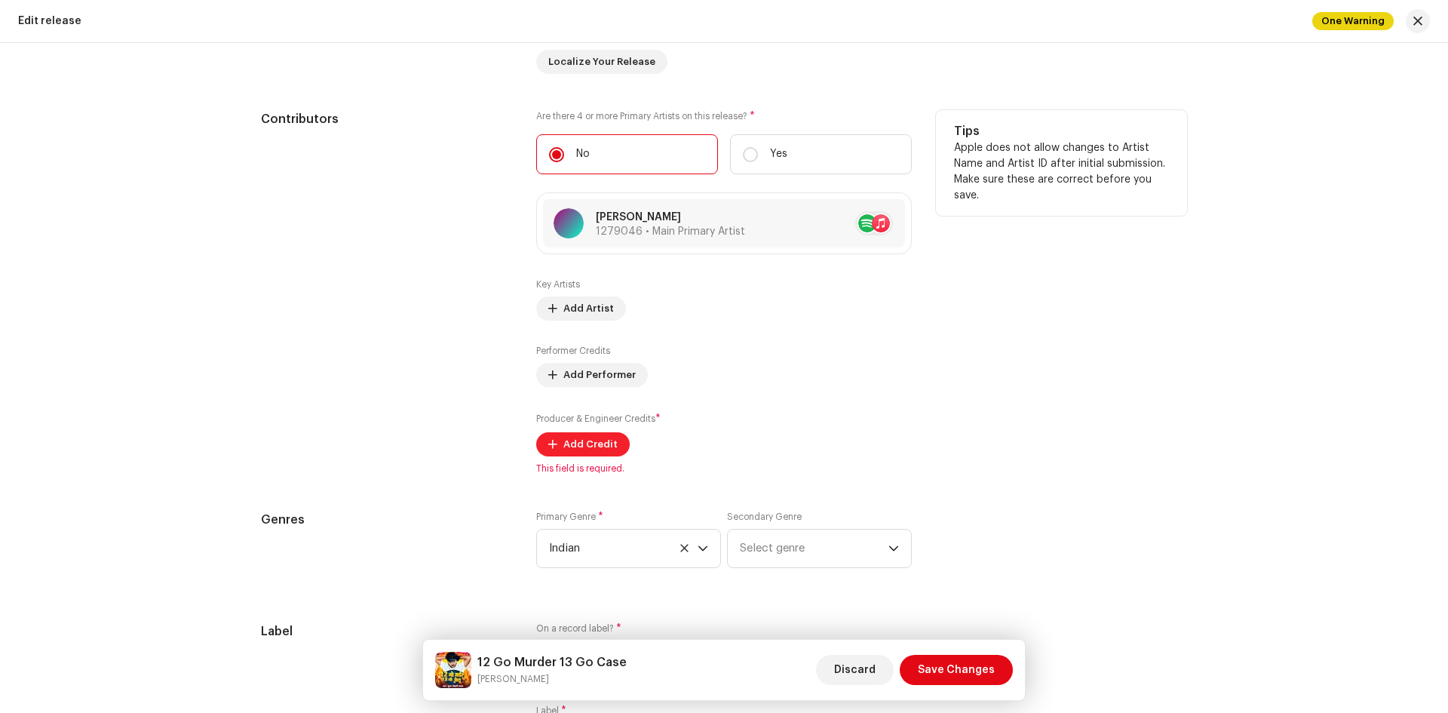
click at [597, 442] on span "Add Credit" at bounding box center [590, 444] width 54 height 30
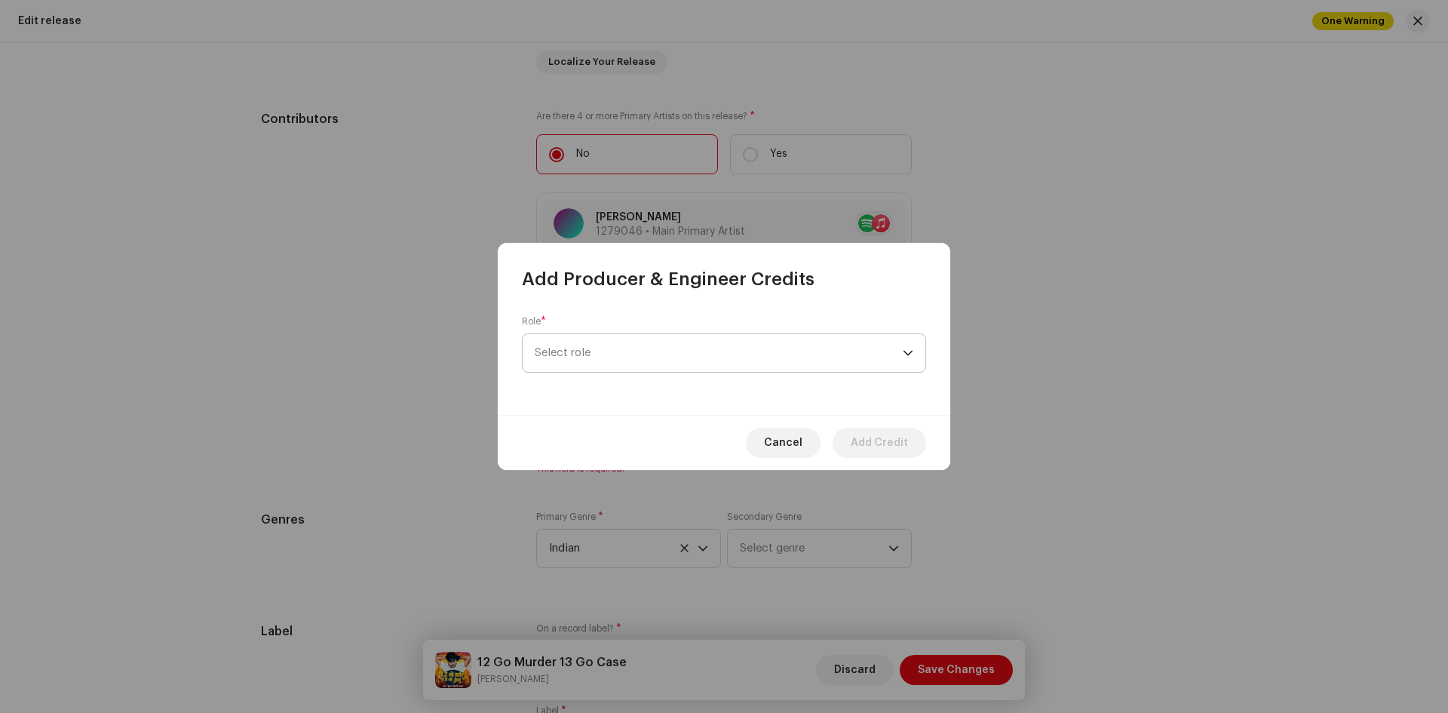
click at [584, 344] on span "Select role" at bounding box center [719, 353] width 368 height 38
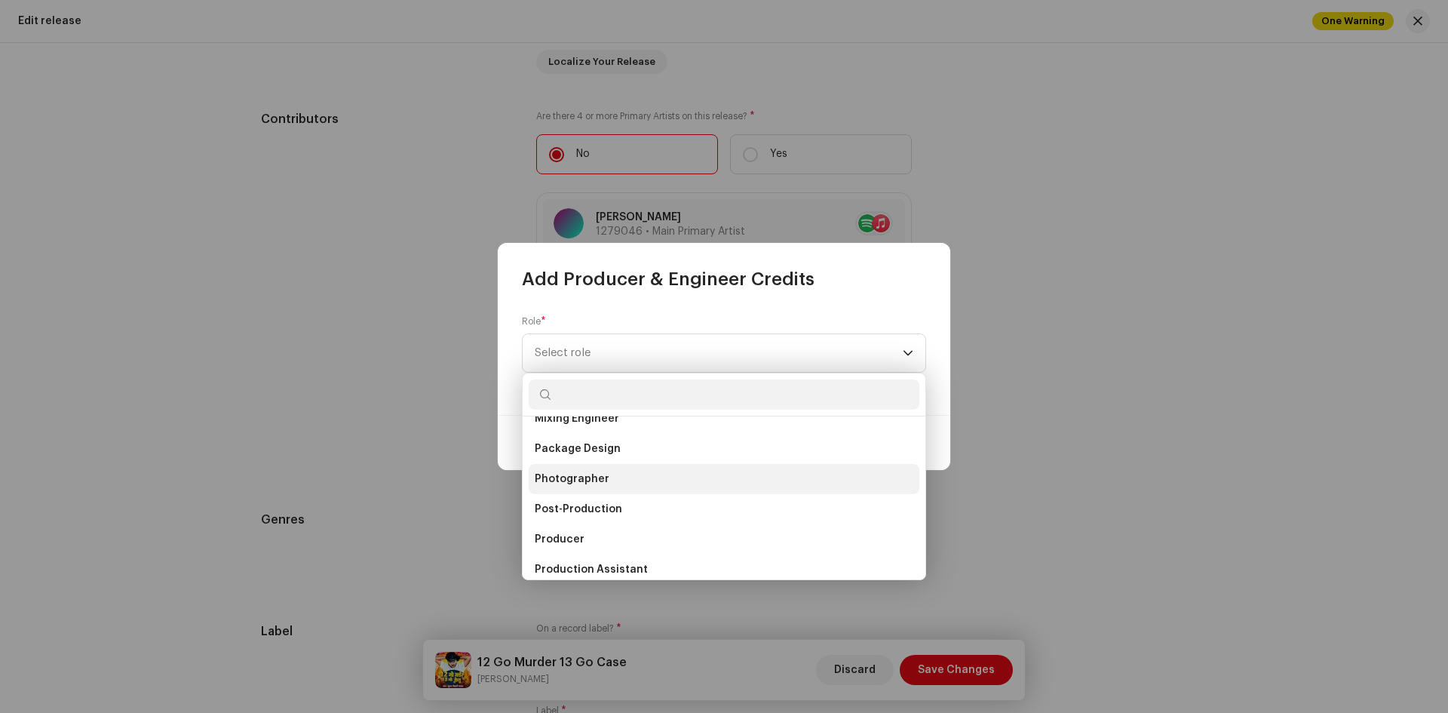
scroll to position [528, 0]
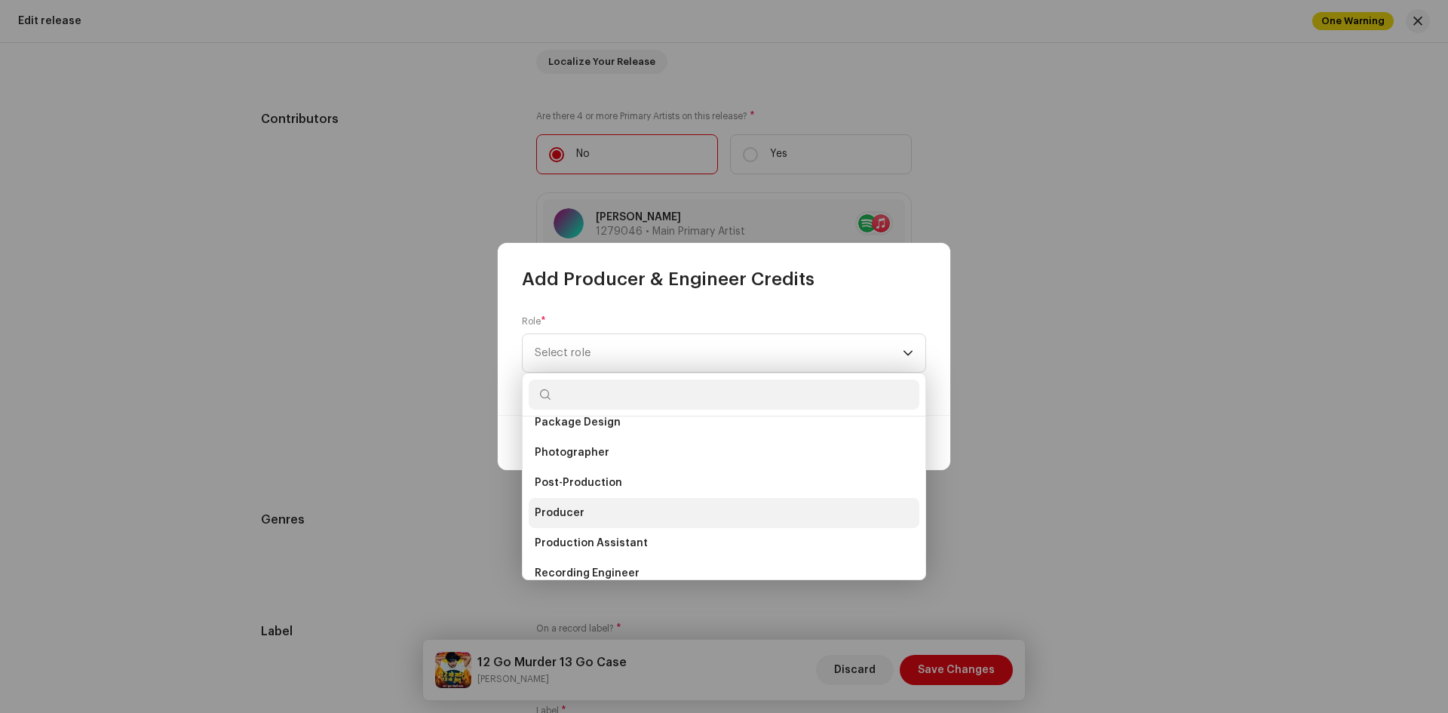
click at [591, 515] on li "Producer" at bounding box center [724, 513] width 391 height 30
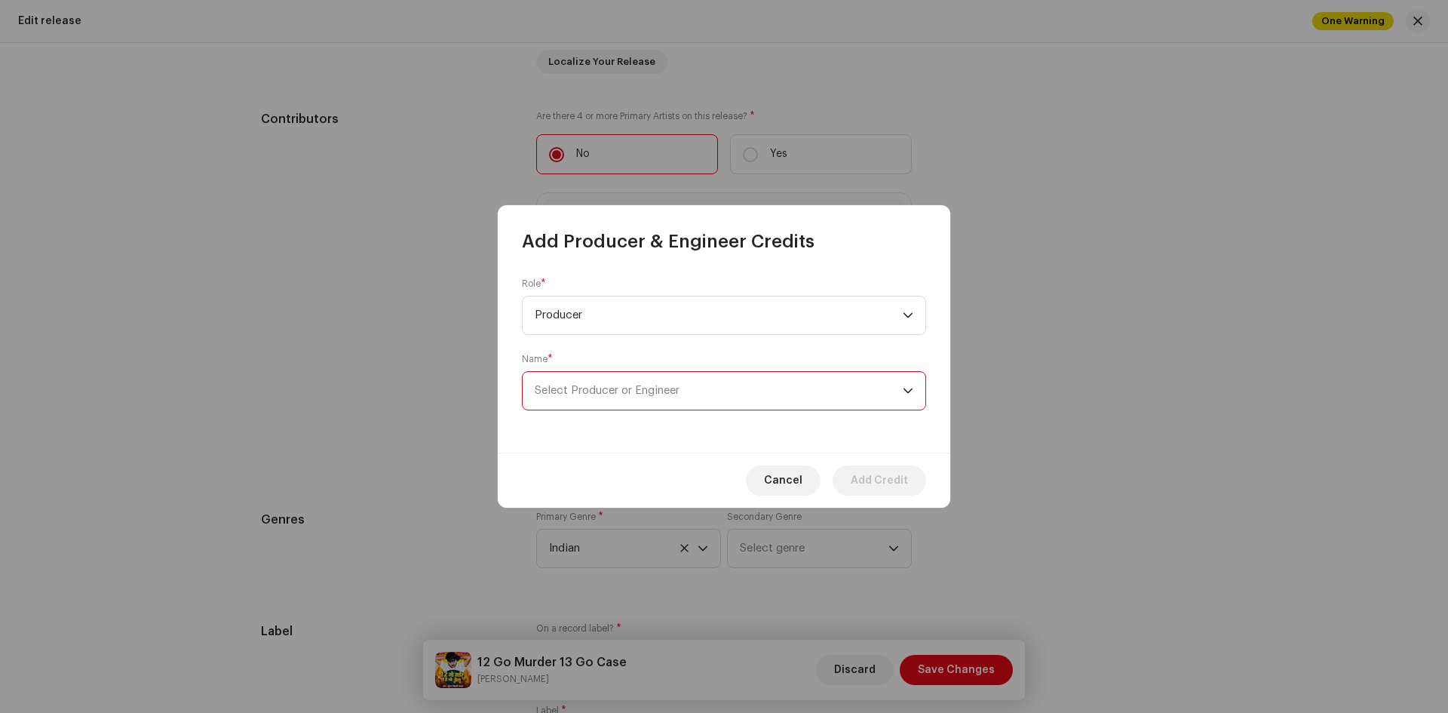
click at [567, 387] on span "Select Producer or Engineer" at bounding box center [607, 390] width 145 height 11
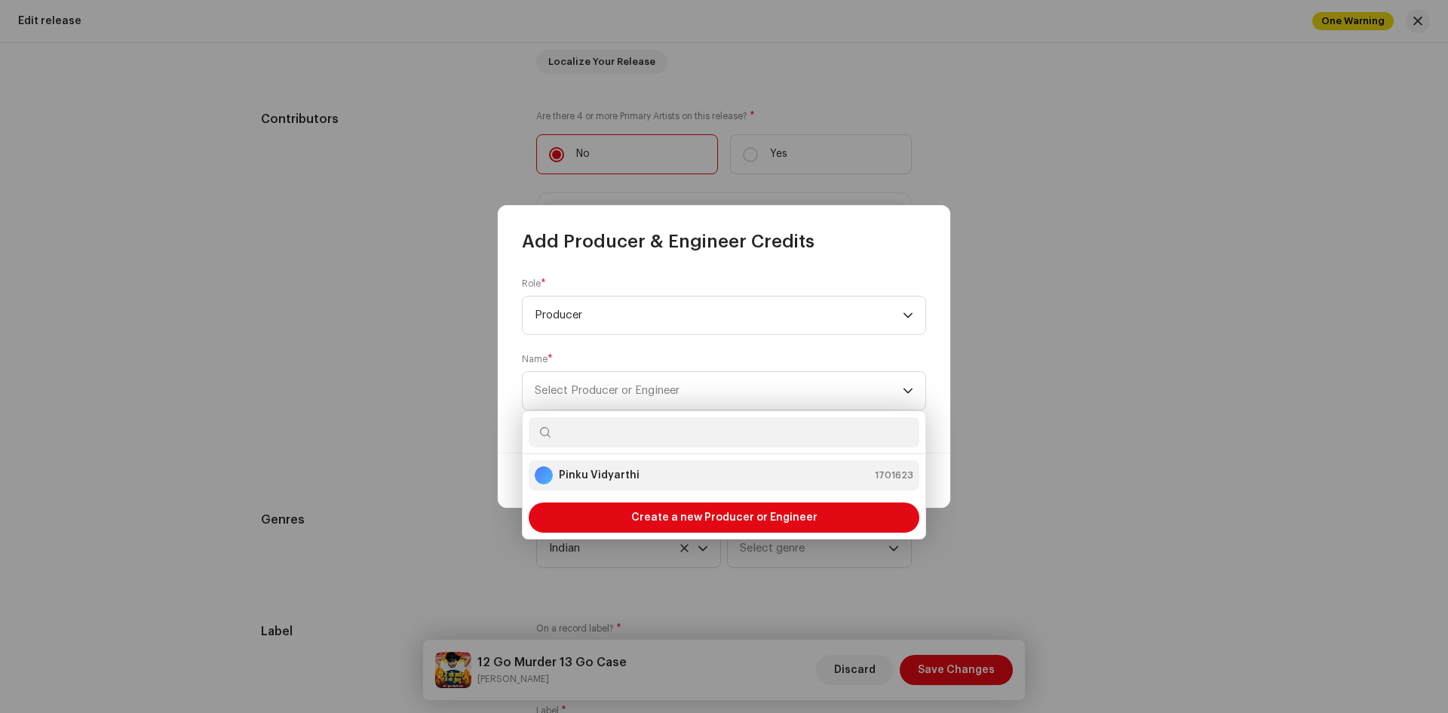
click at [600, 473] on strong "Pinku Vidyarthi" at bounding box center [599, 475] width 81 height 15
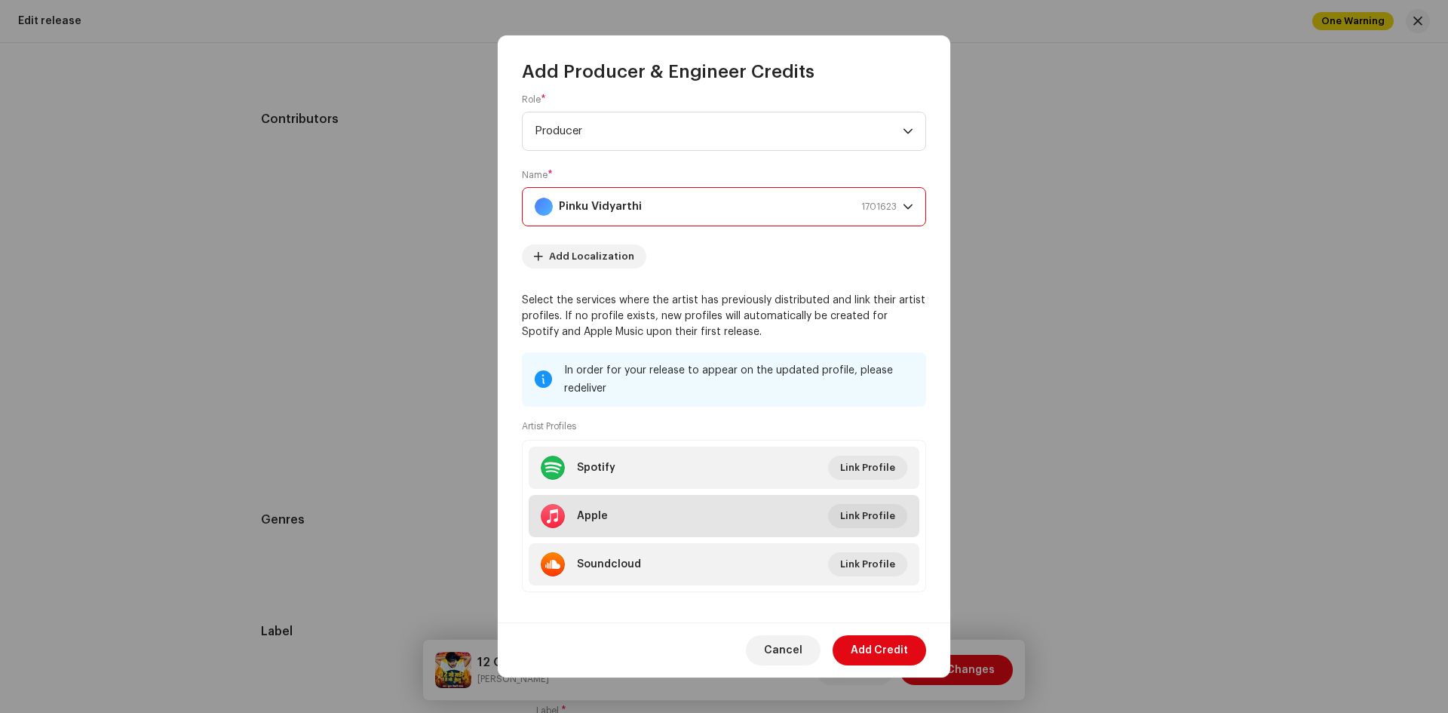
scroll to position [26, 0]
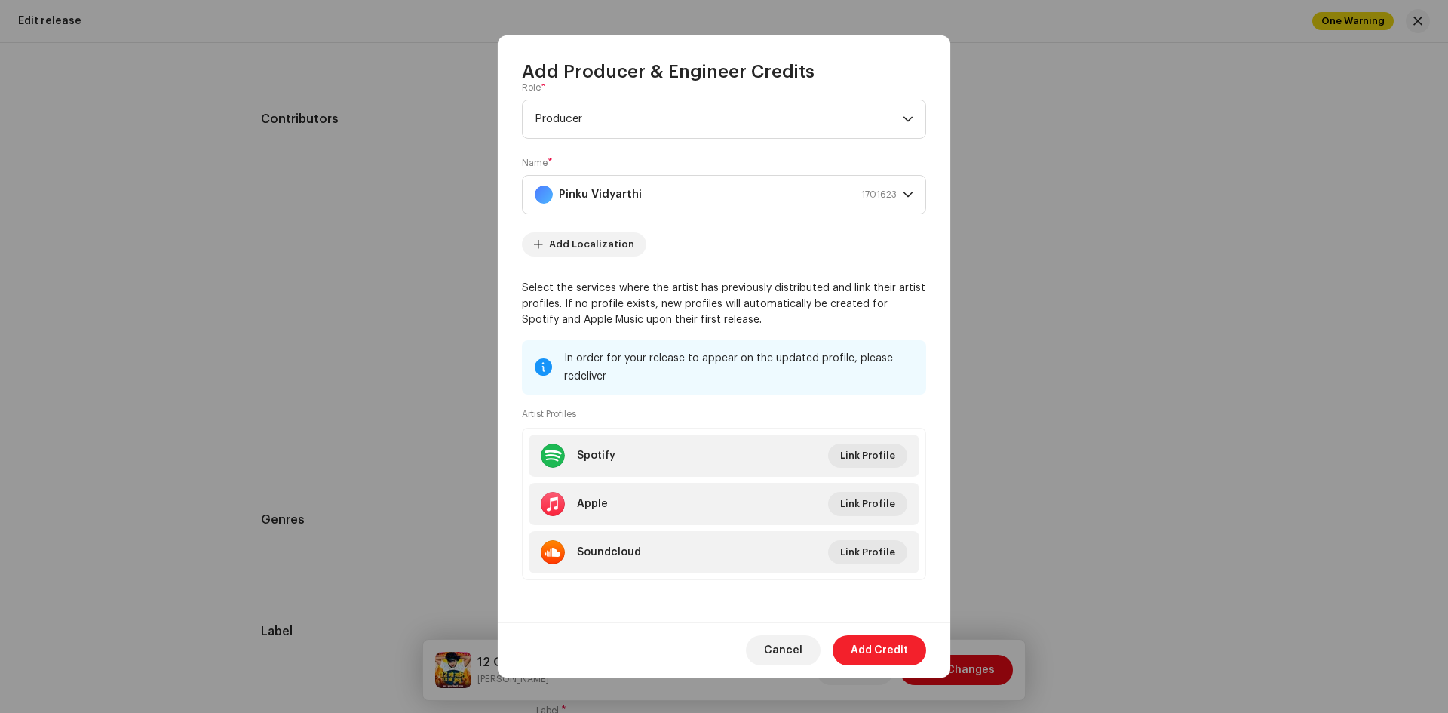
click at [870, 652] on span "Add Credit" at bounding box center [879, 650] width 57 height 30
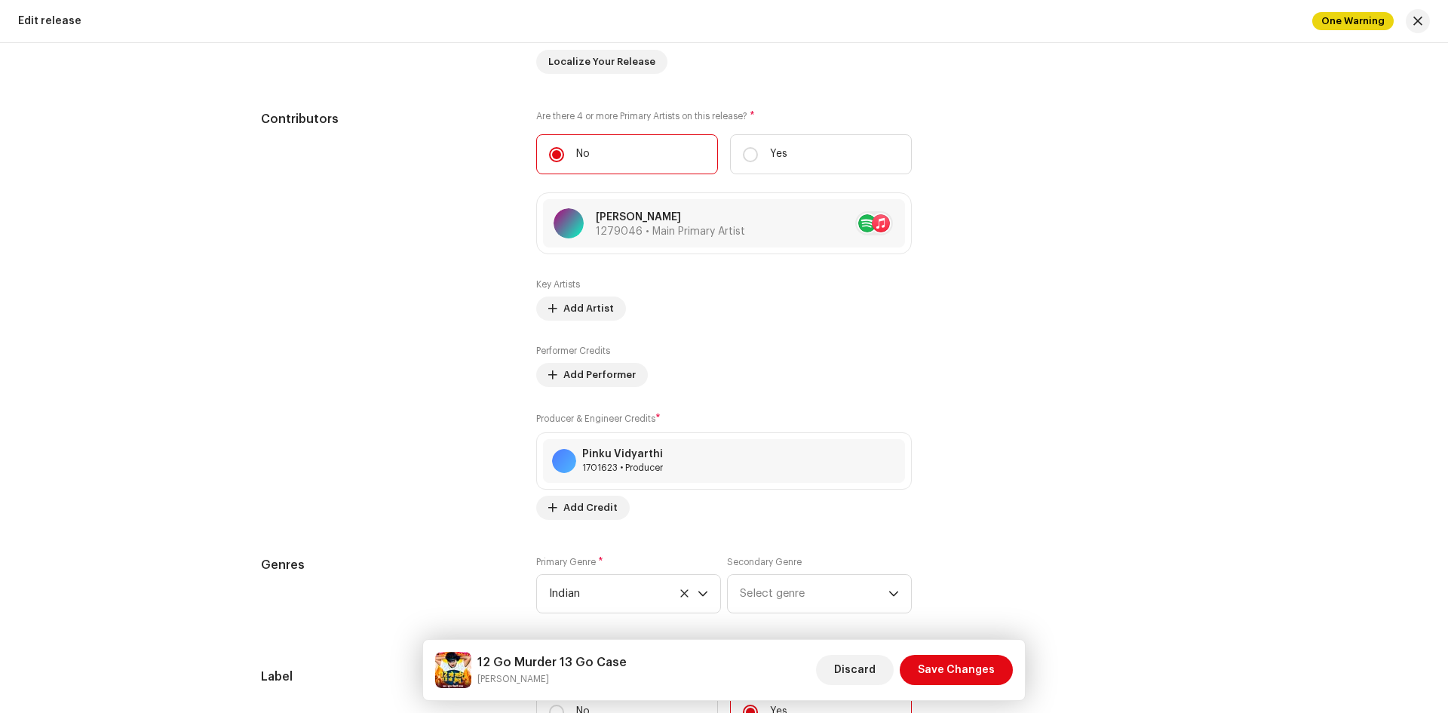
scroll to position [1369, 0]
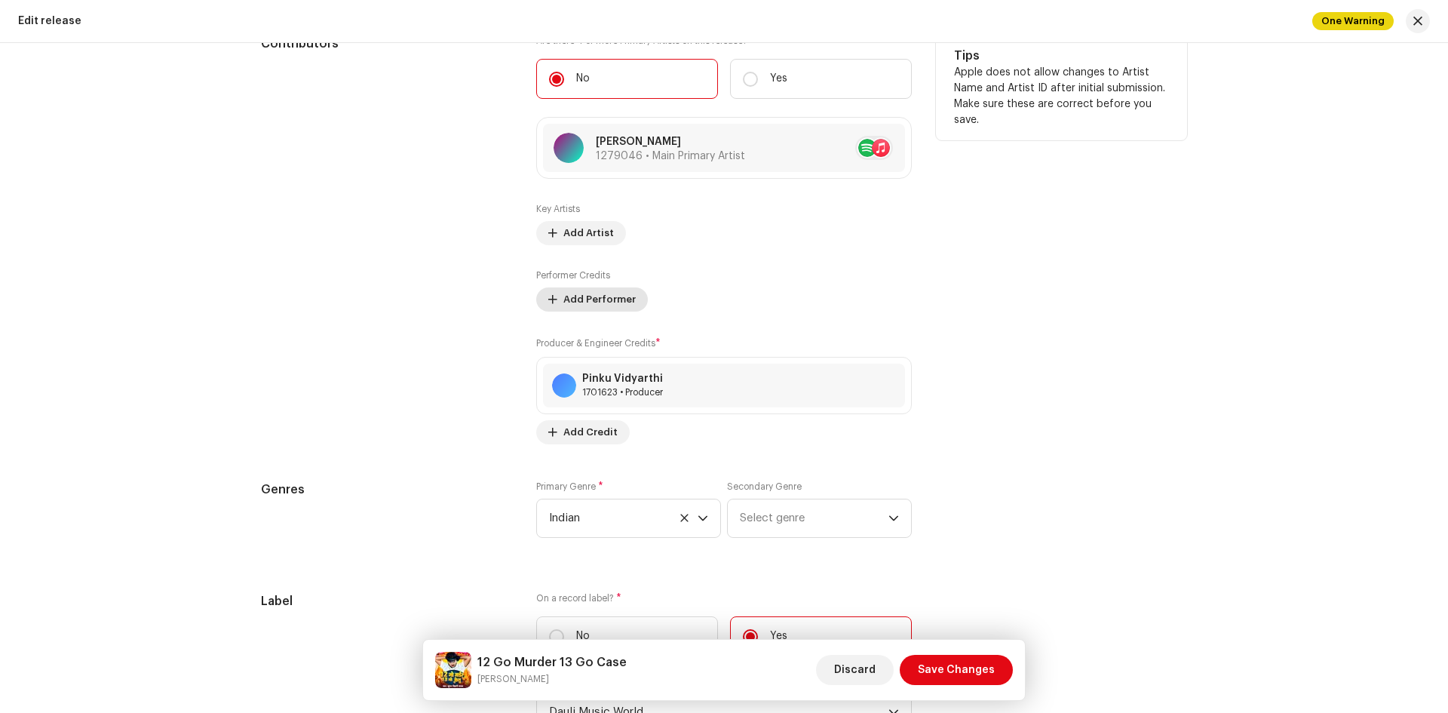
click at [588, 299] on span "Add Performer" at bounding box center [599, 299] width 72 height 30
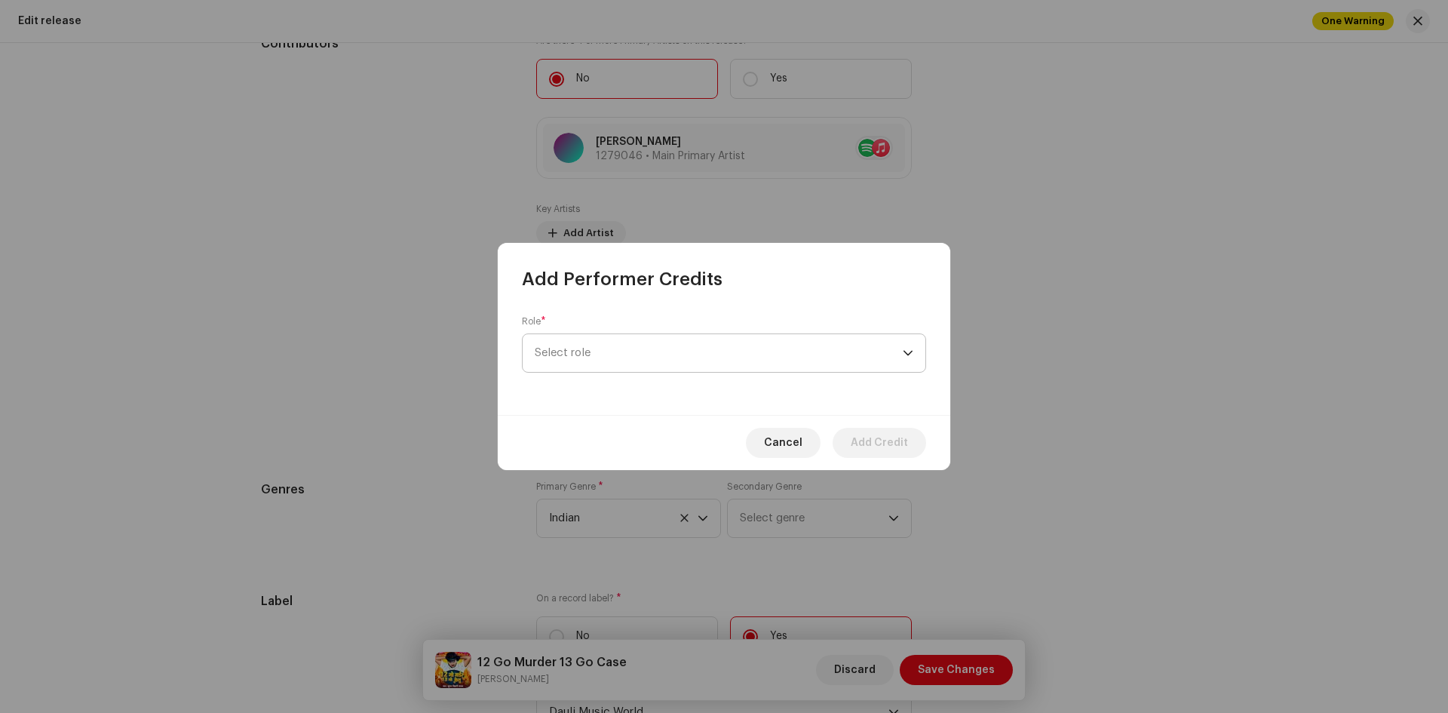
click at [588, 354] on span "Select role" at bounding box center [719, 353] width 368 height 38
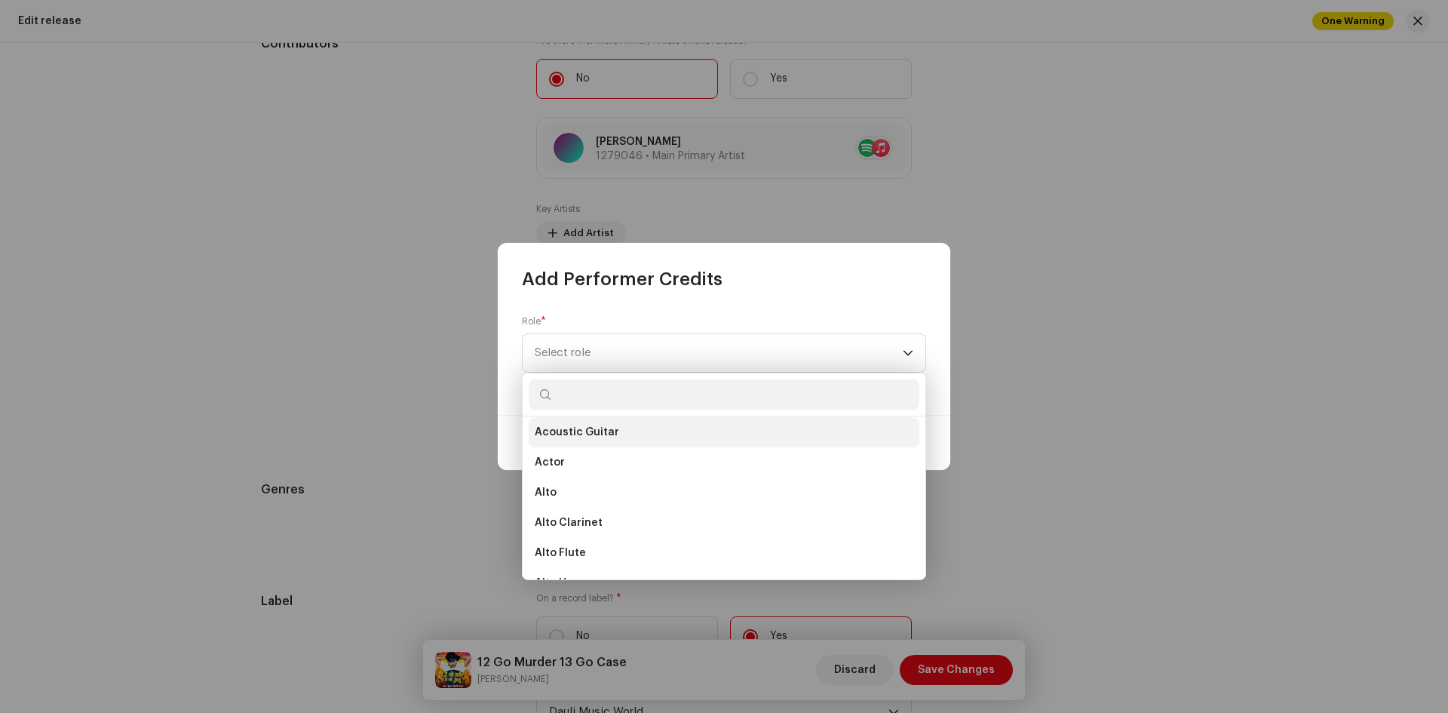
scroll to position [151, 0]
click at [579, 433] on li "Actor" at bounding box center [724, 437] width 391 height 30
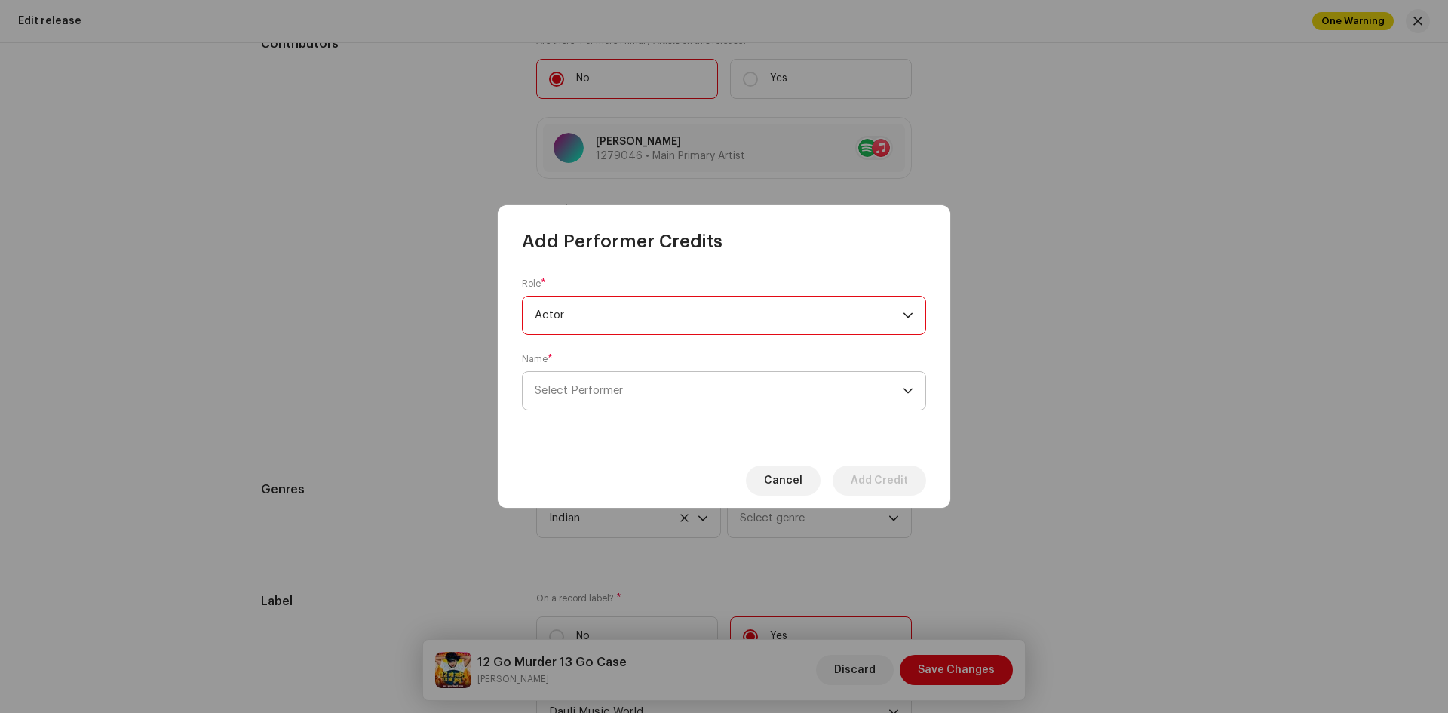
click at [584, 401] on span "Select Performer" at bounding box center [719, 391] width 368 height 38
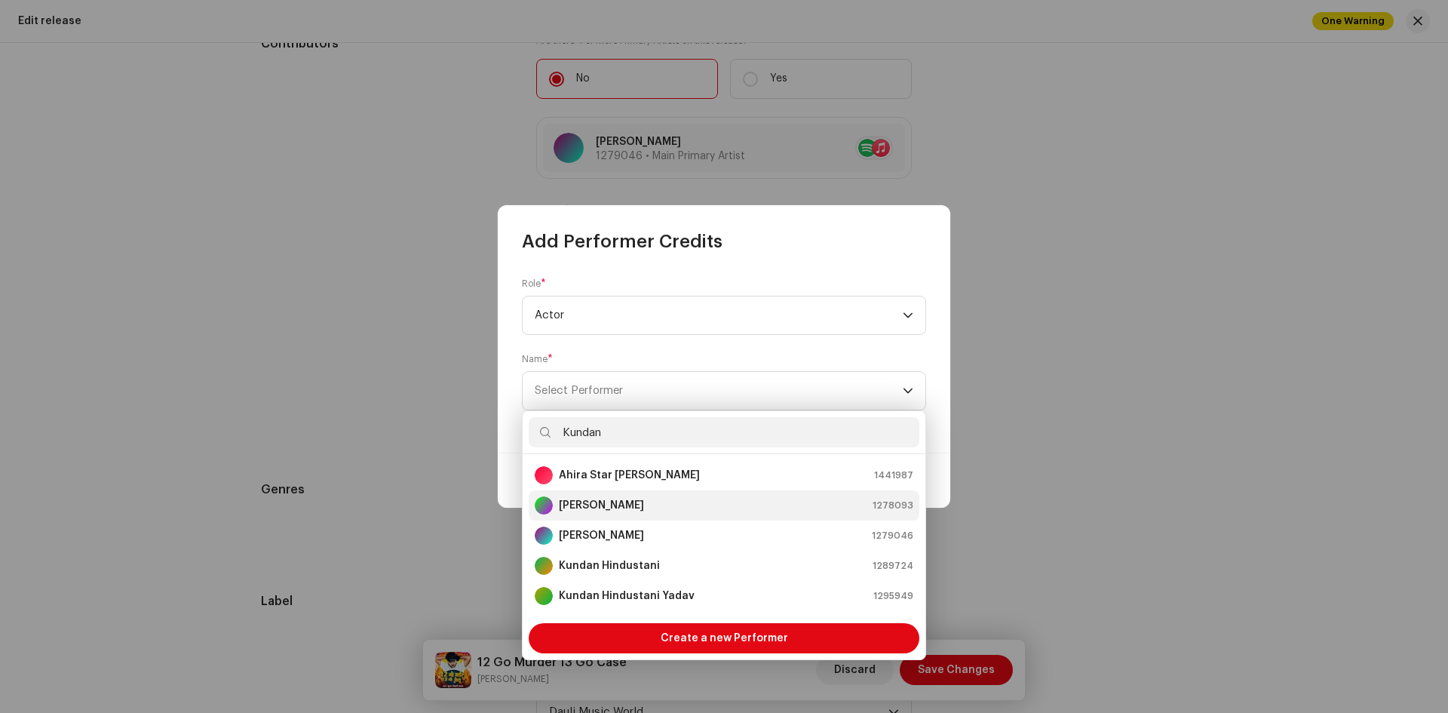
type input "Kundan"
click at [664, 502] on div "[PERSON_NAME] 1278093" at bounding box center [724, 505] width 379 height 18
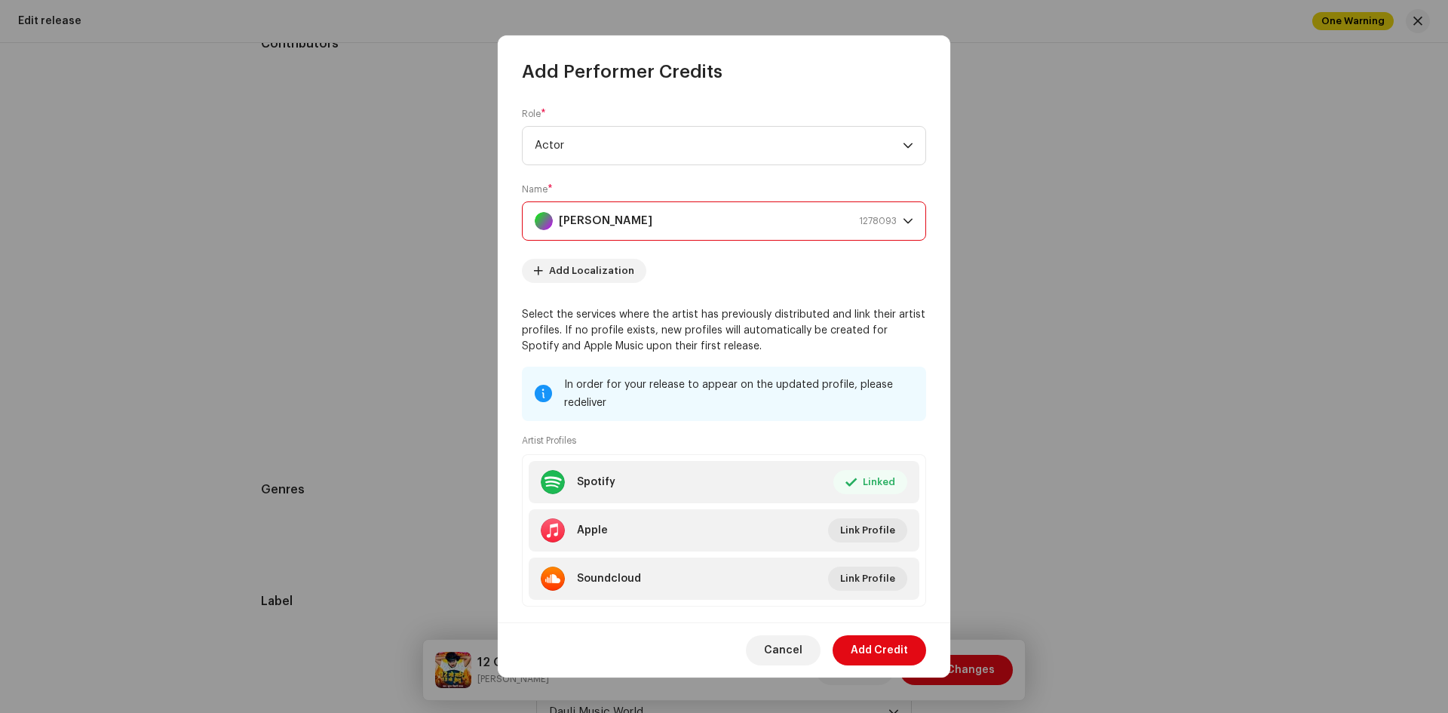
click at [879, 646] on span "Add Credit" at bounding box center [879, 650] width 57 height 30
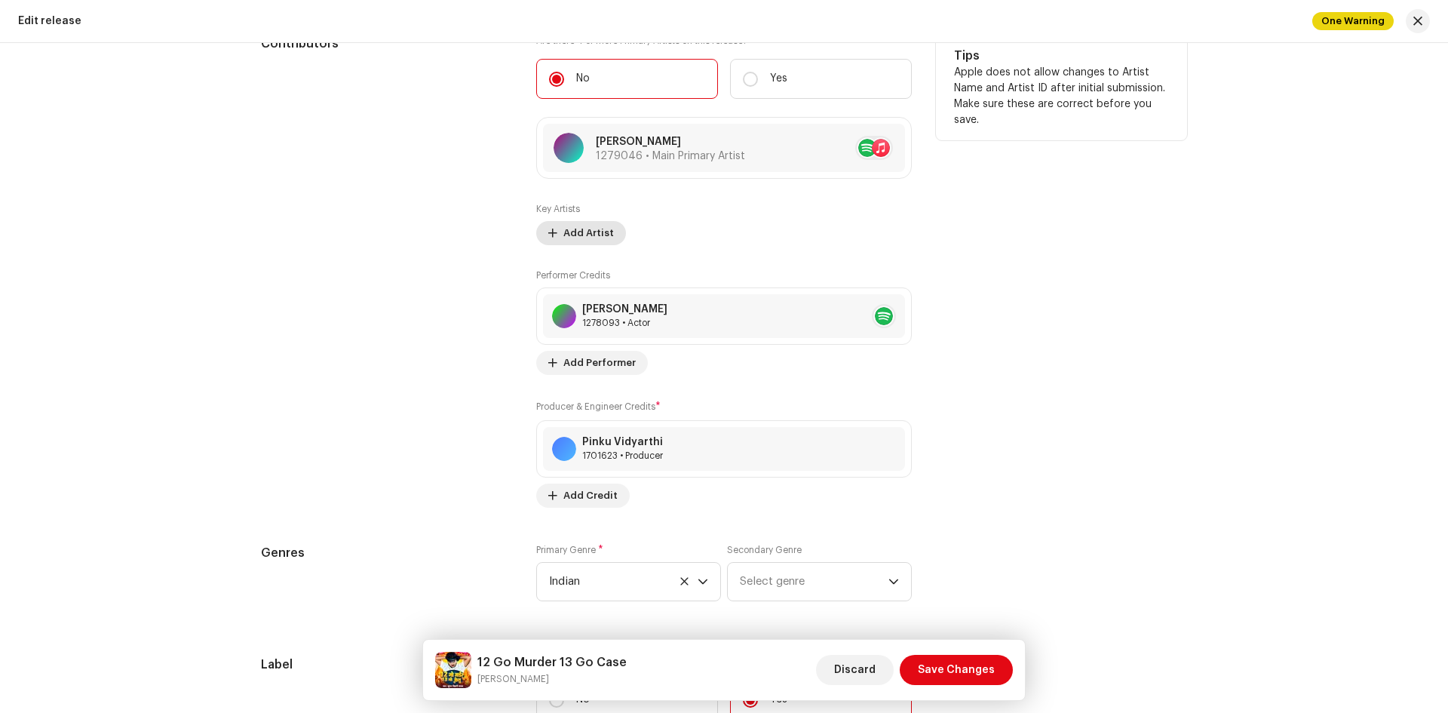
click at [588, 235] on span "Add Artist" at bounding box center [588, 233] width 51 height 30
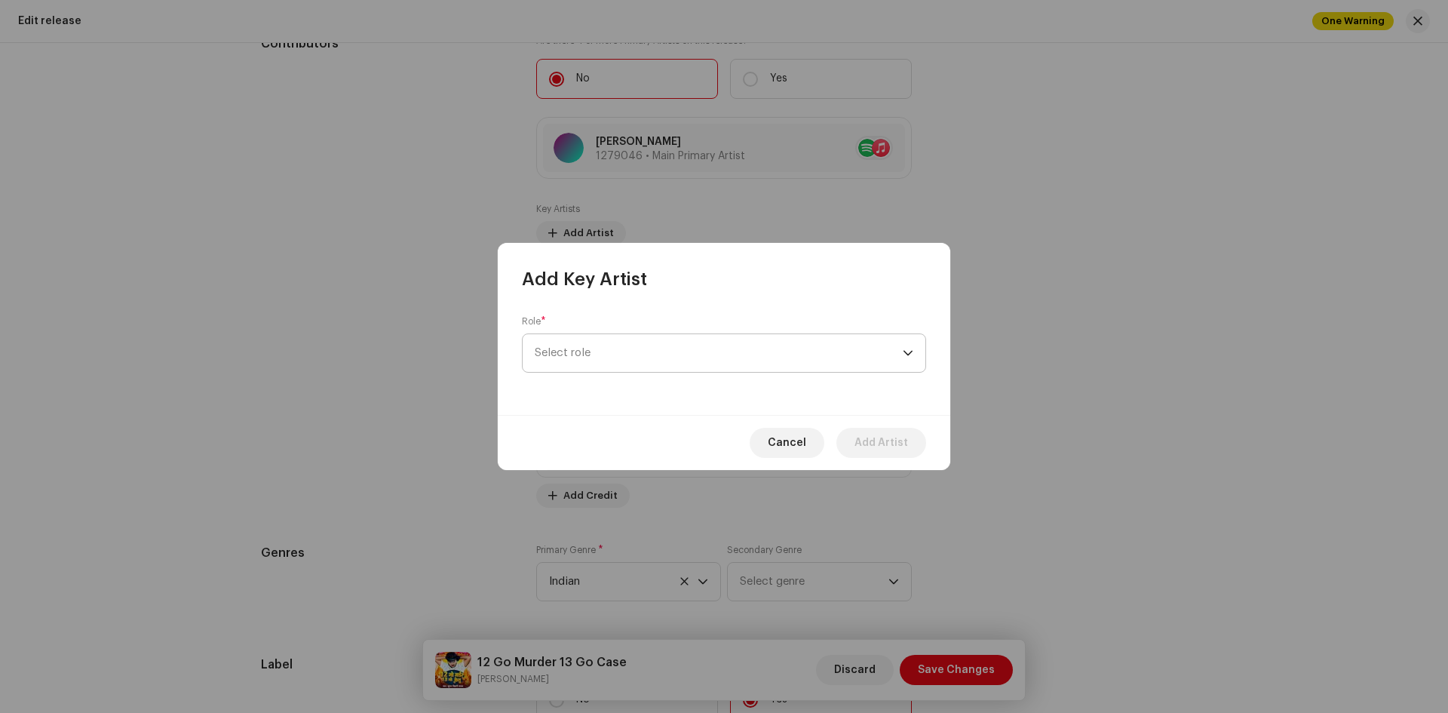
click at [594, 351] on span "Select role" at bounding box center [719, 353] width 368 height 38
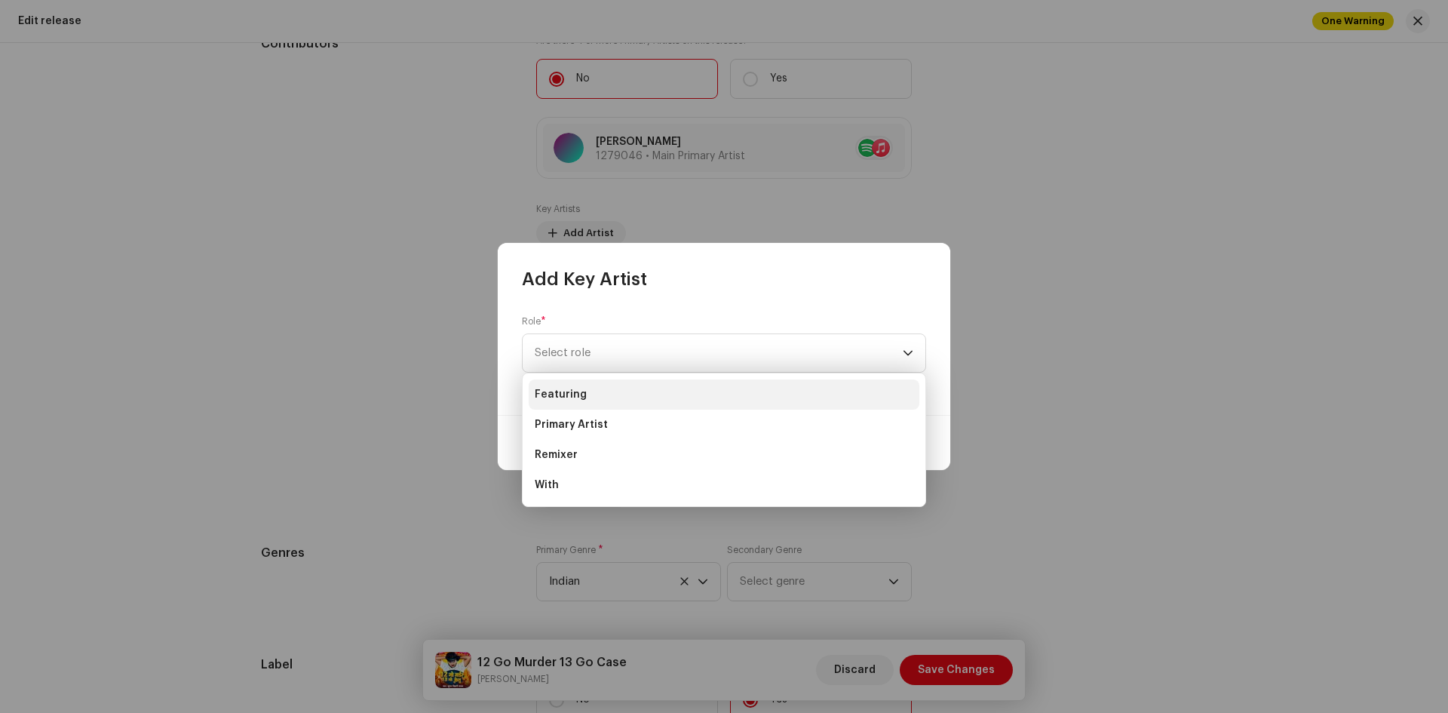
click at [570, 395] on span "Featuring" at bounding box center [561, 394] width 52 height 15
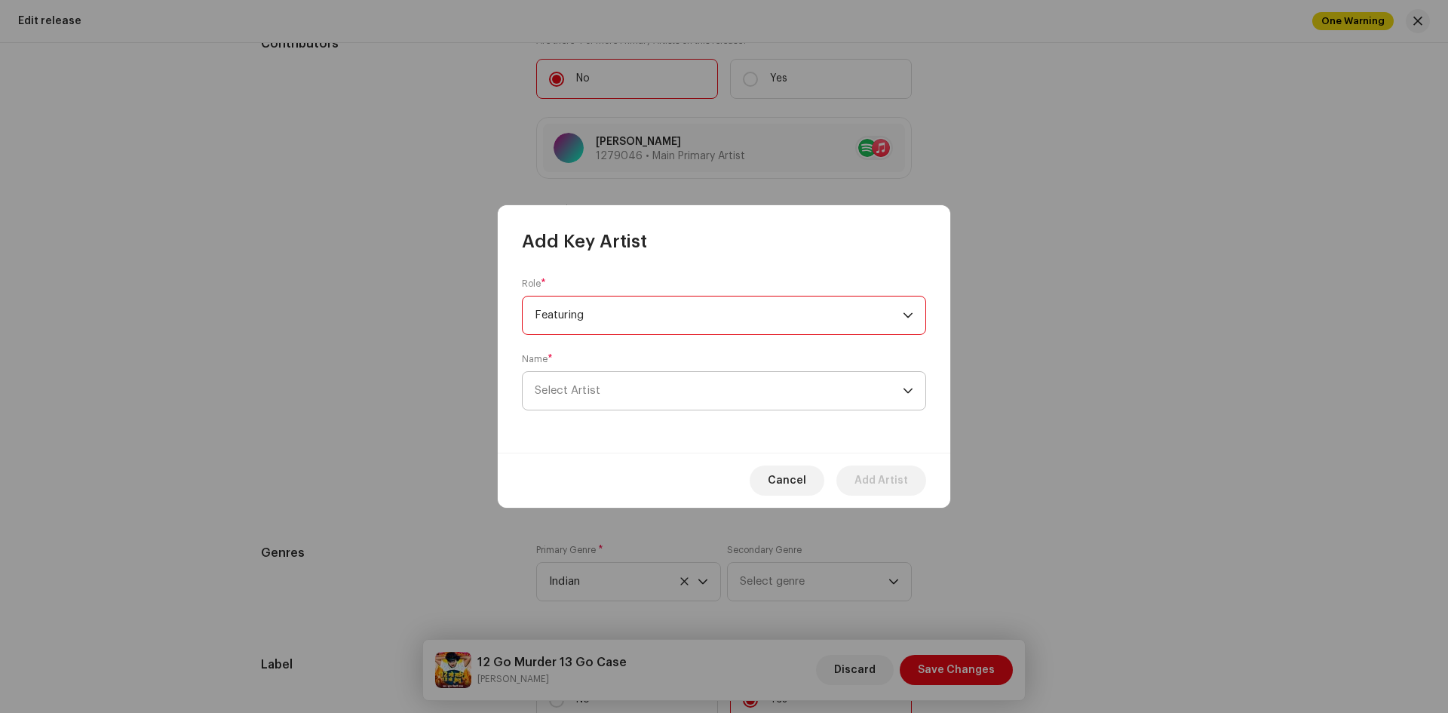
click at [594, 394] on span "Select Artist" at bounding box center [568, 390] width 66 height 11
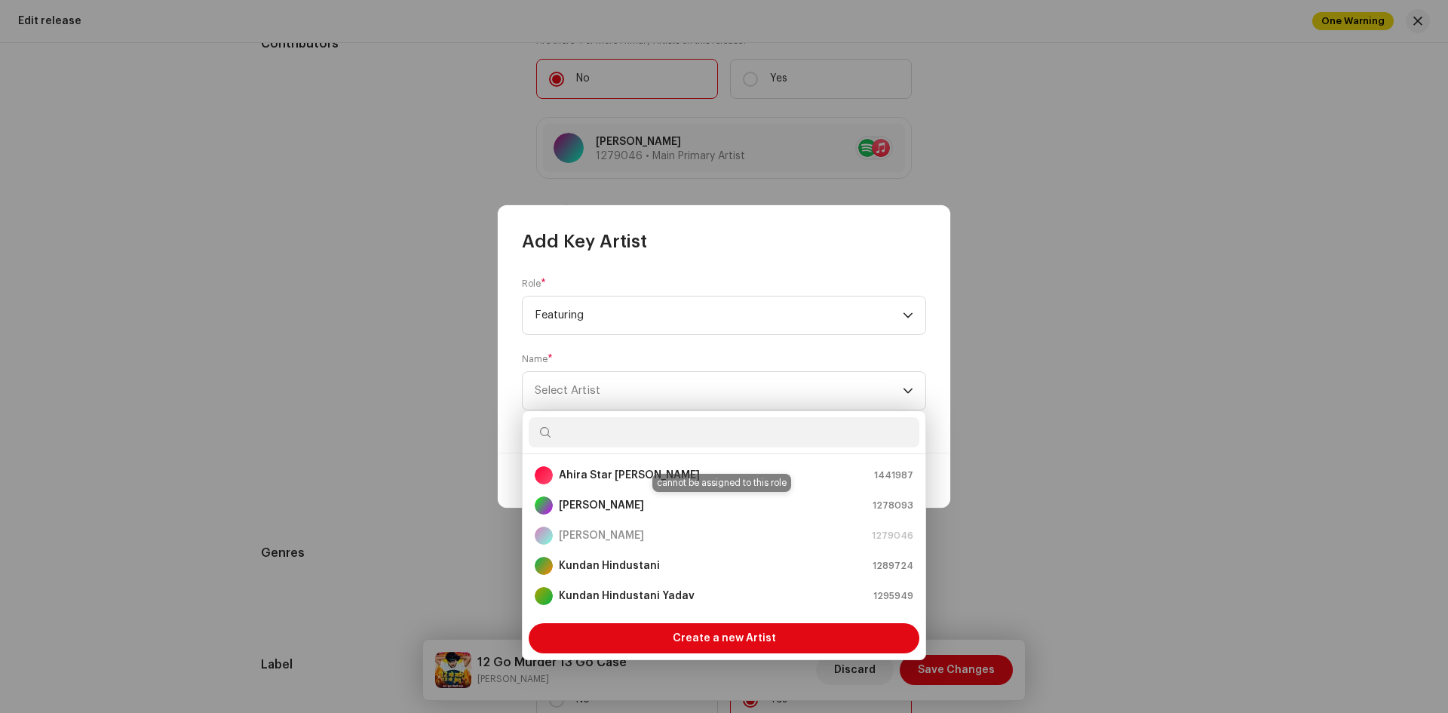
drag, startPoint x: 618, startPoint y: 500, endPoint x: 521, endPoint y: 451, distance: 108.3
click at [618, 501] on strong "[PERSON_NAME]" at bounding box center [601, 505] width 85 height 15
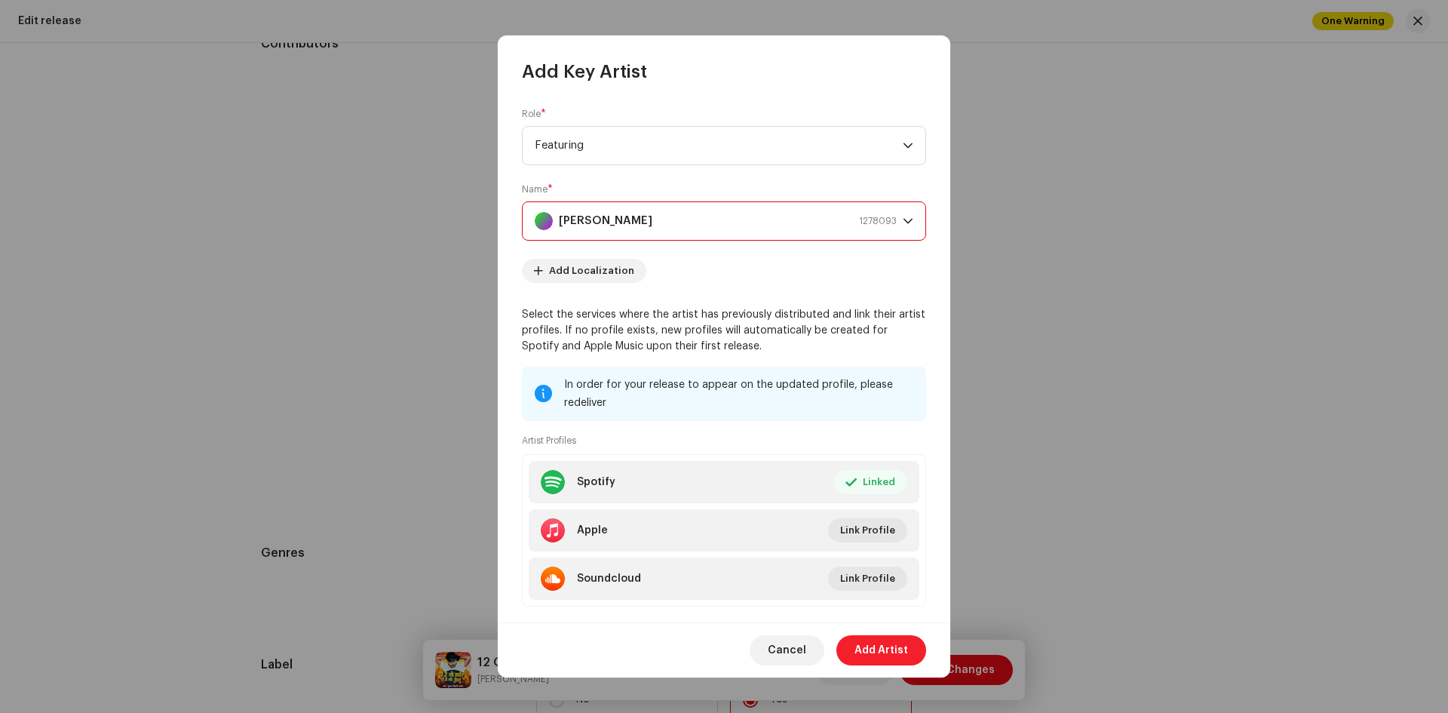
click at [899, 650] on span "Add Artist" at bounding box center [882, 650] width 54 height 30
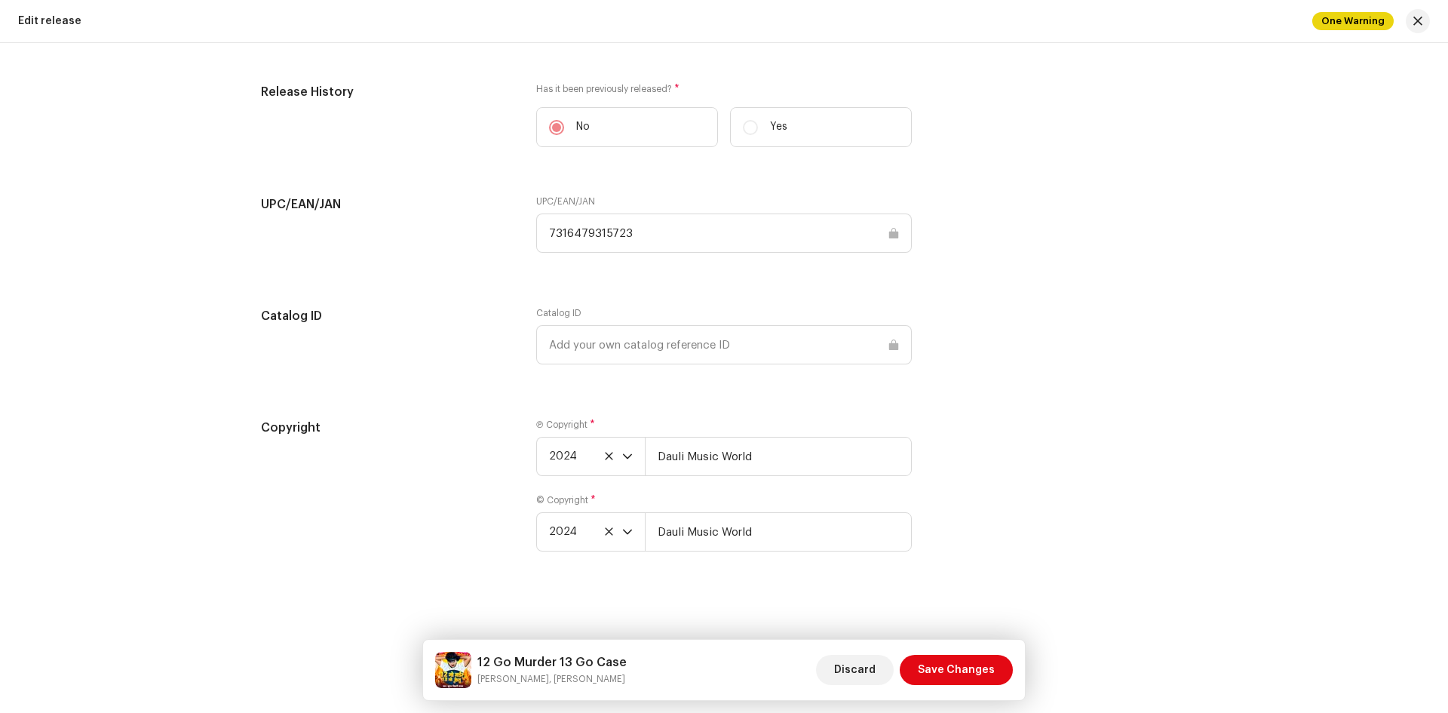
scroll to position [2200, 0]
click at [947, 664] on span "Save Changes" at bounding box center [956, 670] width 77 height 30
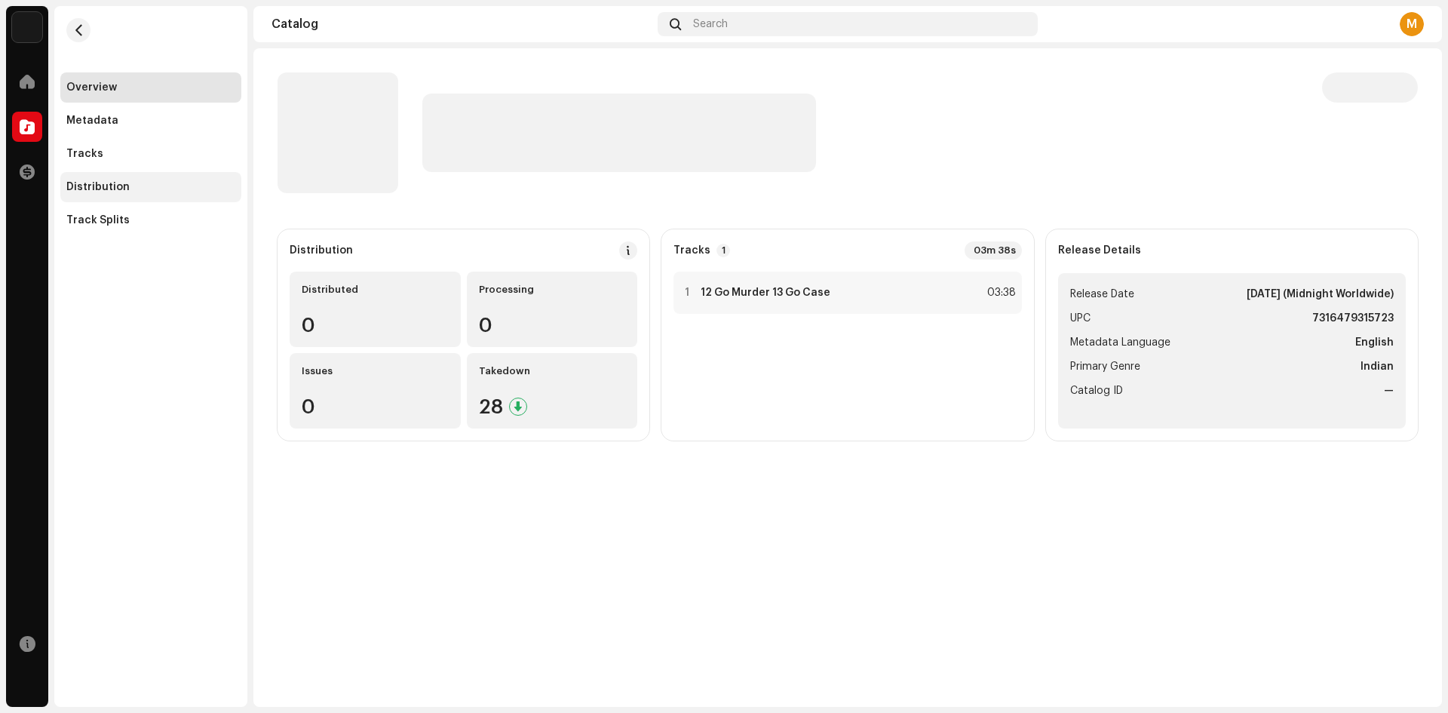
click at [109, 182] on div "Distribution" at bounding box center [97, 187] width 63 height 12
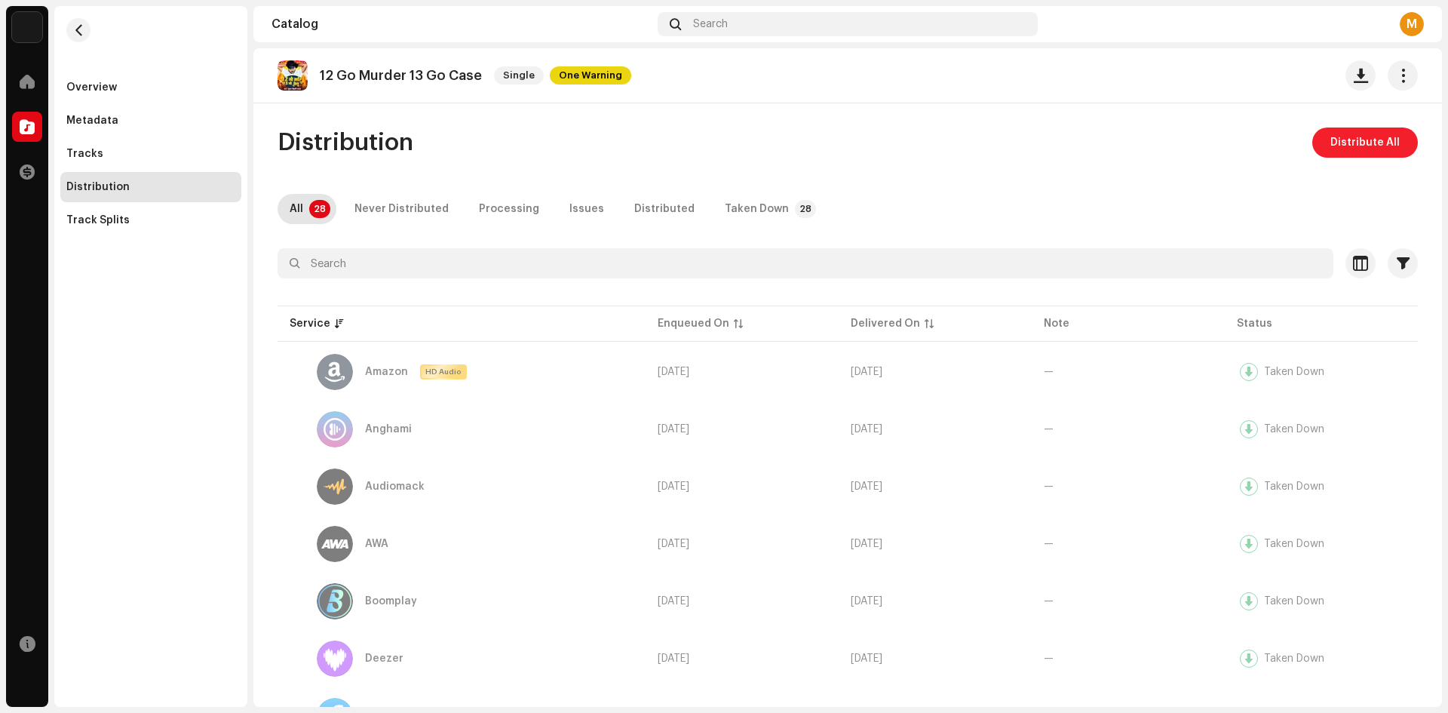
click at [1356, 147] on span "Distribute All" at bounding box center [1365, 142] width 69 height 30
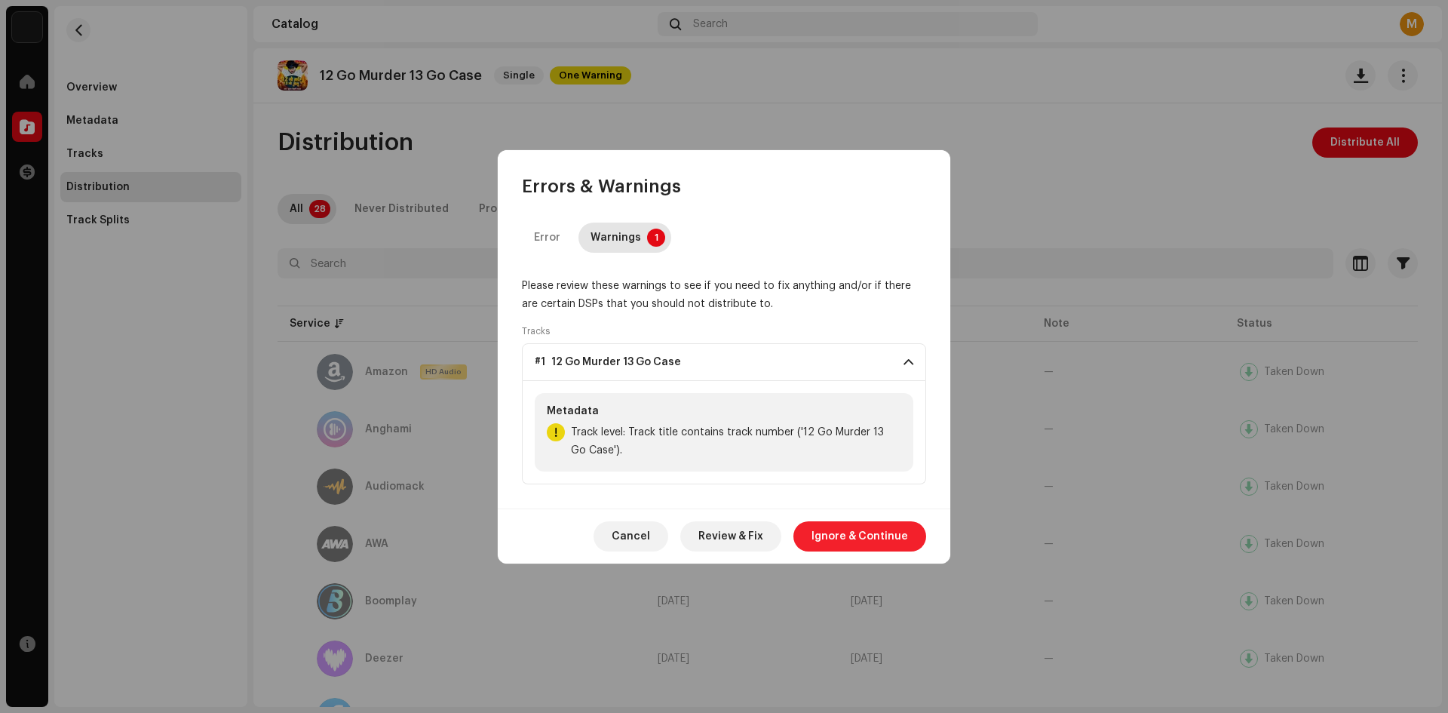
click at [861, 533] on span "Ignore & Continue" at bounding box center [860, 536] width 97 height 30
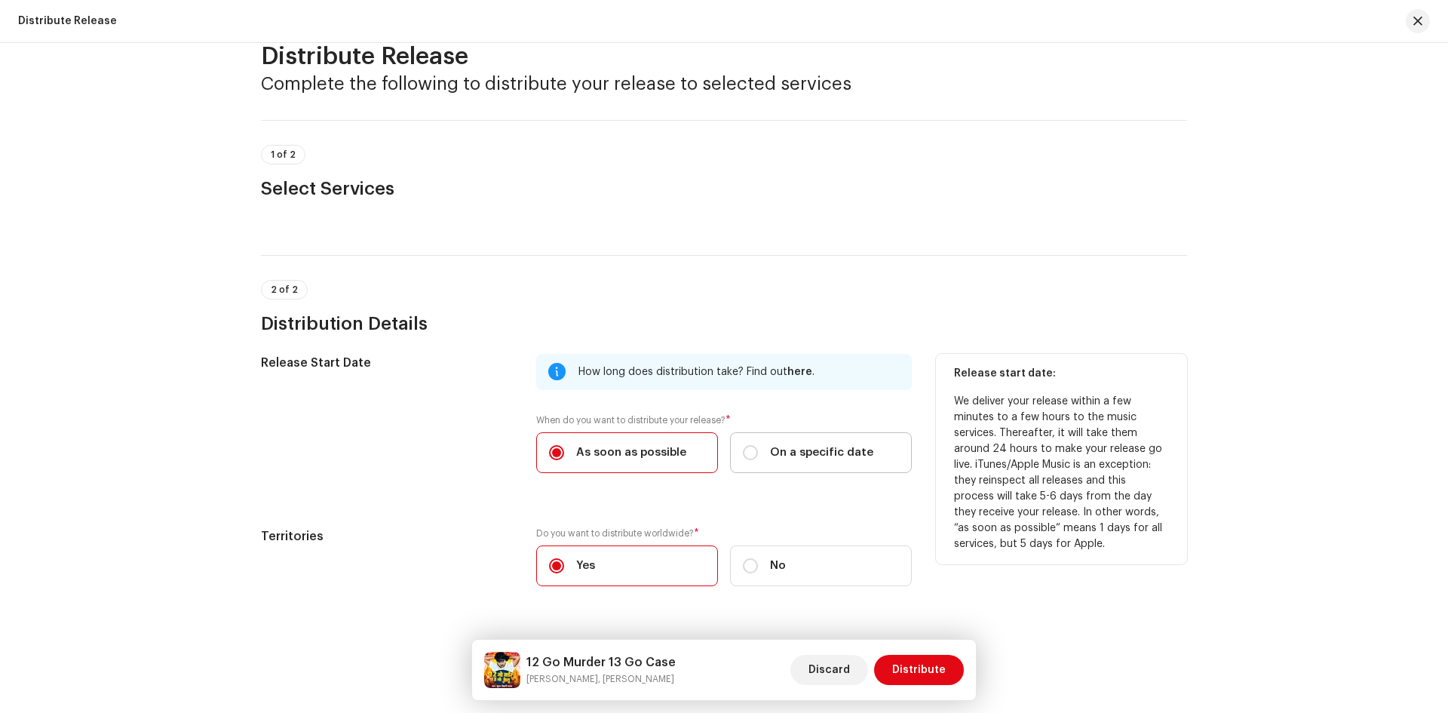
scroll to position [74, 0]
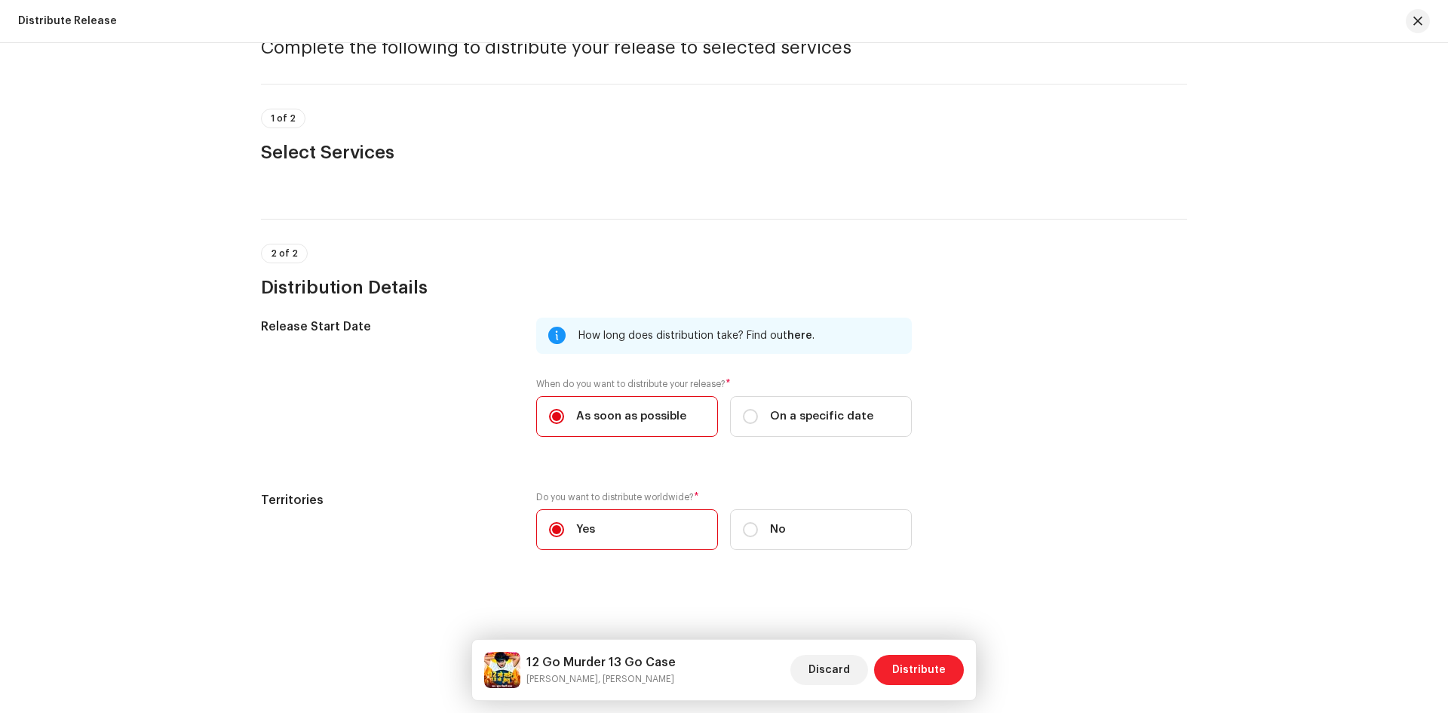
click at [914, 662] on span "Distribute" at bounding box center [919, 670] width 54 height 30
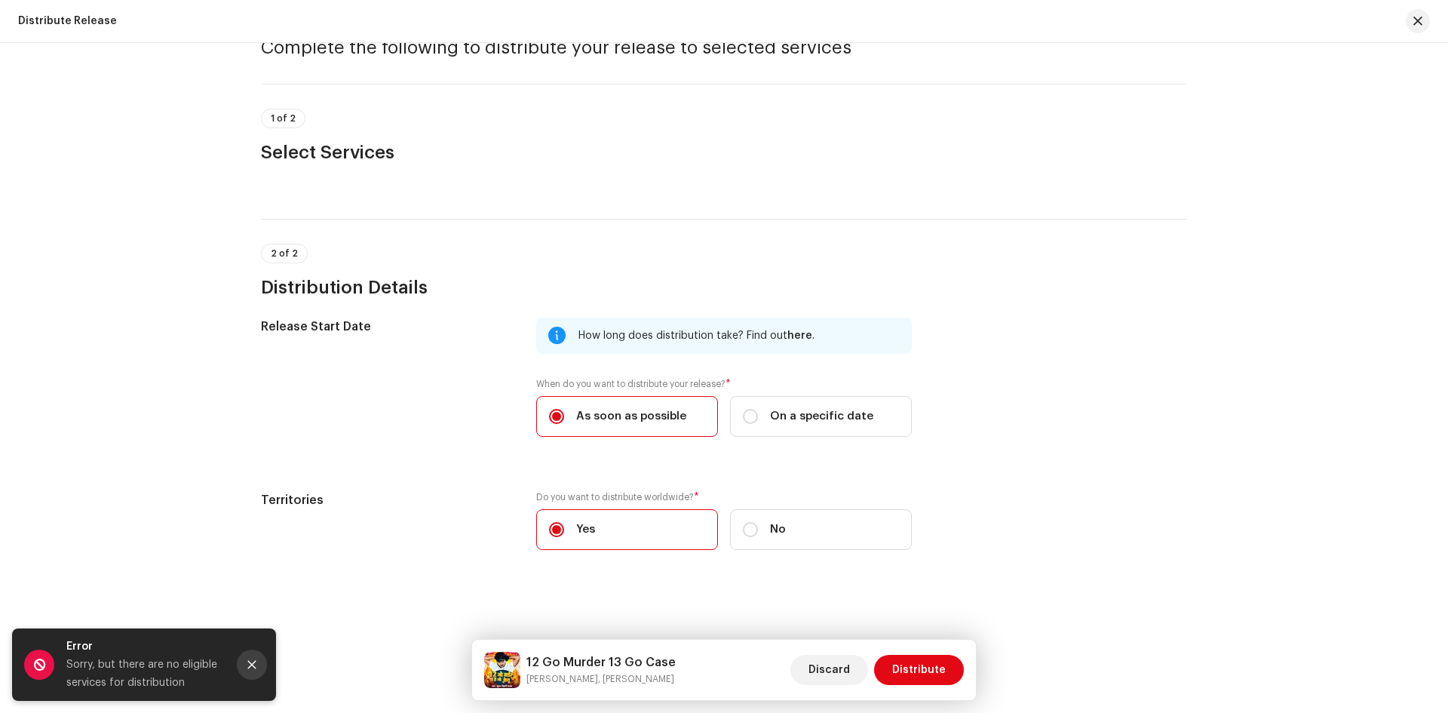
click at [257, 668] on button "Close" at bounding box center [252, 664] width 30 height 30
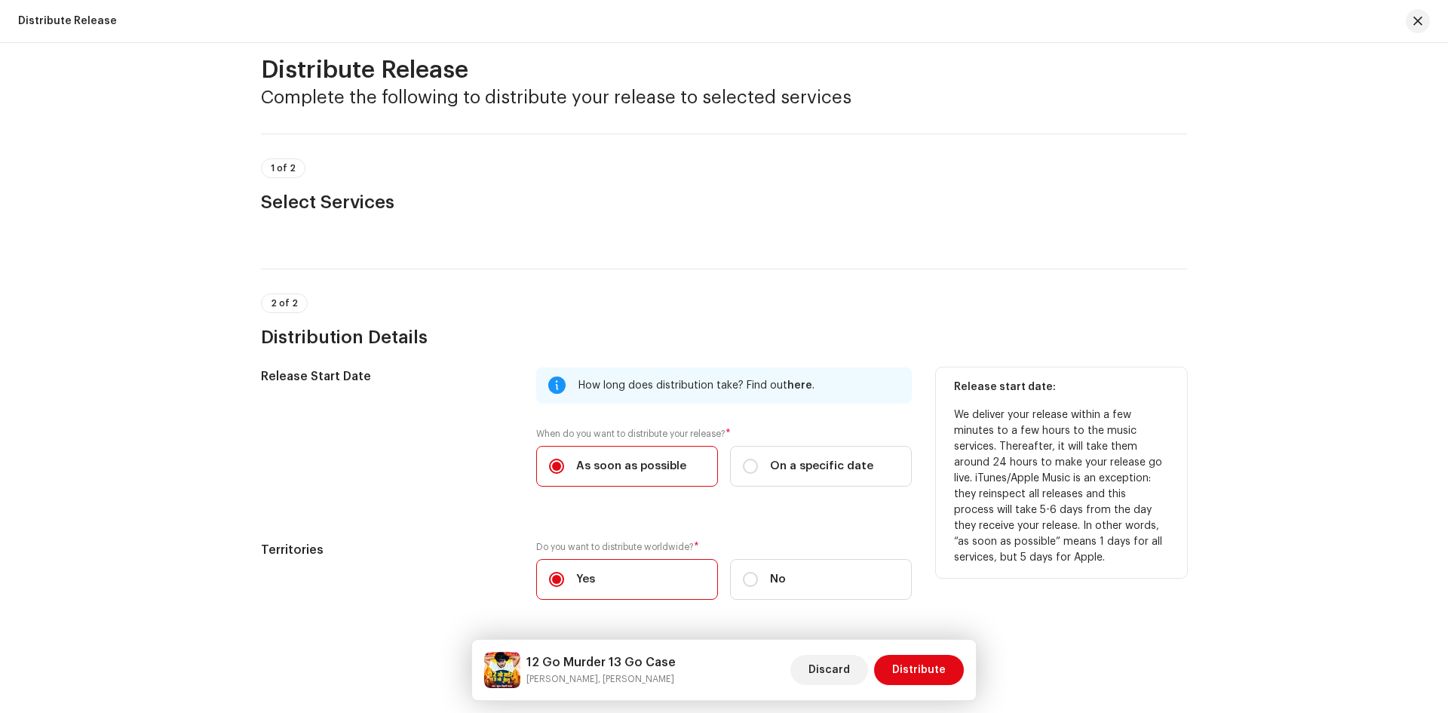
scroll to position [0, 0]
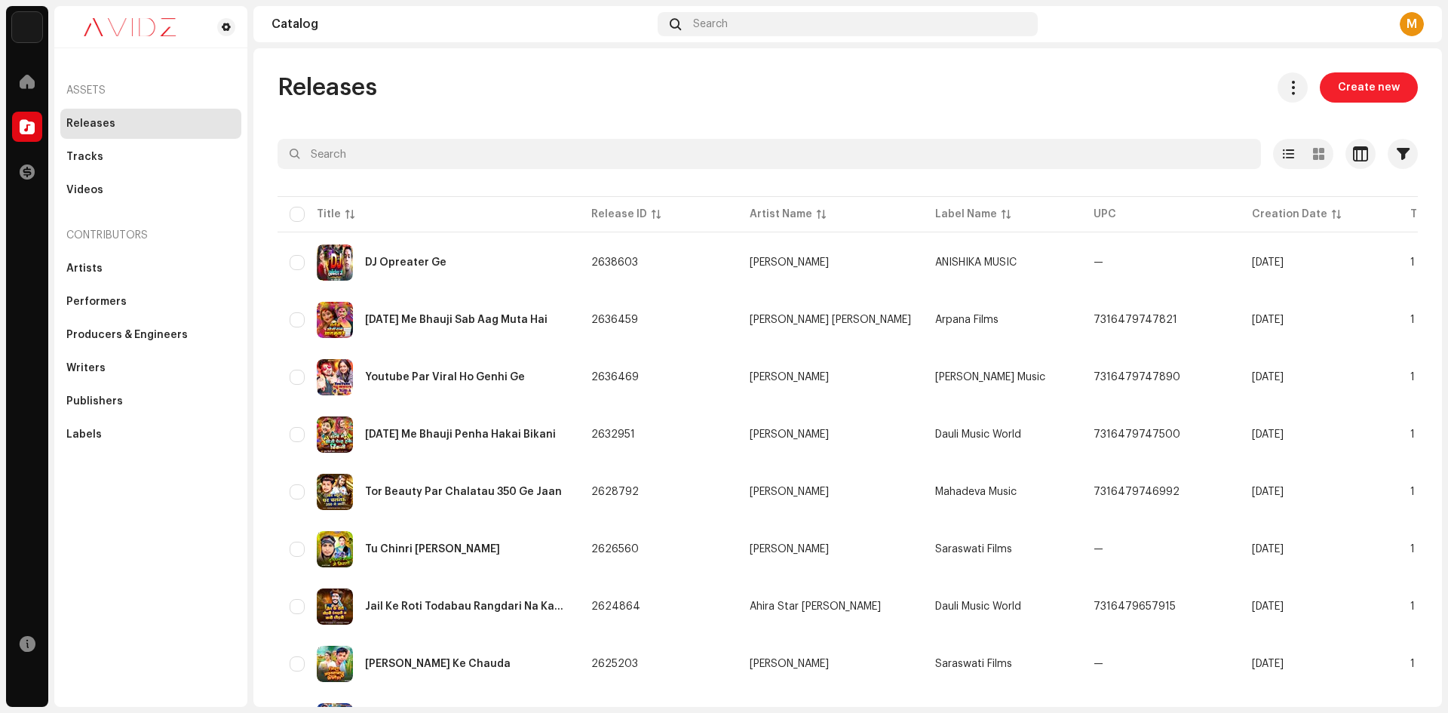
click at [1360, 90] on span "Create new" at bounding box center [1369, 87] width 62 height 30
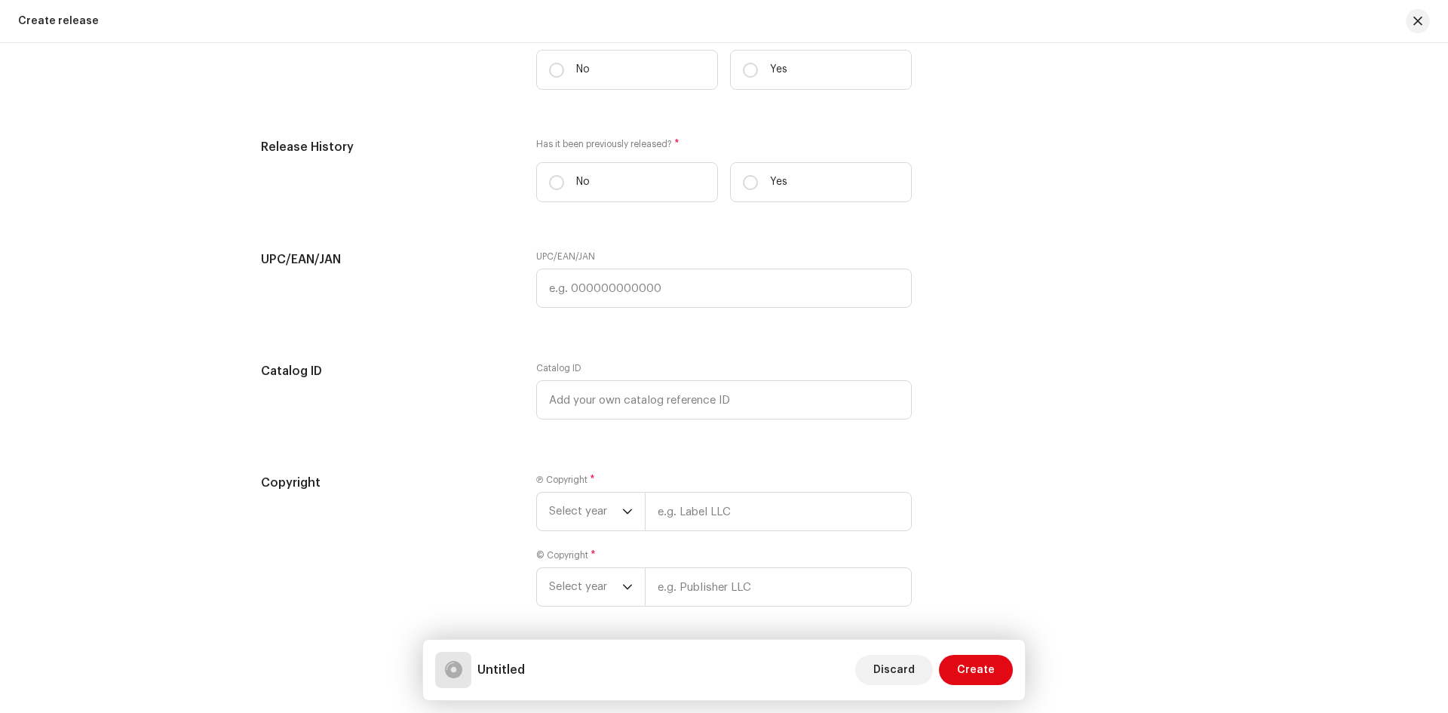
scroll to position [2018, 0]
